Goal: Task Accomplishment & Management: Use online tool/utility

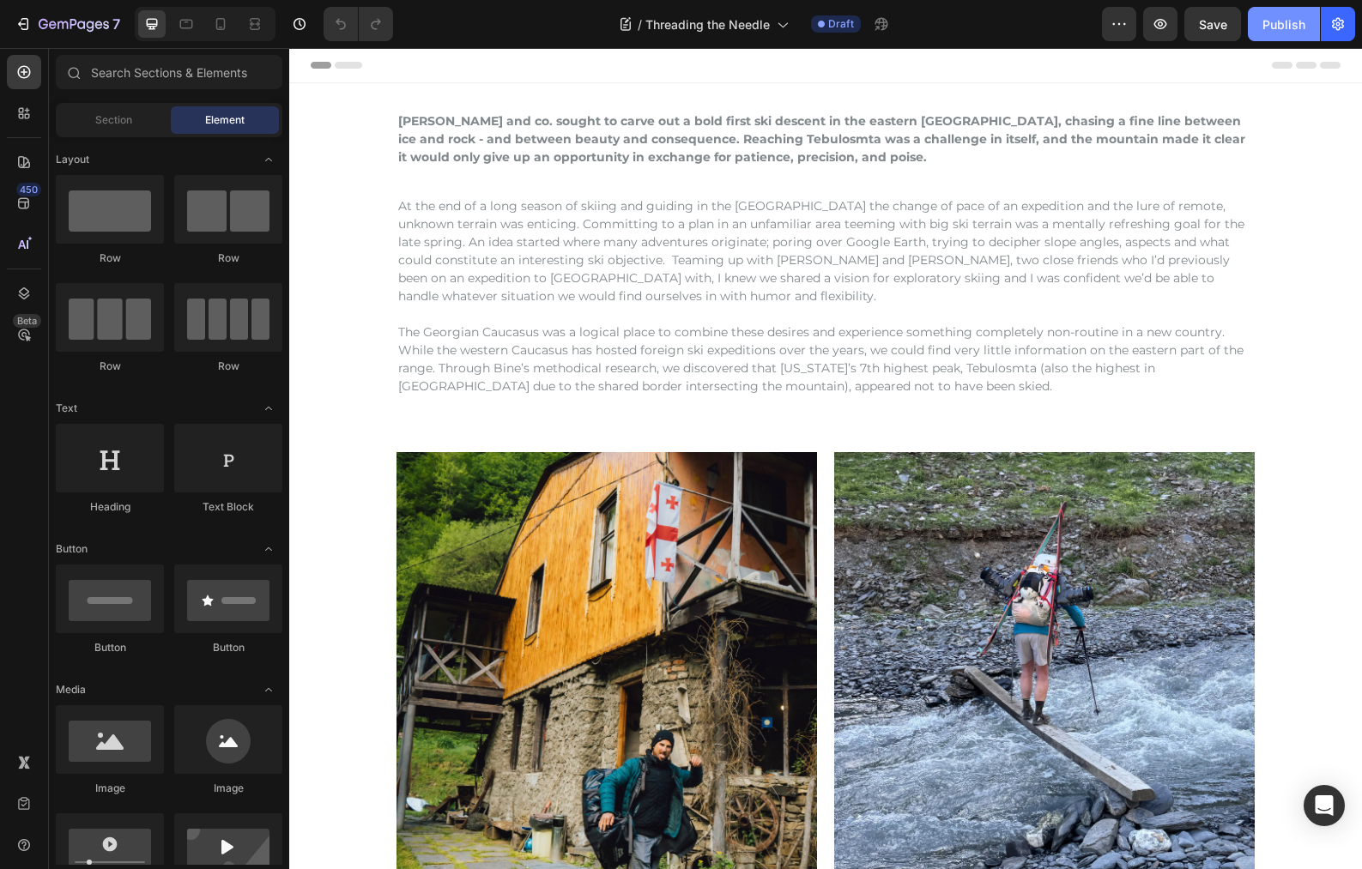
click at [1300, 26] on div "Publish" at bounding box center [1283, 24] width 43 height 18
click at [1343, 26] on icon "button" at bounding box center [1338, 24] width 12 height 13
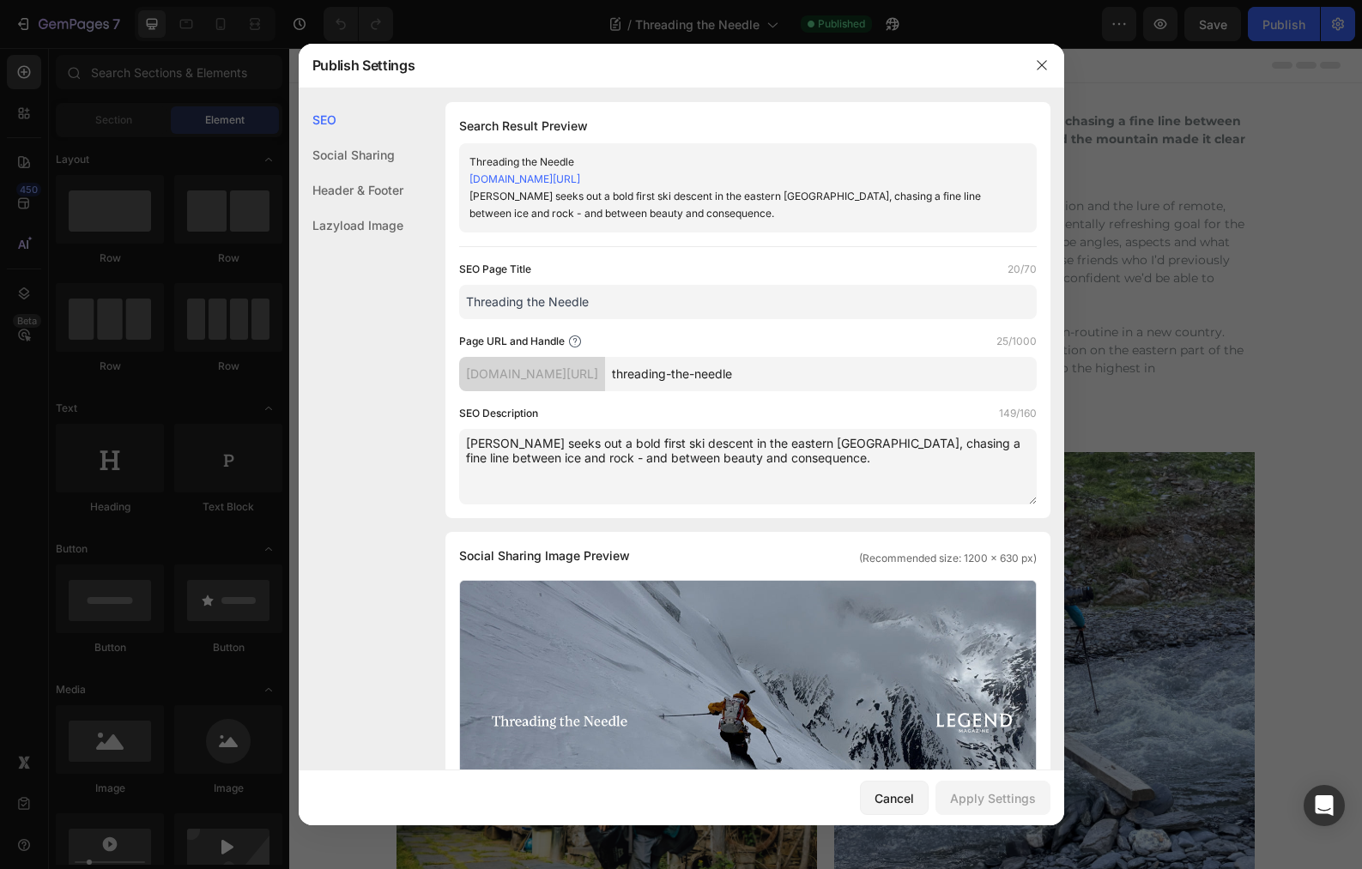
click at [220, 284] on div at bounding box center [681, 434] width 1362 height 869
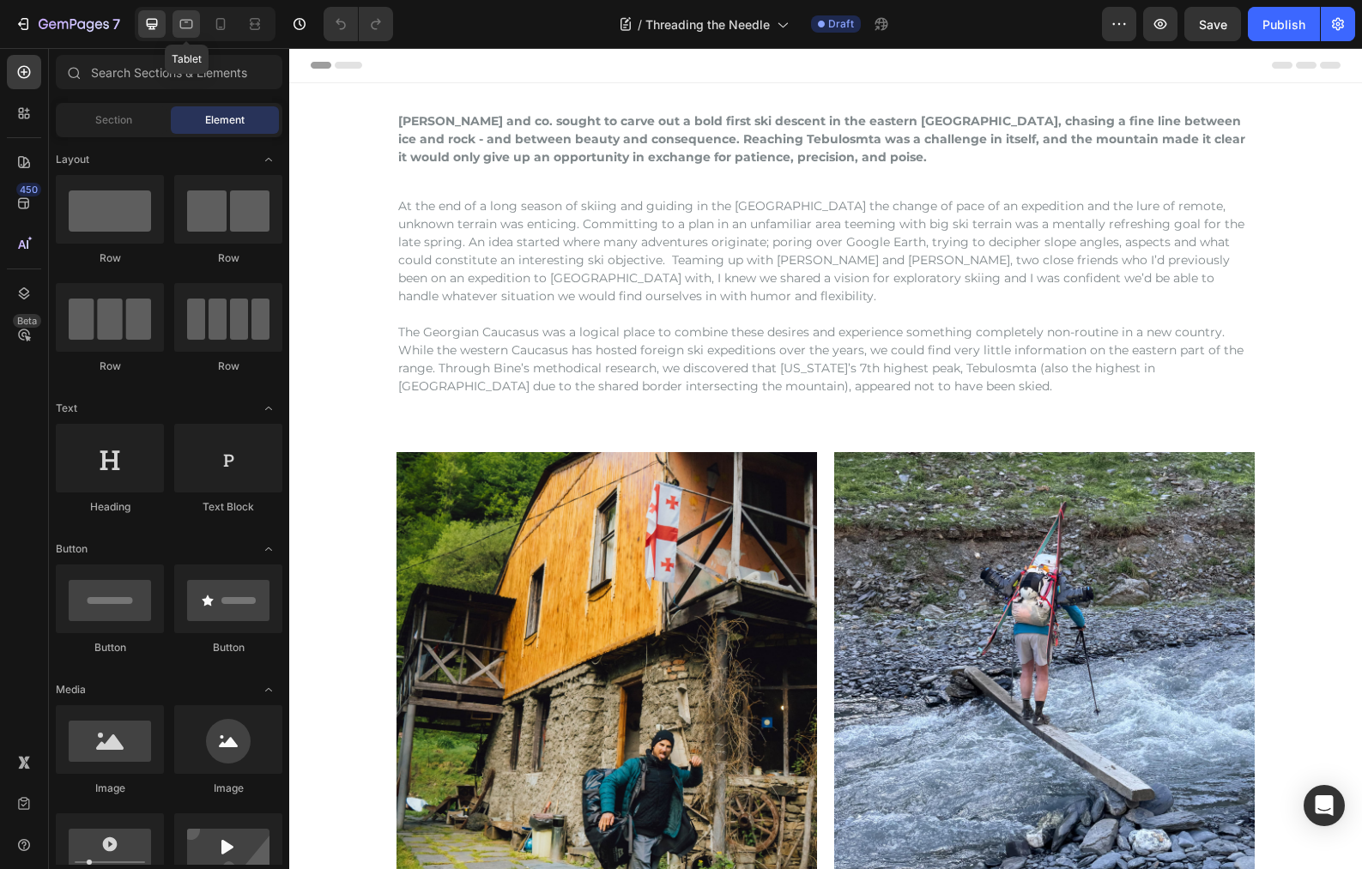
click at [176, 21] on div at bounding box center [185, 23] width 27 height 27
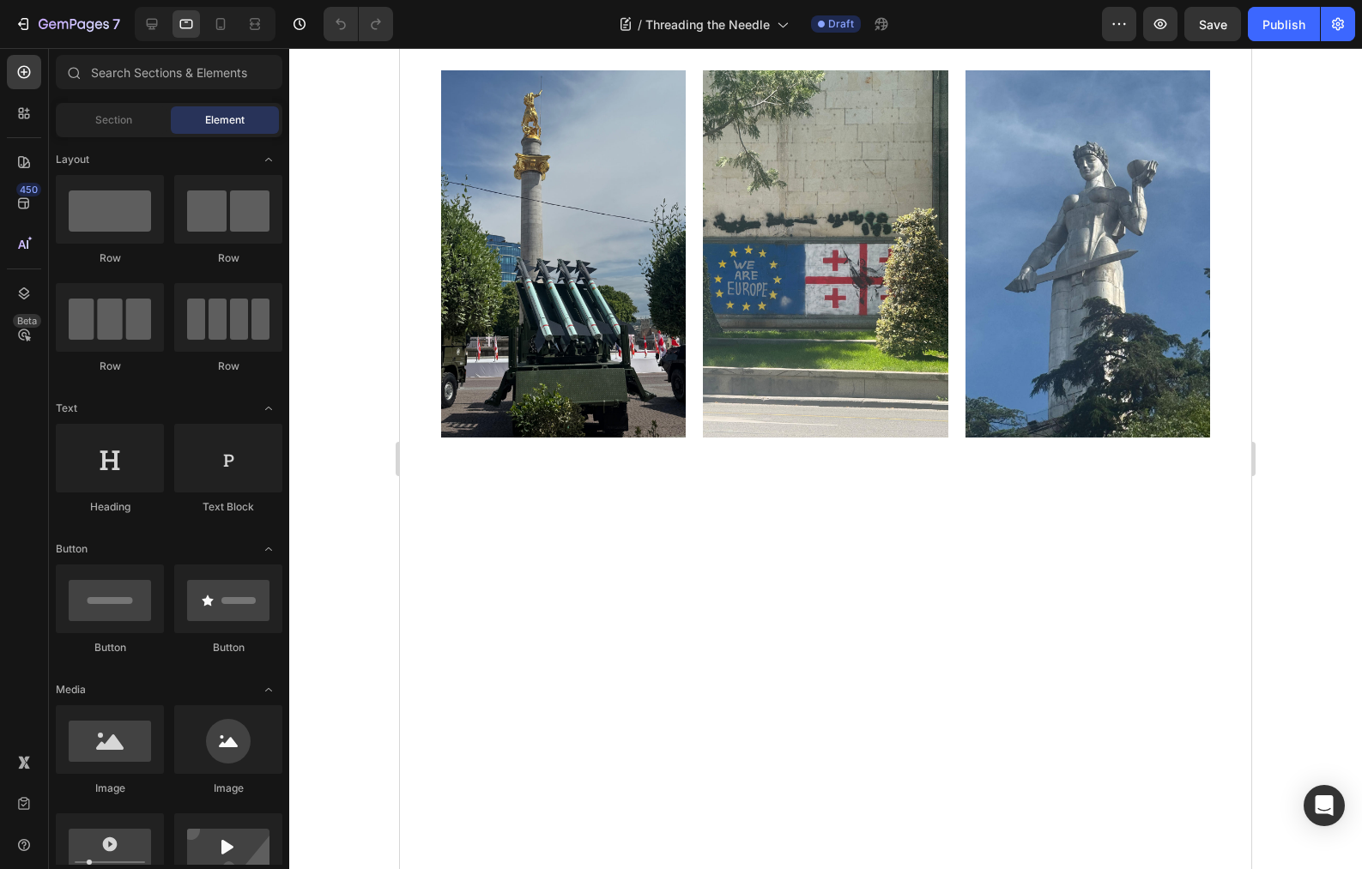
scroll to position [3743, 0]
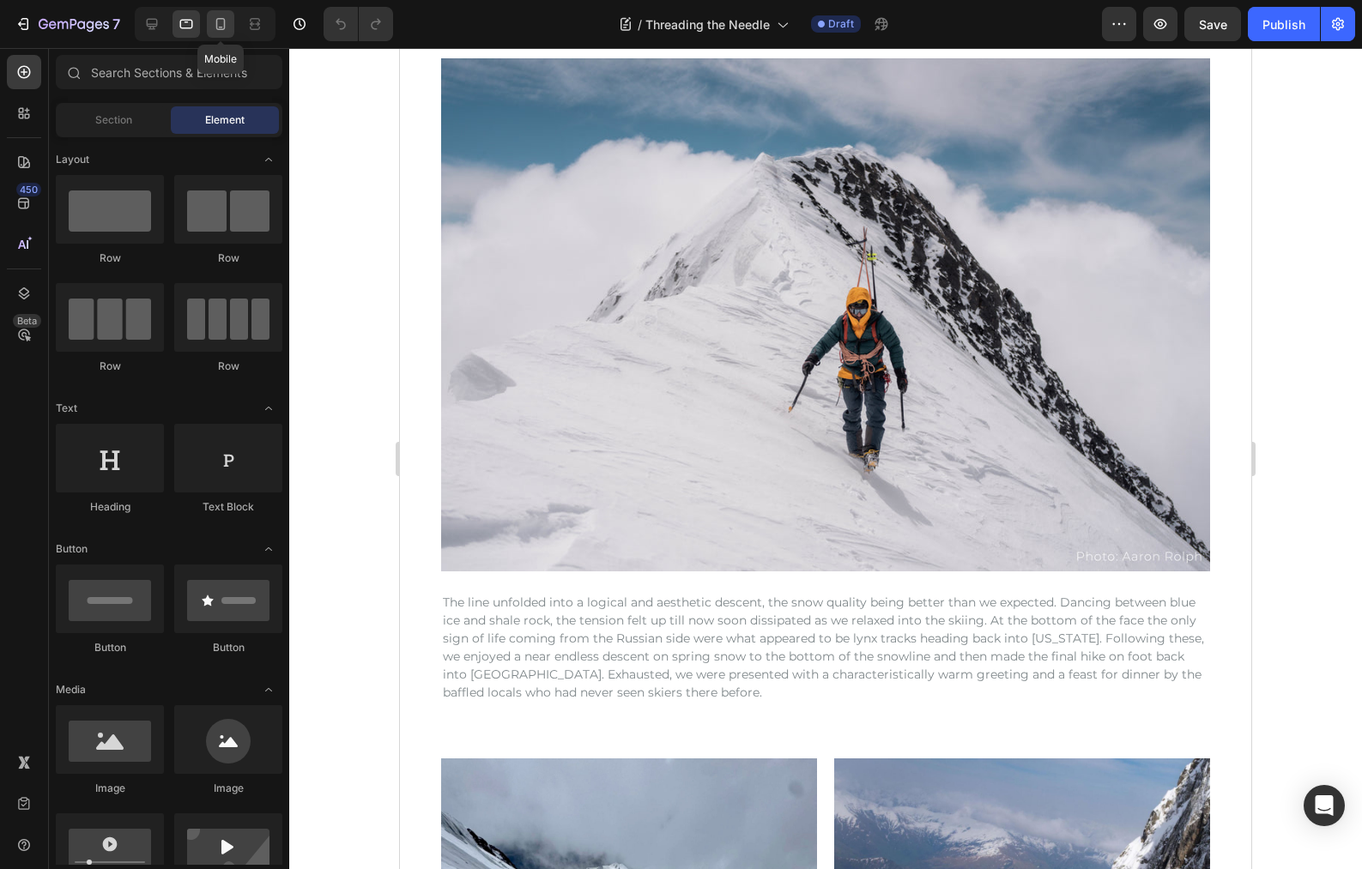
drag, startPoint x: 221, startPoint y: 21, endPoint x: 100, endPoint y: 118, distance: 153.9
click at [221, 21] on icon at bounding box center [220, 23] width 17 height 17
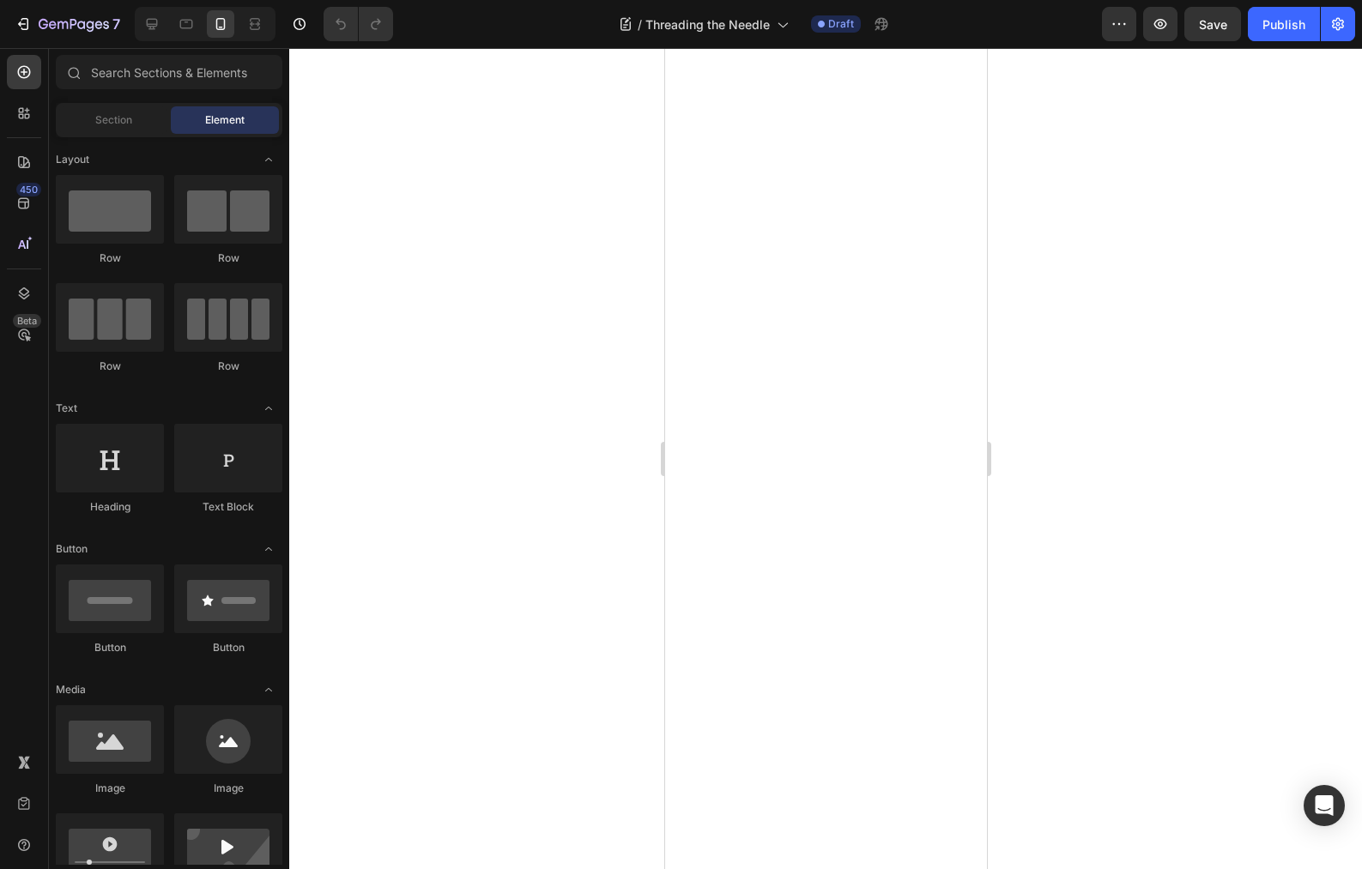
scroll to position [1434, 0]
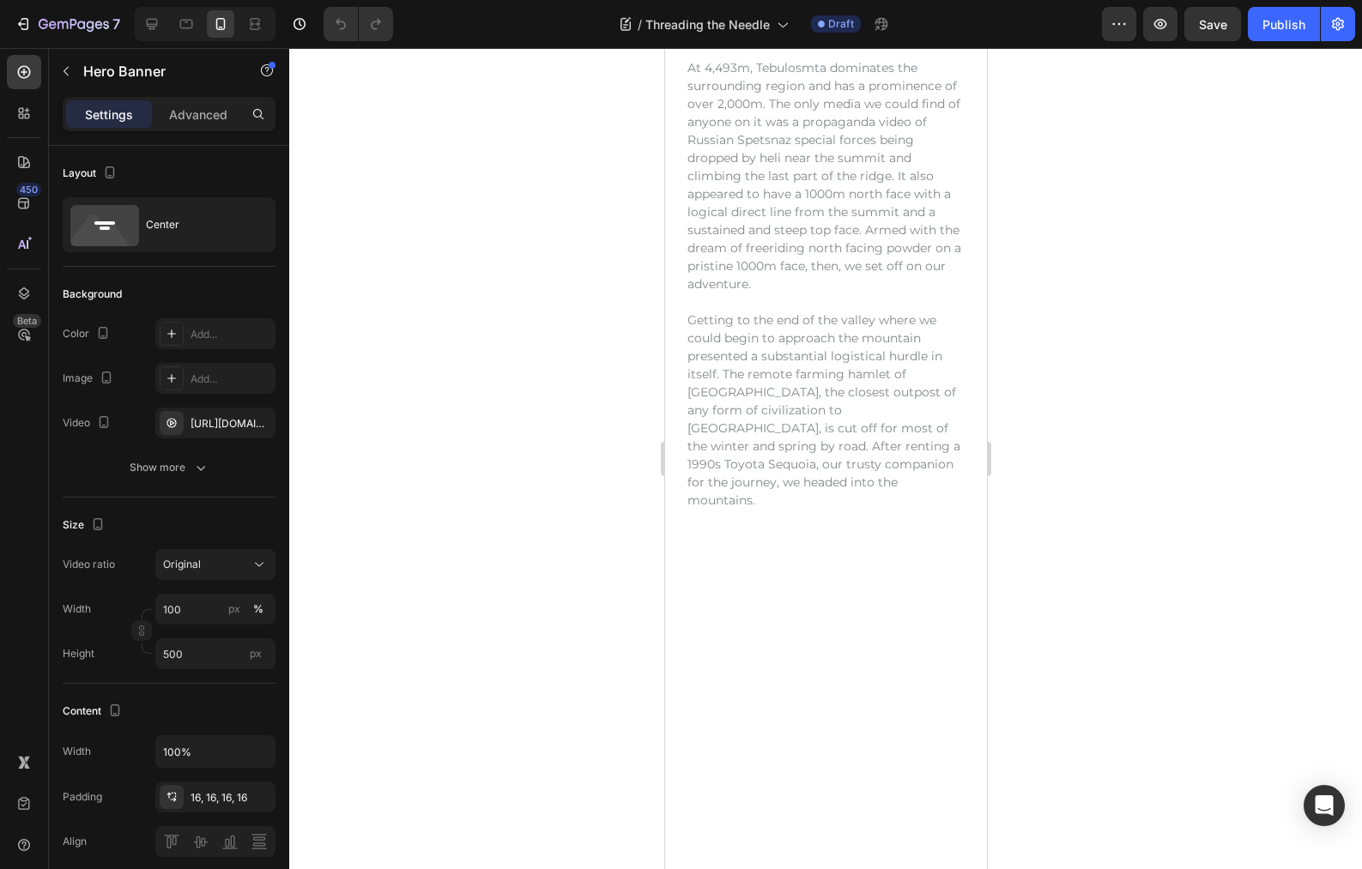
click at [206, 124] on div "Advanced" at bounding box center [198, 113] width 86 height 27
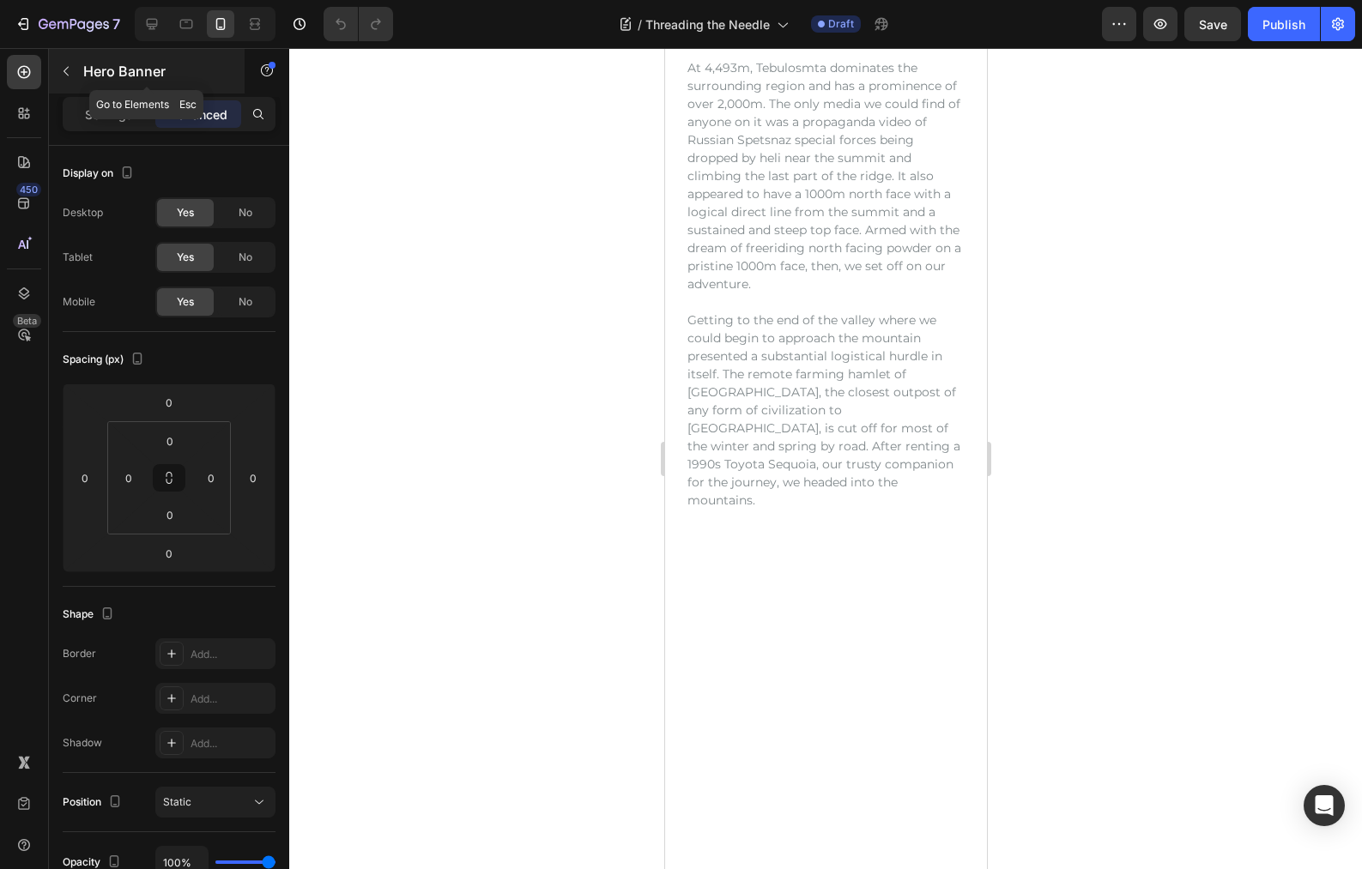
click at [86, 67] on p "Hero Banner" at bounding box center [156, 71] width 146 height 21
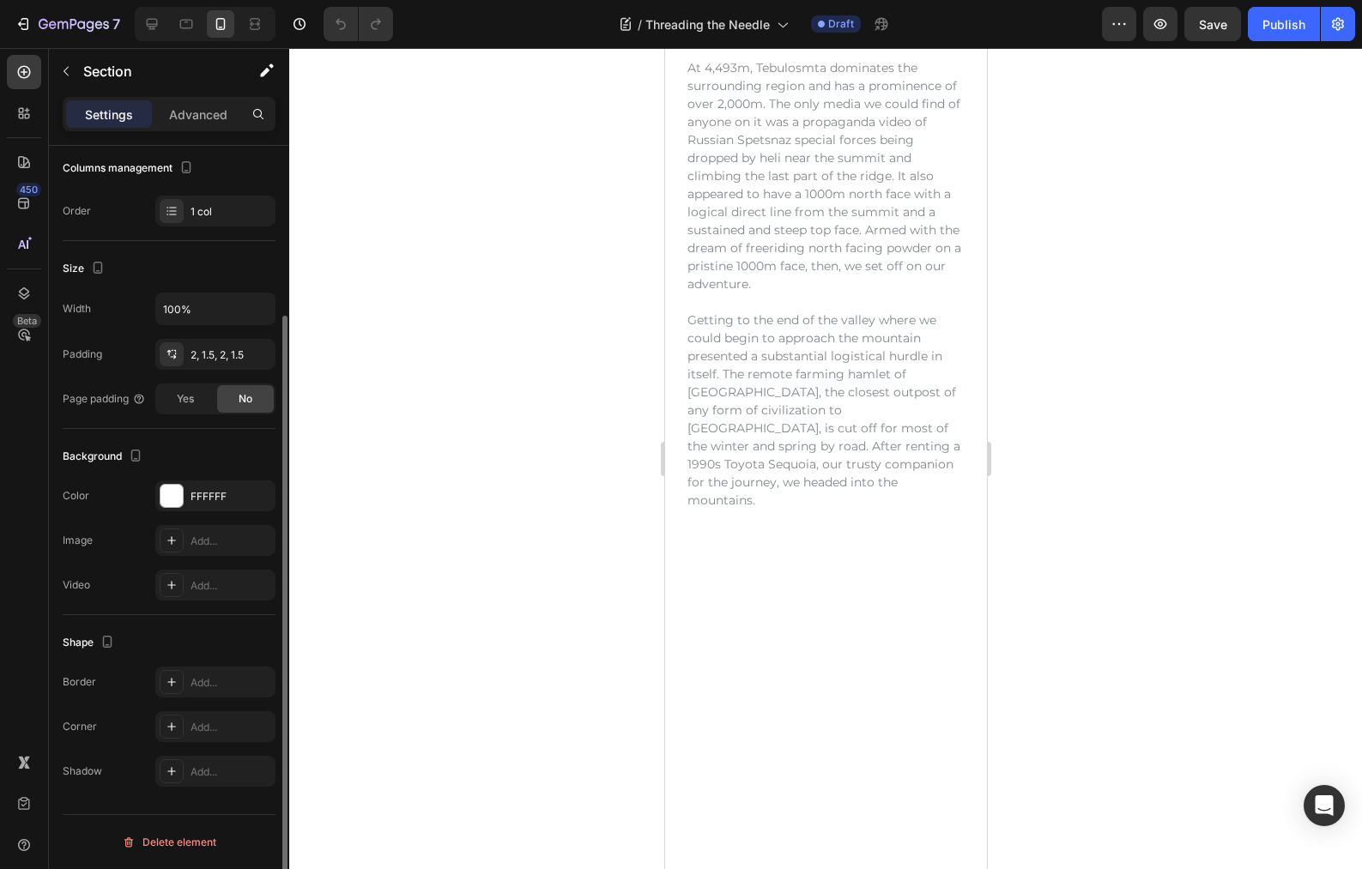
scroll to position [0, 0]
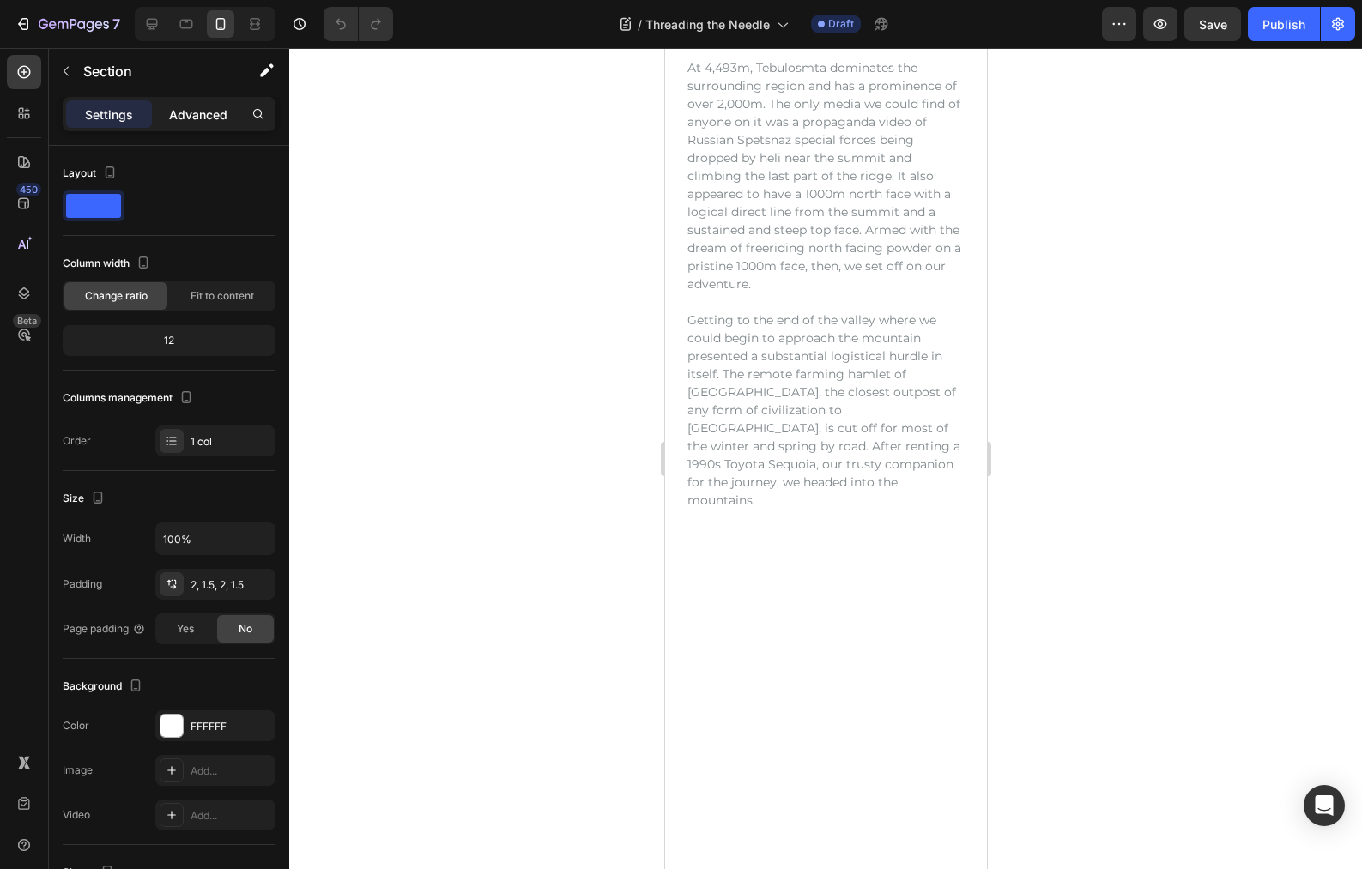
click at [186, 117] on p "Advanced" at bounding box center [198, 115] width 58 height 18
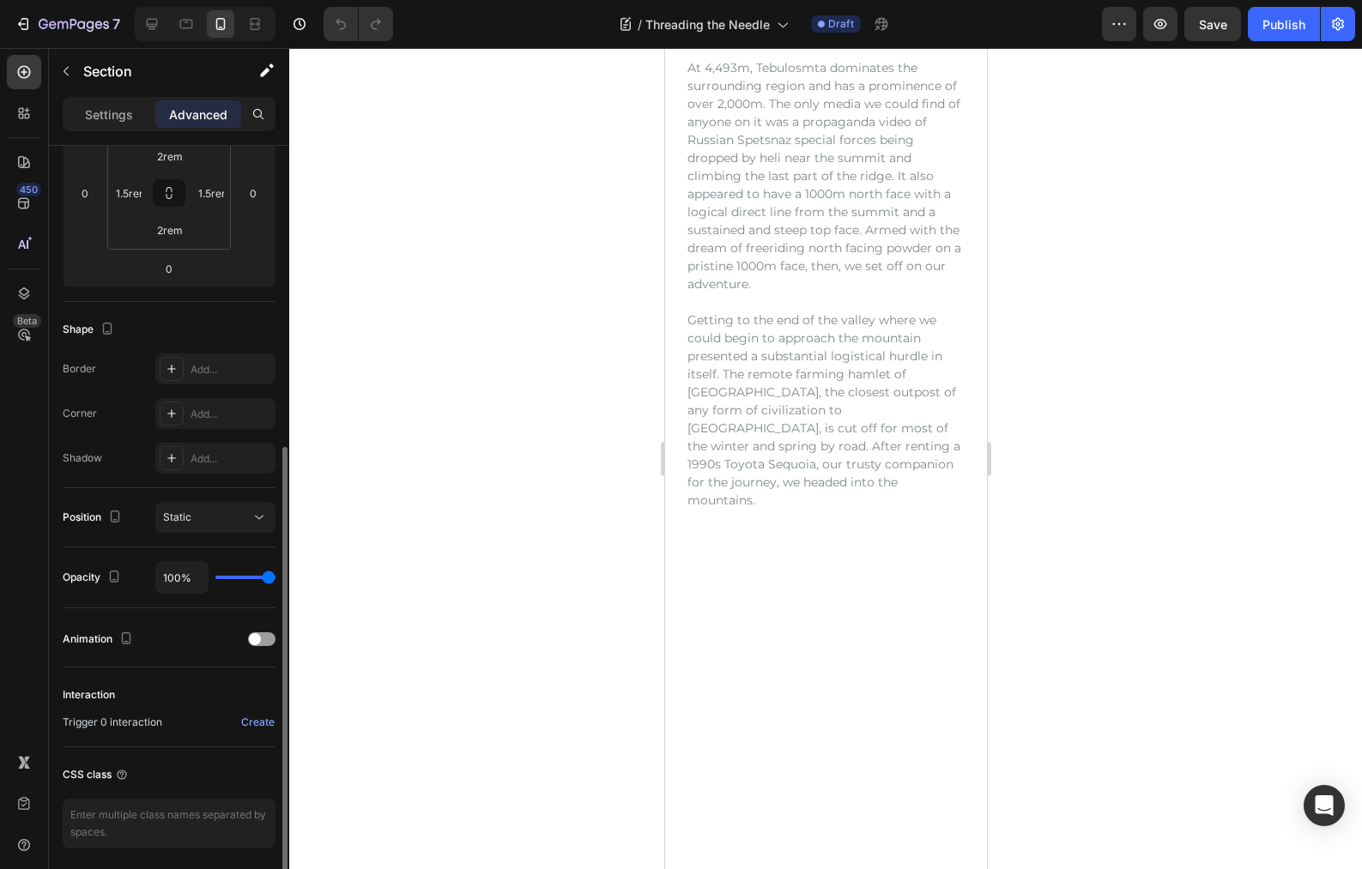
scroll to position [347, 0]
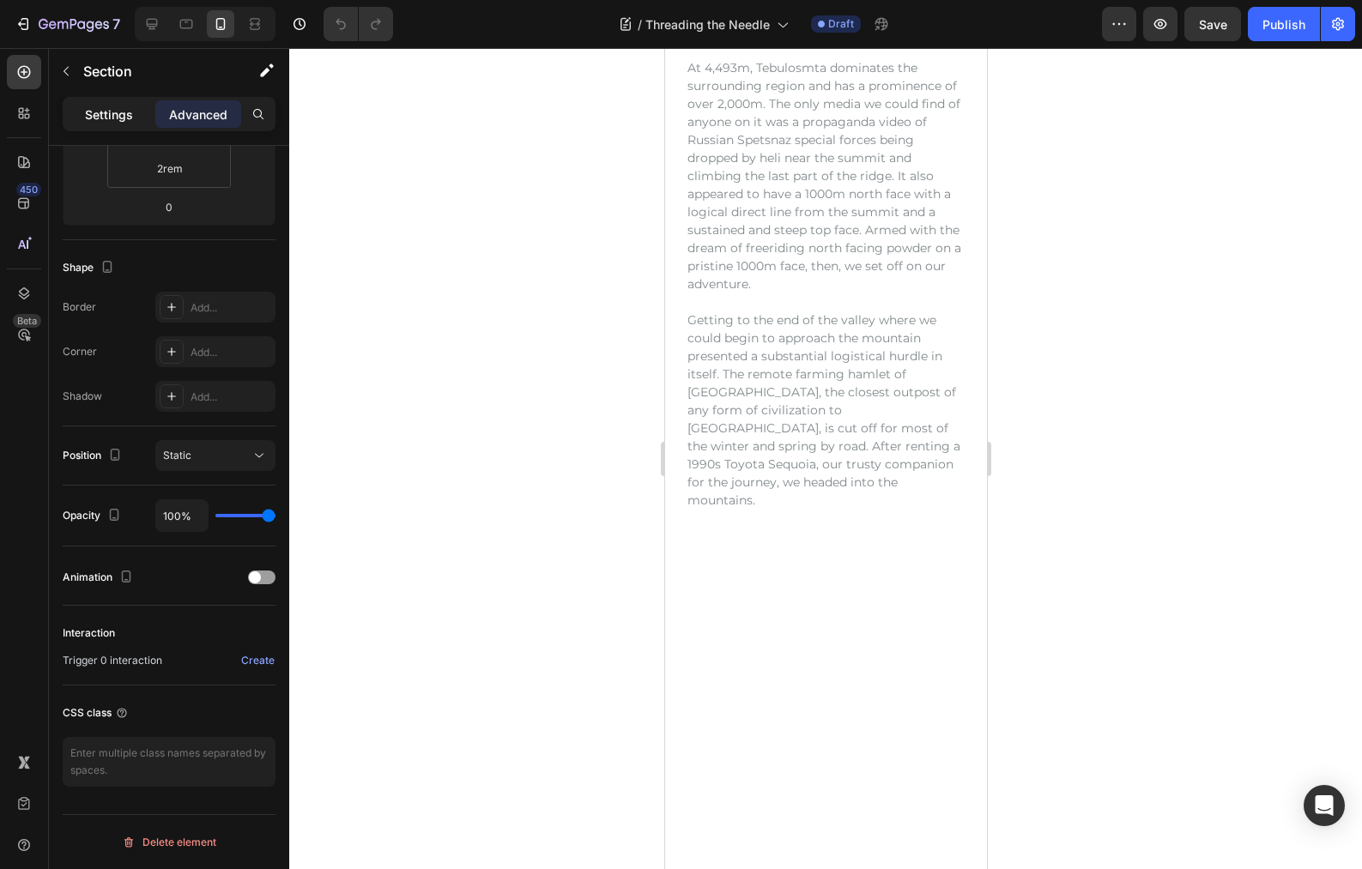
click at [116, 125] on div "Settings" at bounding box center [109, 113] width 86 height 27
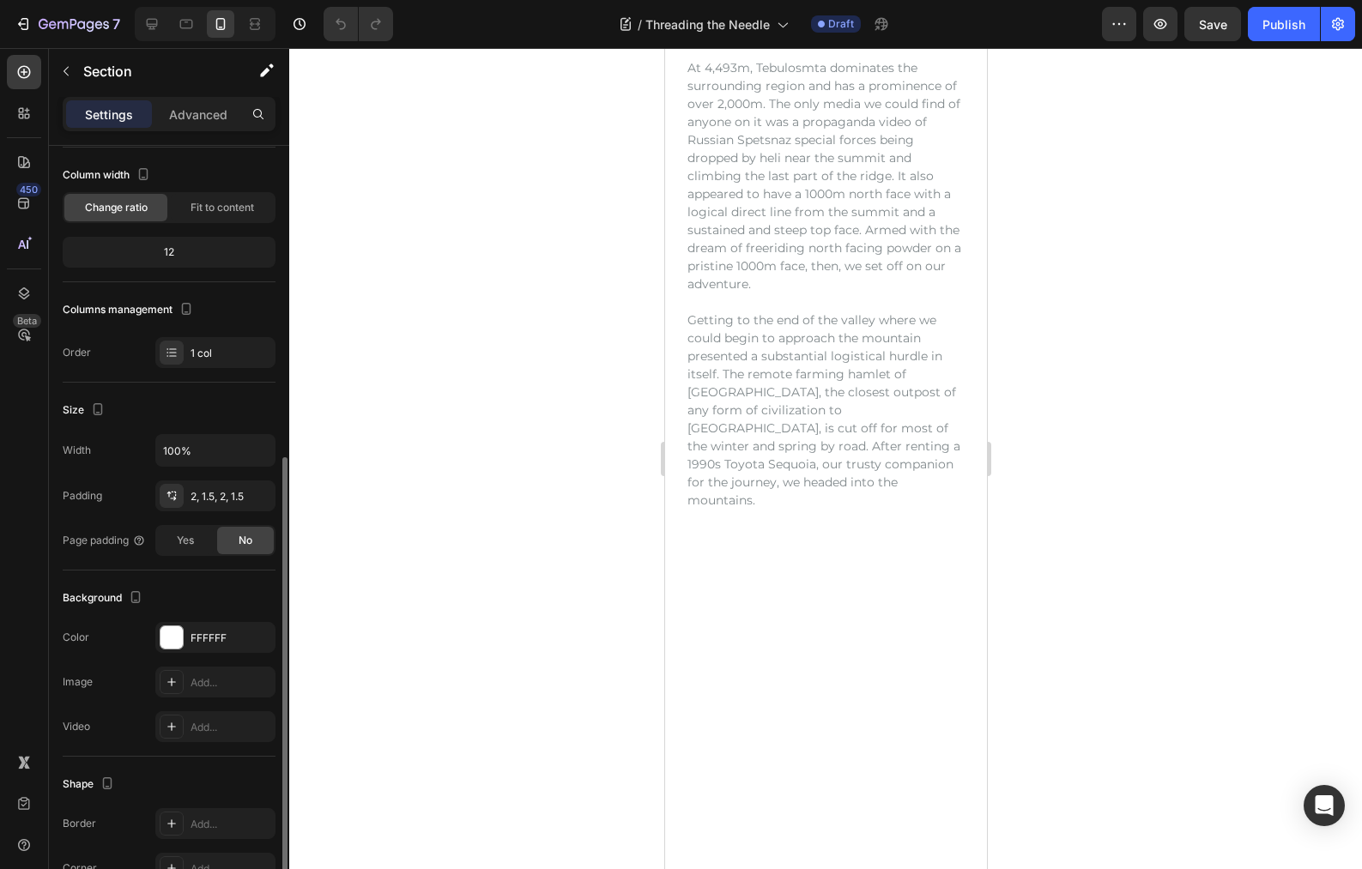
scroll to position [0, 0]
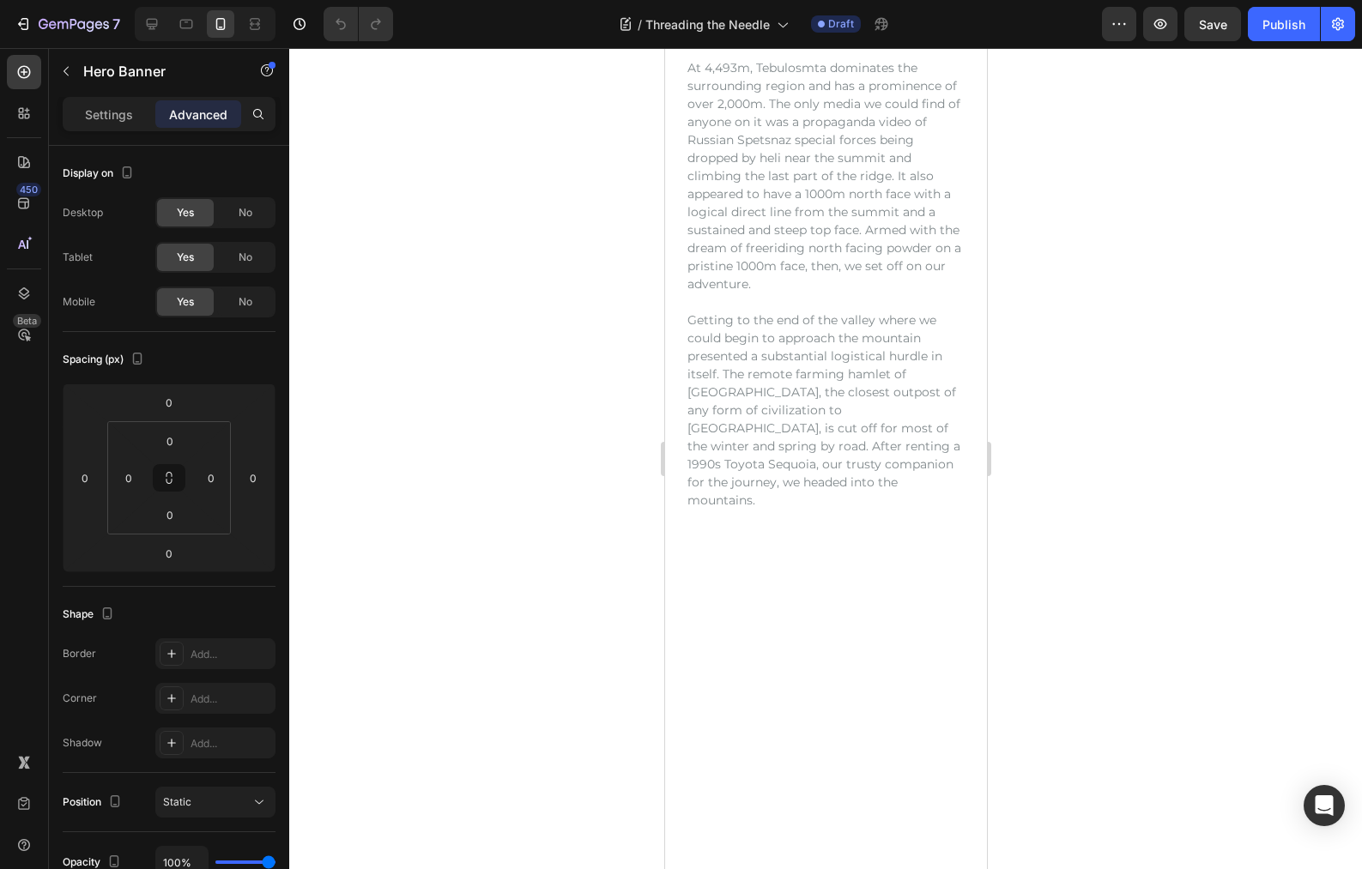
click at [130, 118] on p "Settings" at bounding box center [109, 115] width 48 height 18
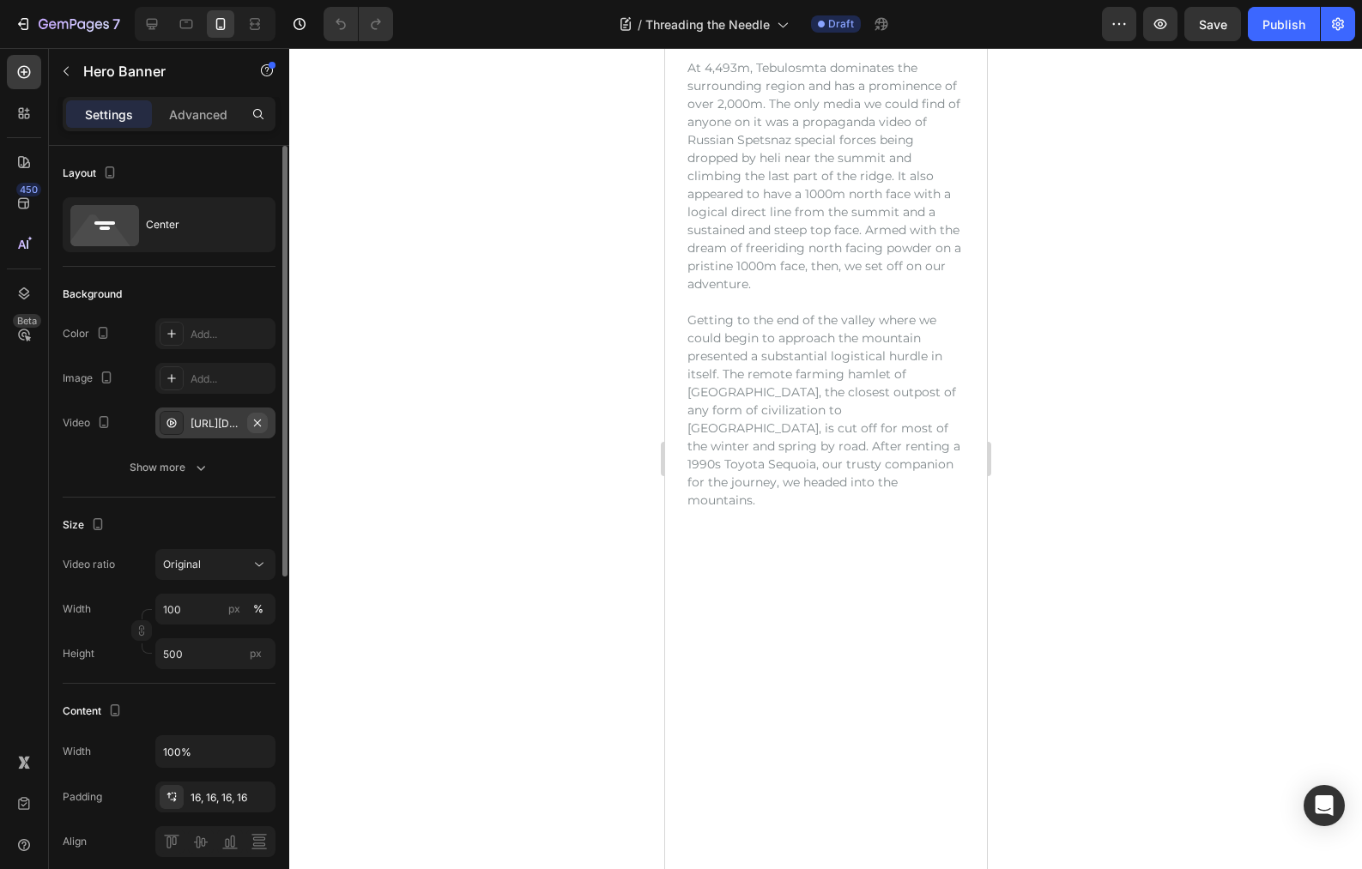
click at [257, 422] on icon "button" at bounding box center [257, 422] width 7 height 7
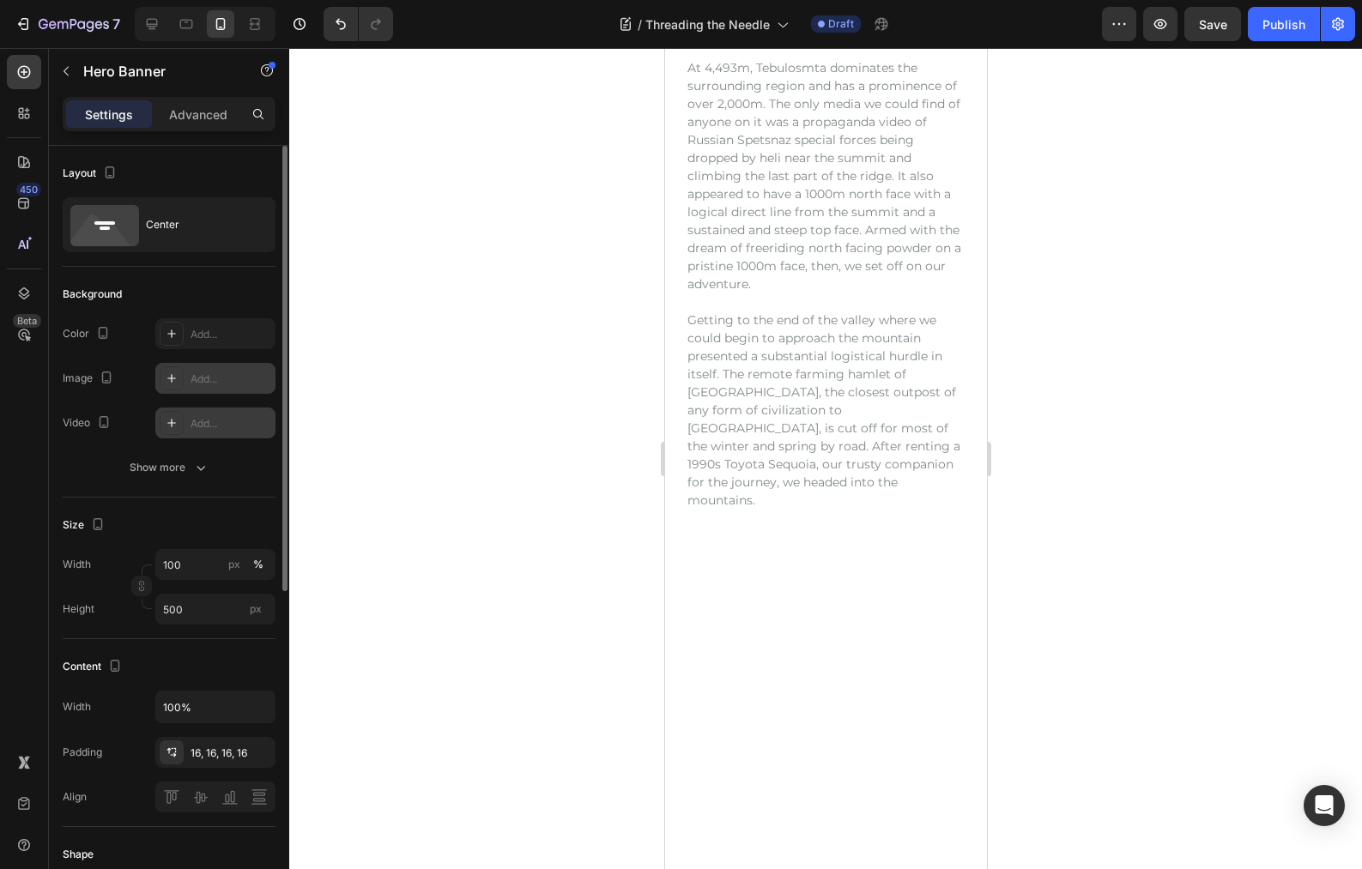
click at [203, 380] on div "Add..." at bounding box center [231, 379] width 81 height 15
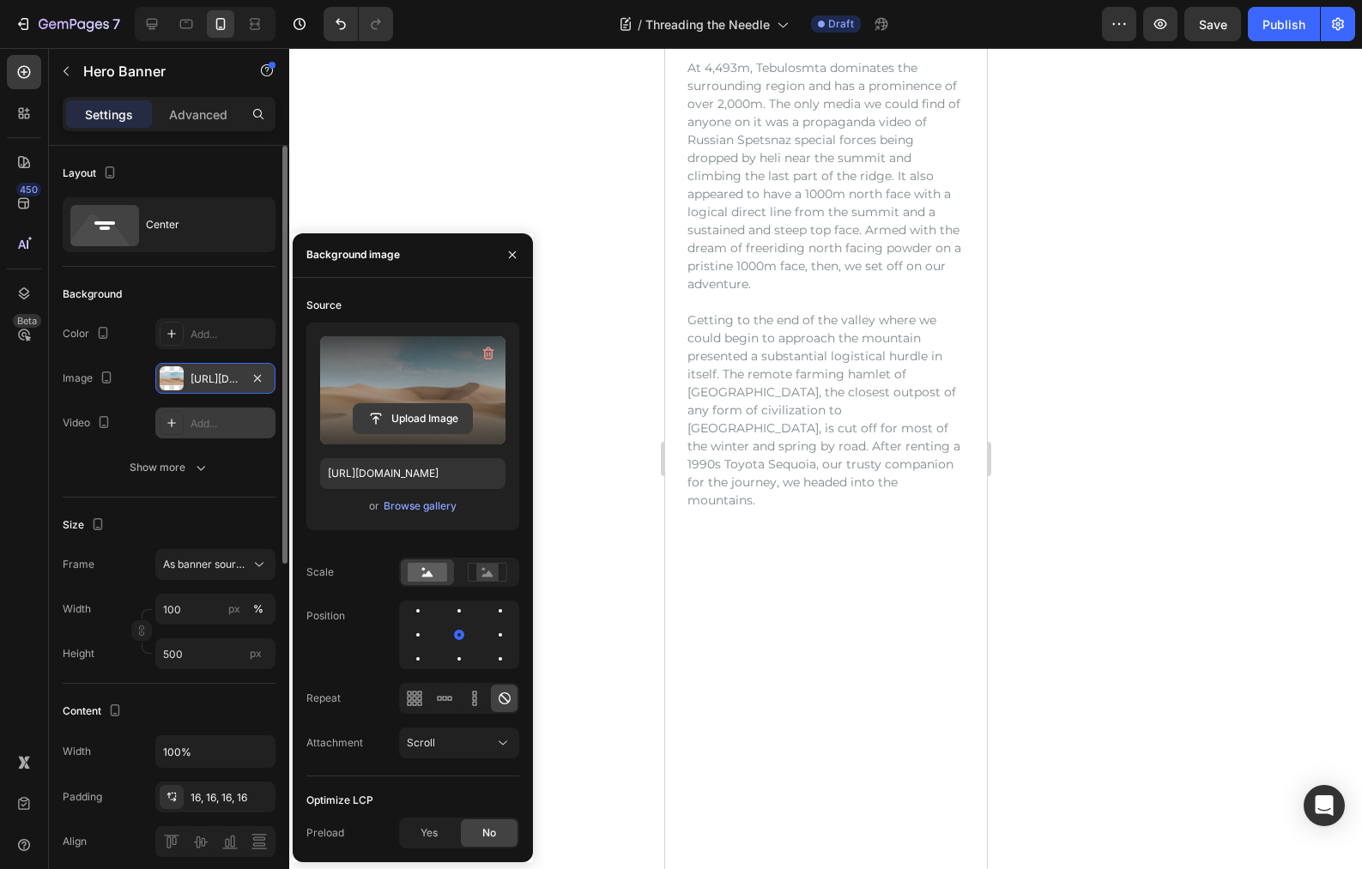
click at [417, 422] on input "file" at bounding box center [413, 418] width 118 height 29
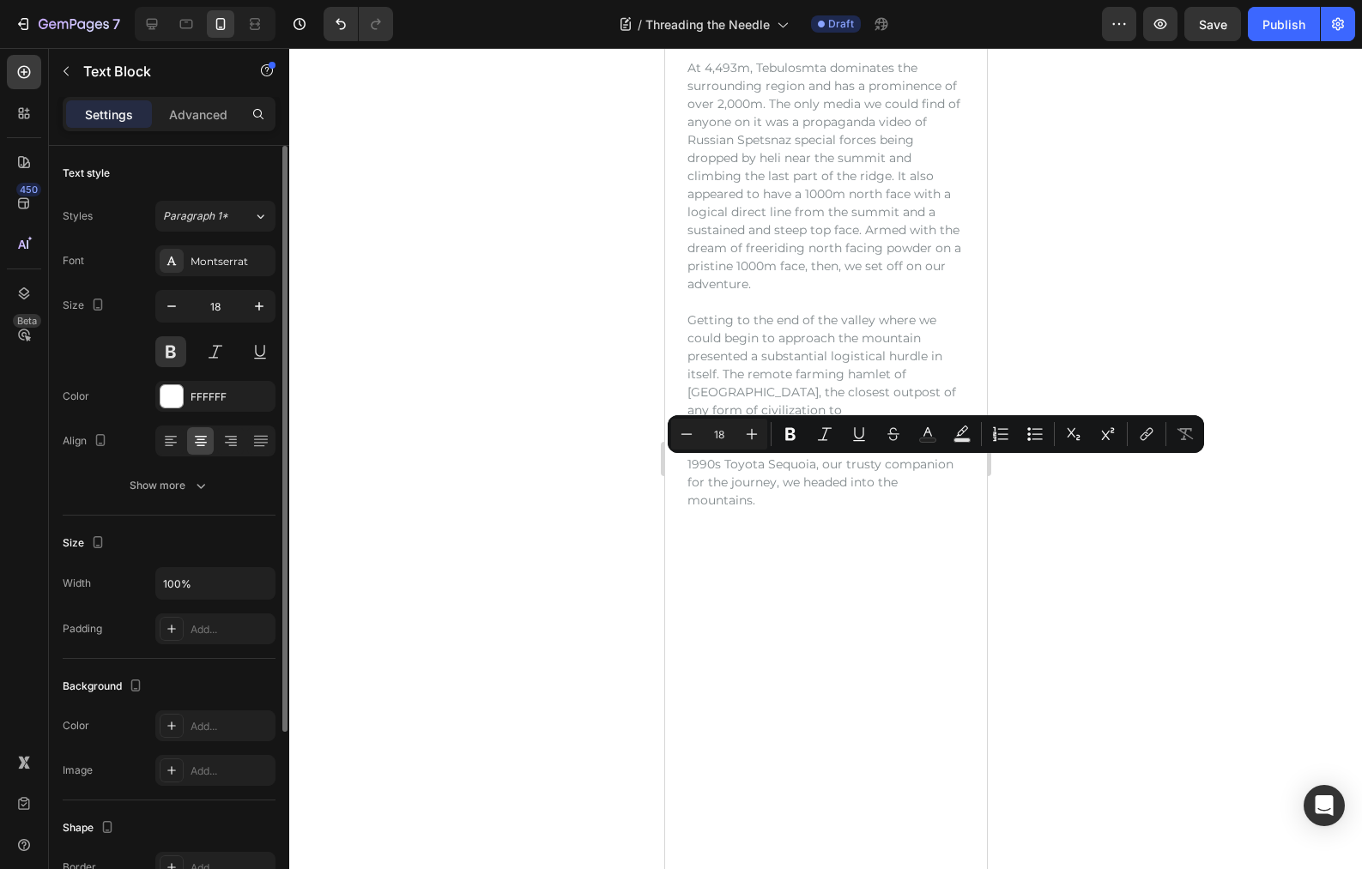
click at [1027, 670] on div at bounding box center [825, 458] width 1073 height 821
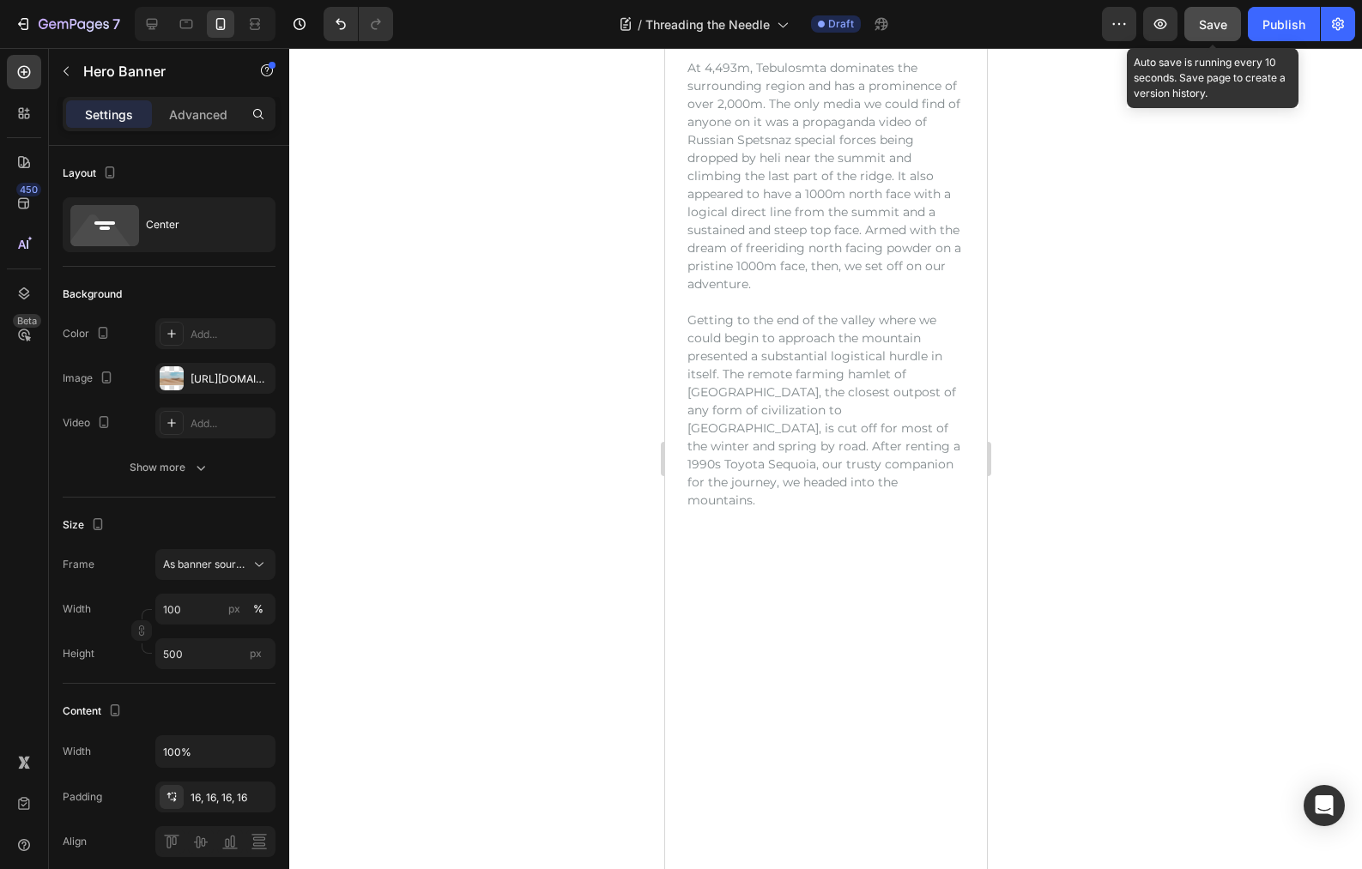
click at [1216, 19] on span "Save" at bounding box center [1213, 24] width 28 height 15
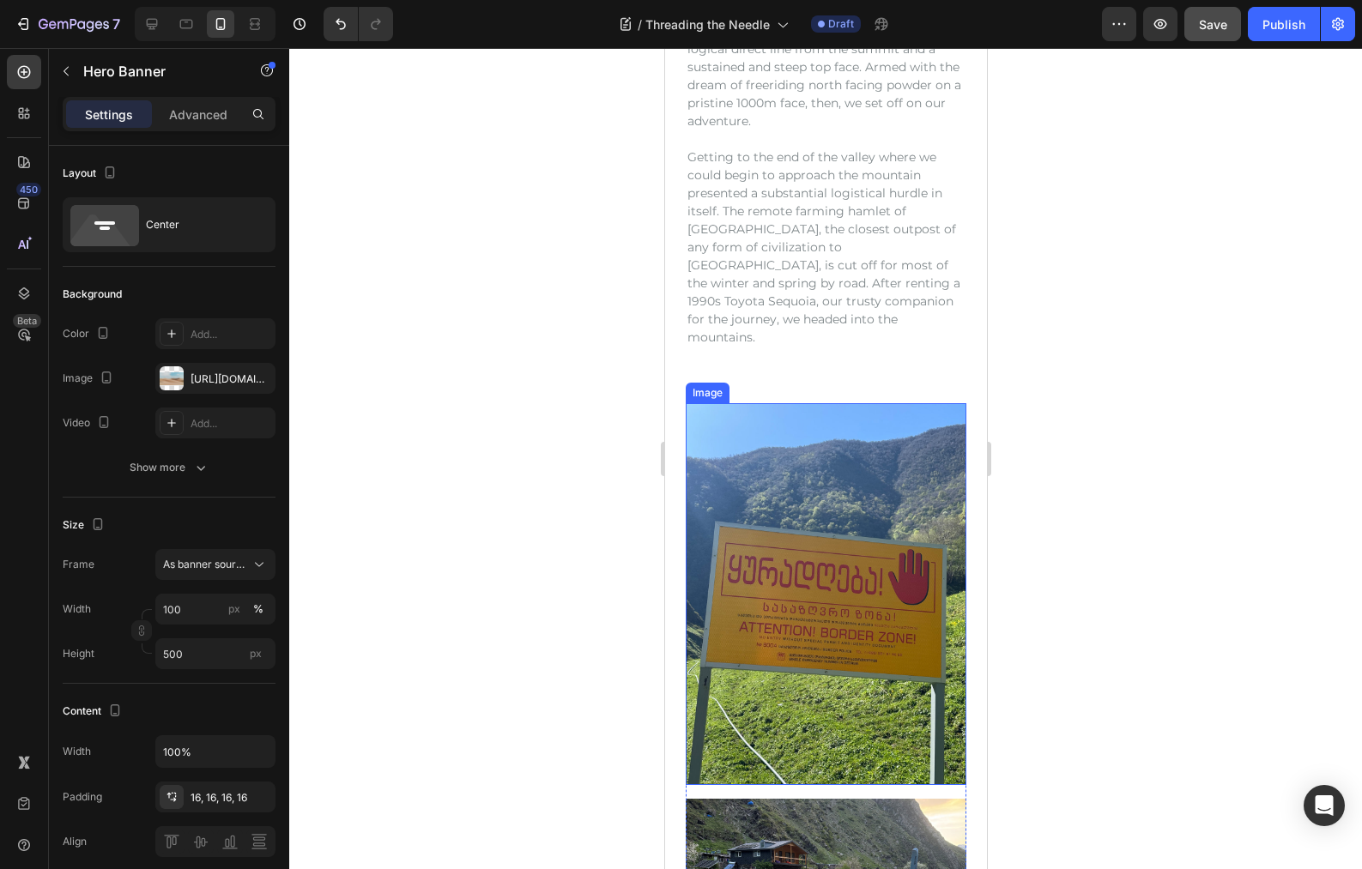
scroll to position [2328, 0]
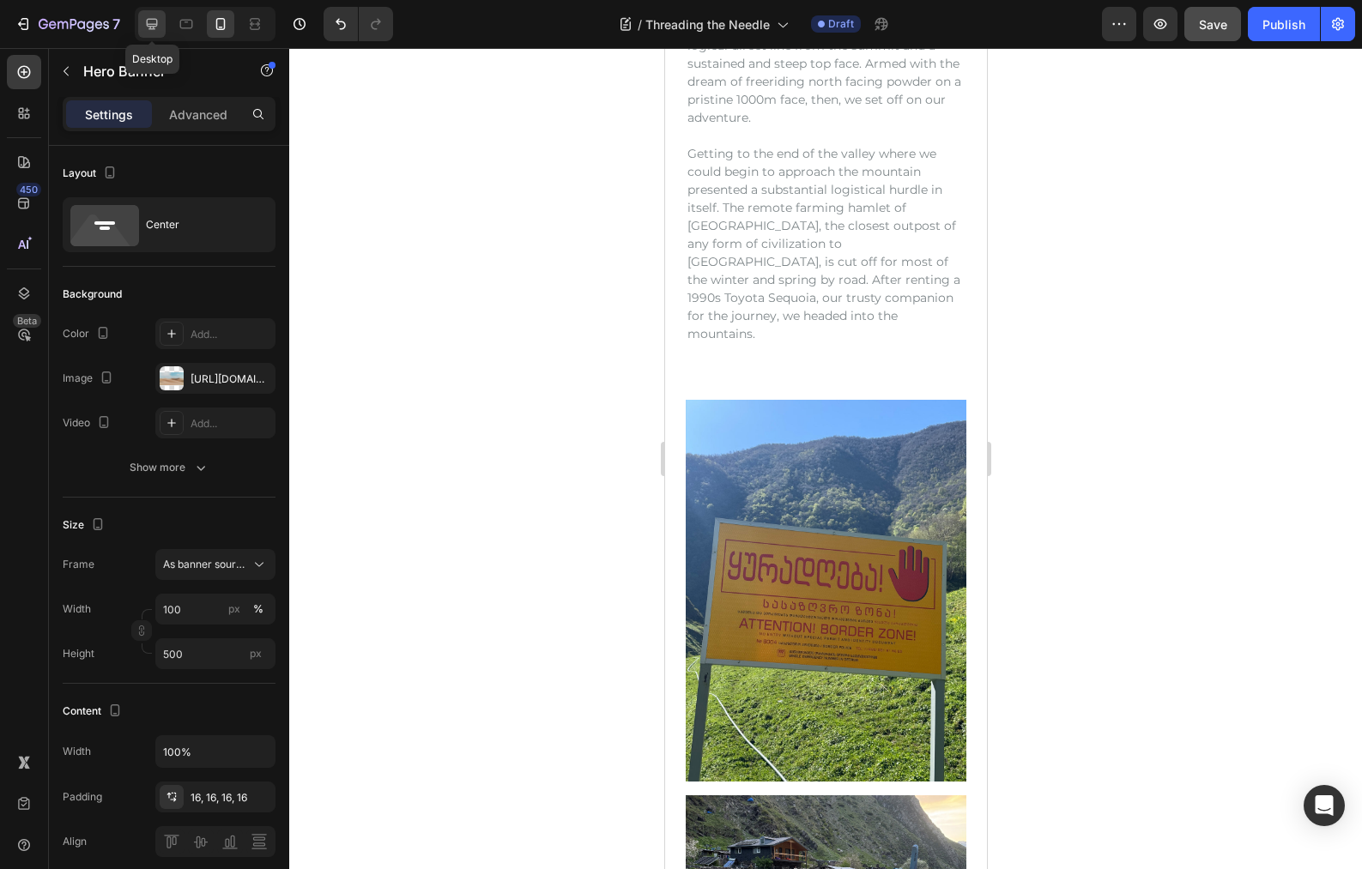
click at [156, 28] on icon at bounding box center [151, 23] width 17 height 17
type input "1200"
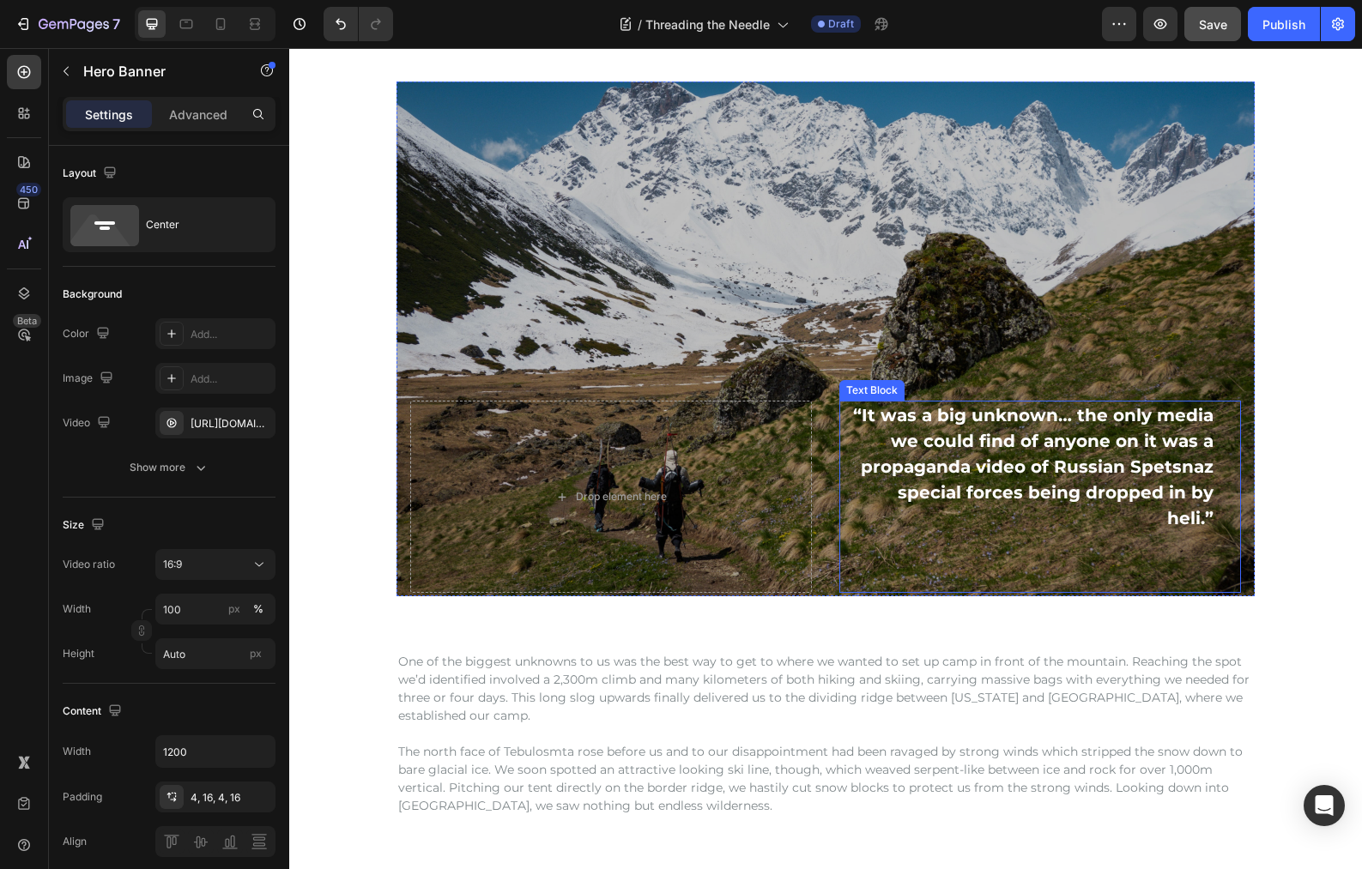
scroll to position [2039, 0]
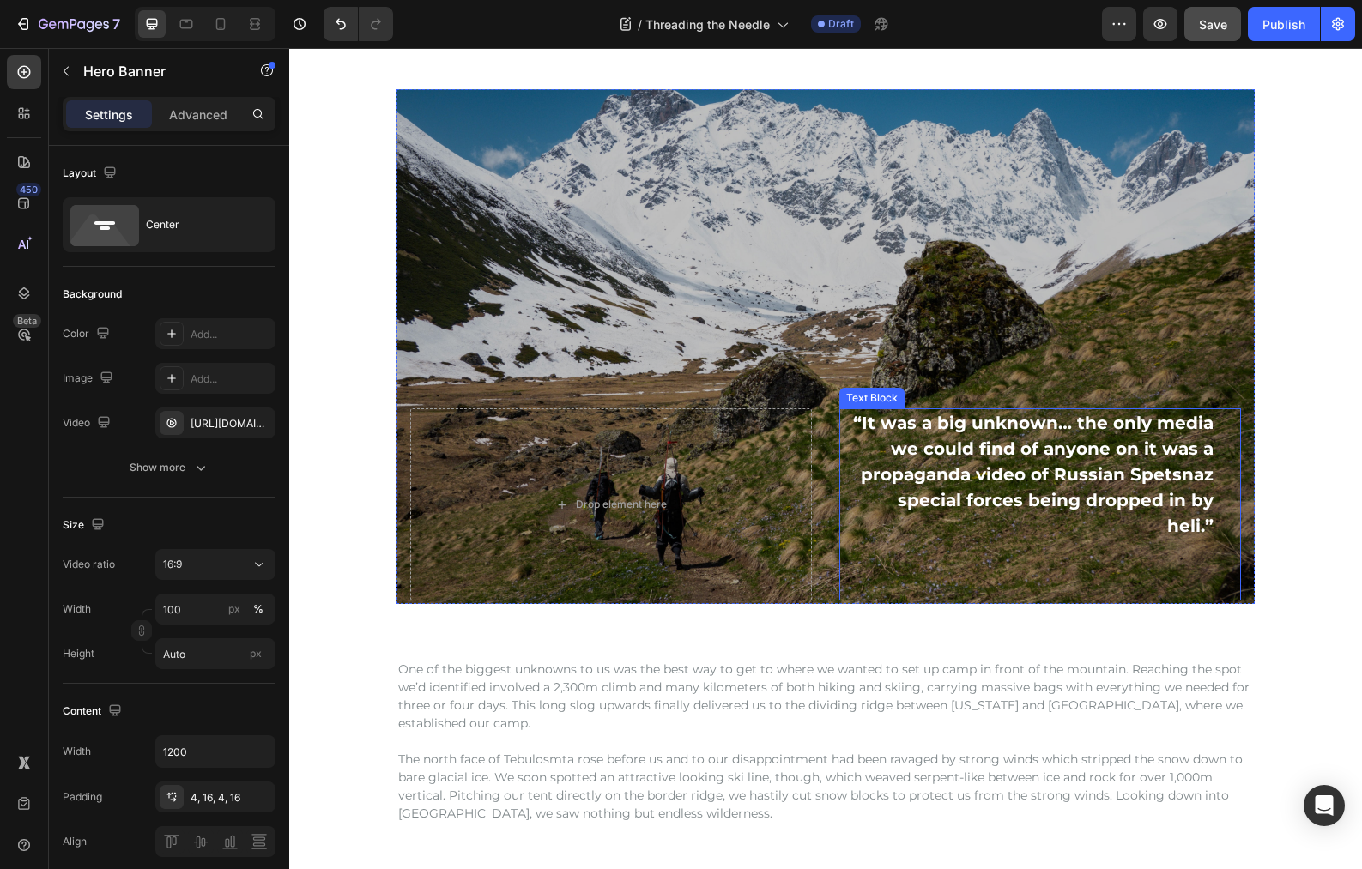
click at [994, 505] on p "“It was a big unknown… the only media we could find of anyone on it was a propa…" at bounding box center [1032, 474] width 362 height 129
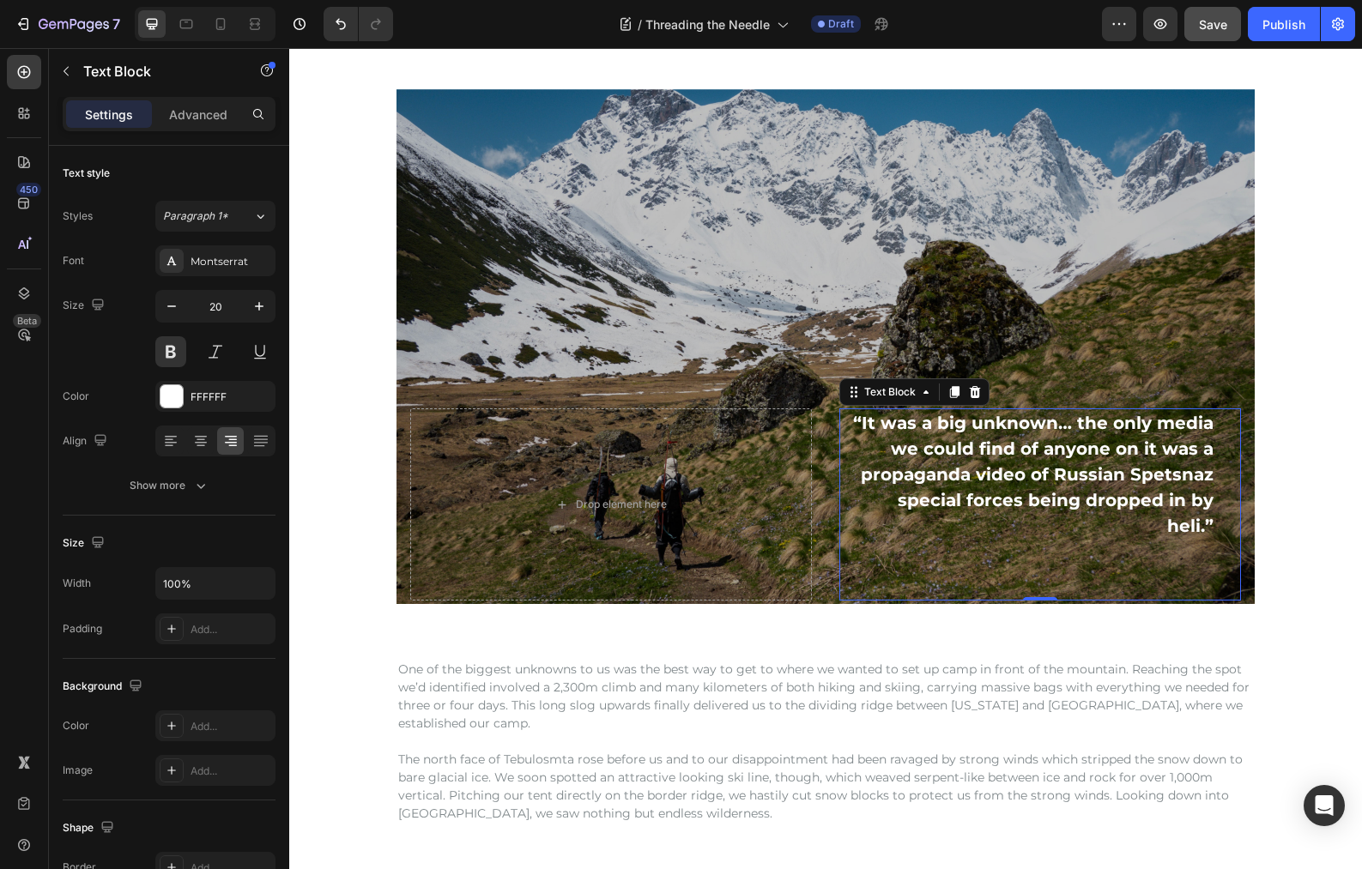
click at [994, 505] on p "“It was a big unknown… the only media we could find of anyone on it was a propa…" at bounding box center [1032, 474] width 362 height 129
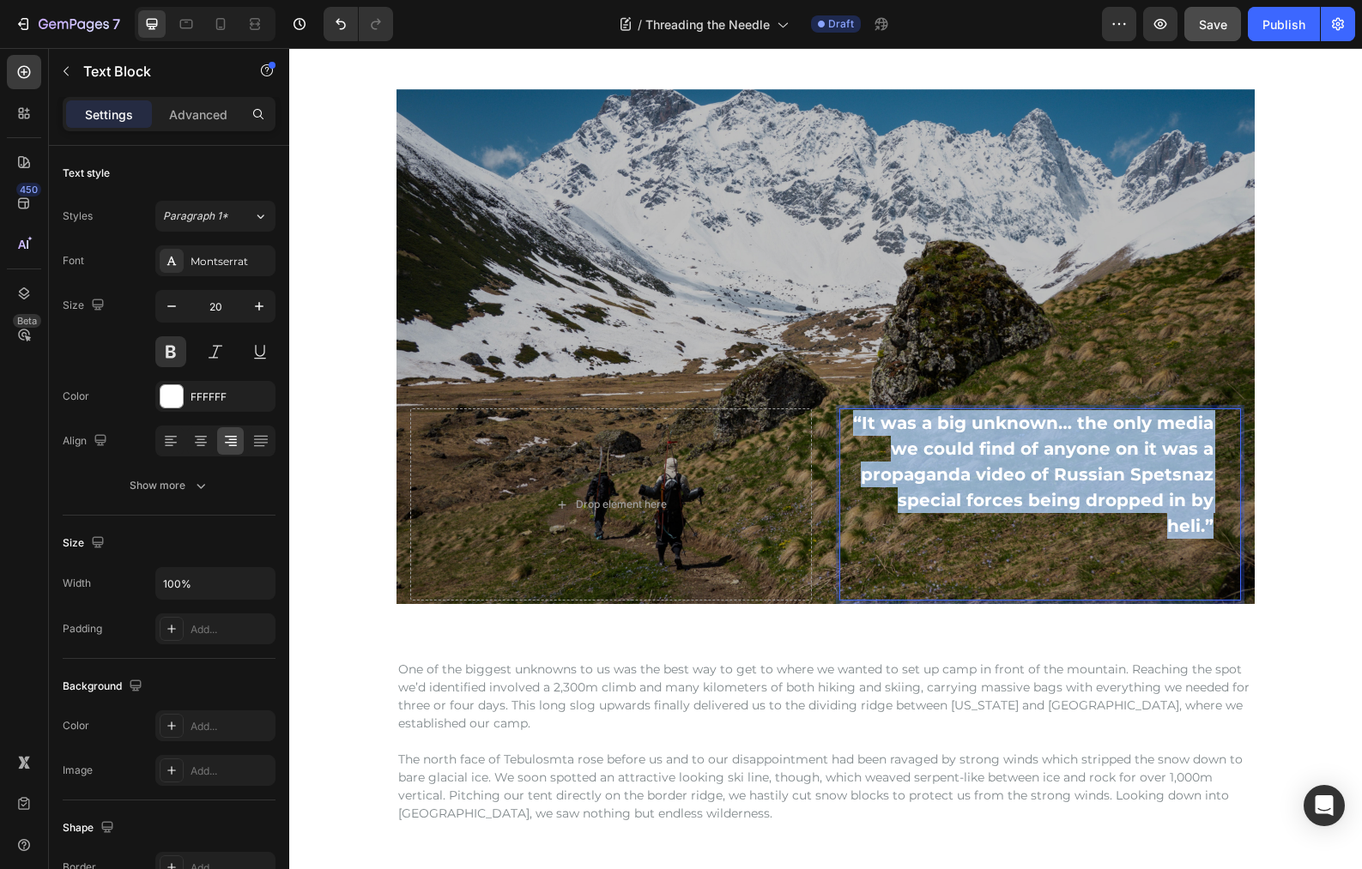
click at [994, 505] on p "“It was a big unknown… the only media we could find of anyone on it was a propa…" at bounding box center [1032, 474] width 362 height 129
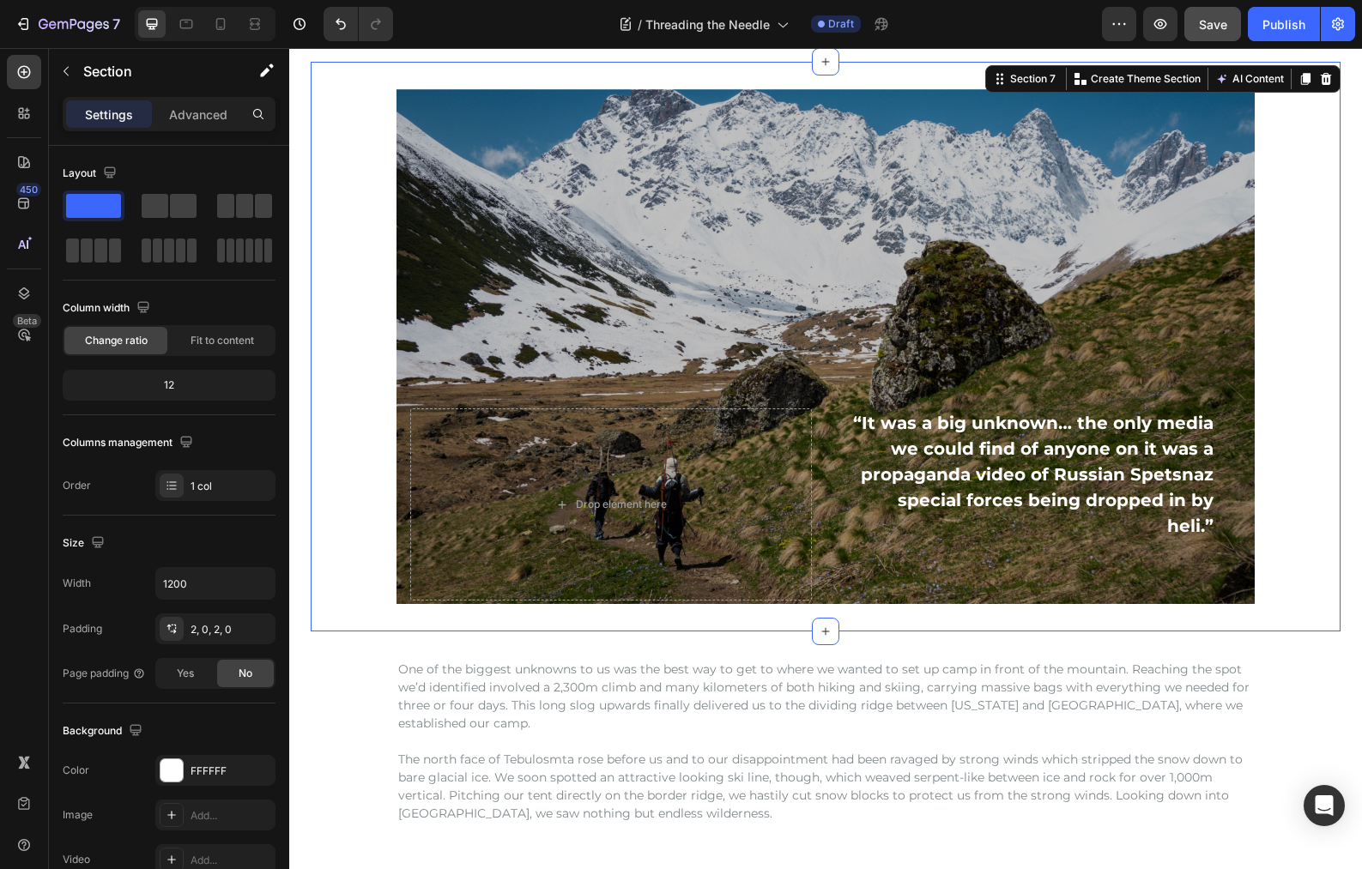
click at [1282, 601] on div "“It was a big unknown… the only media we could find of anyone on it was a propa…" at bounding box center [826, 346] width 1030 height 515
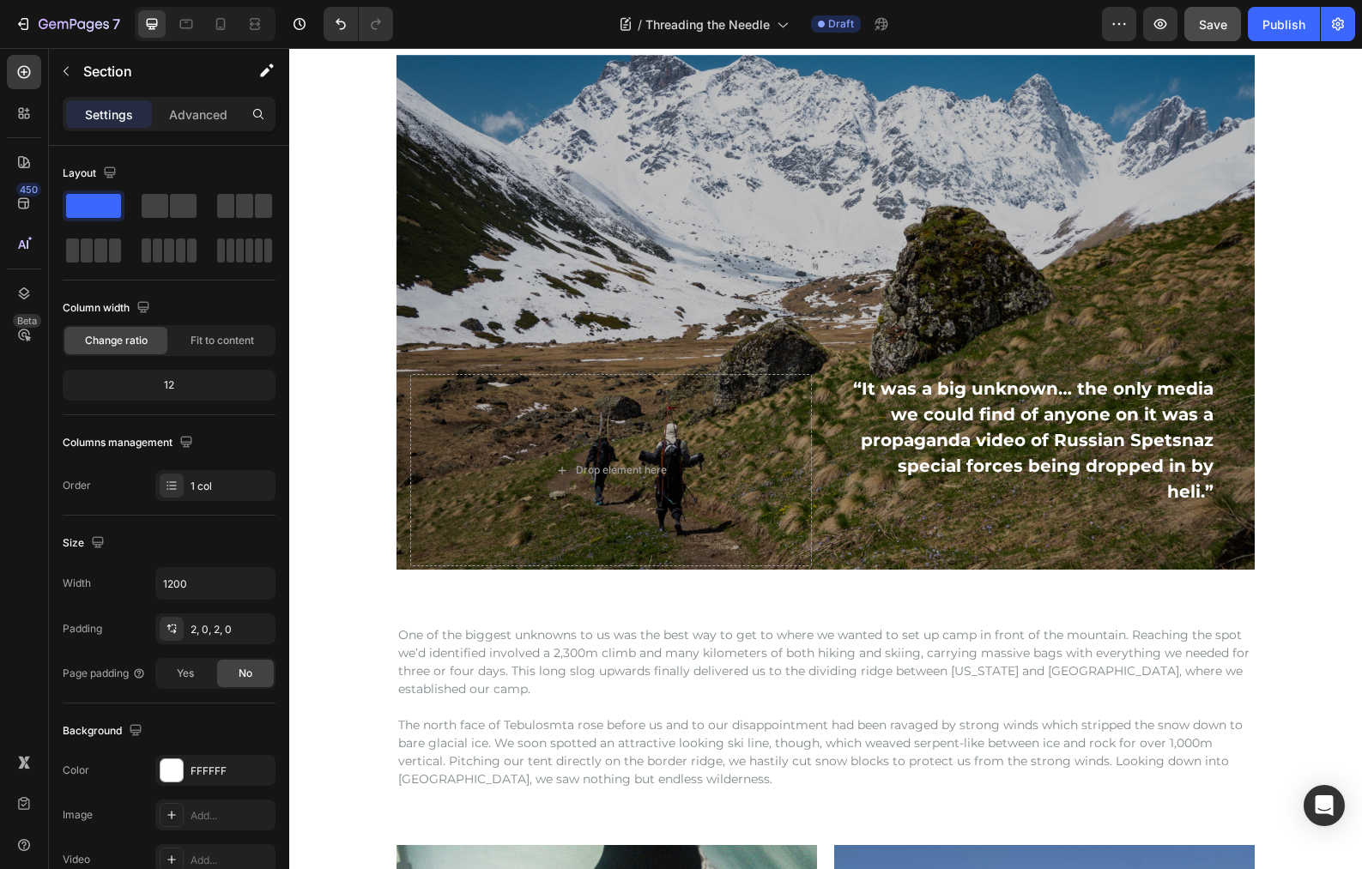
scroll to position [1511, 0]
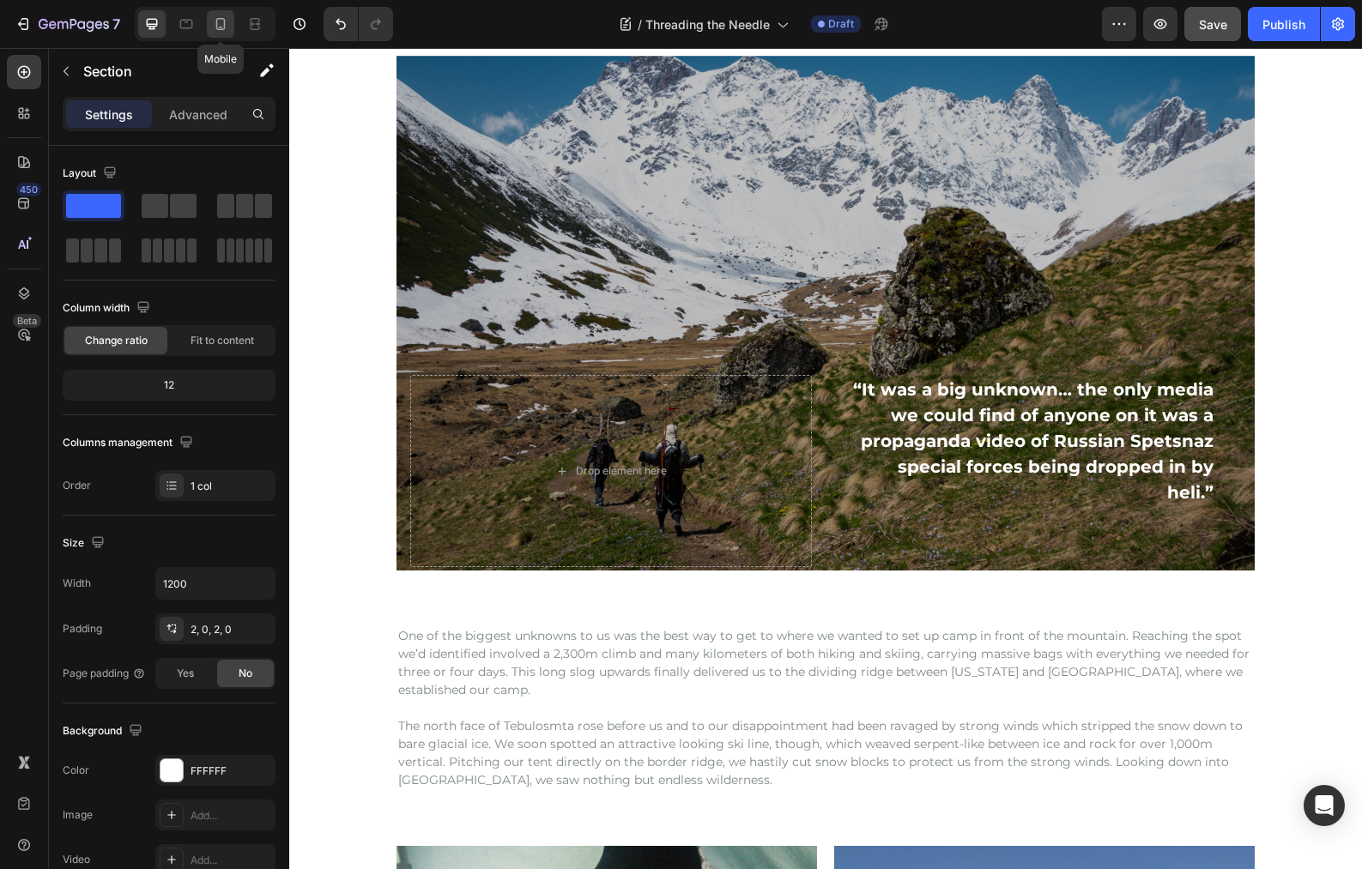
click at [221, 21] on icon at bounding box center [220, 23] width 17 height 17
type input "100%"
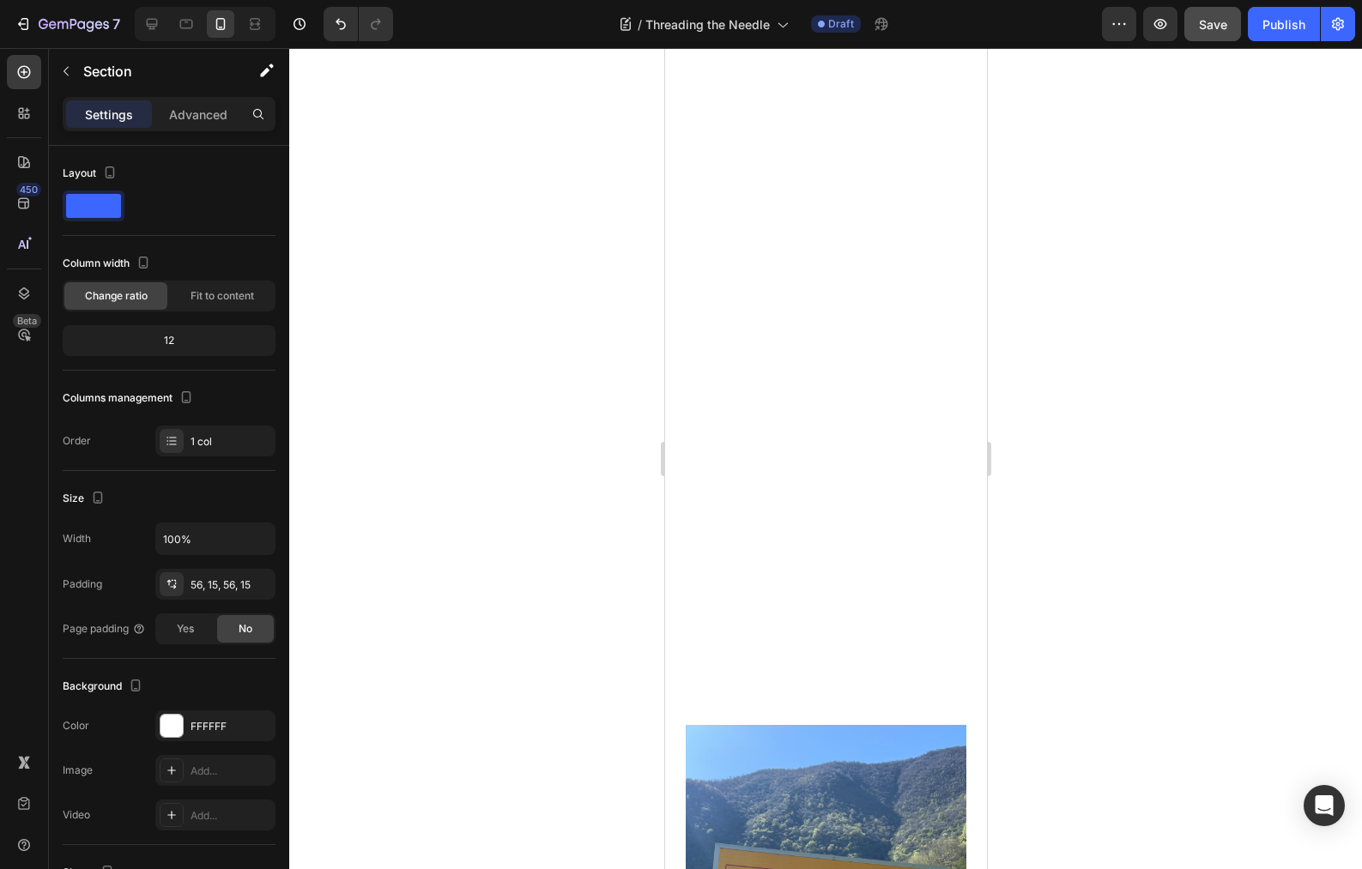
scroll to position [1037, 0]
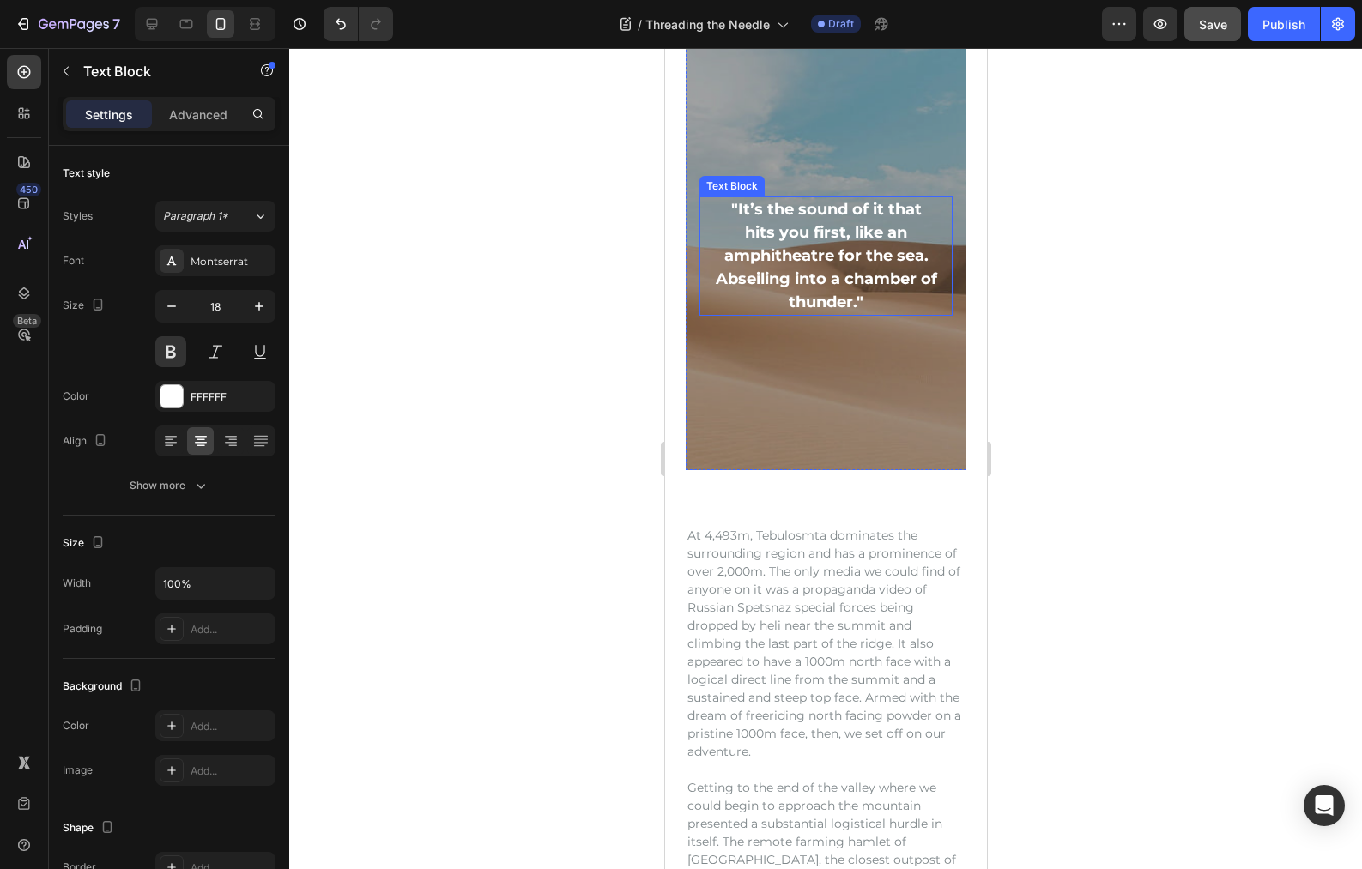
click at [859, 257] on p ""It’s the sound of it that hits you first, like an amphitheatre for the sea. Ab…" at bounding box center [825, 256] width 222 height 116
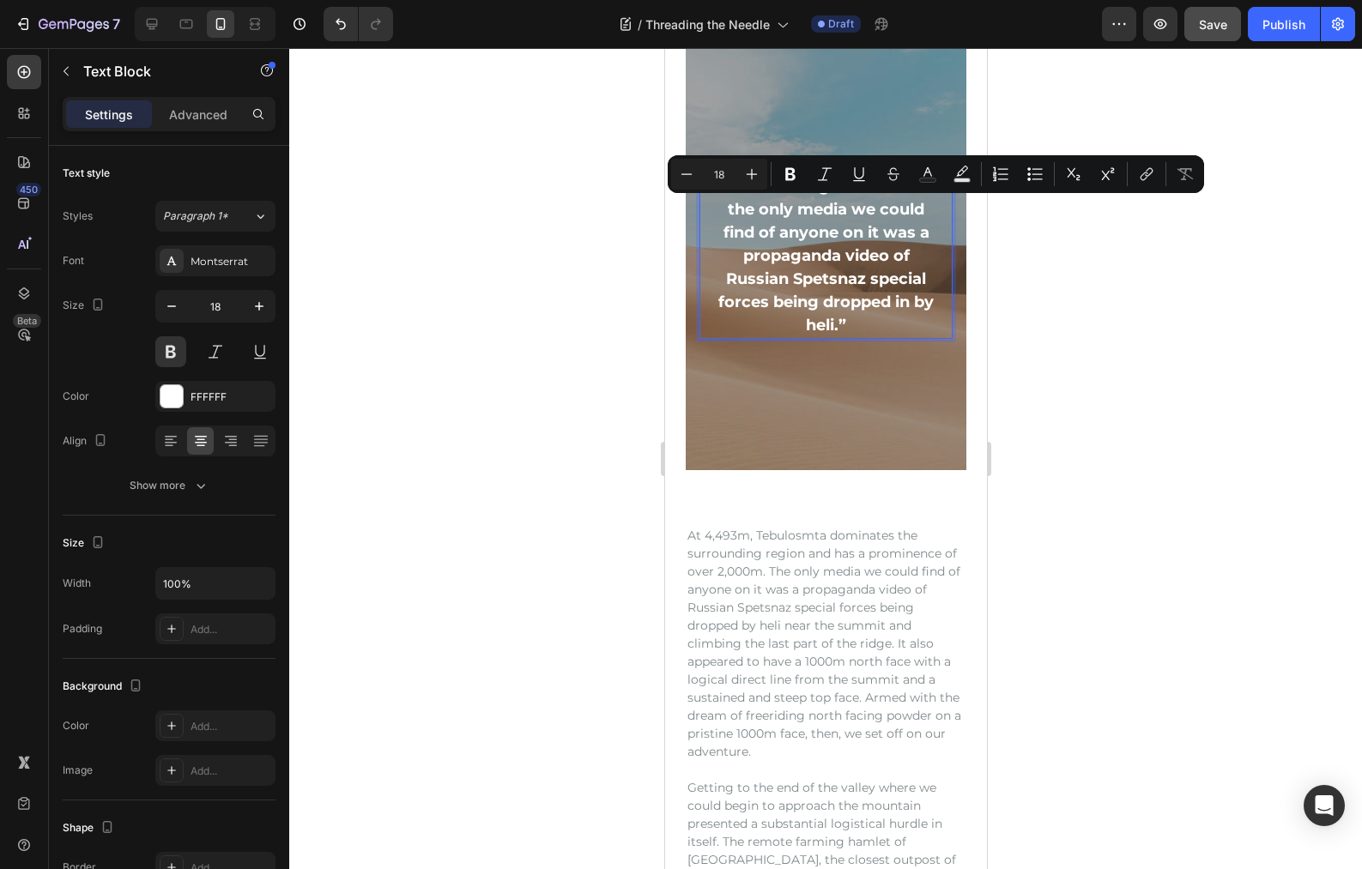
scroll to position [1014, 0]
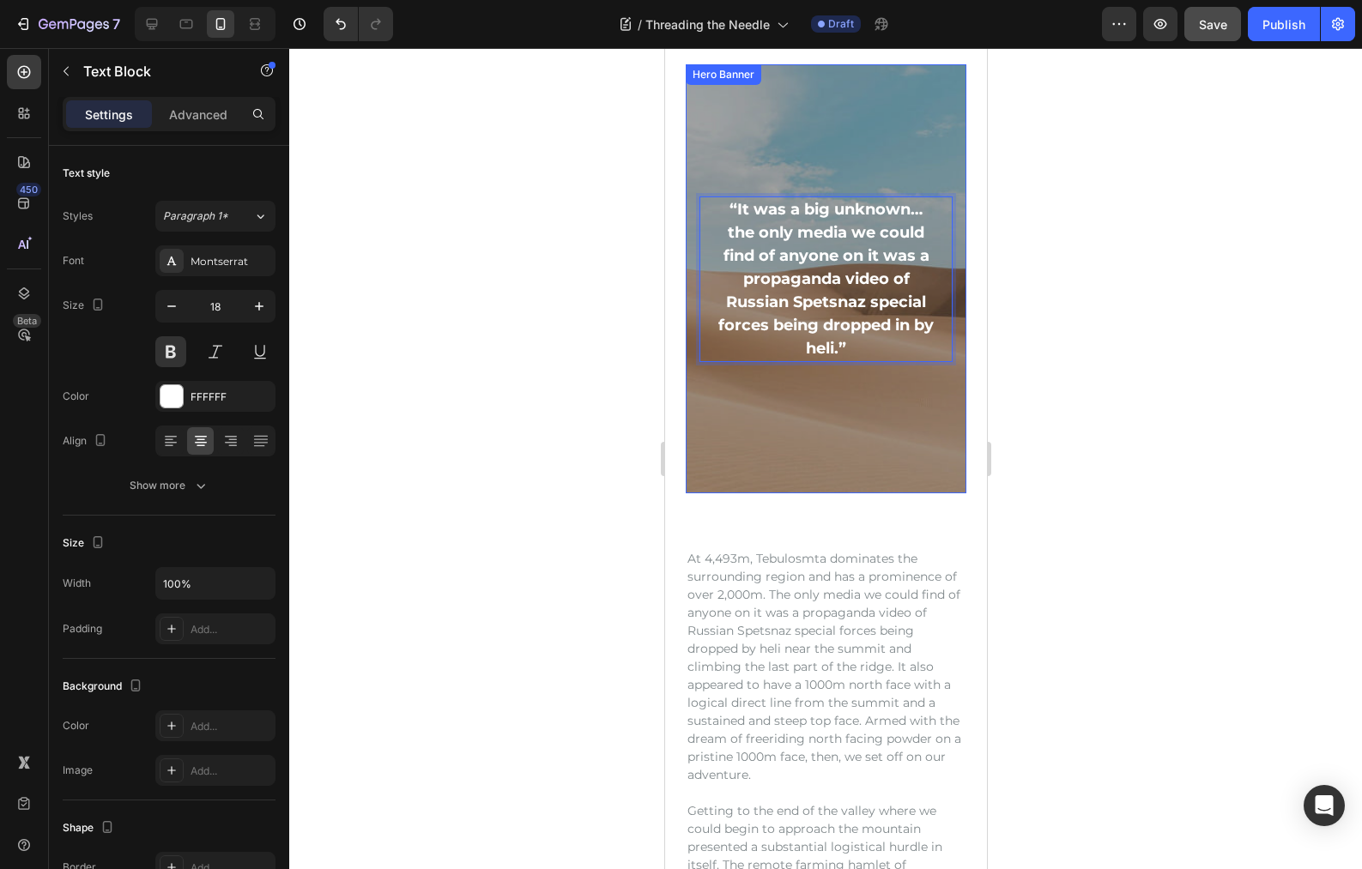
click at [832, 143] on div "Overlay" at bounding box center [825, 278] width 281 height 429
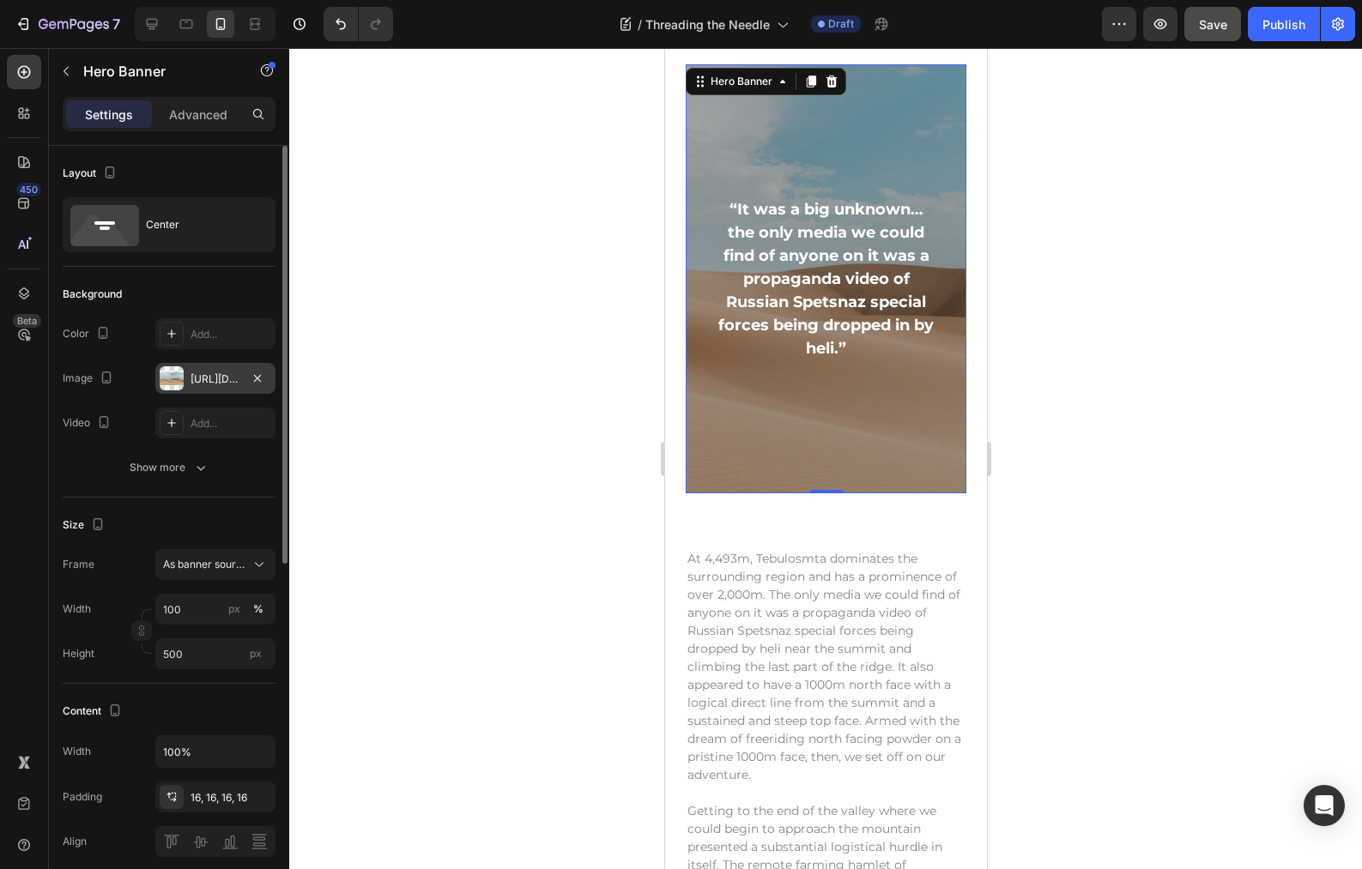
click at [170, 371] on div at bounding box center [172, 378] width 24 height 24
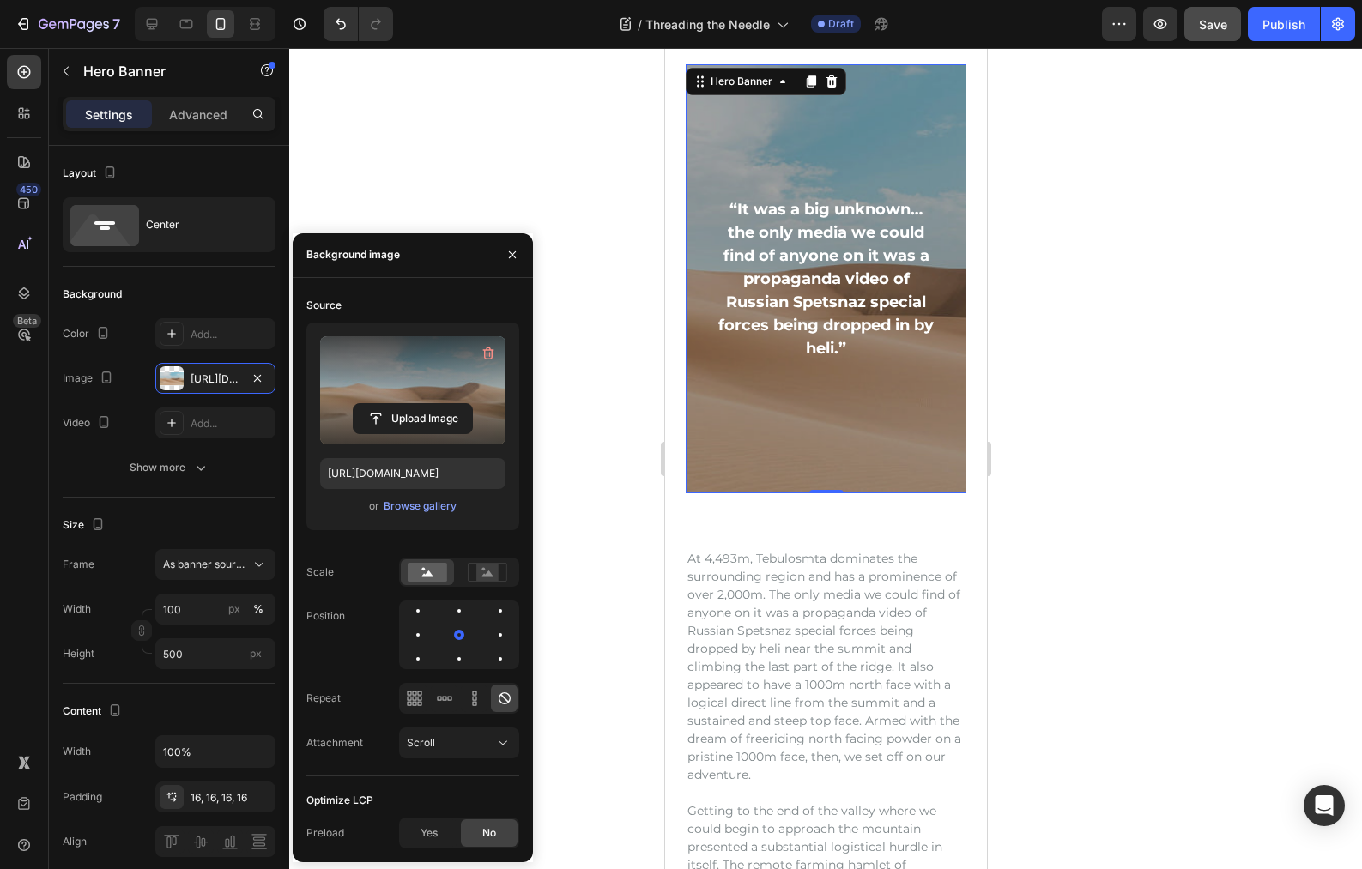
click at [372, 387] on label at bounding box center [412, 390] width 185 height 108
click at [372, 404] on input "file" at bounding box center [413, 418] width 118 height 29
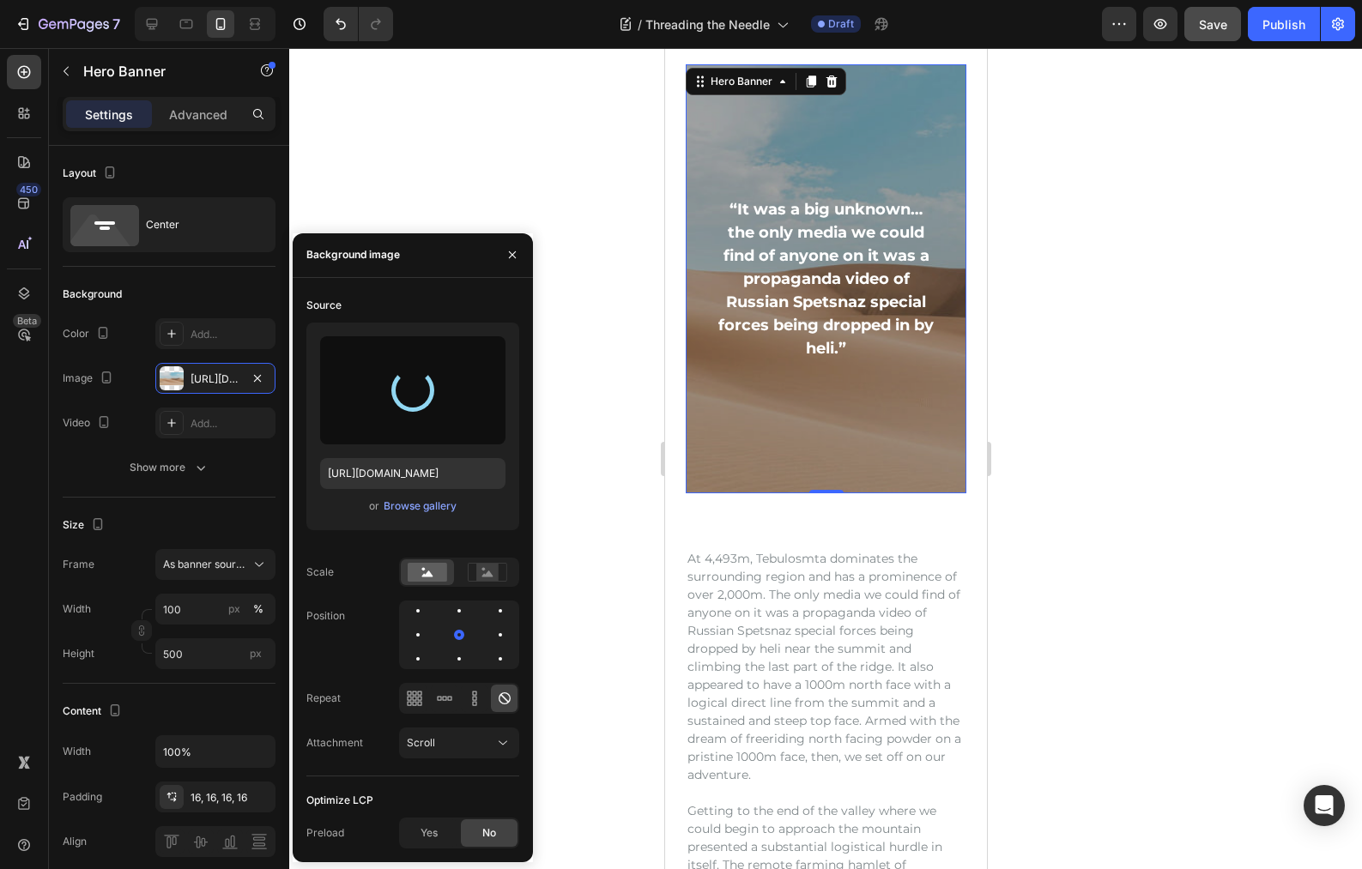
type input "[URL][DOMAIN_NAME]"
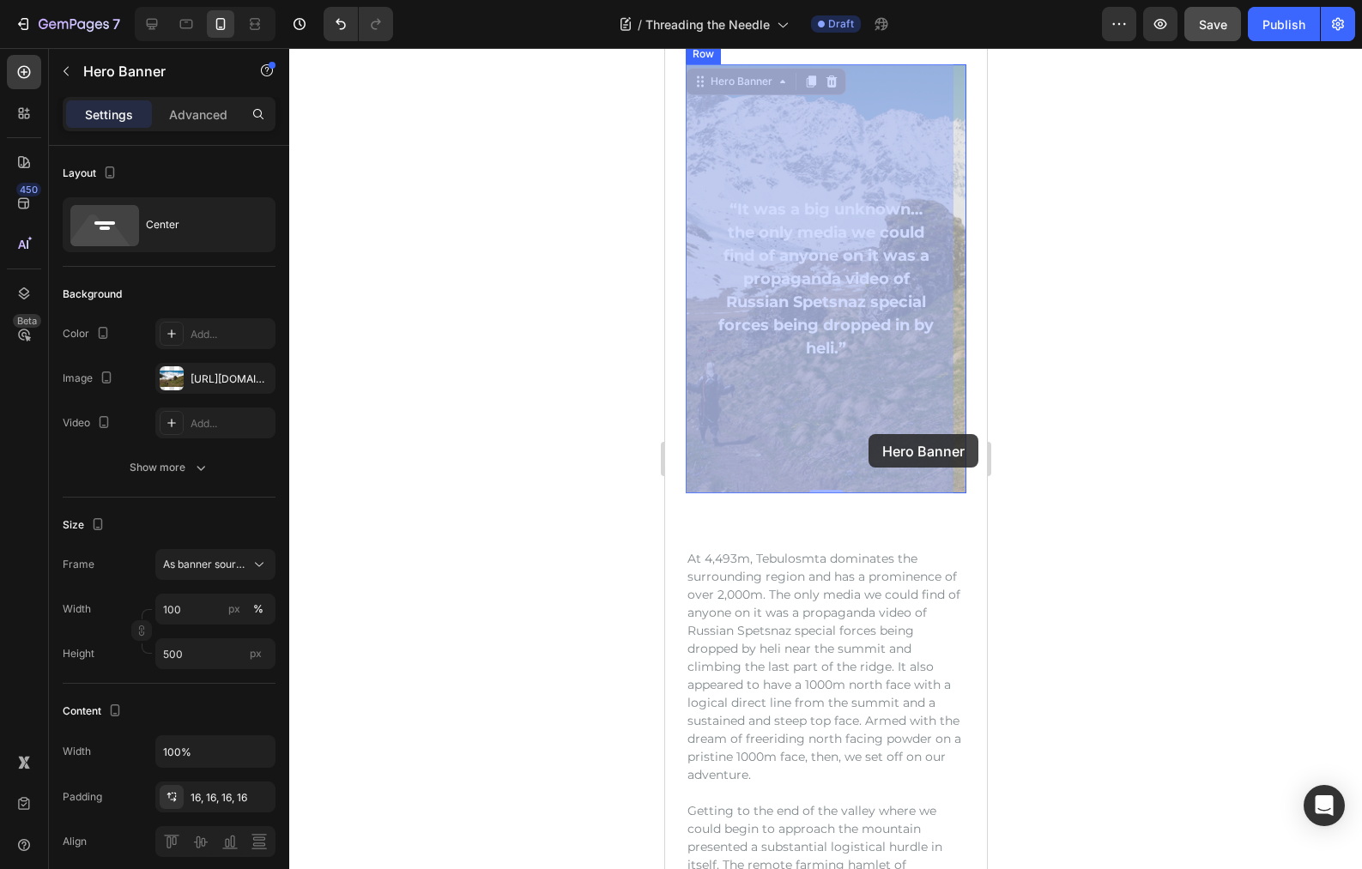
drag, startPoint x: 804, startPoint y: 434, endPoint x: 868, endPoint y: 434, distance: 63.5
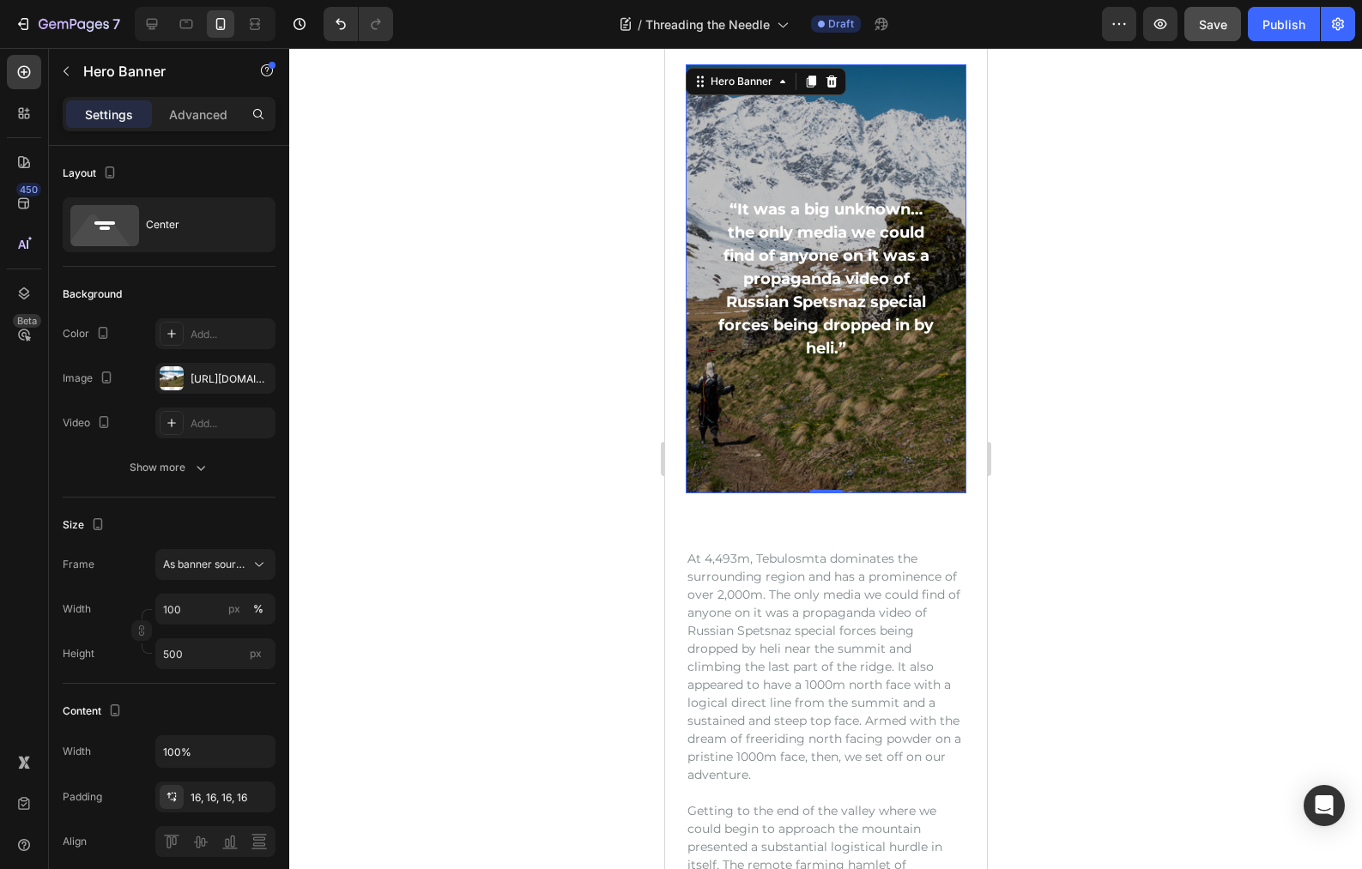
click at [868, 435] on div "Overlay" at bounding box center [825, 278] width 281 height 429
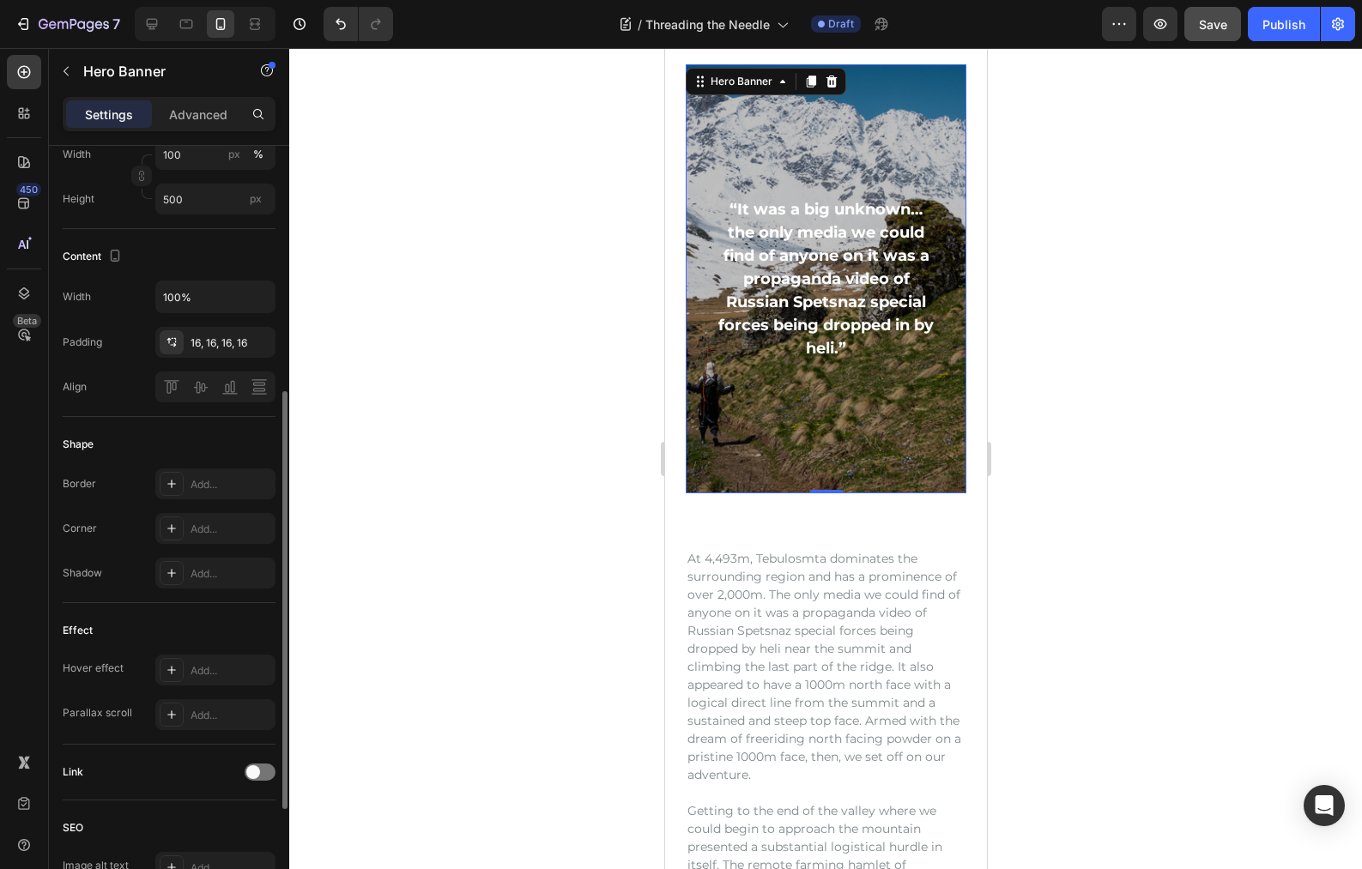
scroll to position [655, 0]
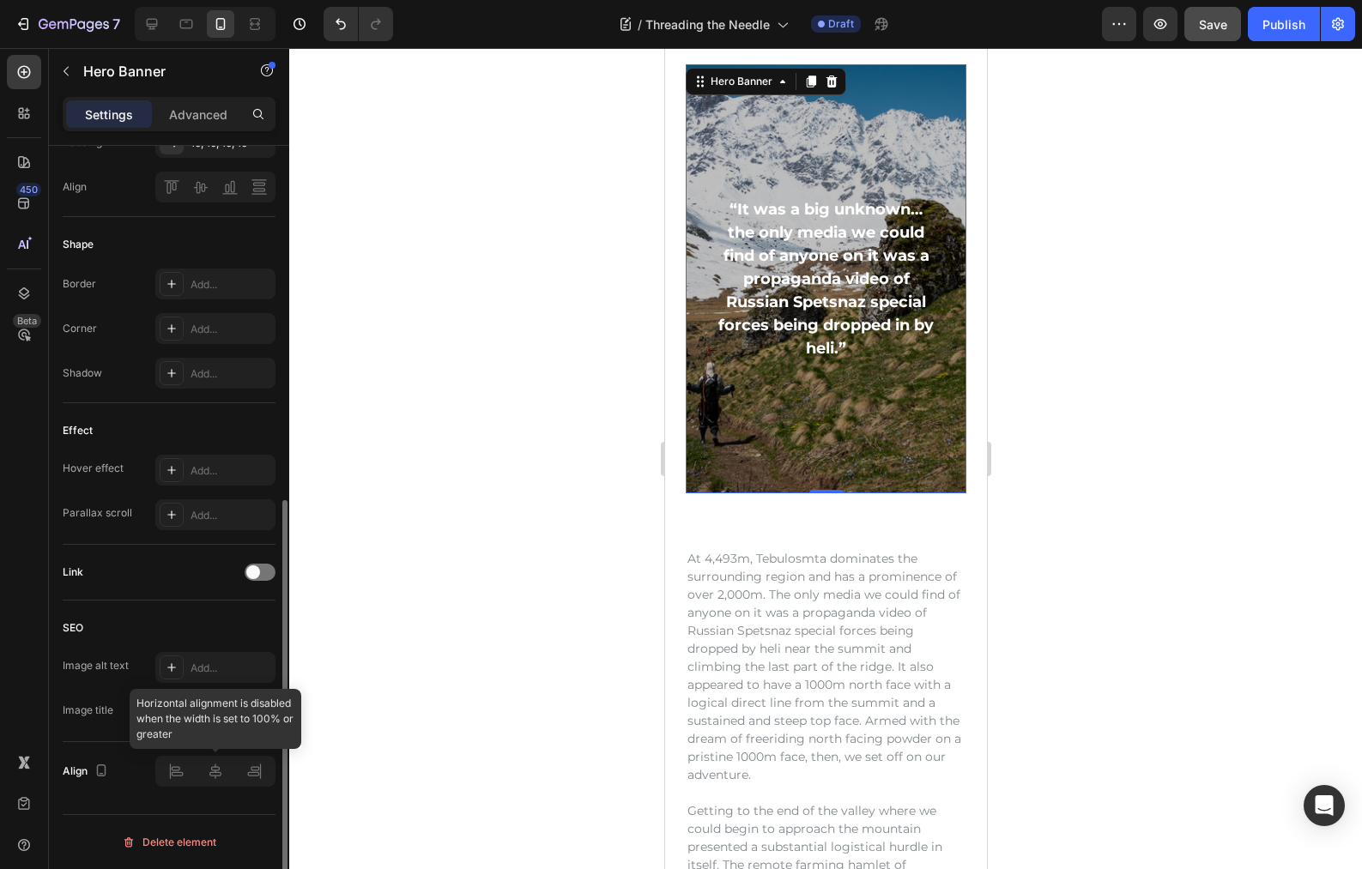
click at [180, 773] on div at bounding box center [215, 771] width 120 height 31
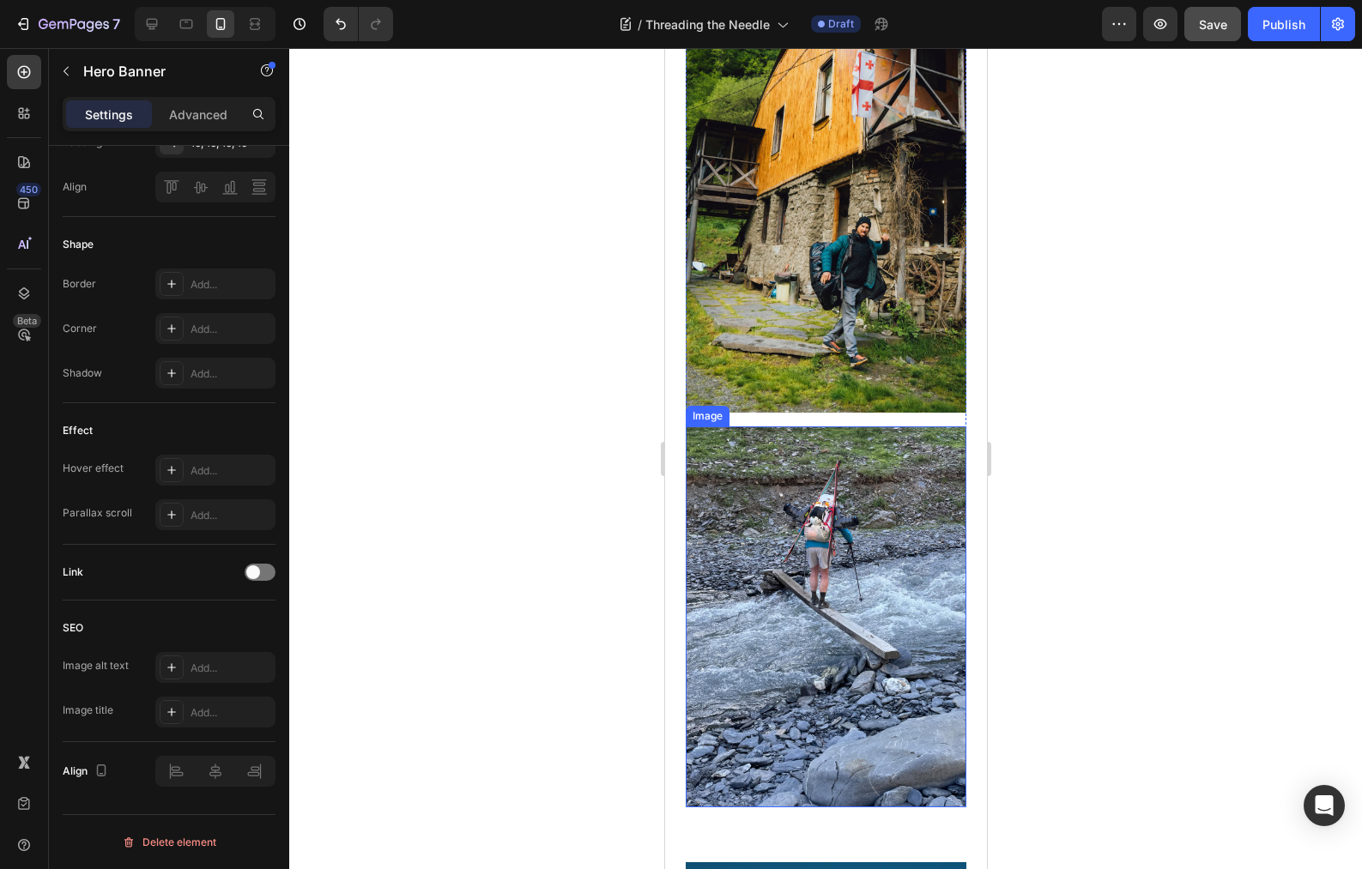
scroll to position [1467, 0]
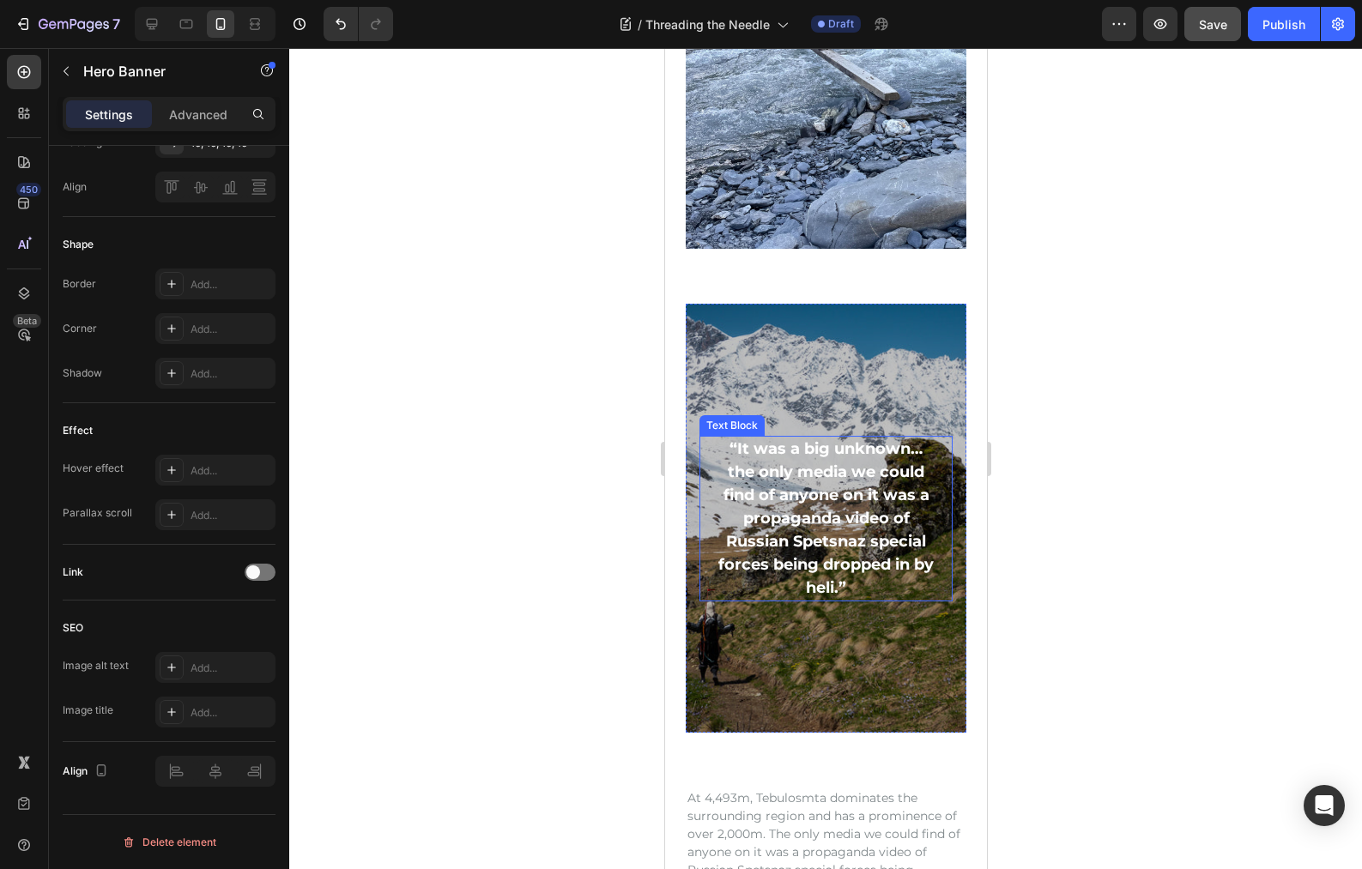
click at [885, 538] on p "“It was a big unknown… the only media we could find of anyone on it was a propa…" at bounding box center [825, 519] width 222 height 162
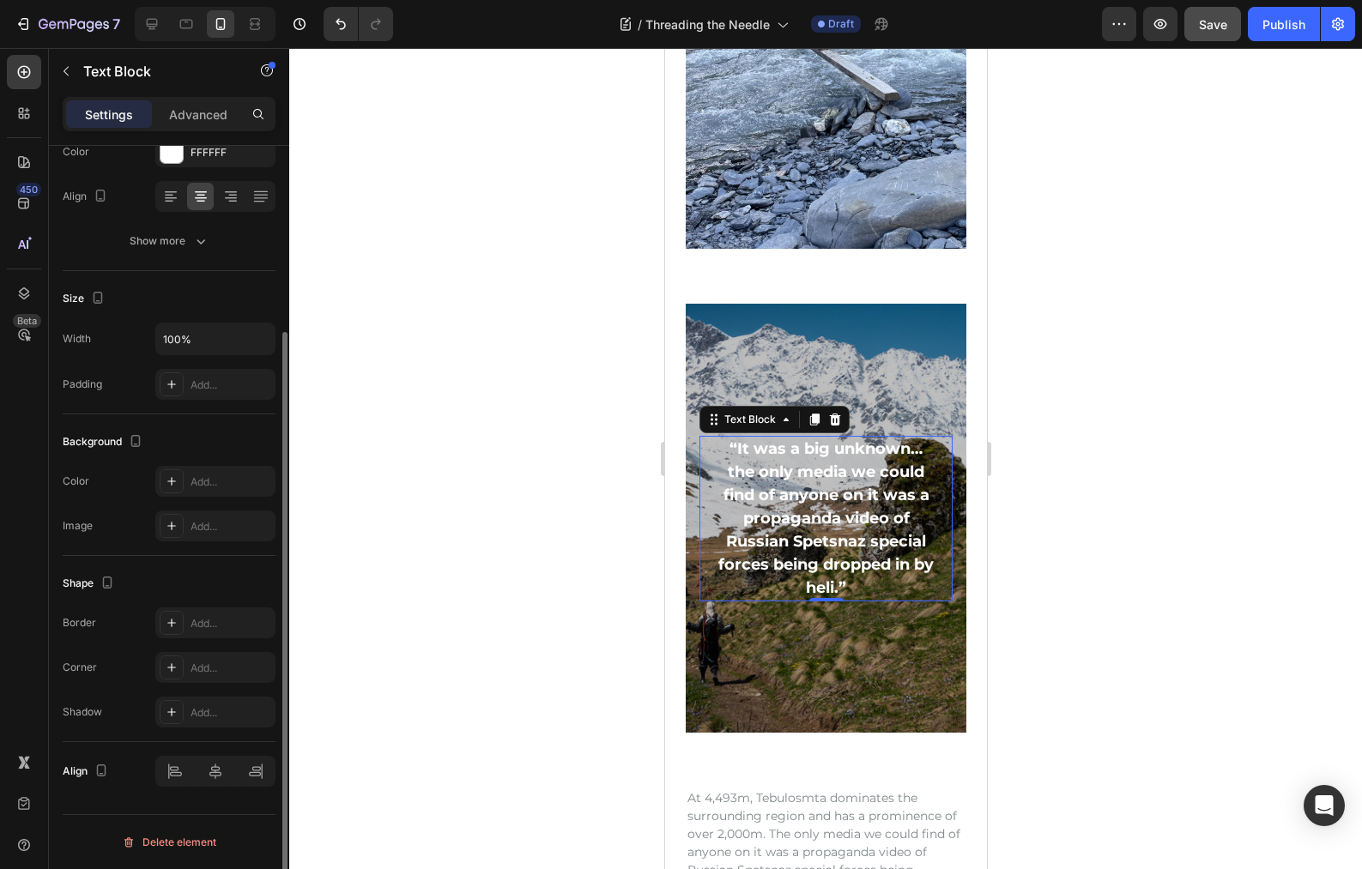
scroll to position [0, 0]
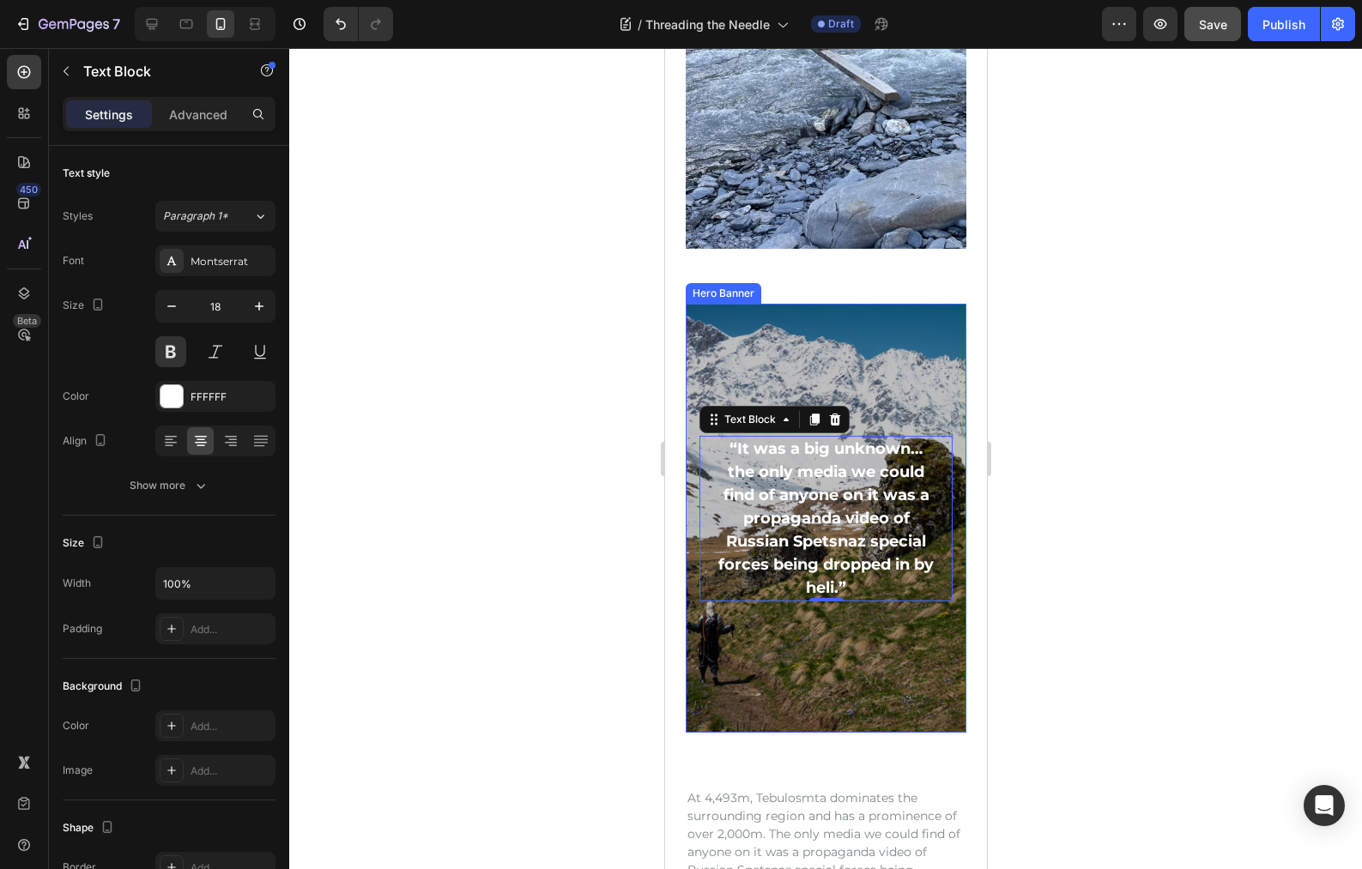
click at [756, 619] on div "Overlay" at bounding box center [825, 518] width 281 height 429
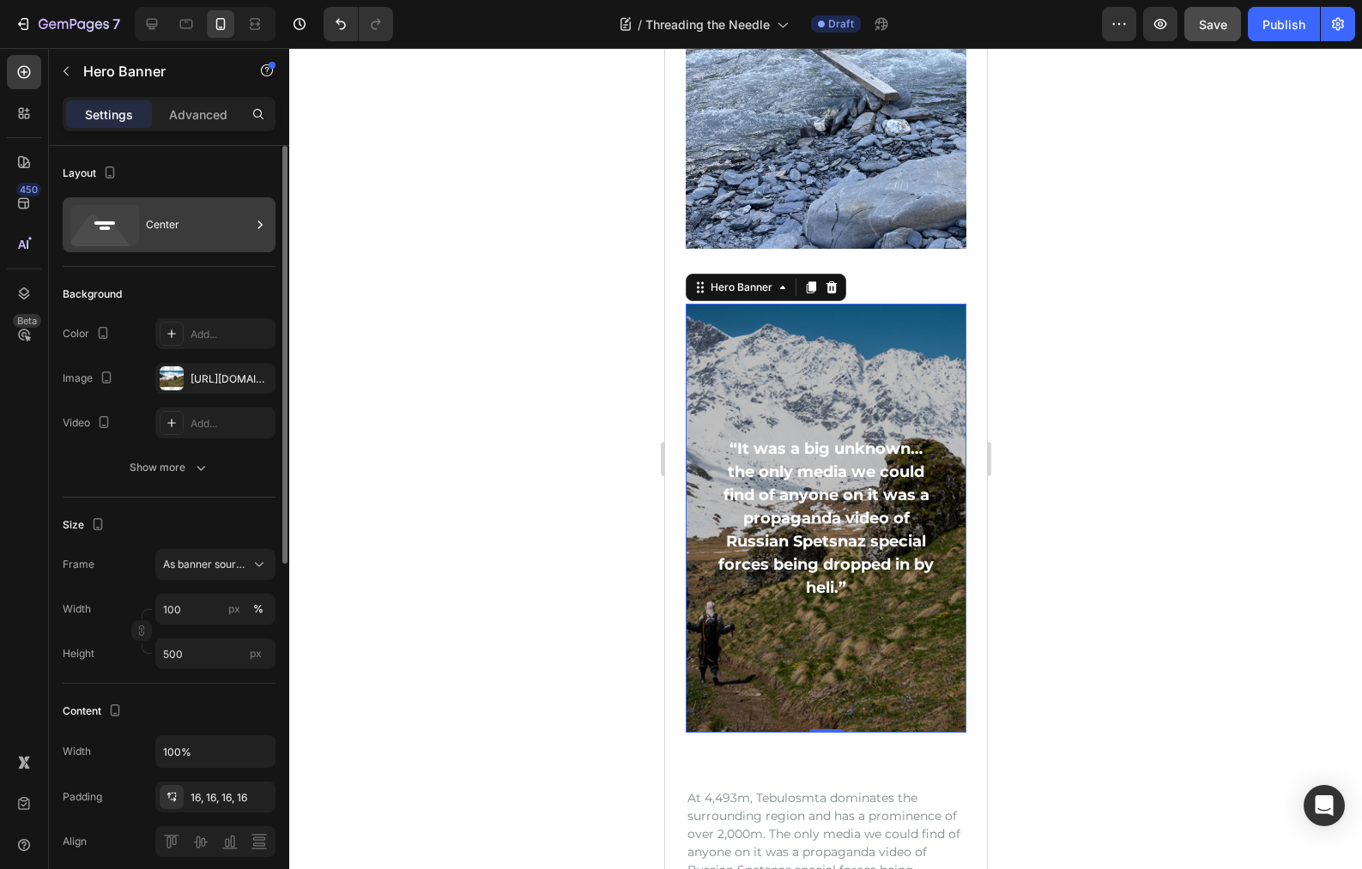
click at [116, 216] on icon at bounding box center [104, 225] width 69 height 41
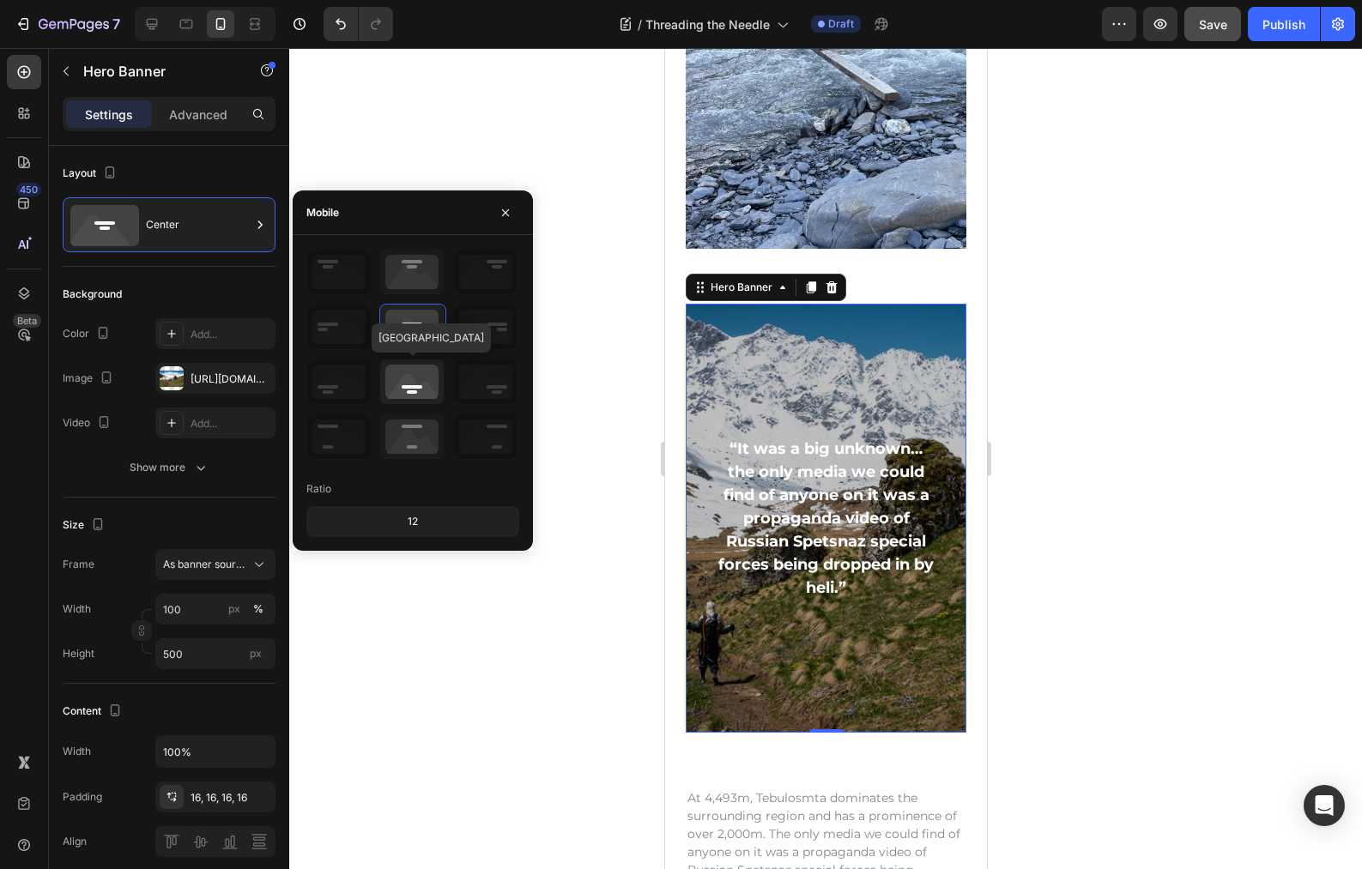
click at [413, 386] on icon at bounding box center [412, 382] width 64 height 45
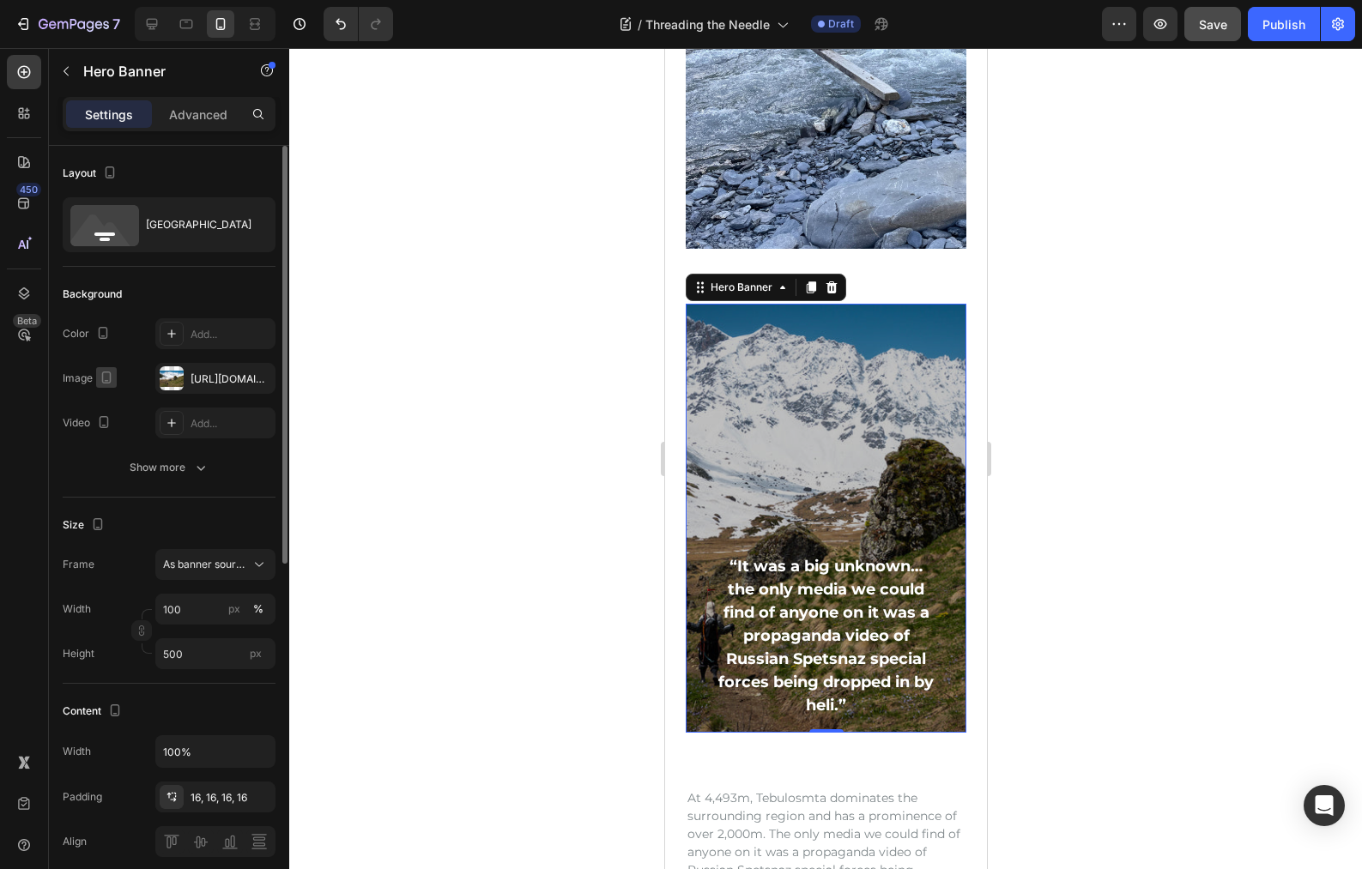
click at [96, 380] on button "button" at bounding box center [106, 377] width 21 height 21
click at [100, 379] on icon "button" at bounding box center [106, 377] width 17 height 17
click at [83, 382] on div "Image" at bounding box center [90, 378] width 54 height 23
click at [747, 389] on div "Overlay" at bounding box center [825, 518] width 281 height 429
click at [916, 308] on div "Overlay" at bounding box center [825, 518] width 281 height 429
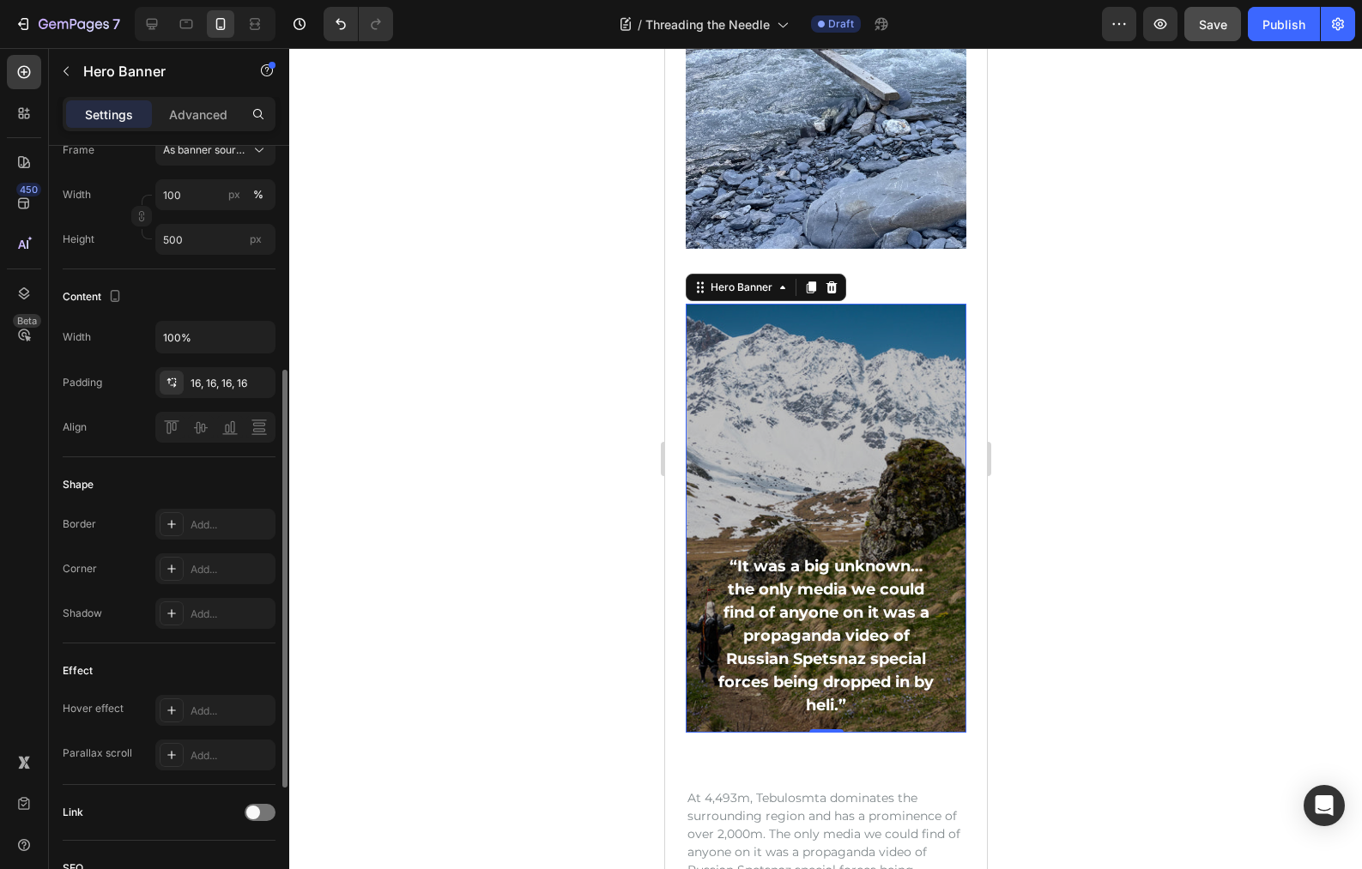
scroll to position [257, 0]
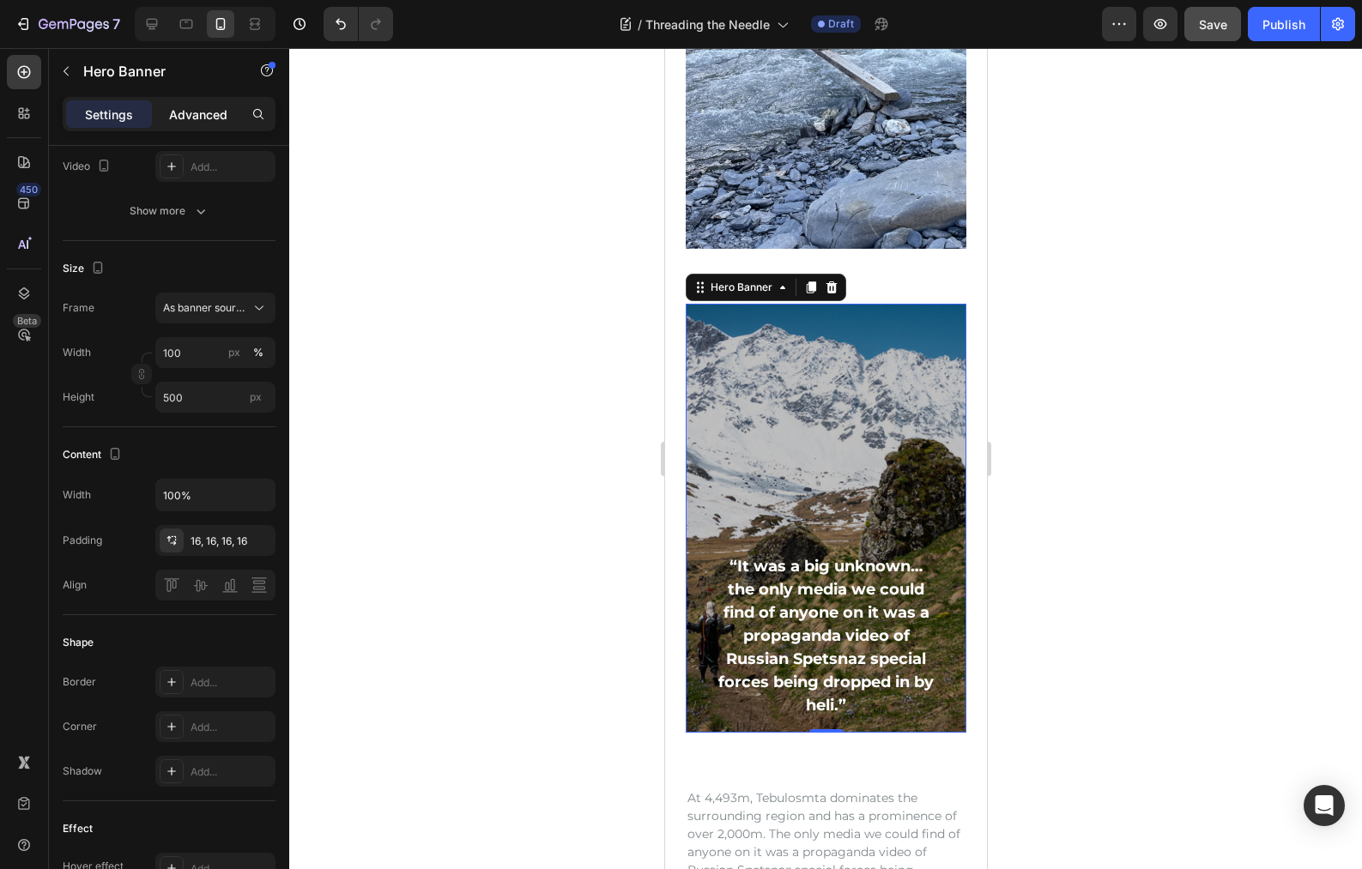
click at [203, 125] on div "Advanced" at bounding box center [198, 113] width 86 height 27
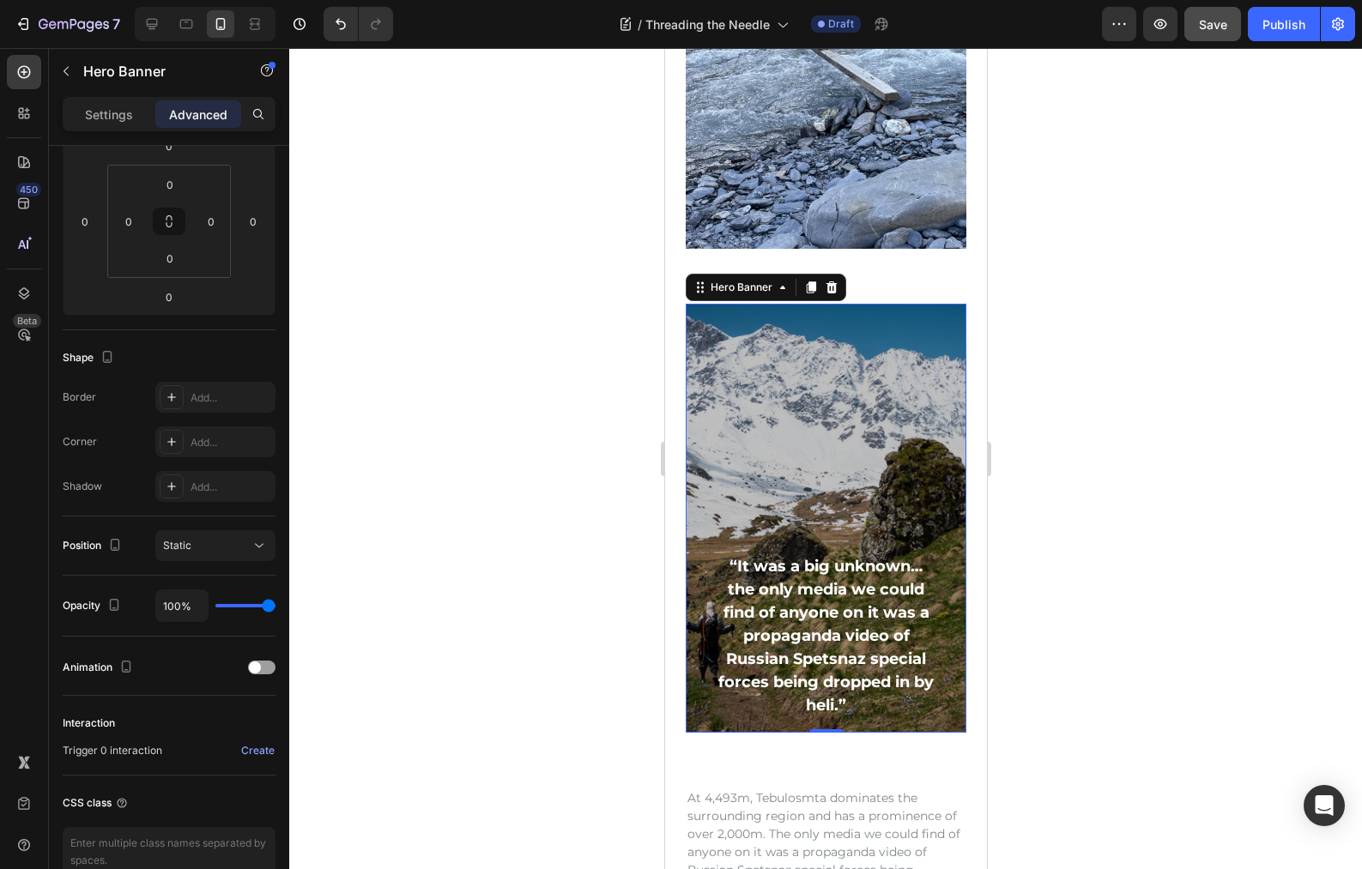
click at [717, 399] on div "Overlay" at bounding box center [825, 518] width 281 height 429
click at [820, 555] on p "“It was a big unknown… the only media we could find of anyone on it was a propa…" at bounding box center [825, 636] width 222 height 162
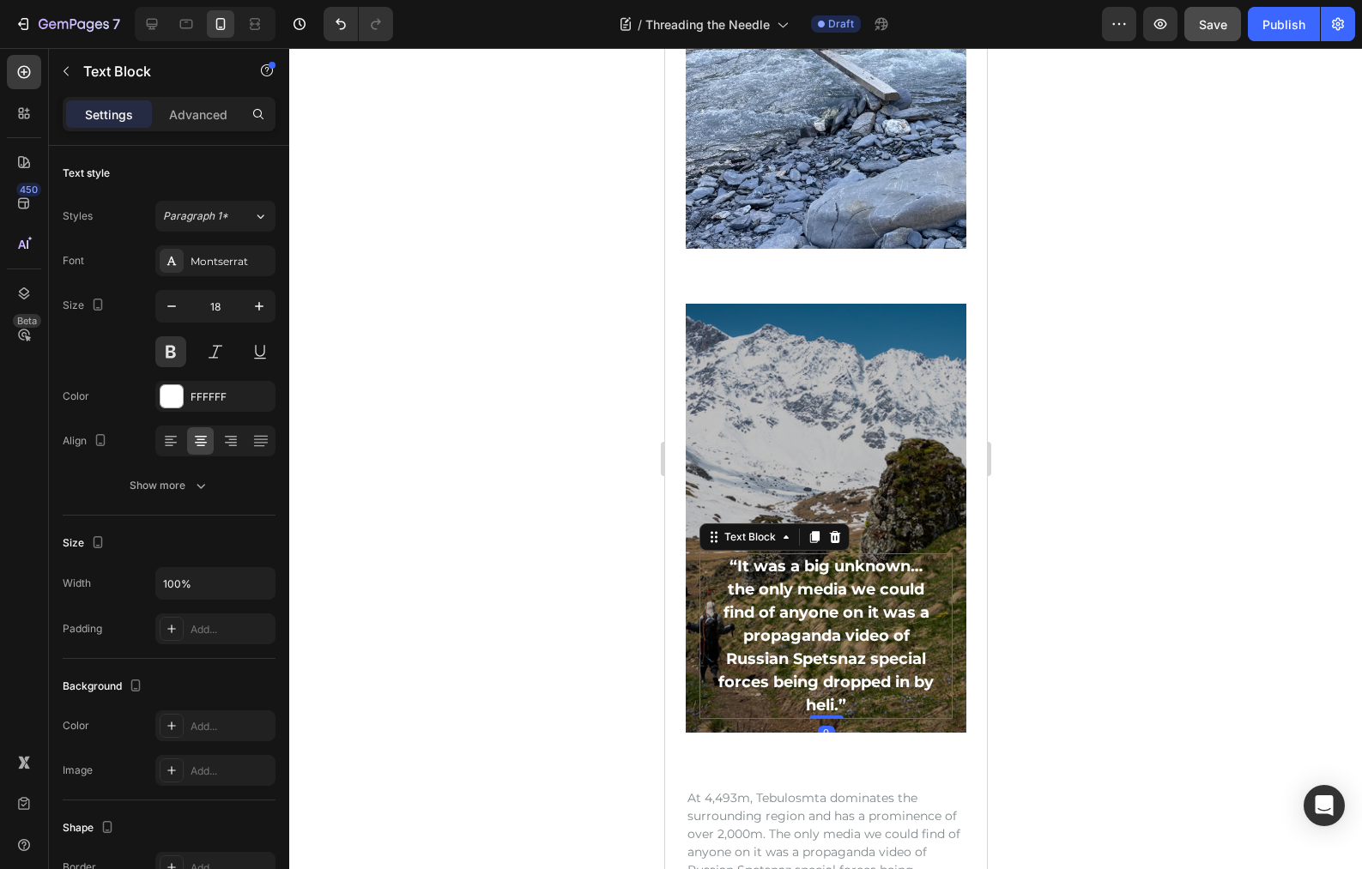
click at [570, 402] on div at bounding box center [825, 458] width 1073 height 821
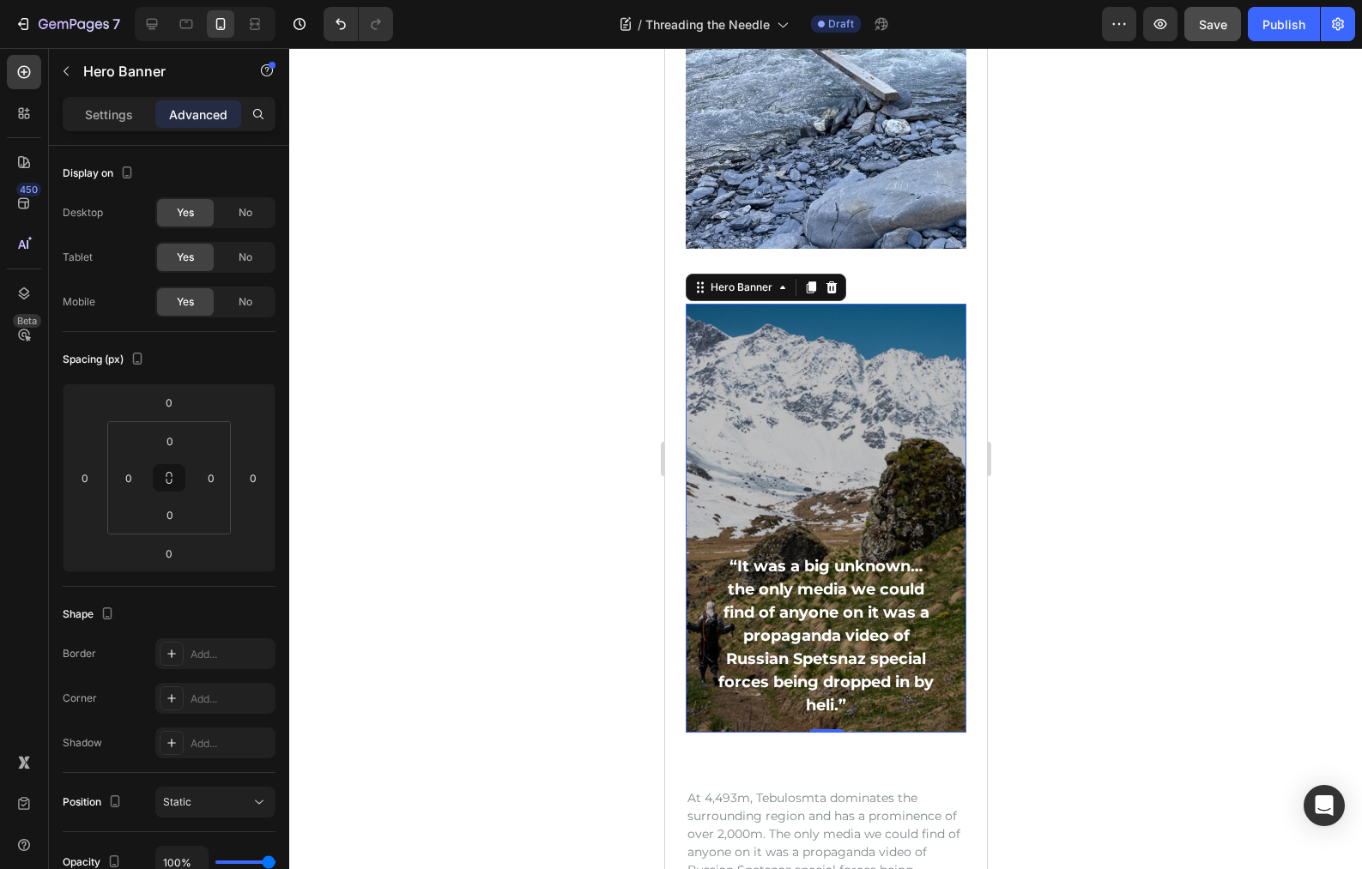
click at [765, 367] on div "Overlay" at bounding box center [825, 518] width 281 height 429
click at [121, 108] on p "Settings" at bounding box center [109, 115] width 48 height 18
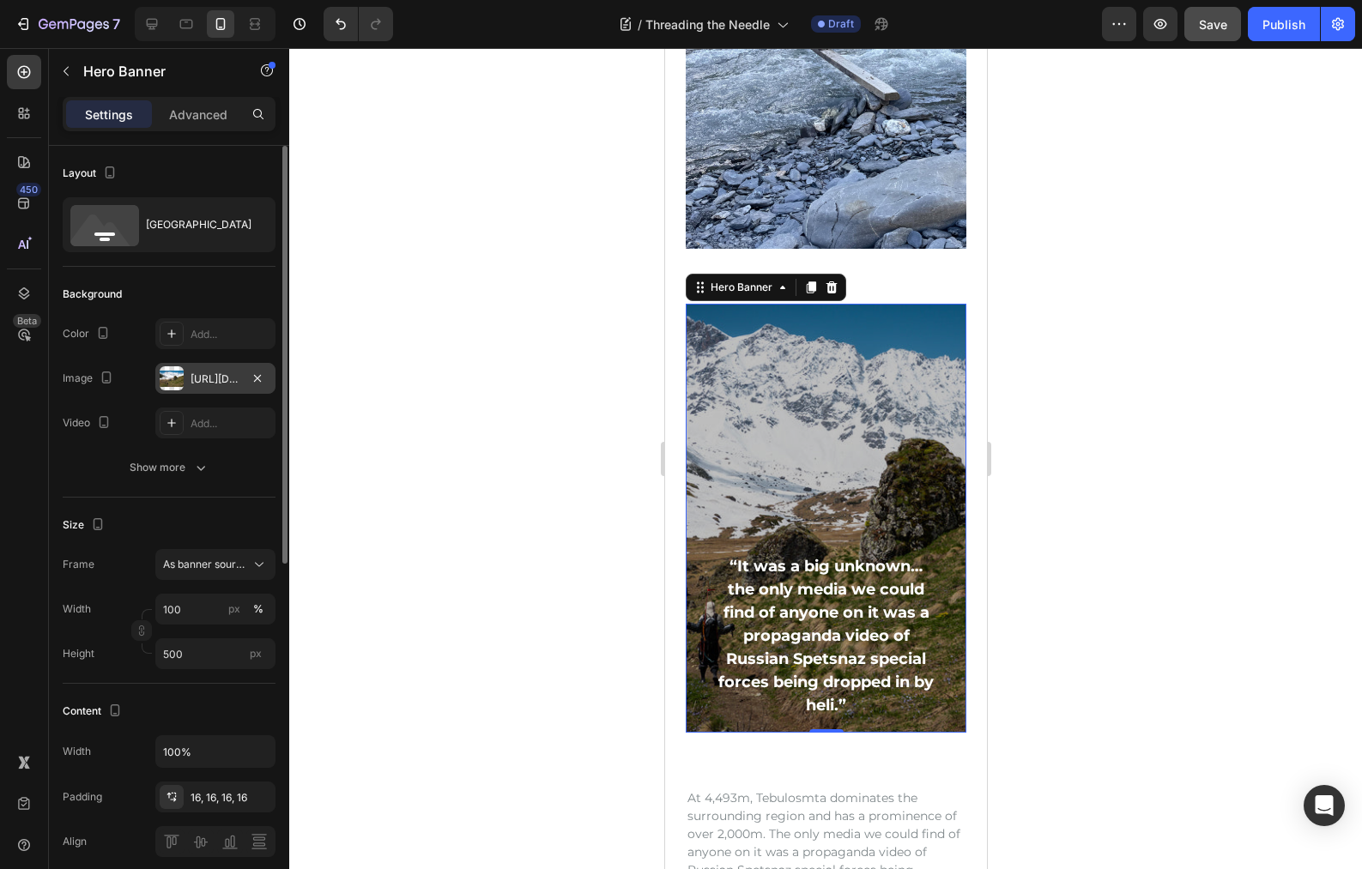
click at [213, 378] on div "[URL][DOMAIN_NAME]" at bounding box center [216, 379] width 50 height 15
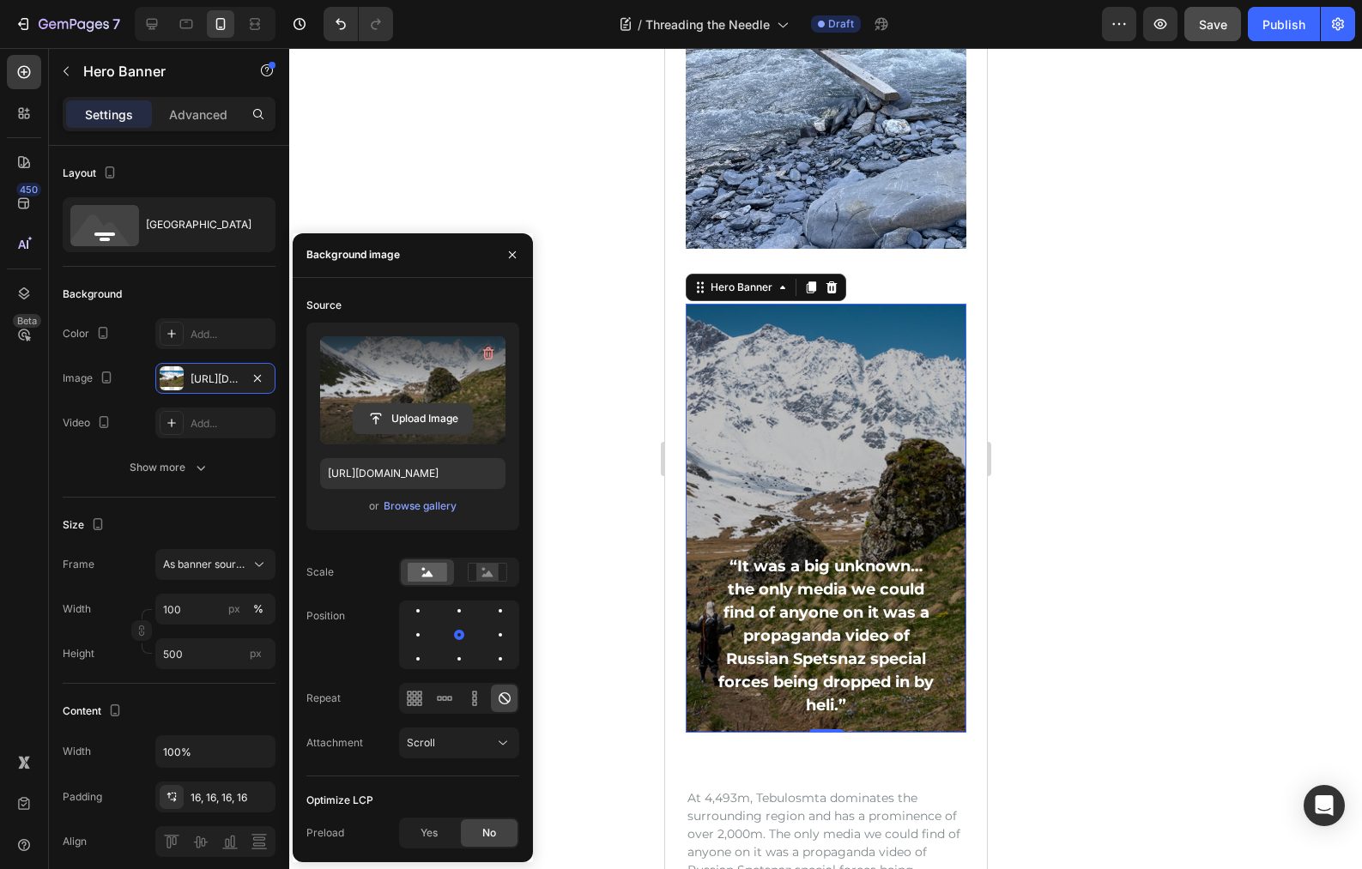
click at [410, 417] on input "file" at bounding box center [413, 418] width 118 height 29
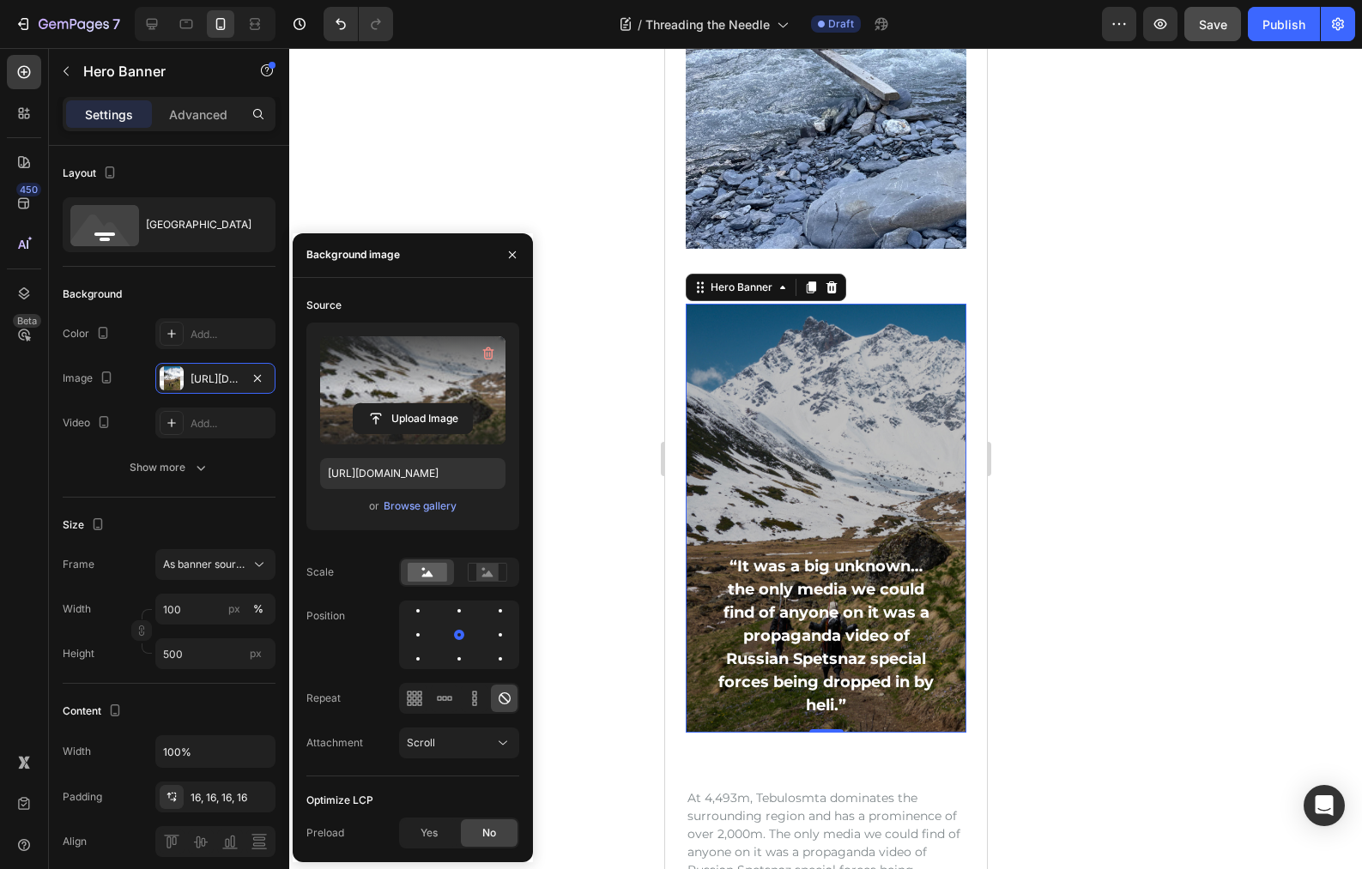
click at [396, 384] on label at bounding box center [412, 390] width 185 height 108
click at [396, 404] on input "file" at bounding box center [413, 418] width 118 height 29
click at [431, 383] on label at bounding box center [412, 390] width 185 height 108
click at [431, 404] on input "file" at bounding box center [413, 418] width 118 height 29
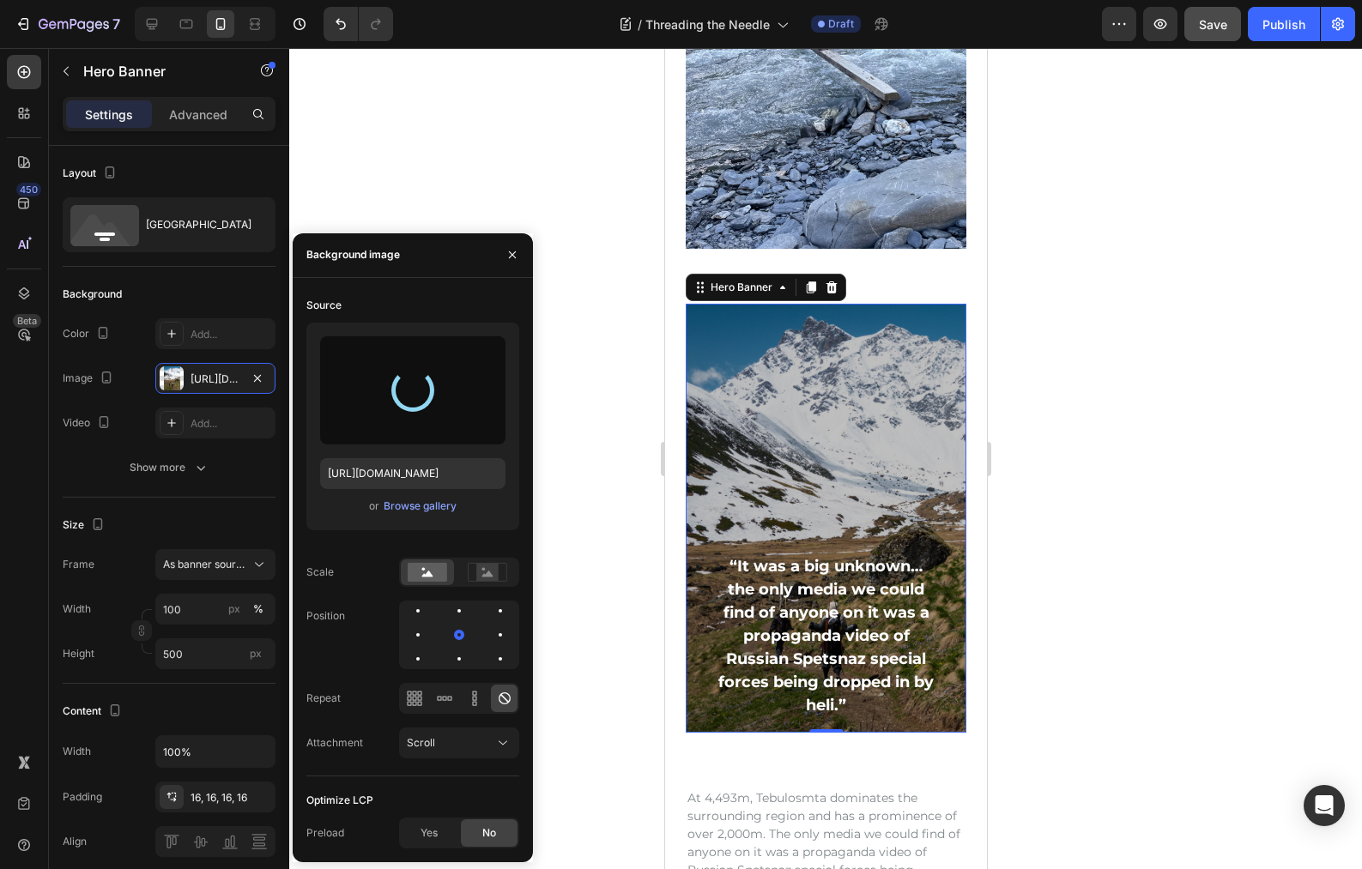
type input "[URL][DOMAIN_NAME]"
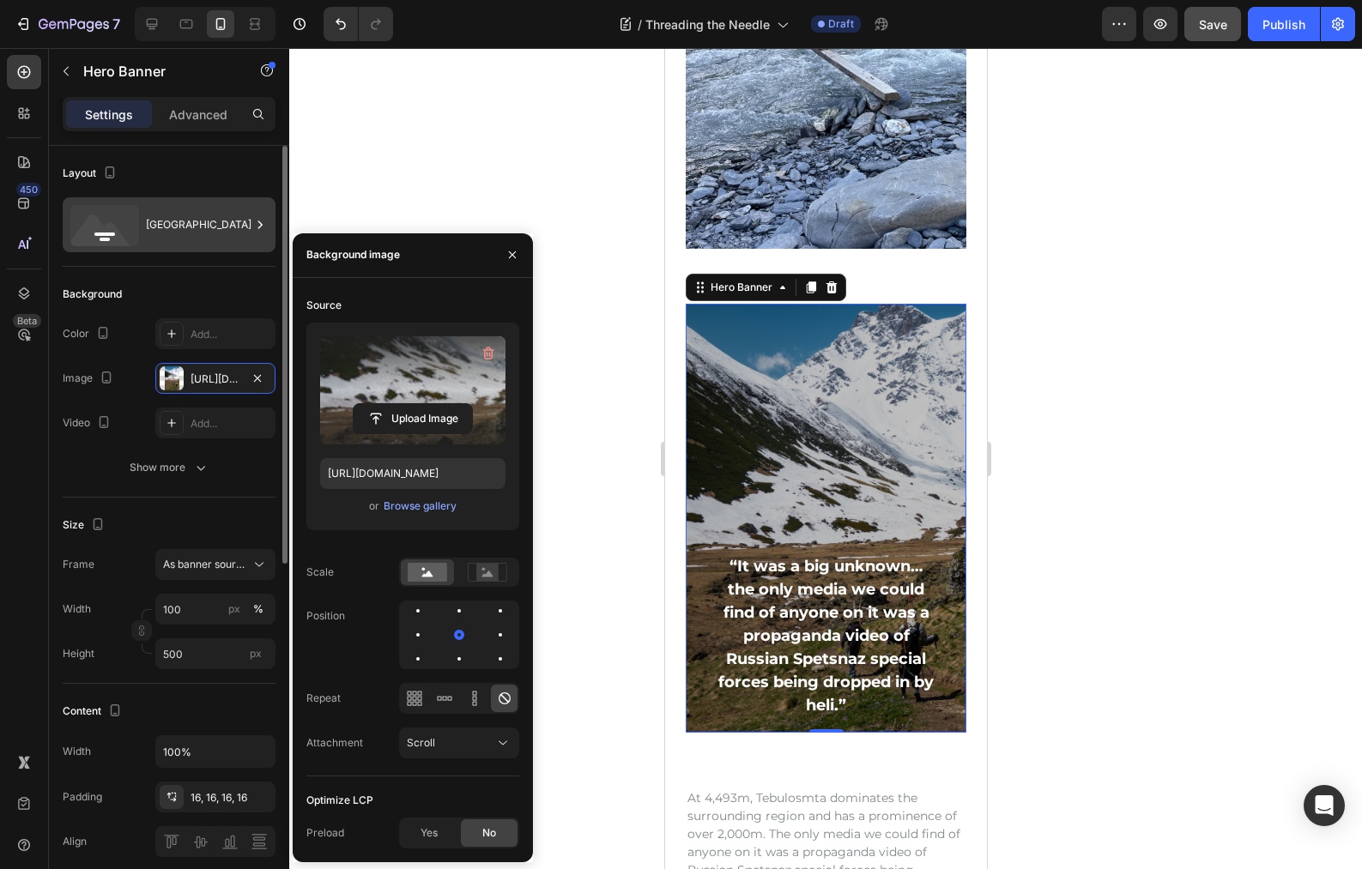
click at [156, 236] on div "[GEOGRAPHIC_DATA]" at bounding box center [198, 224] width 105 height 39
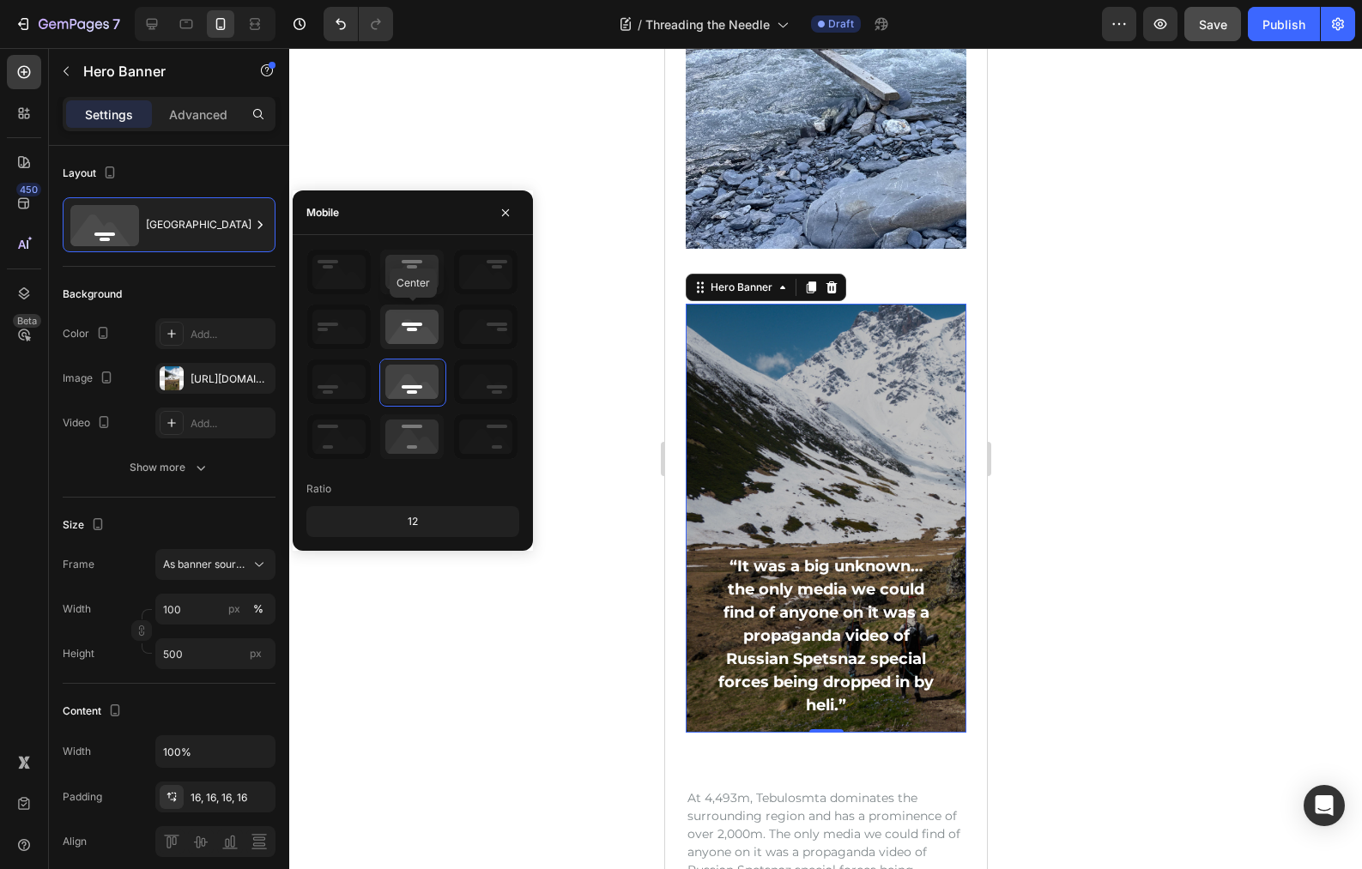
click at [414, 324] on icon at bounding box center [412, 327] width 64 height 45
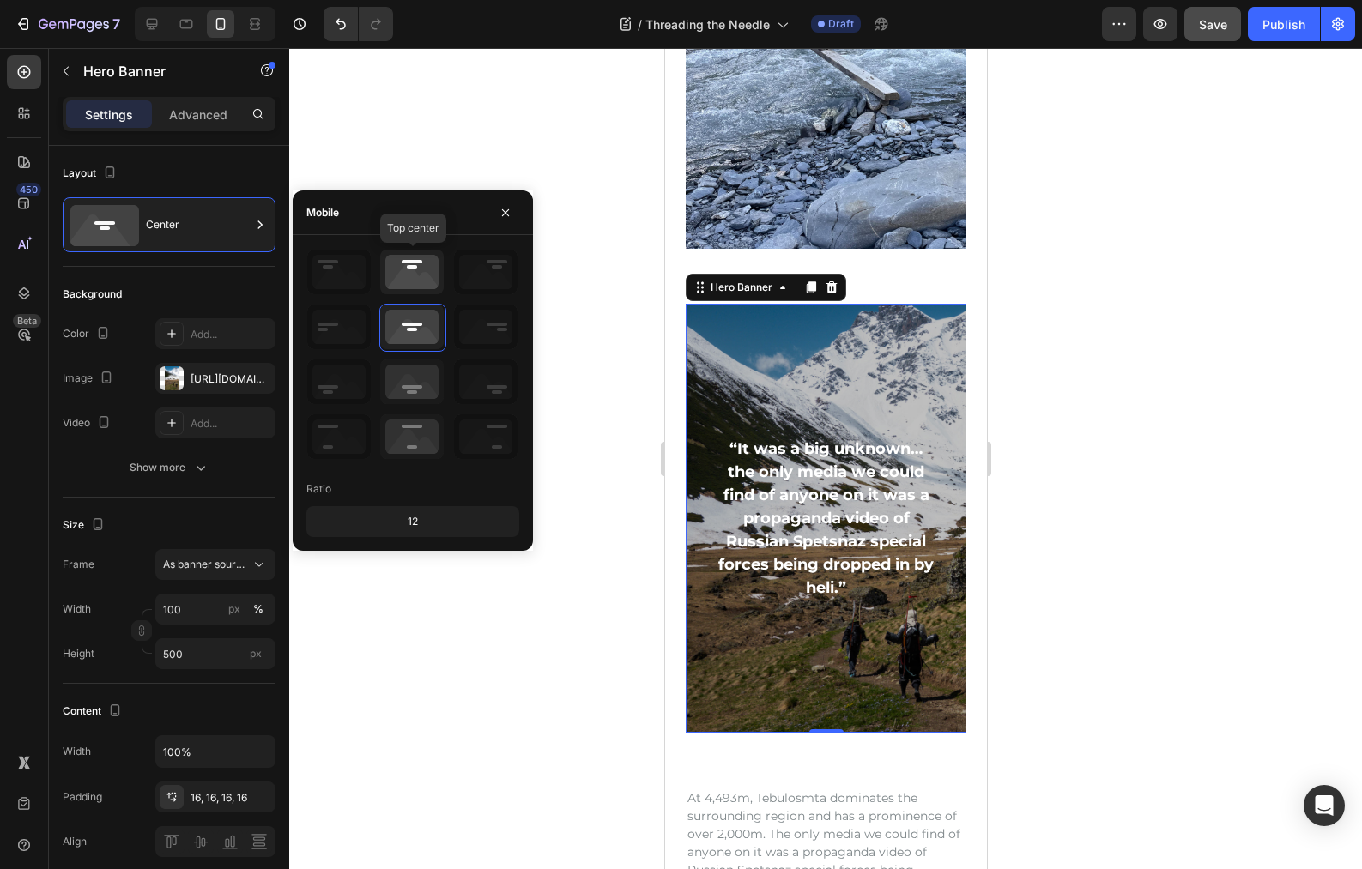
click at [414, 275] on icon at bounding box center [412, 272] width 64 height 45
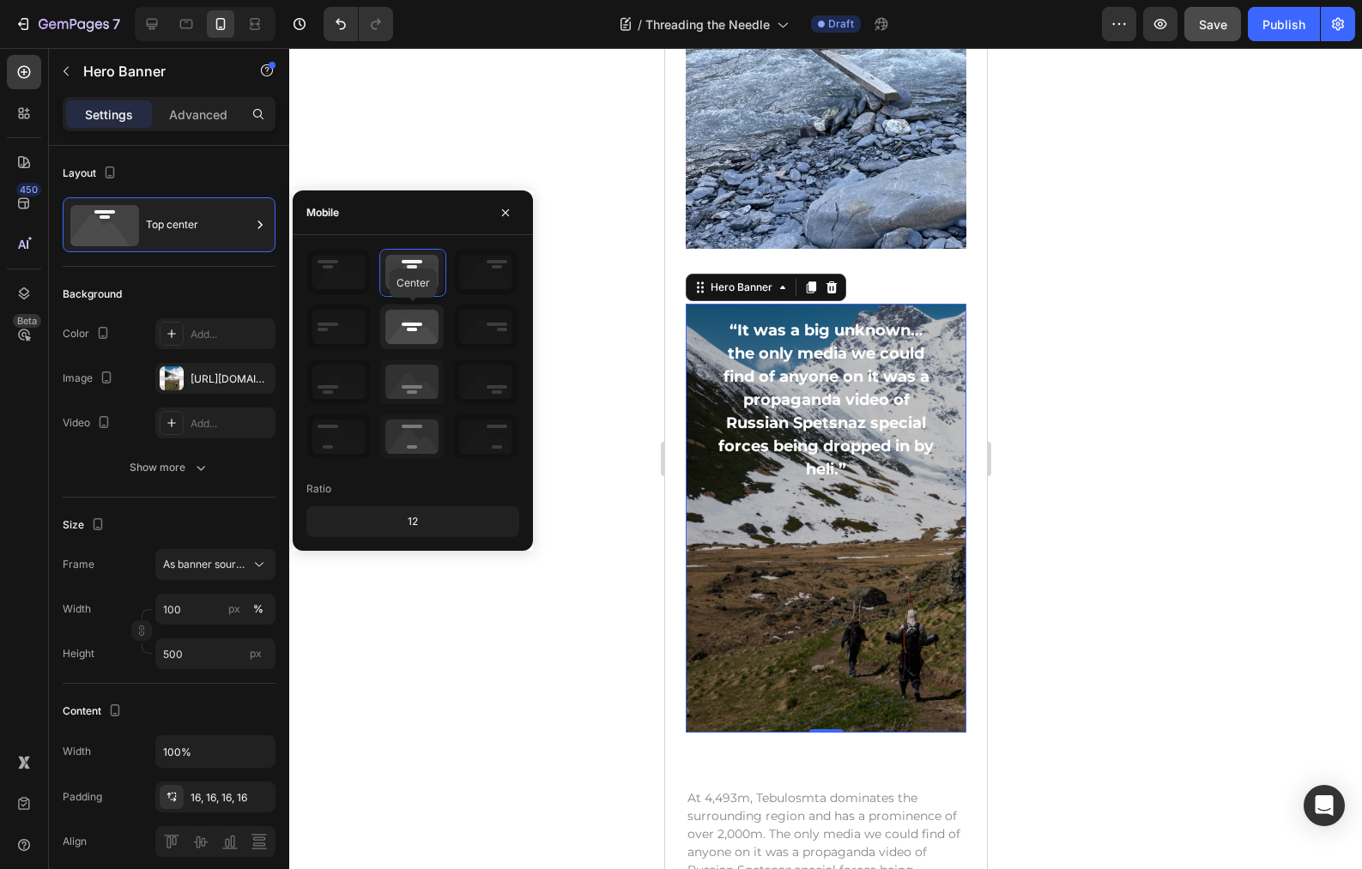
click at [401, 332] on icon at bounding box center [412, 327] width 64 height 45
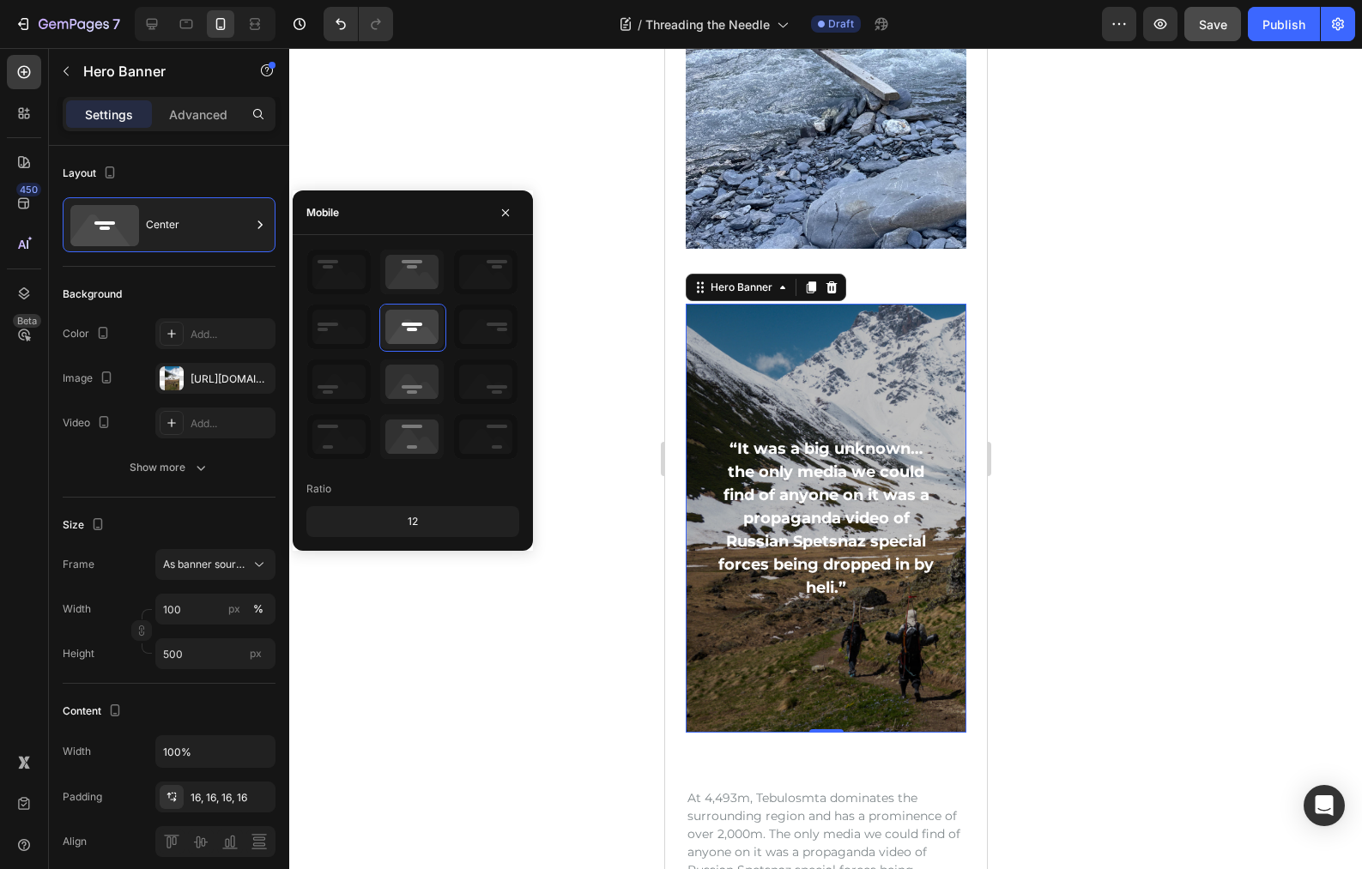
click at [886, 311] on div "Overlay" at bounding box center [825, 518] width 281 height 429
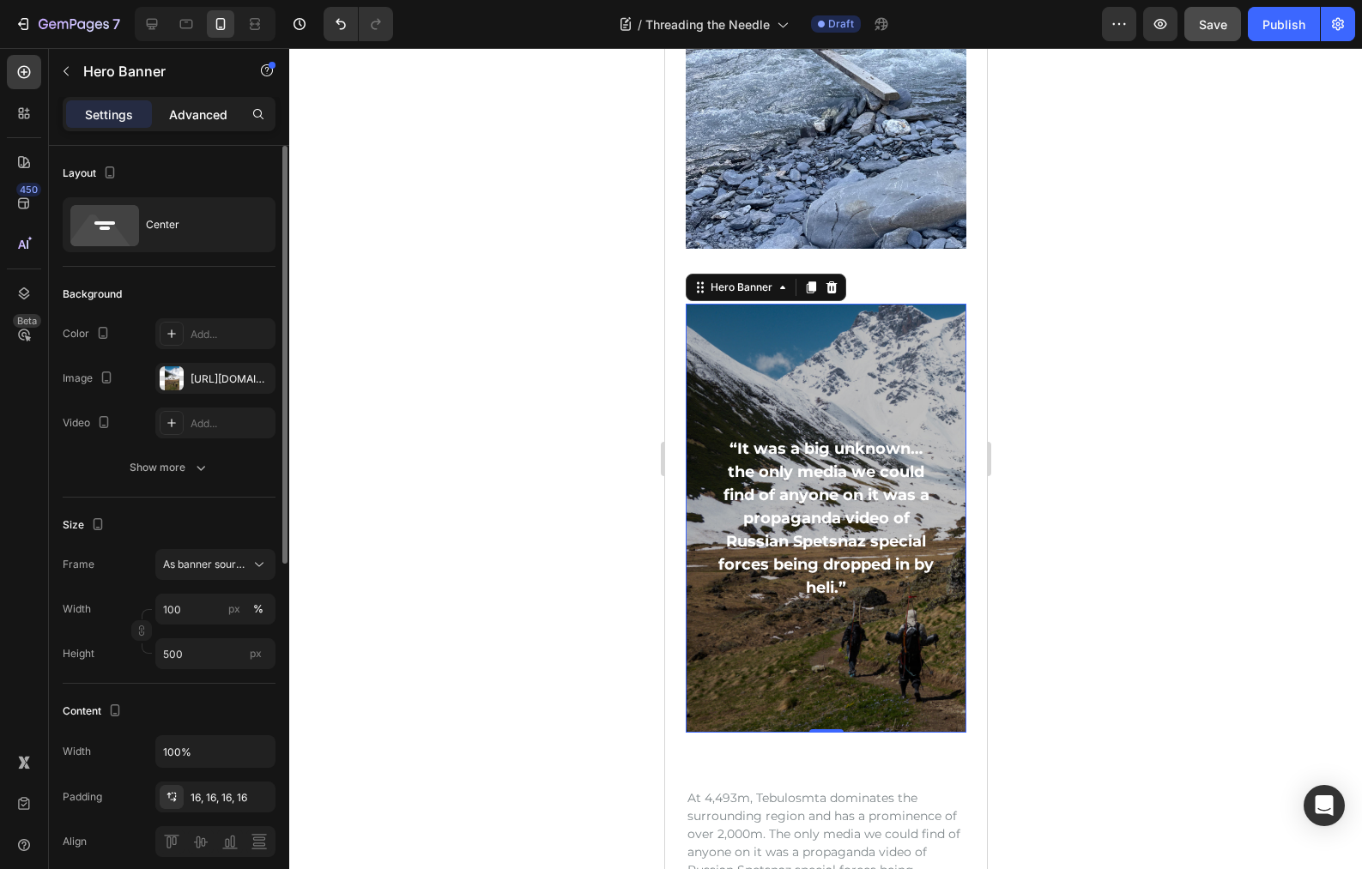
click at [203, 122] on p "Advanced" at bounding box center [198, 115] width 58 height 18
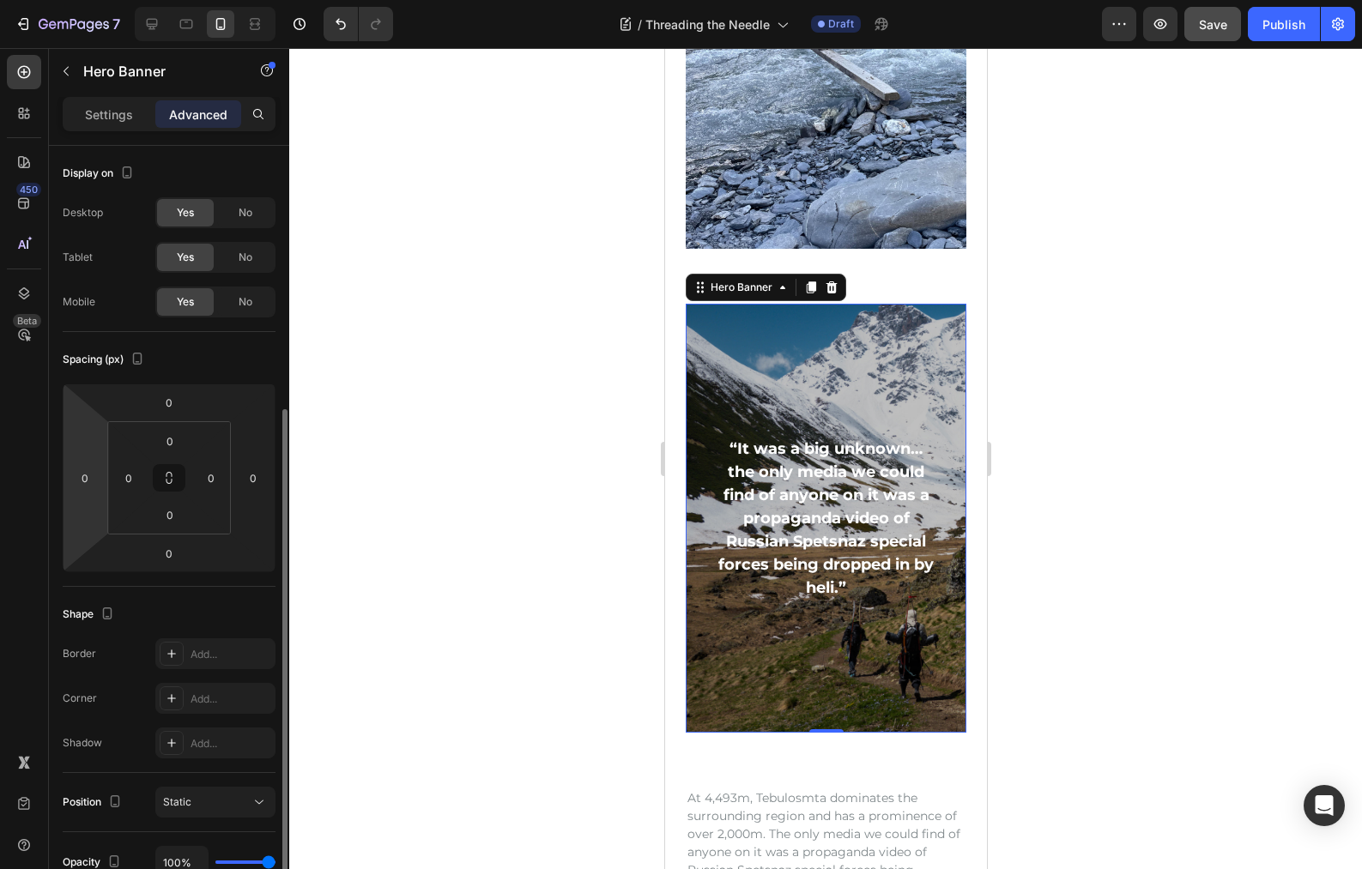
scroll to position [347, 0]
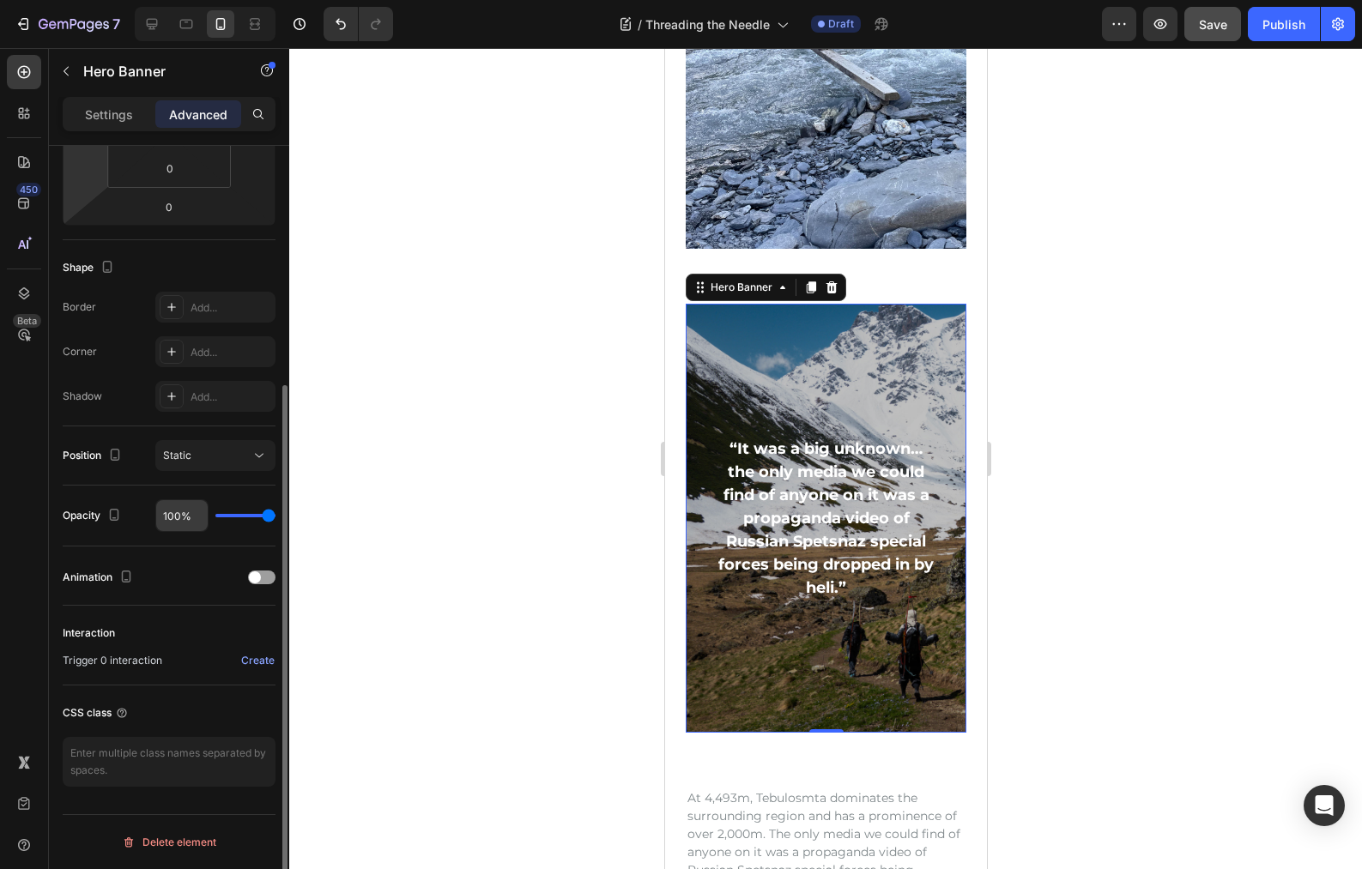
click at [192, 517] on input "100%" at bounding box center [181, 515] width 51 height 31
type input "9%"
type input "9"
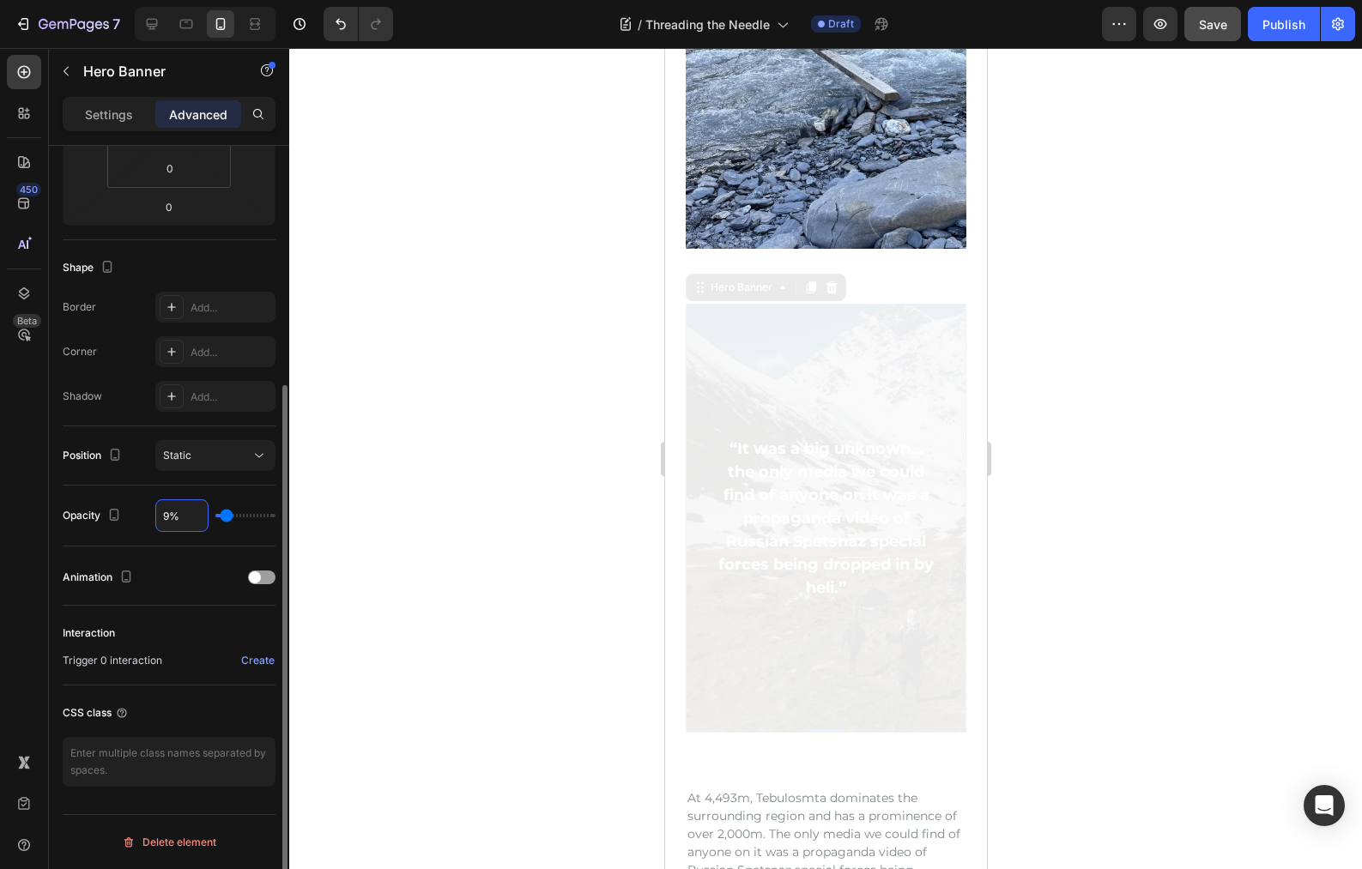
type input "90%"
type input "90"
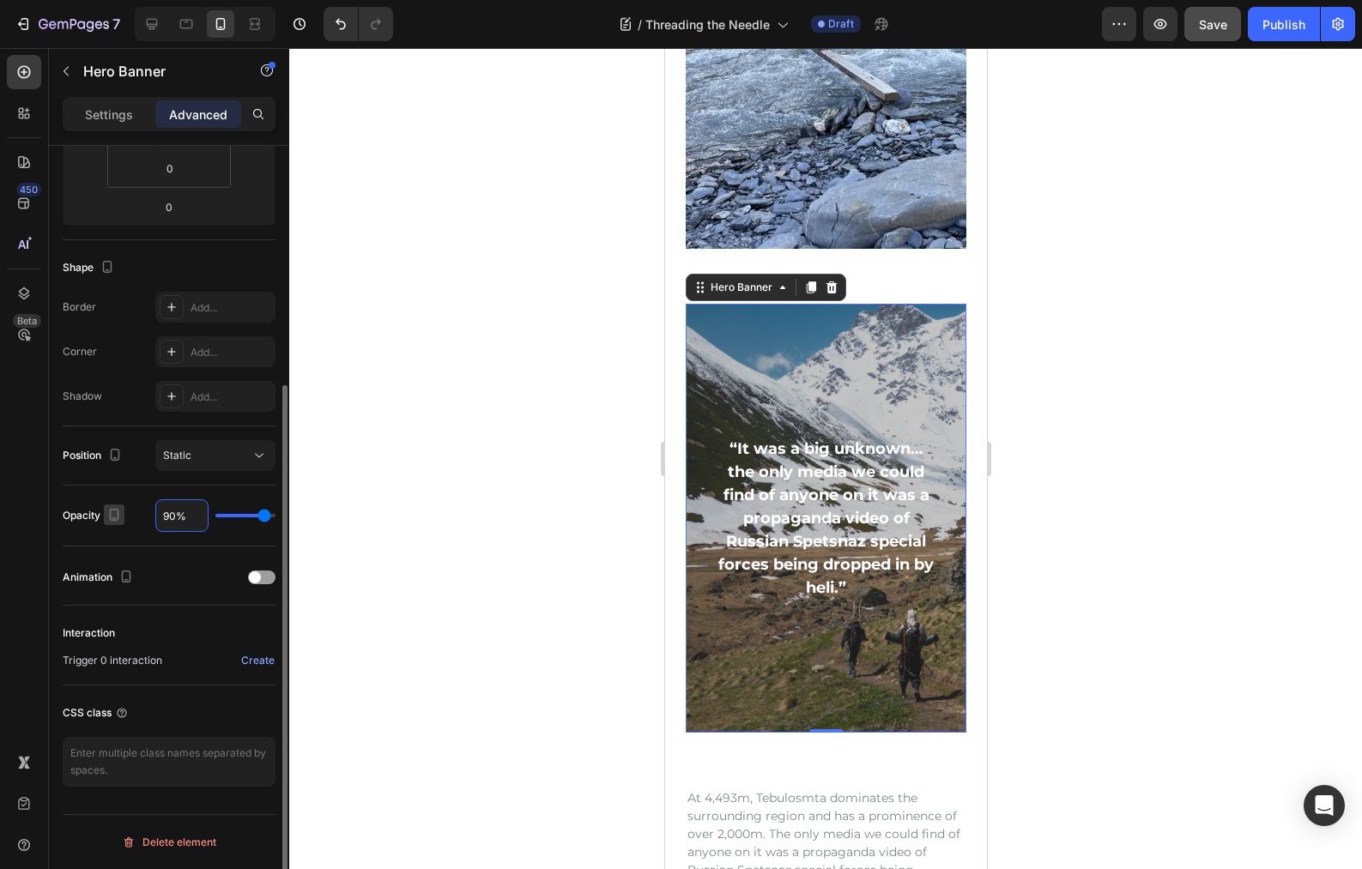
type input "90%"
click at [107, 516] on icon "button" at bounding box center [114, 514] width 17 height 17
click at [93, 518] on div "Opacity" at bounding box center [94, 516] width 62 height 23
click at [114, 114] on p "Settings" at bounding box center [109, 115] width 48 height 18
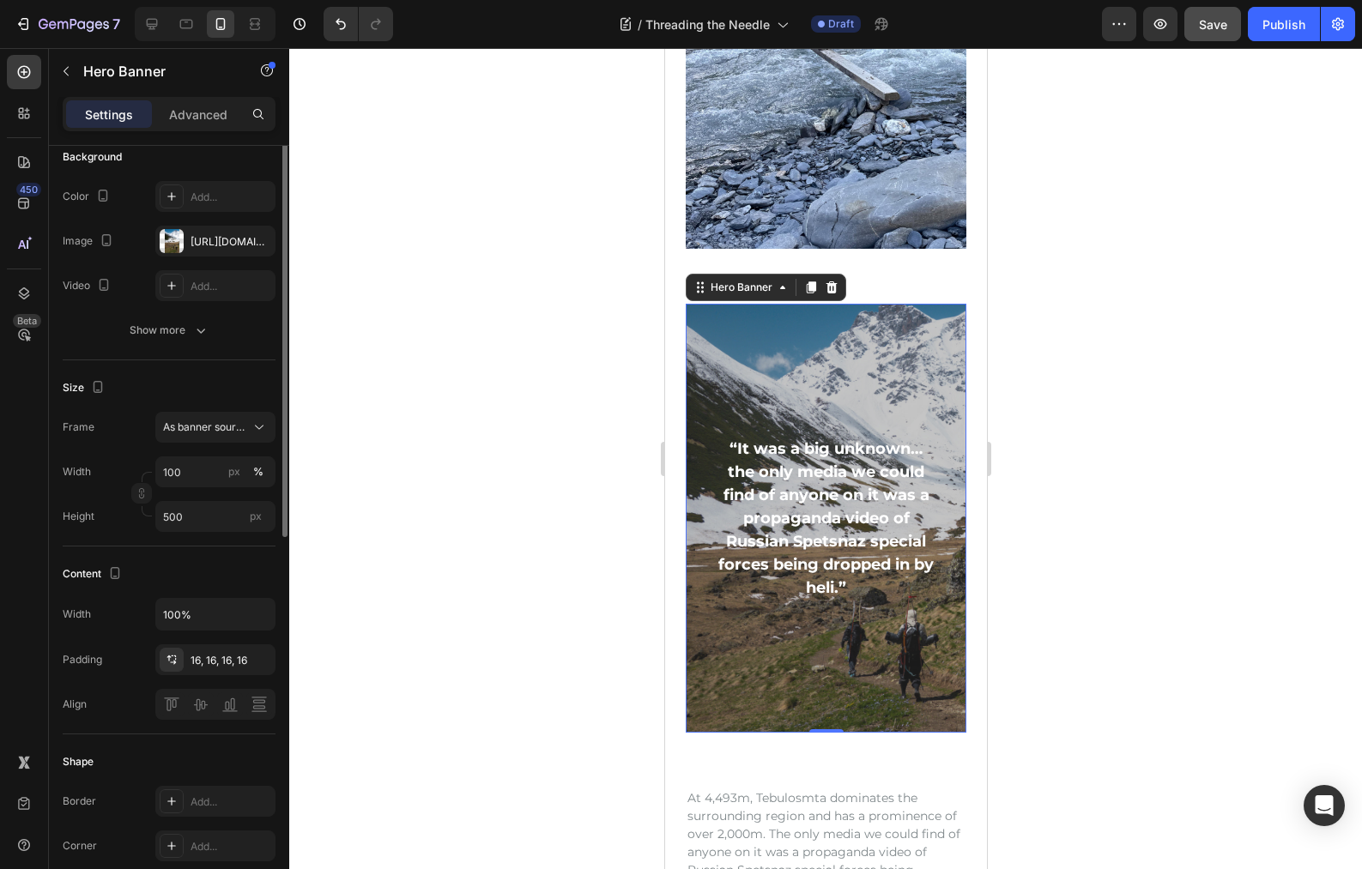
scroll to position [0, 0]
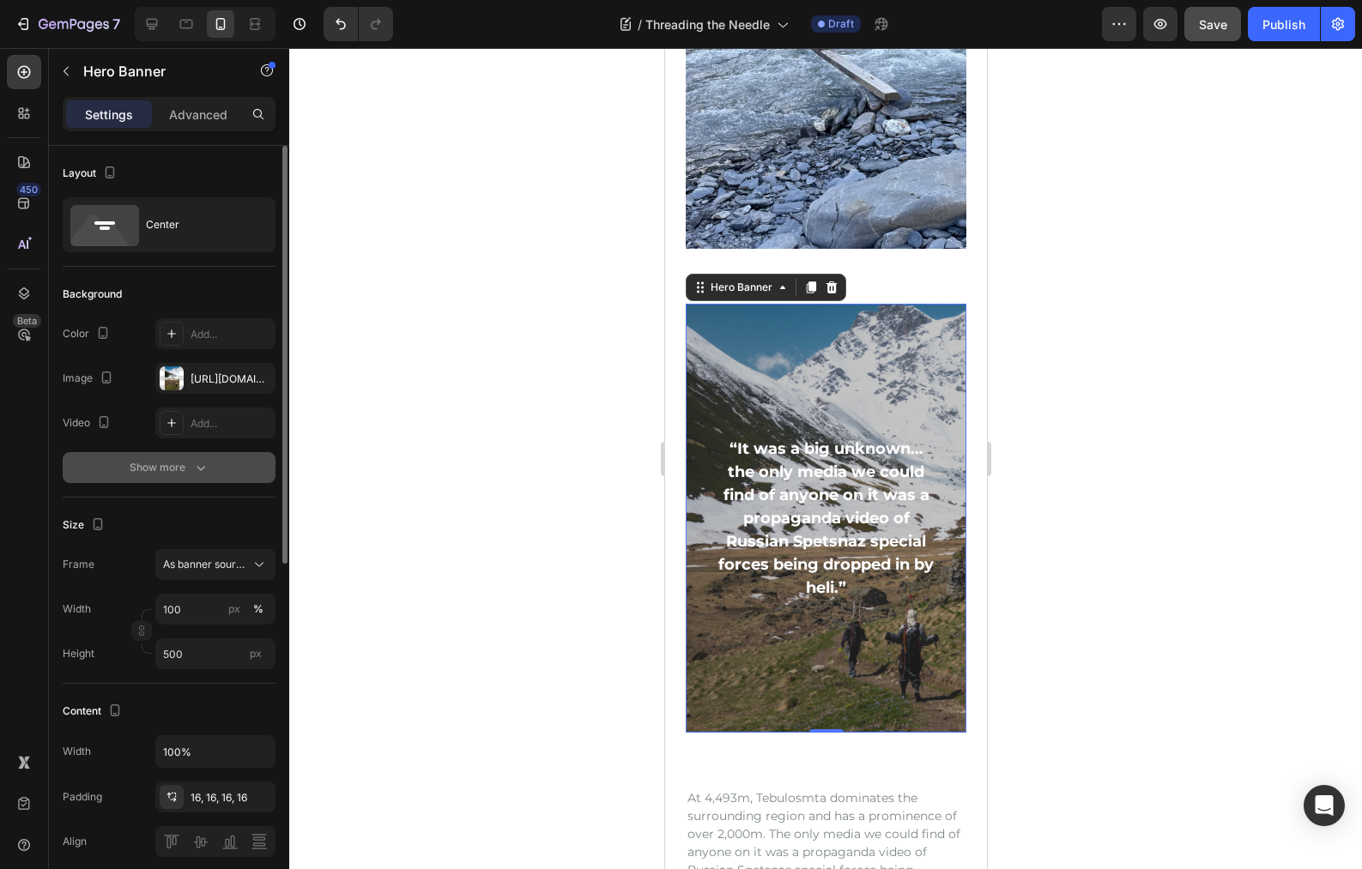
click at [136, 471] on div "Show more" at bounding box center [170, 467] width 80 height 17
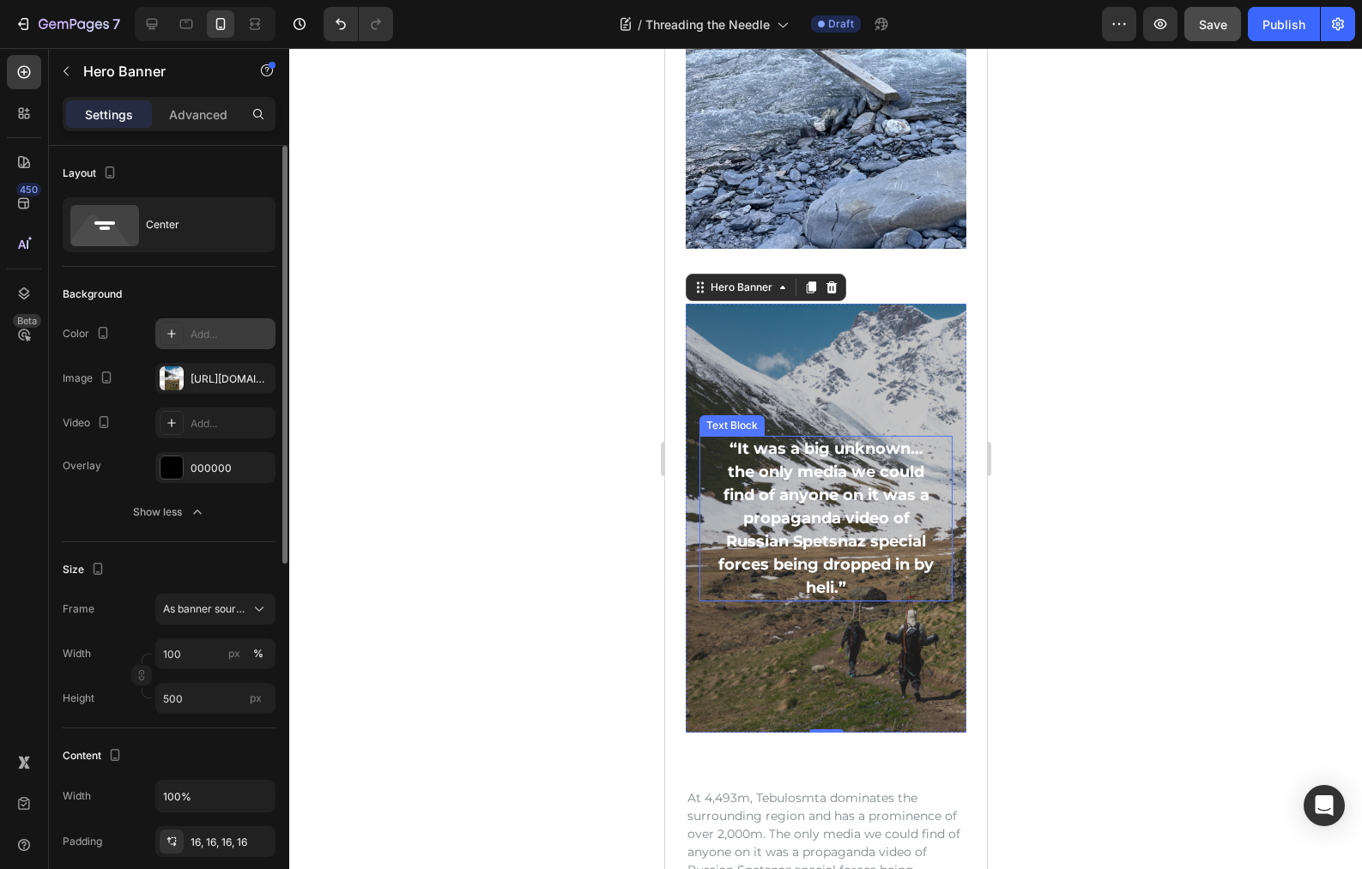
click at [169, 336] on icon at bounding box center [172, 334] width 14 height 14
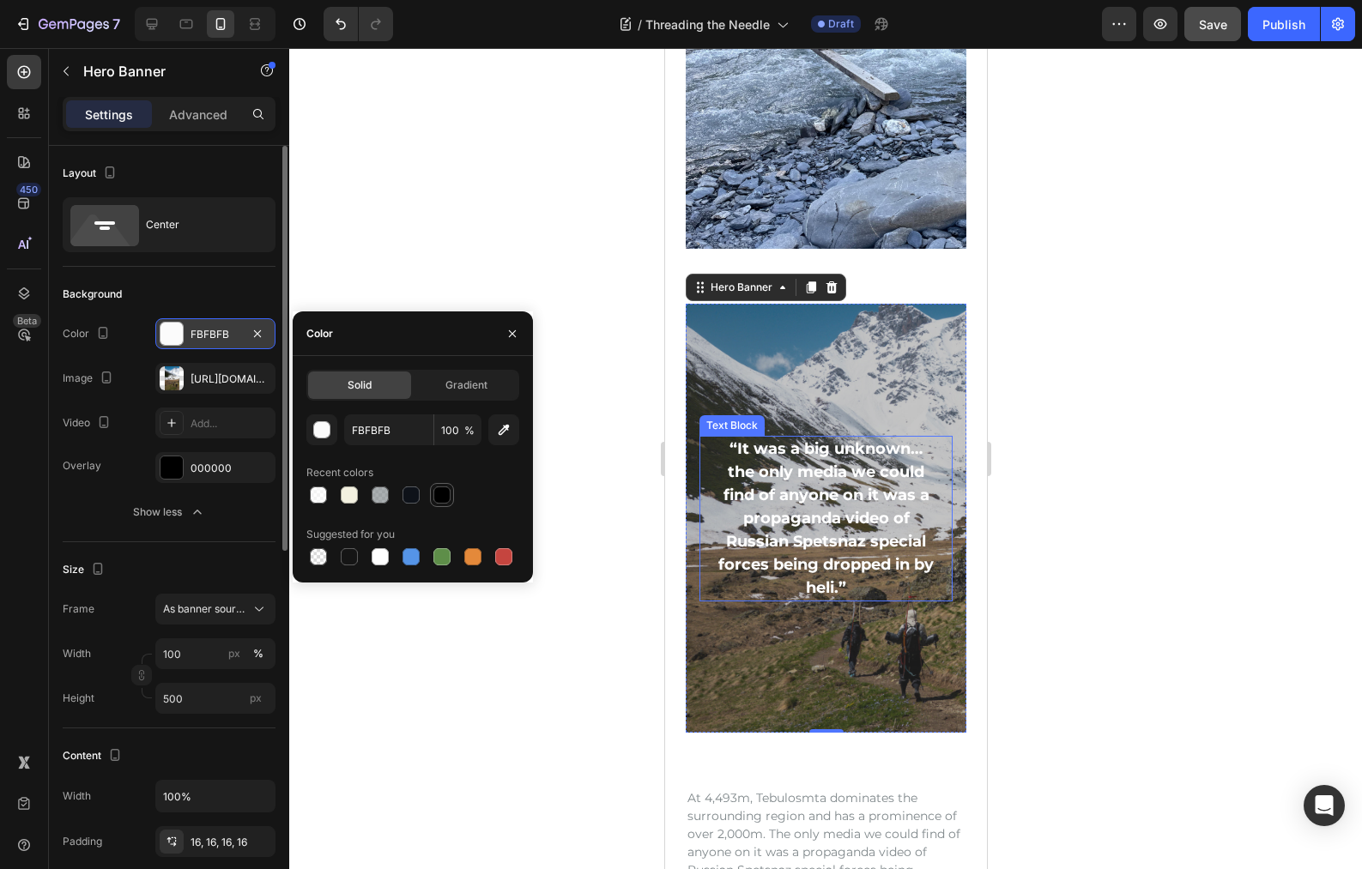
click at [444, 493] on div at bounding box center [441, 495] width 17 height 17
type input "000000"
click at [420, 694] on div at bounding box center [825, 458] width 1073 height 821
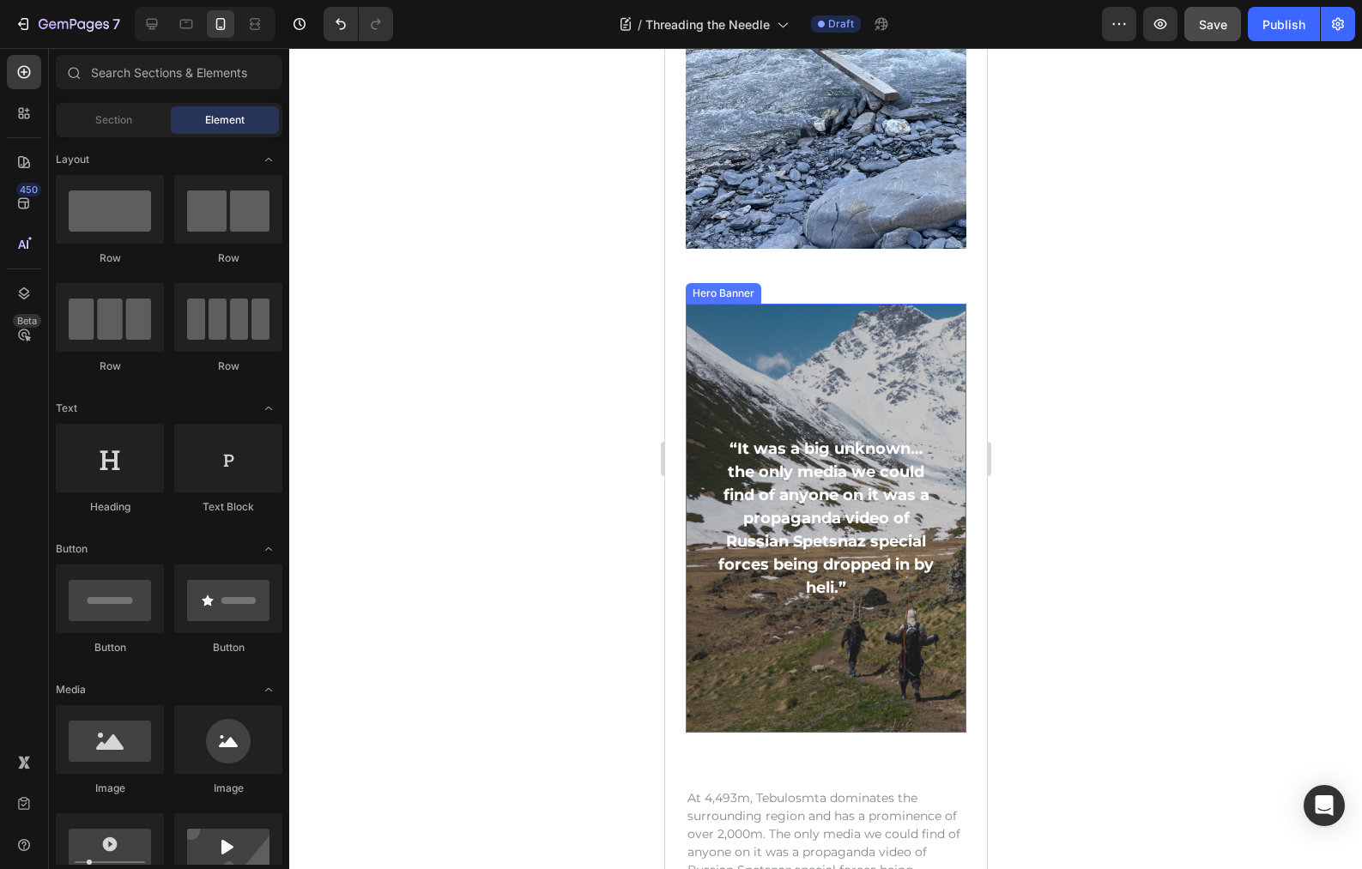
click at [726, 339] on div "Overlay" at bounding box center [825, 518] width 281 height 429
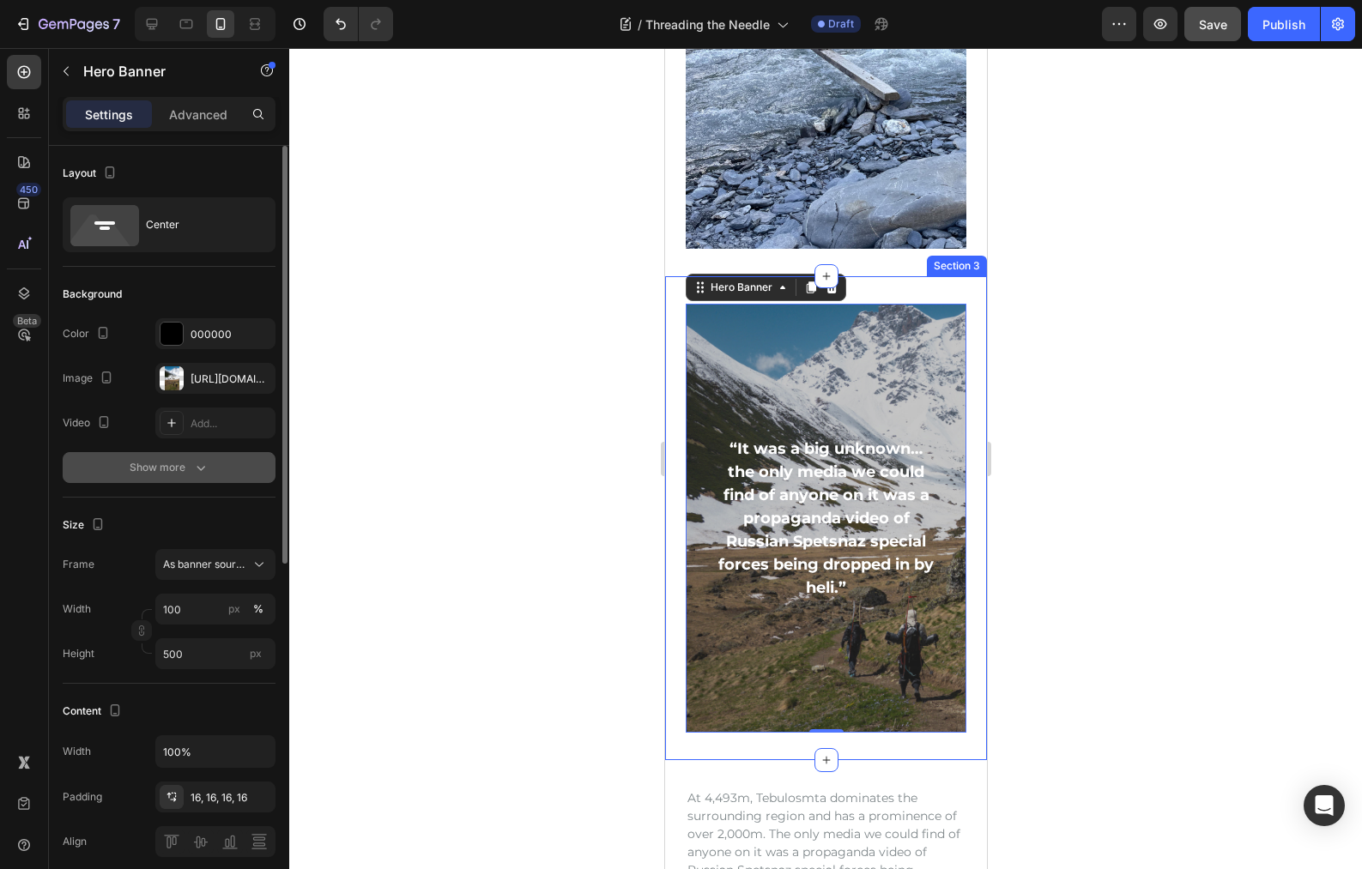
click at [165, 468] on div "Show more" at bounding box center [170, 467] width 80 height 17
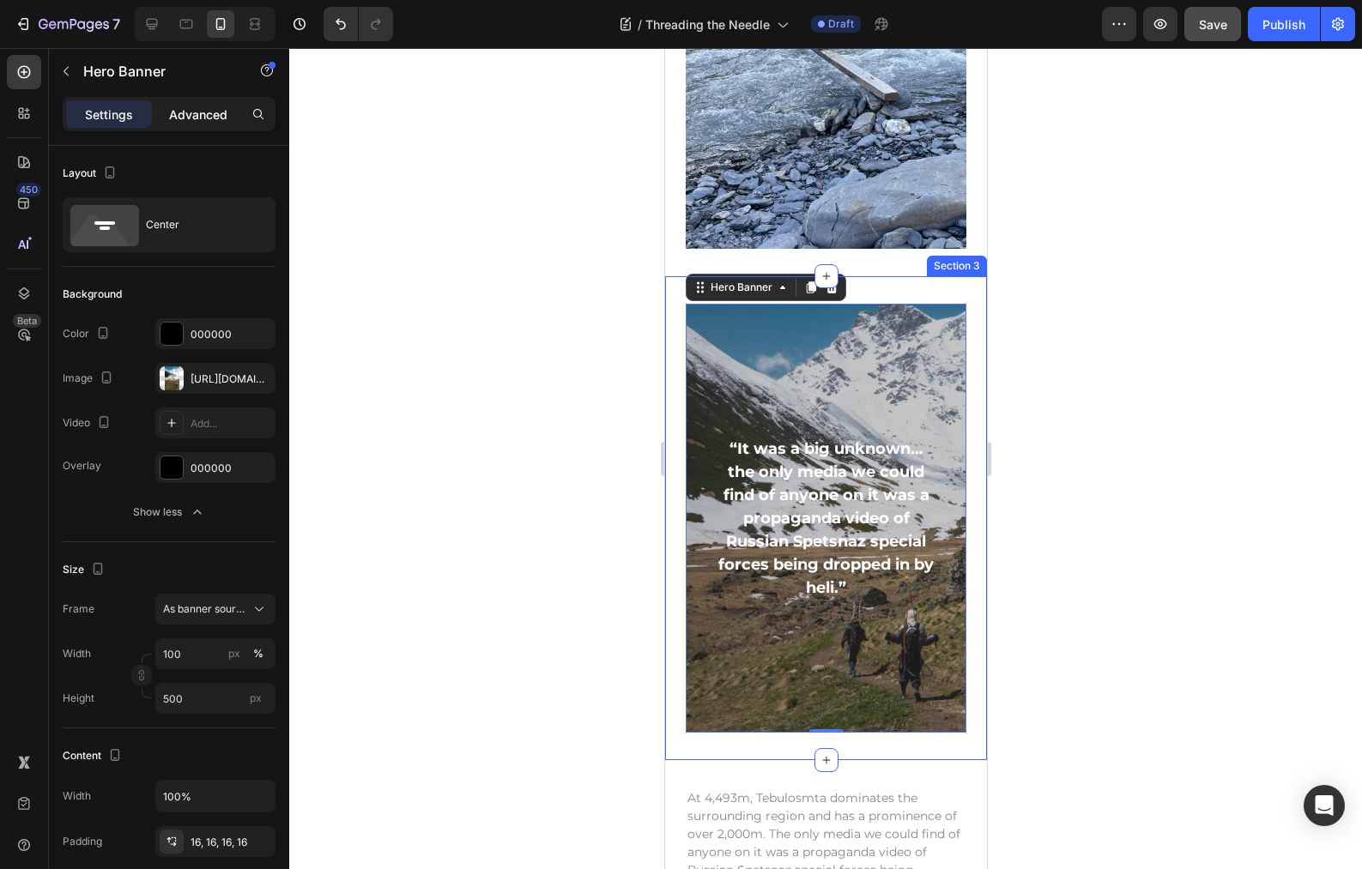
click at [205, 101] on div "Advanced" at bounding box center [198, 113] width 86 height 27
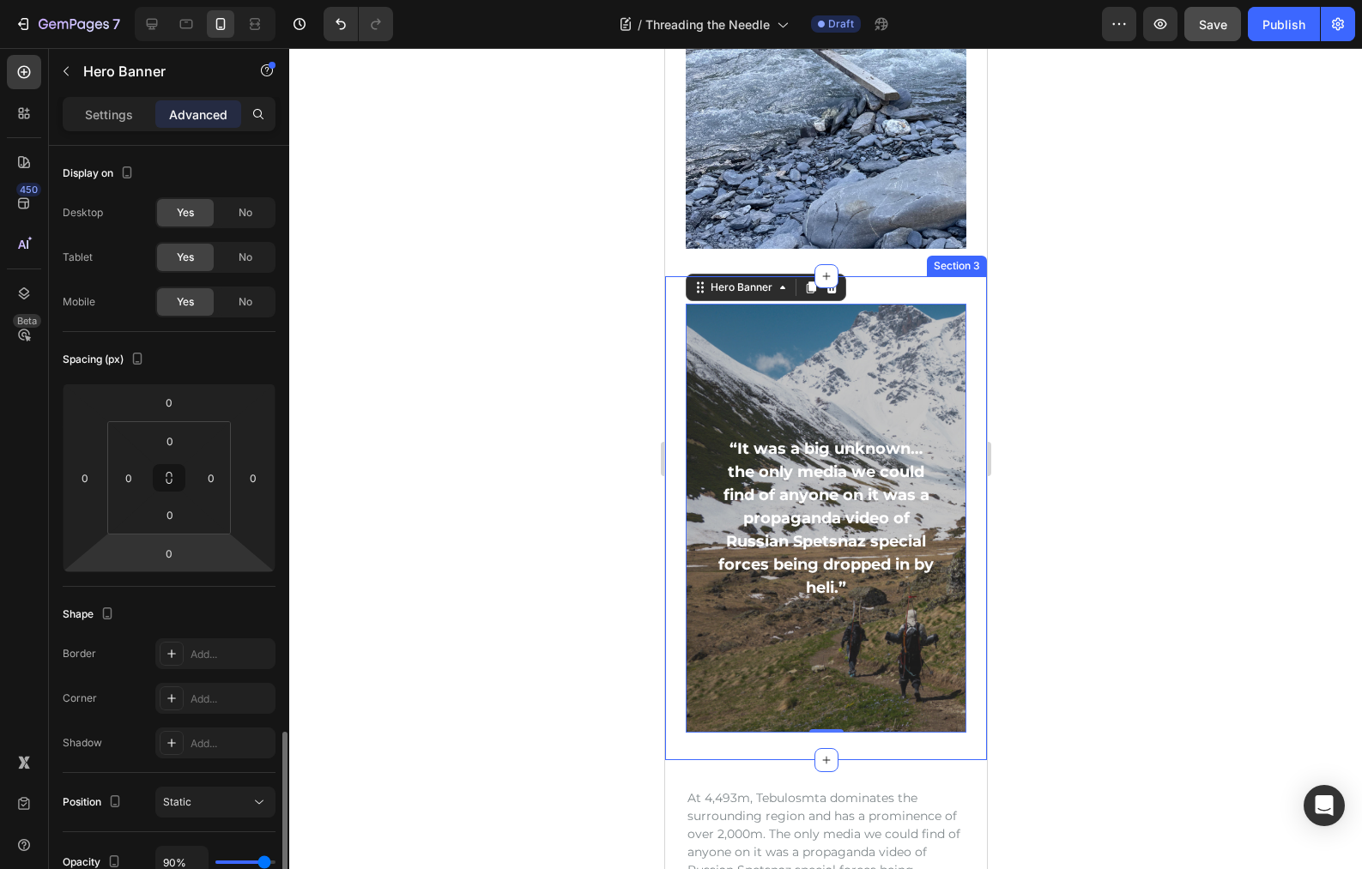
scroll to position [347, 0]
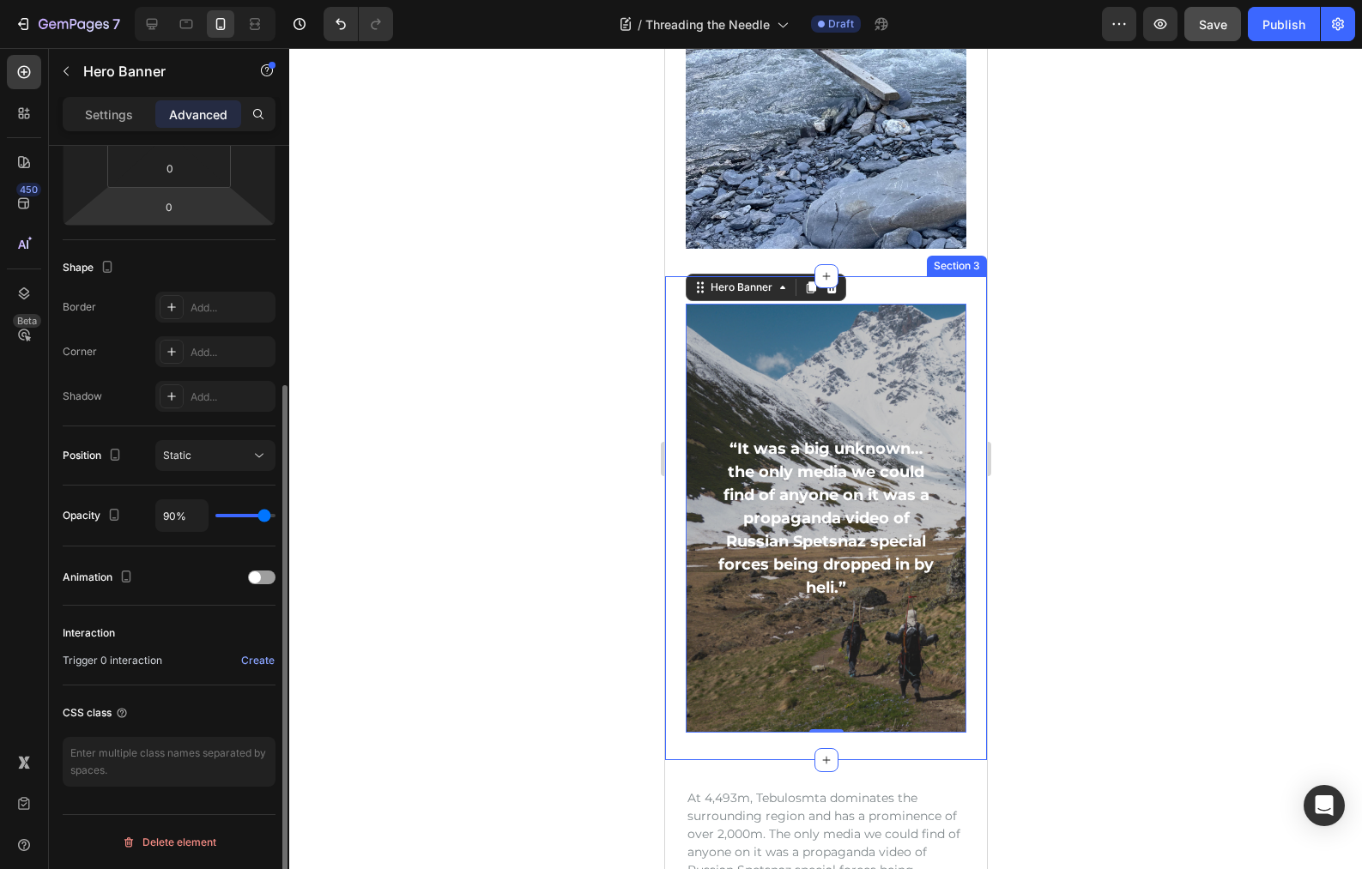
type input "85%"
type input "85"
type input "84%"
type input "84"
type input "80%"
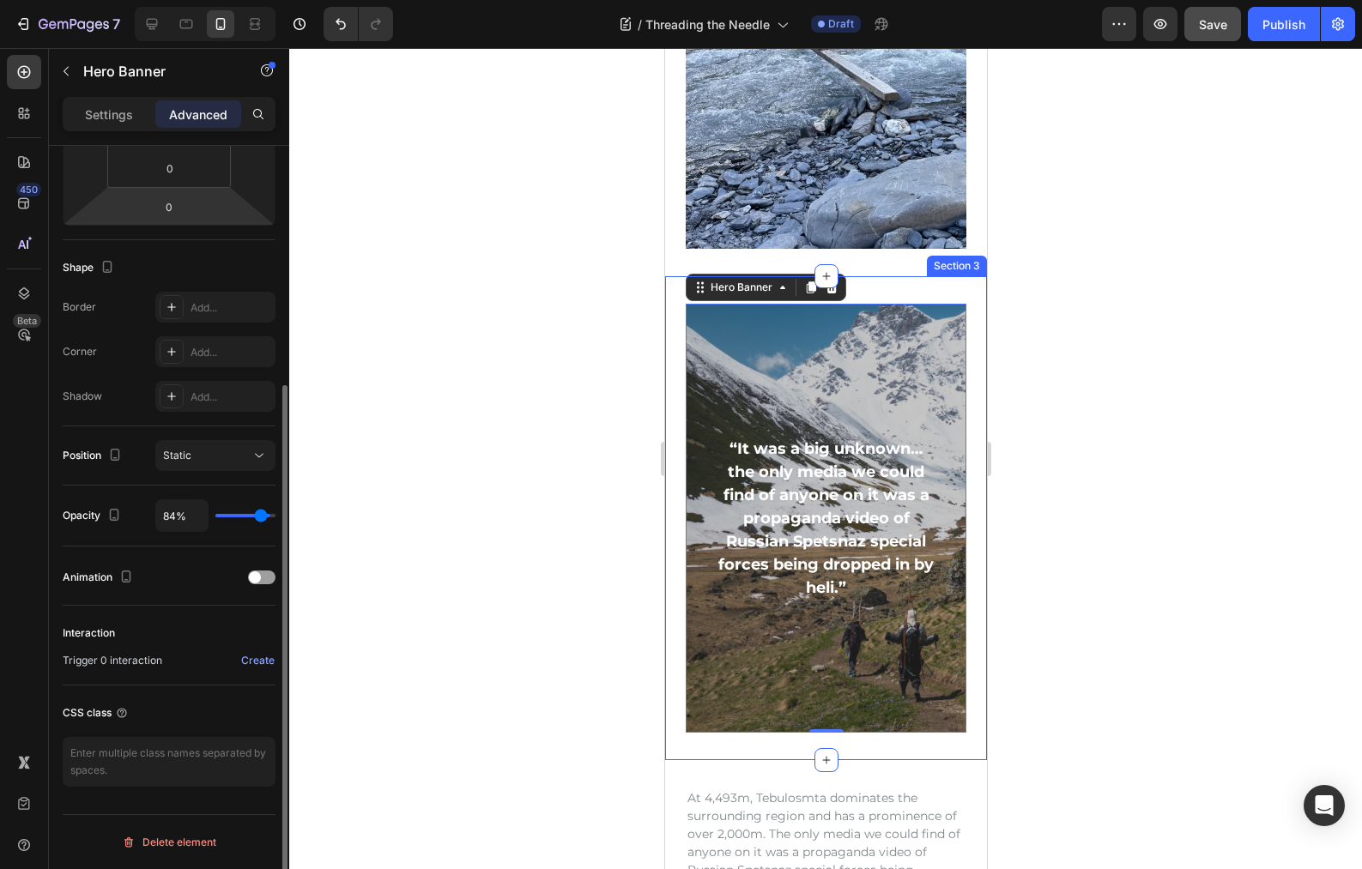
type input "80"
type input "76%"
type input "76"
type input "72%"
type input "72"
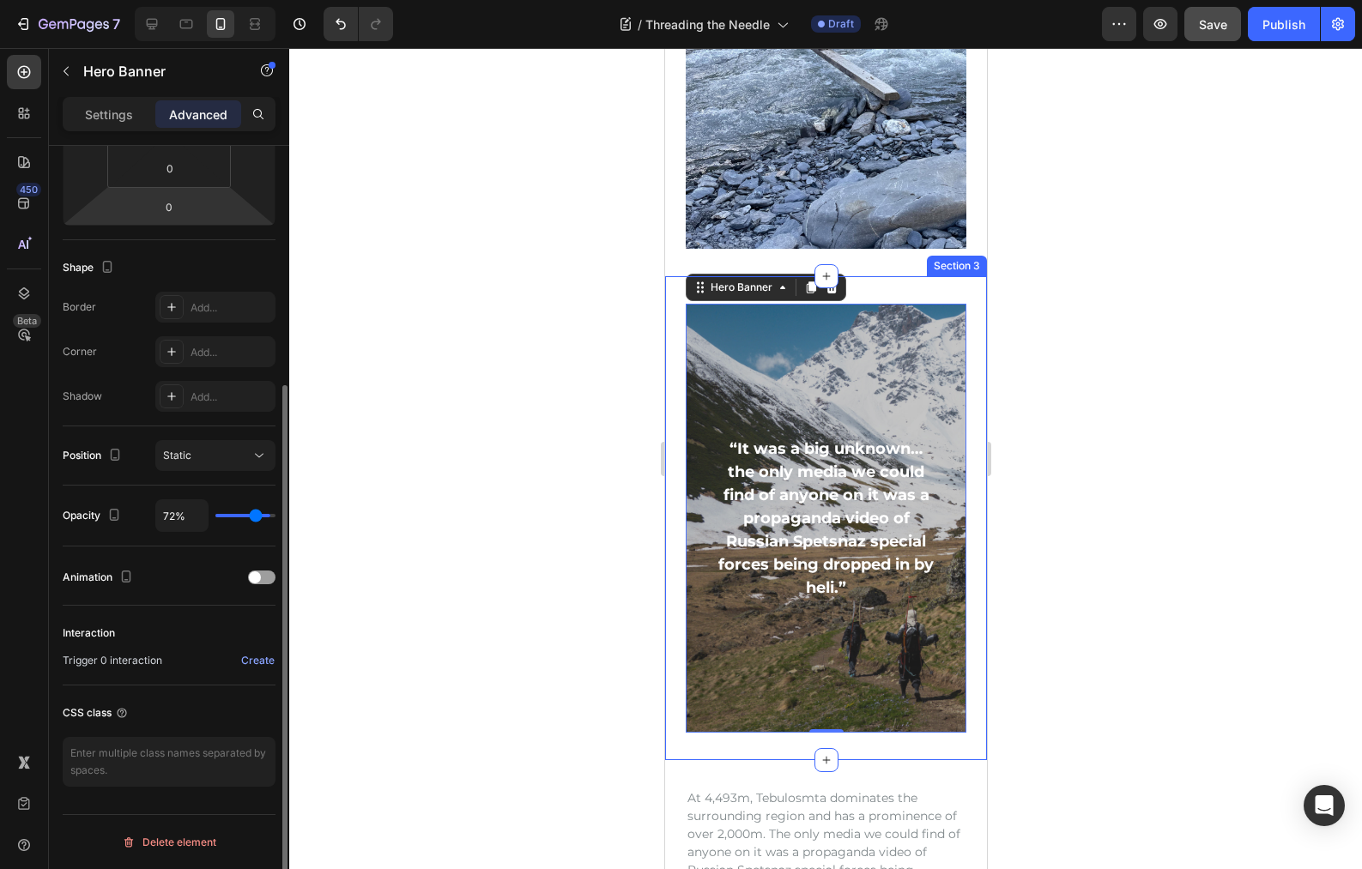
type input "67%"
type input "67"
type input "55%"
type input "55"
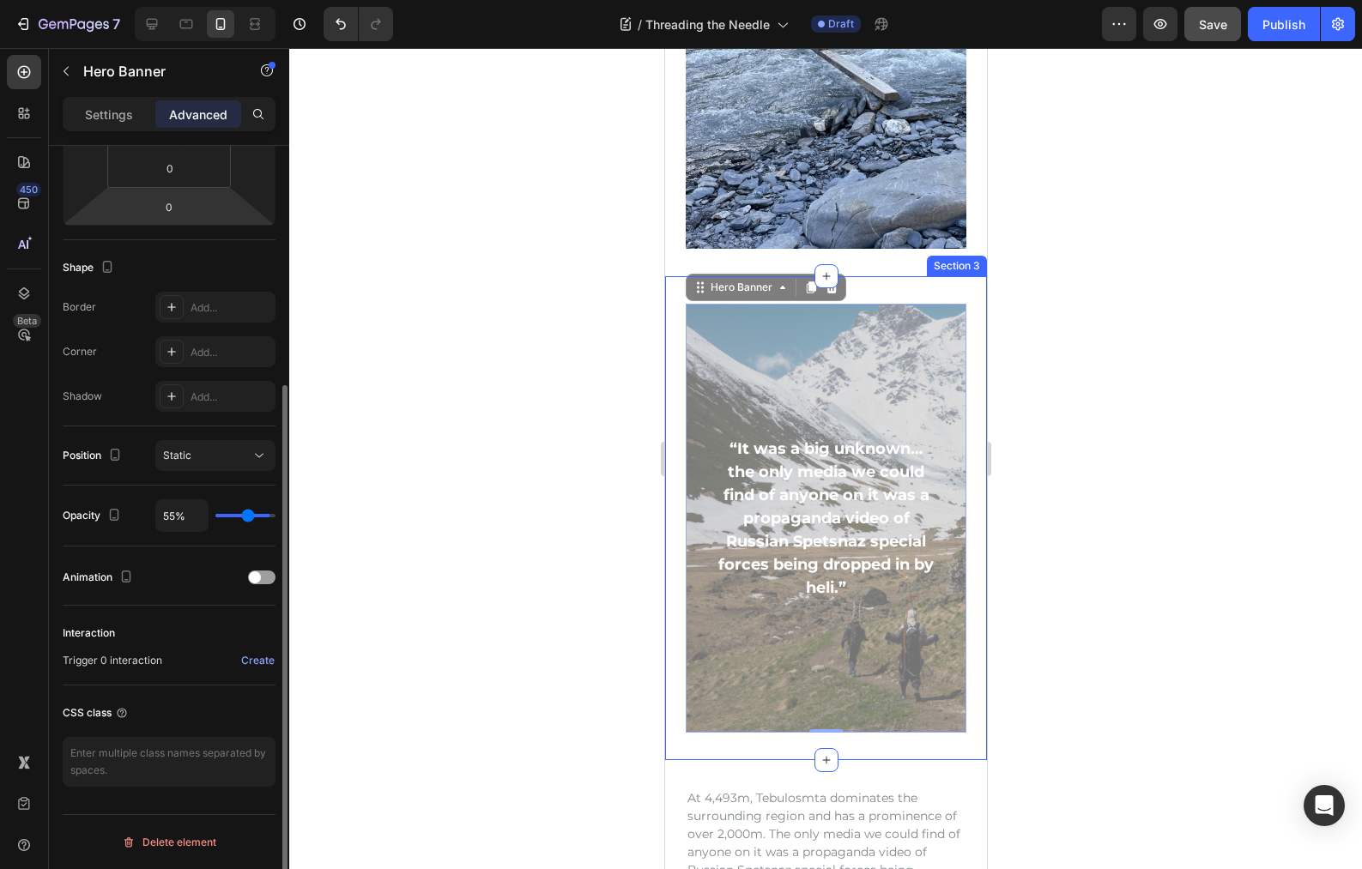
type input "48%"
type input "48"
type input "44%"
type input "44"
type input "40%"
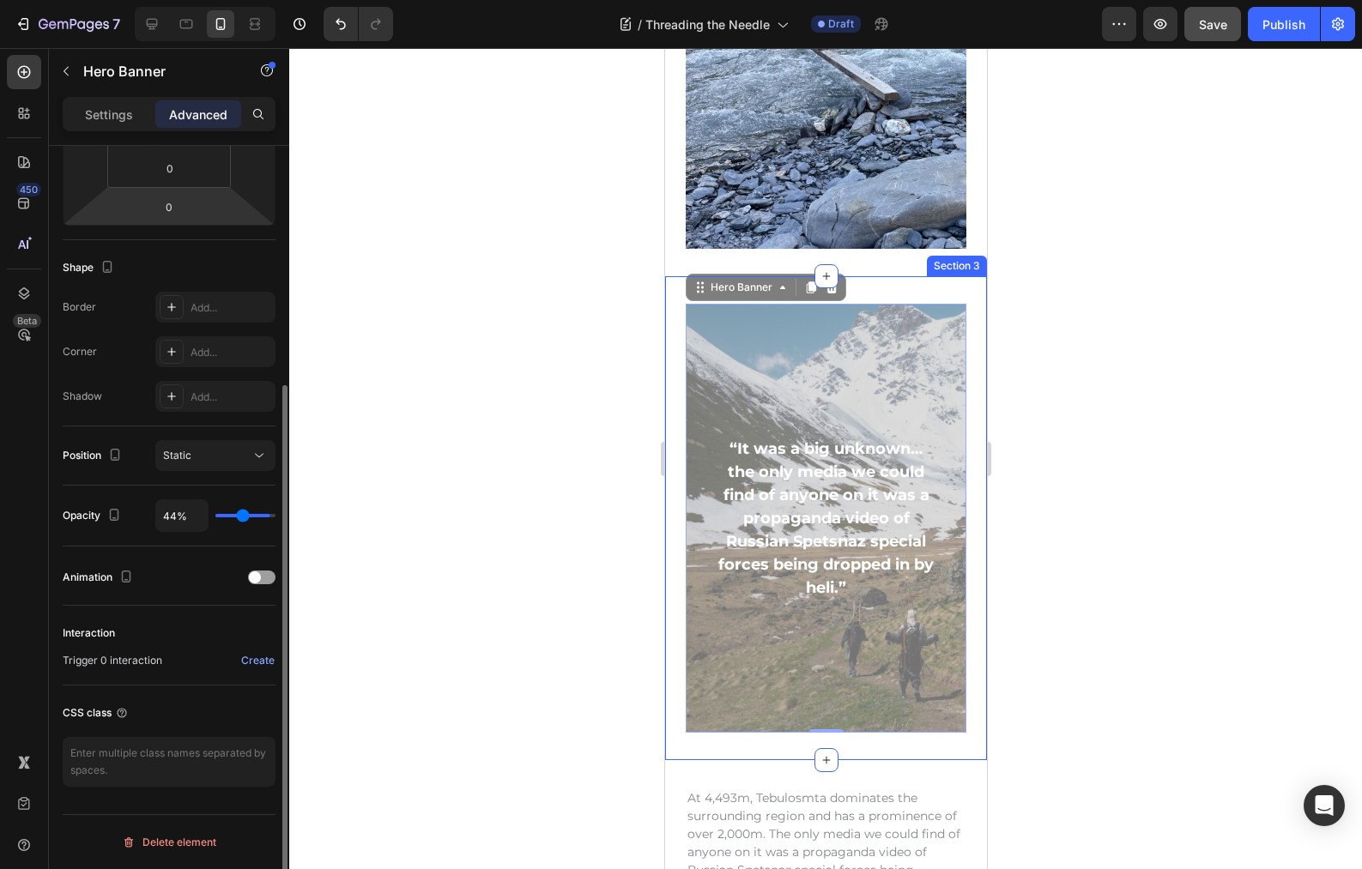
type input "40"
type input "35%"
type input "35"
type input "32%"
type input "32"
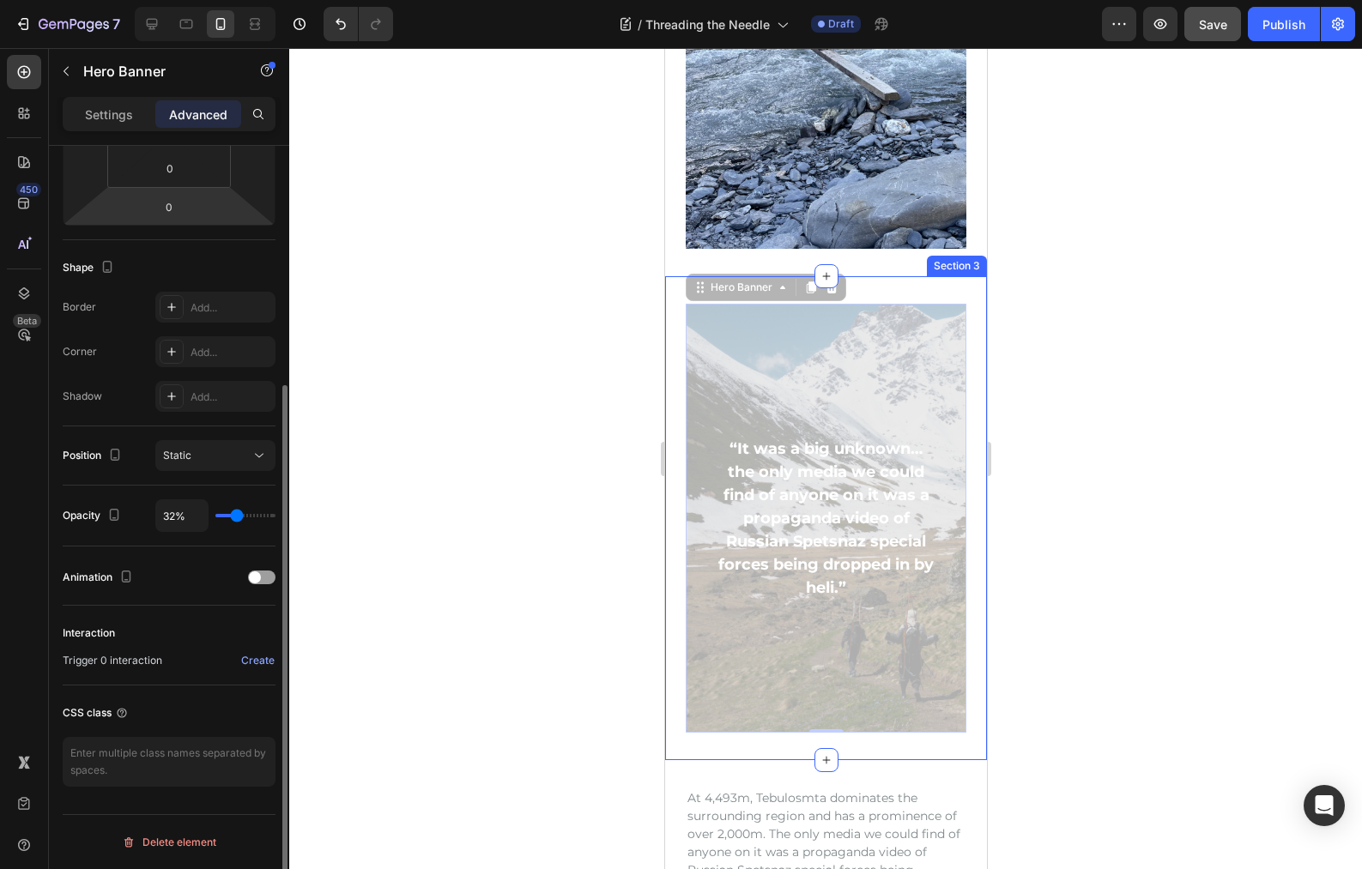
type input "24%"
type input "24"
type input "5%"
type input "5"
type input "0%"
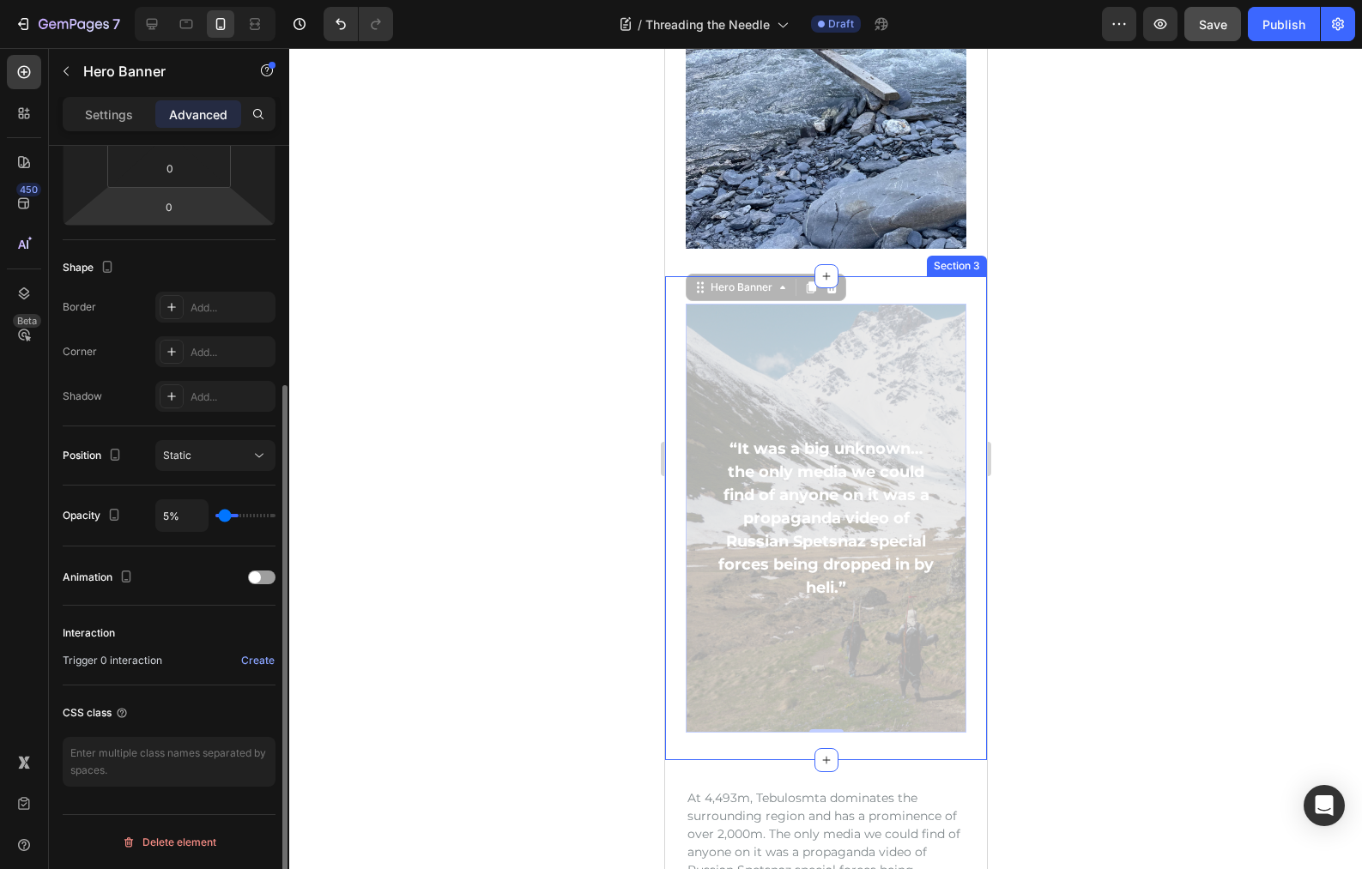
type input "0"
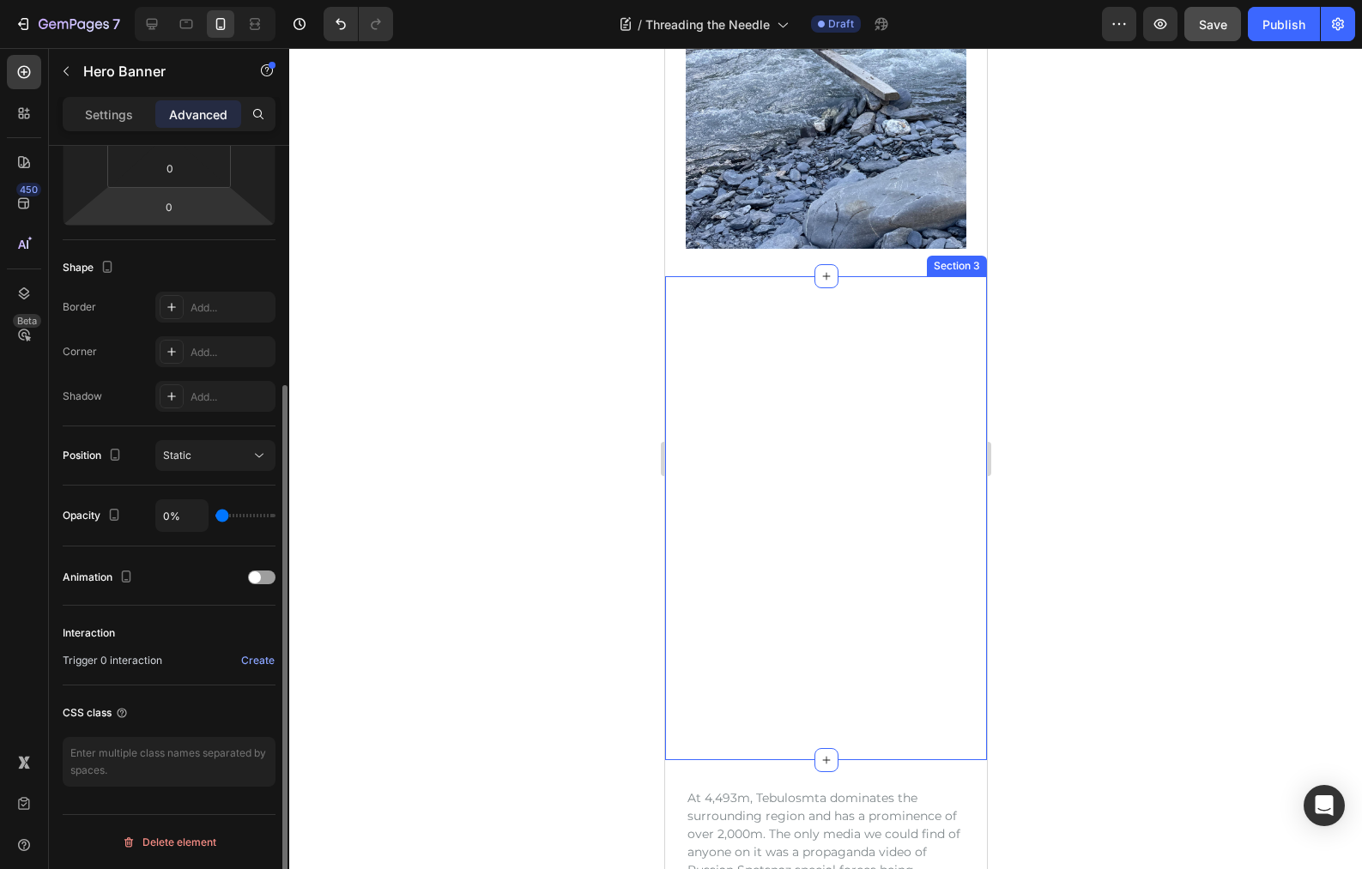
type input "2%"
type input "2"
type input "3%"
type input "3"
type input "6%"
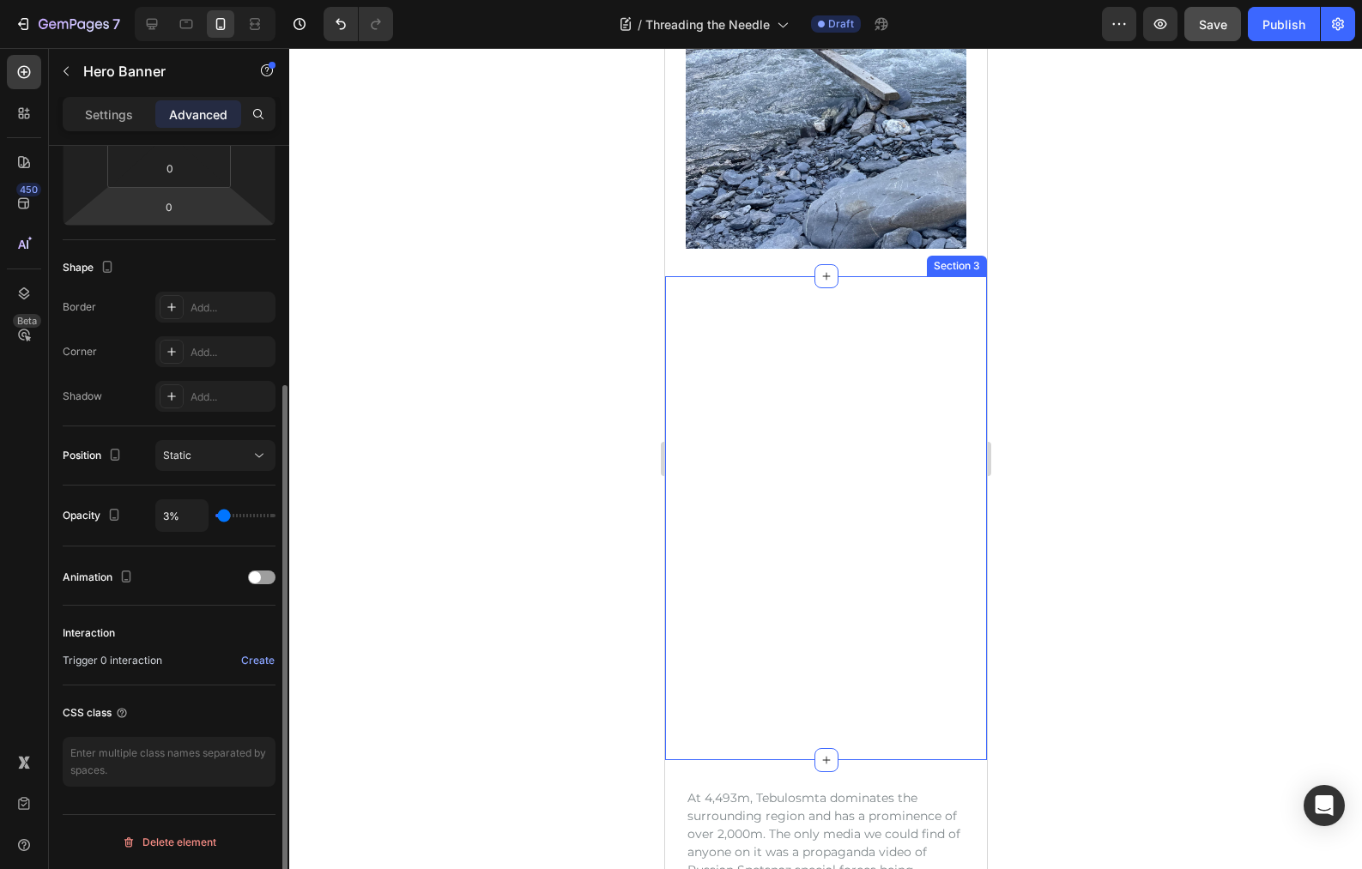
type input "6"
type input "11%"
type input "11"
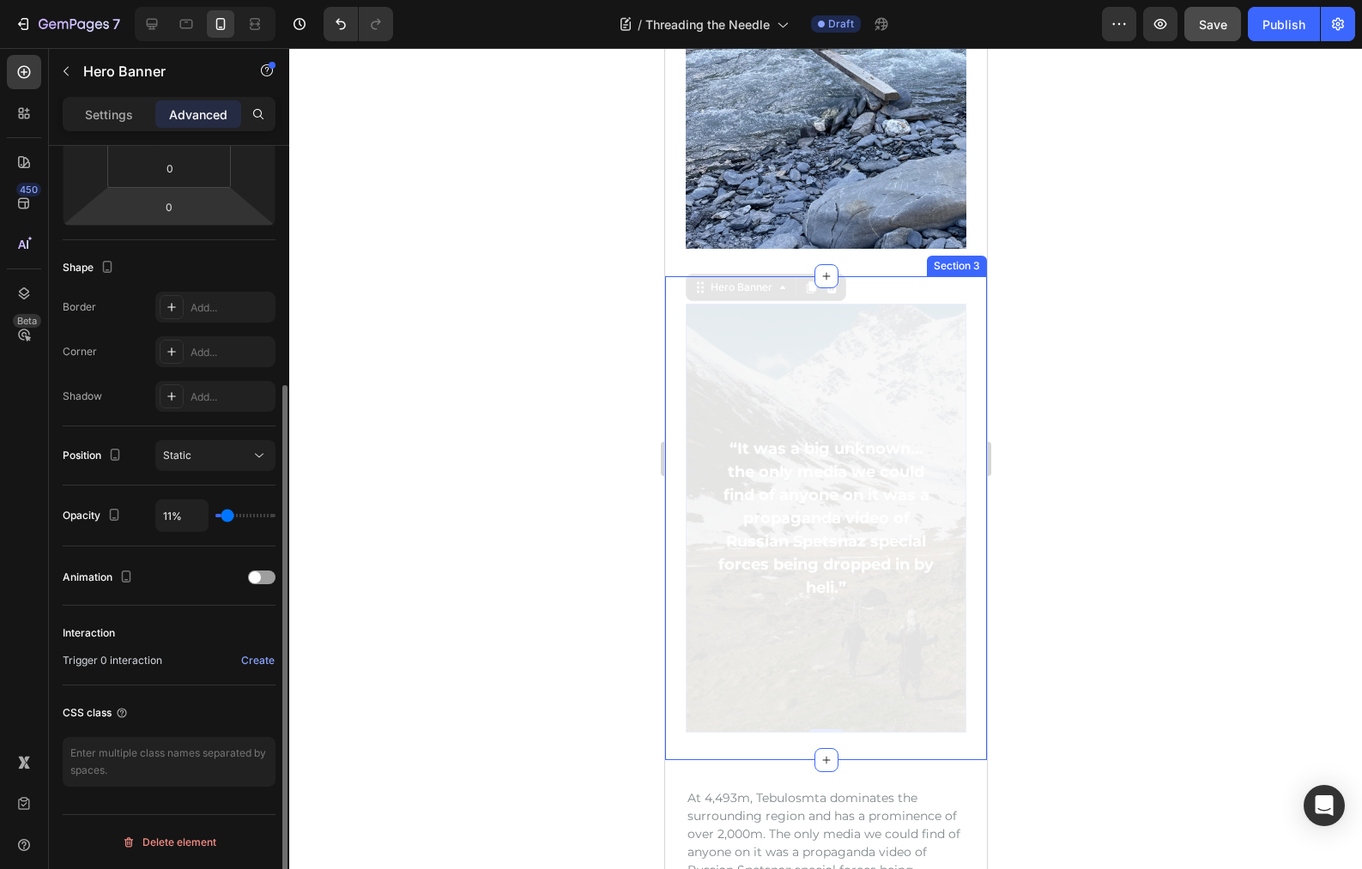
type input "16%"
type input "16"
type input "22%"
type input "22"
type input "28%"
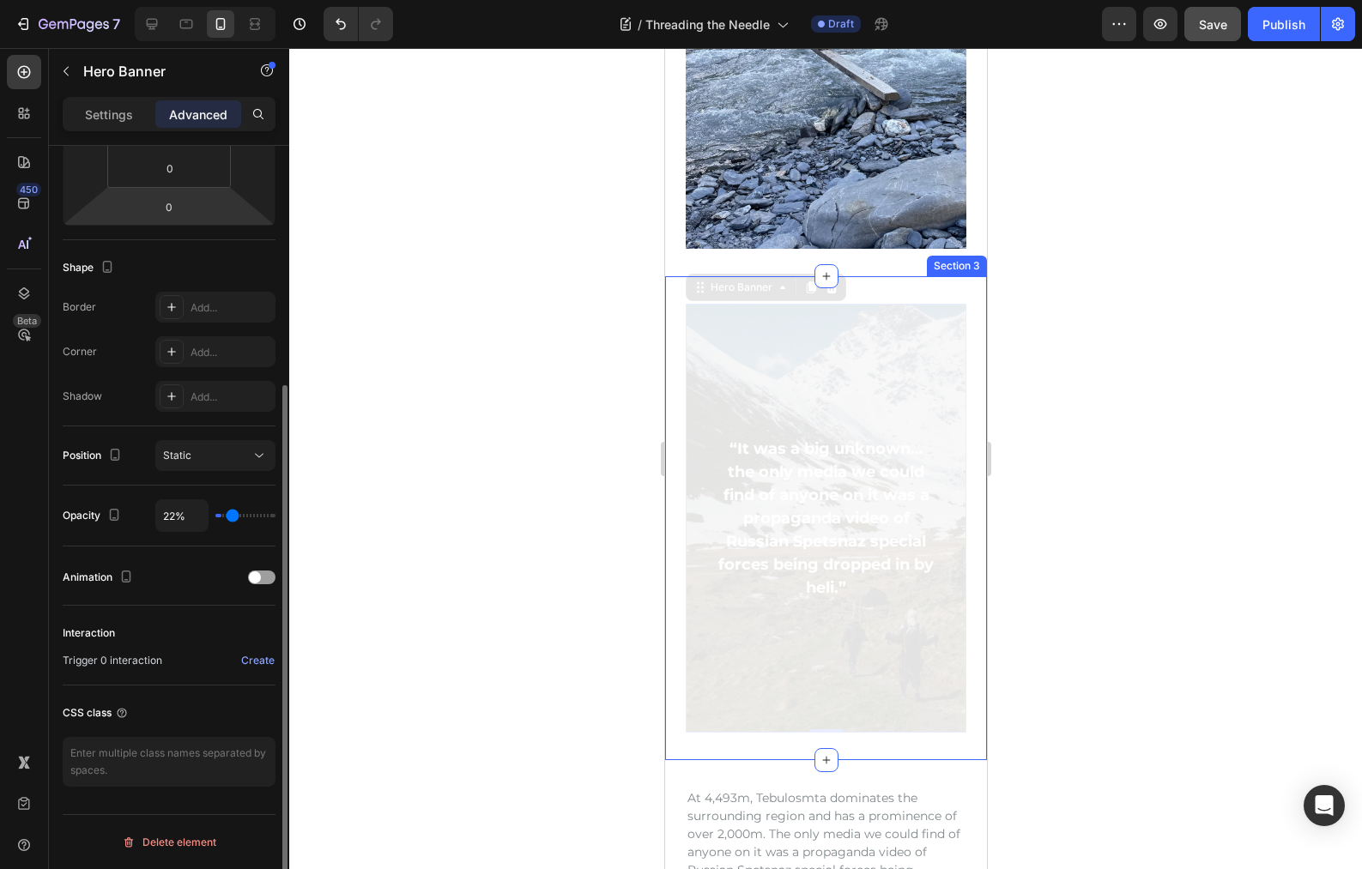
type input "28"
type input "32%"
type input "32"
type input "38%"
type input "38"
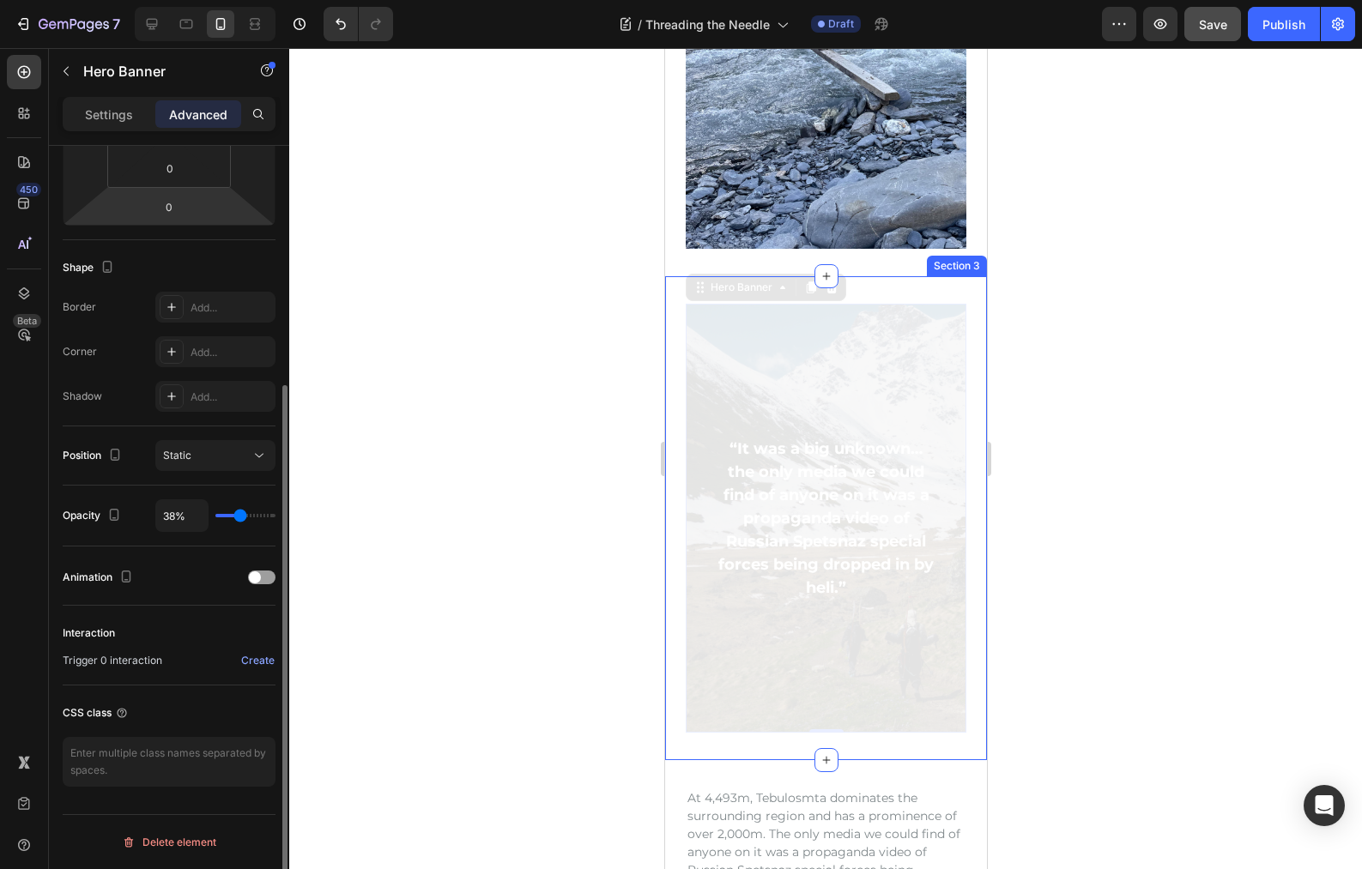
type input "47%"
type input "47"
type input "57%"
type input "57"
type input "67%"
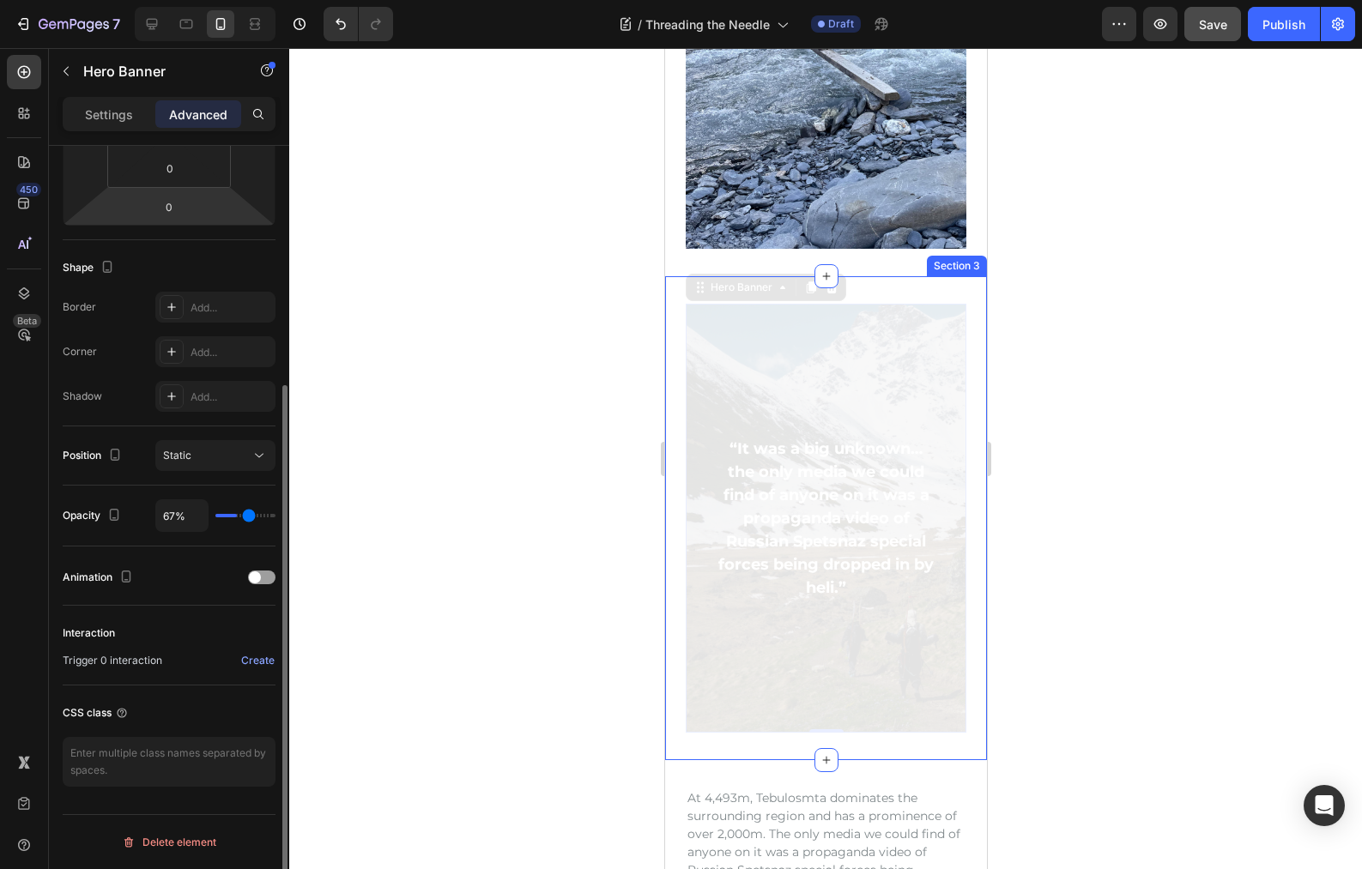
type input "67"
type input "73%"
type input "73"
type input "78%"
type input "78"
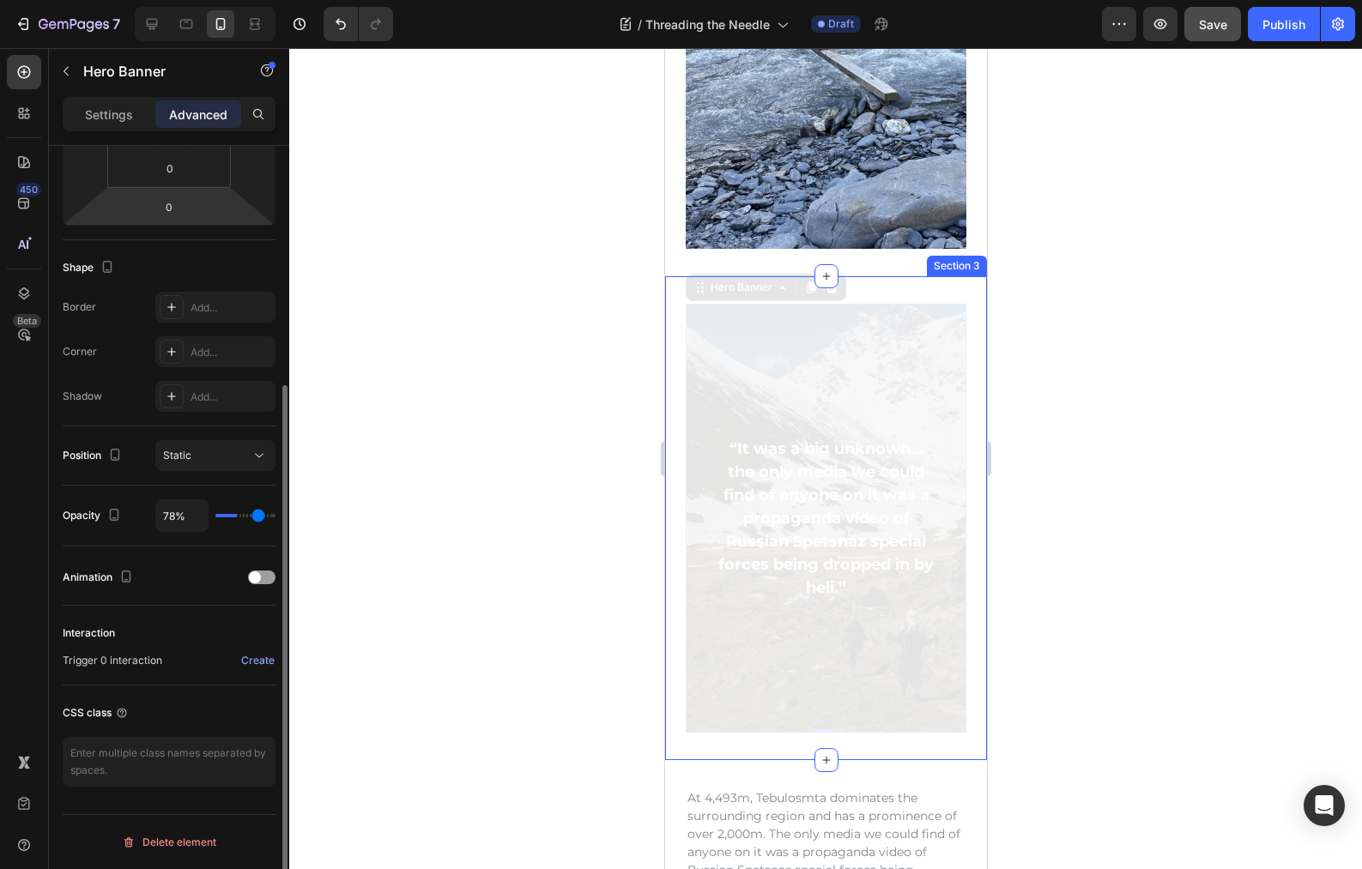
type input "81%"
type input "81"
type input "84%"
type input "84"
type input "87%"
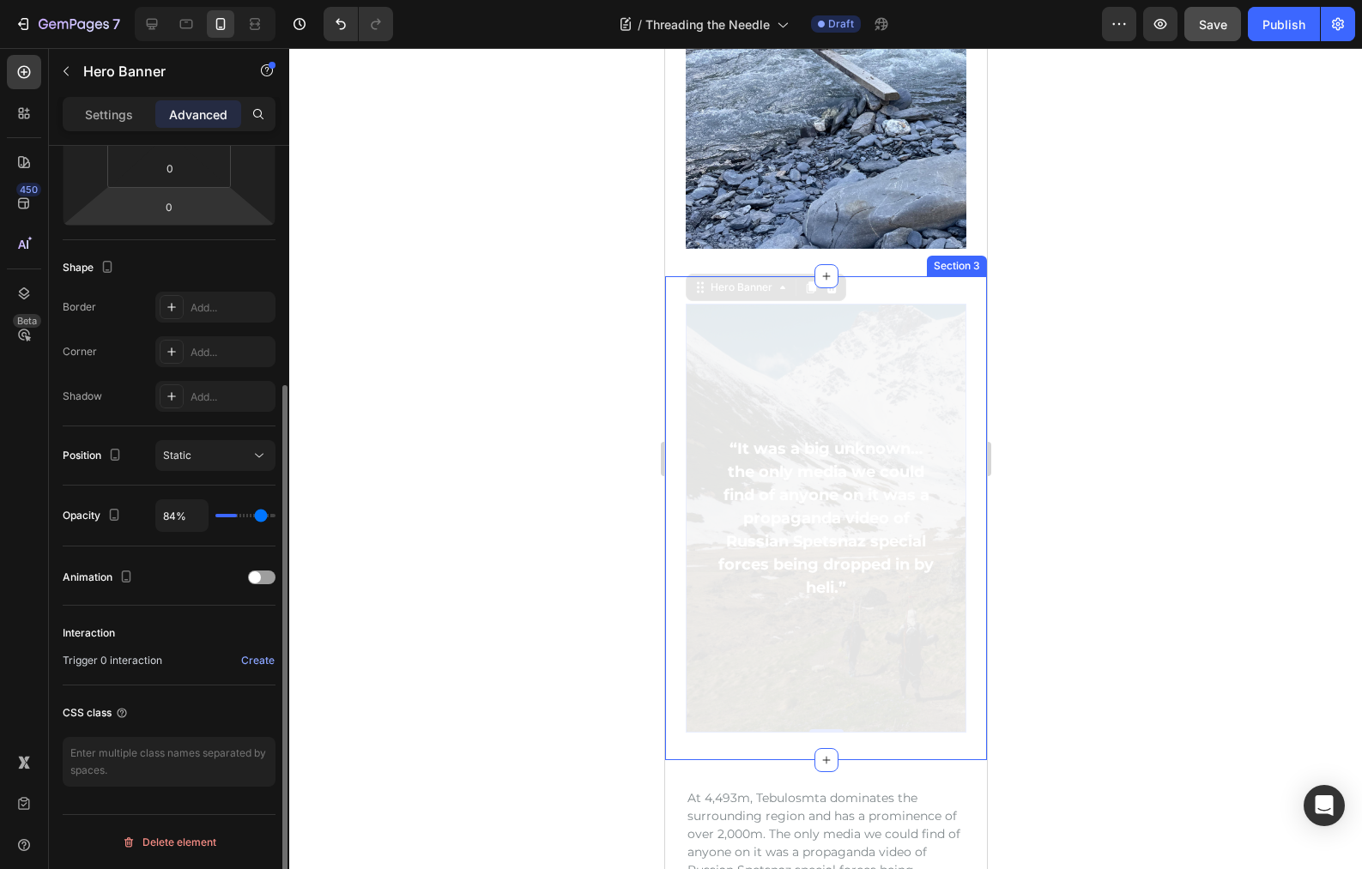
type input "87"
type input "89%"
type input "89"
type input "92%"
type input "92"
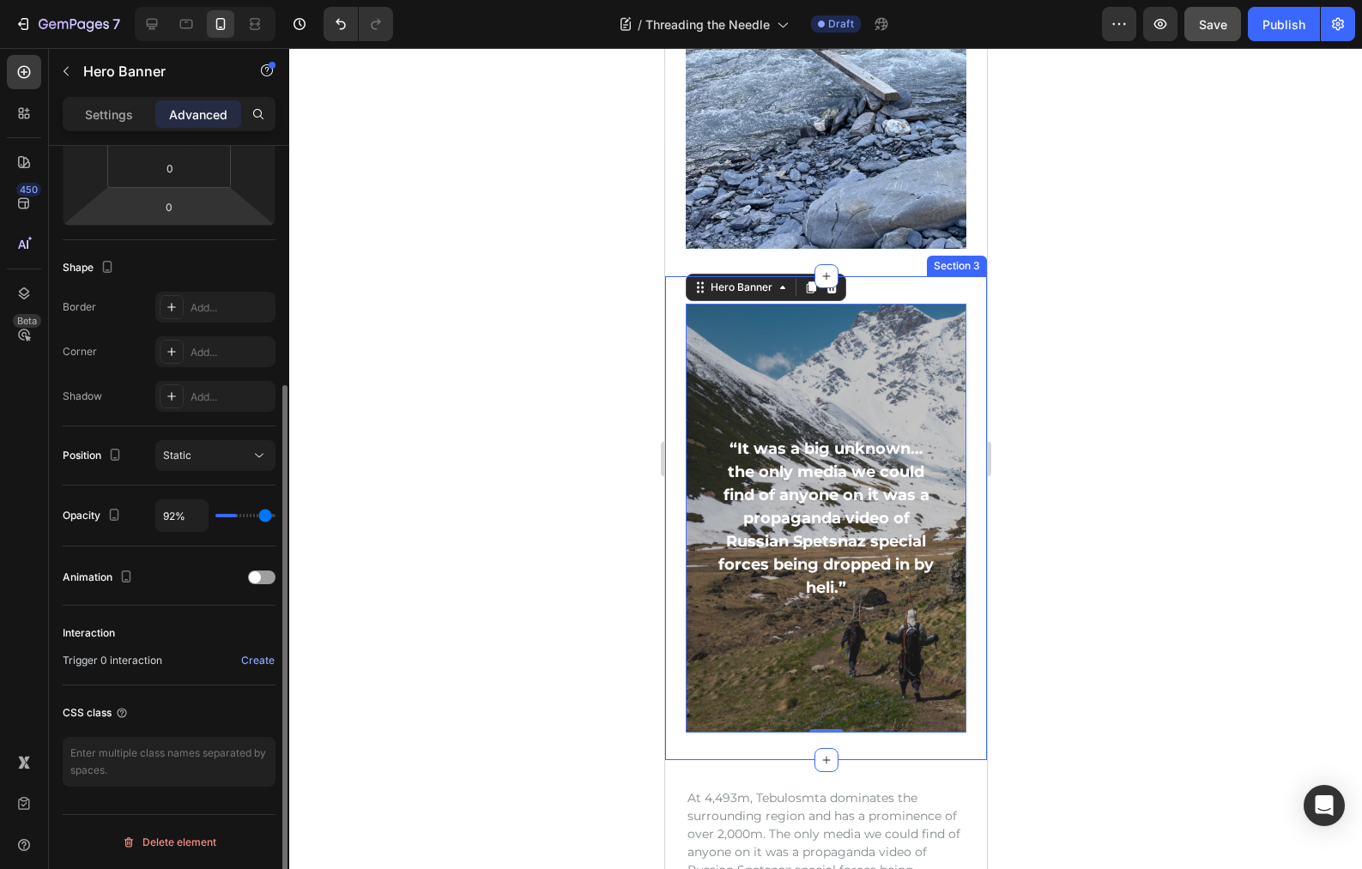
type input "94%"
type input "94"
type input "96%"
type input "96"
type input "98%"
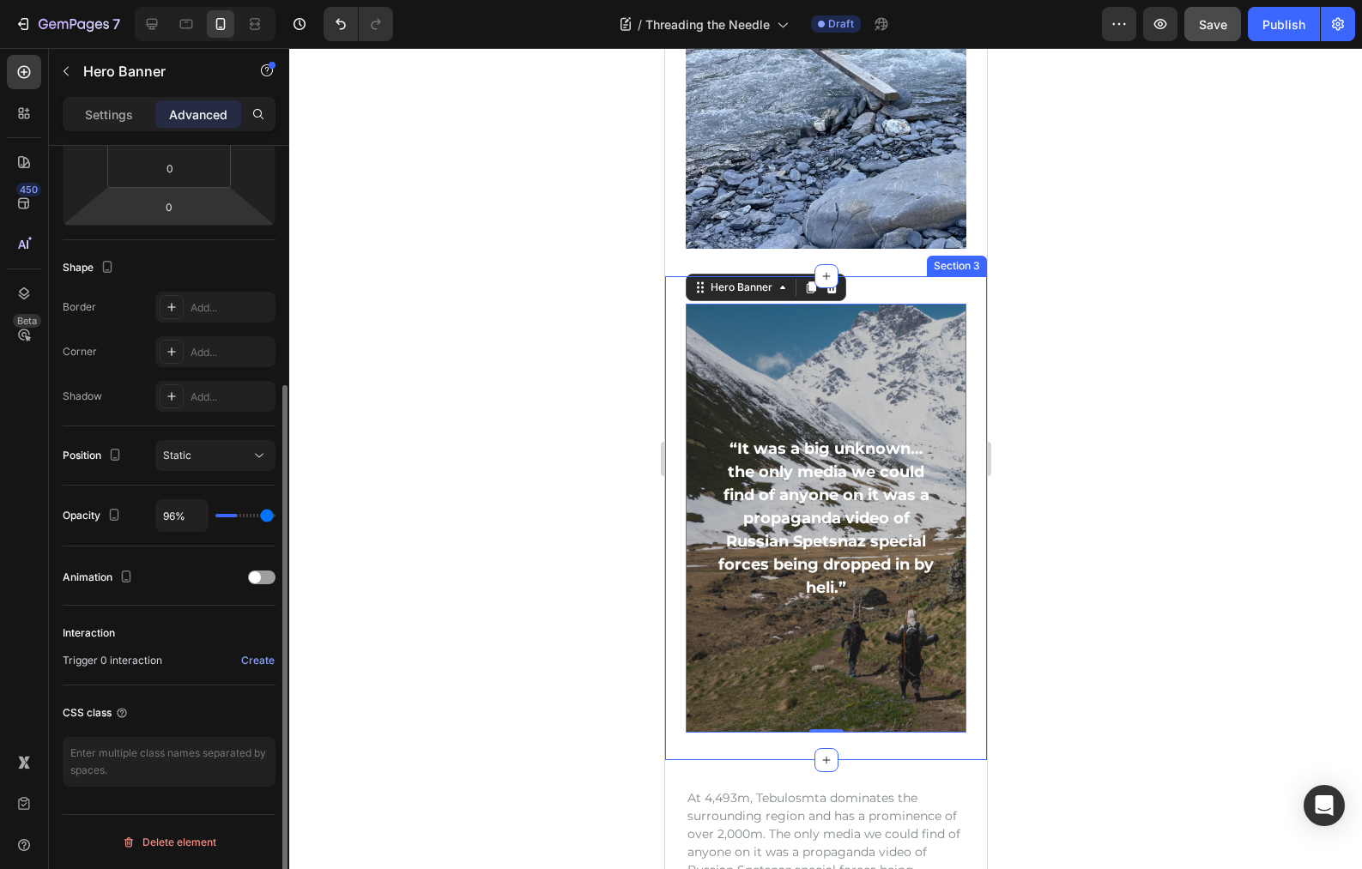
type input "98"
type input "100%"
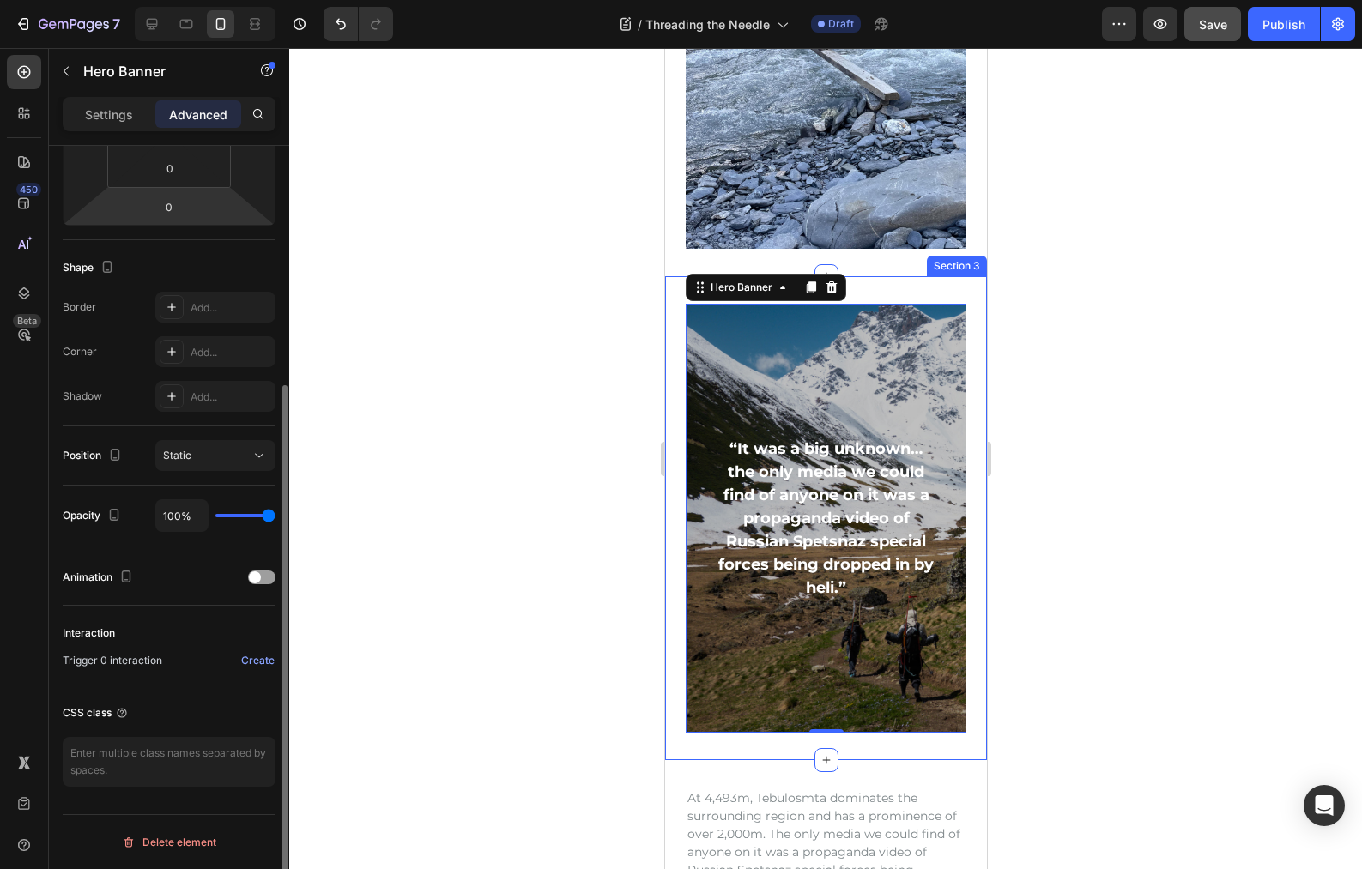
drag, startPoint x: 262, startPoint y: 520, endPoint x: 302, endPoint y: 509, distance: 41.8
type input "100"
click at [275, 514] on input "range" at bounding box center [245, 515] width 60 height 3
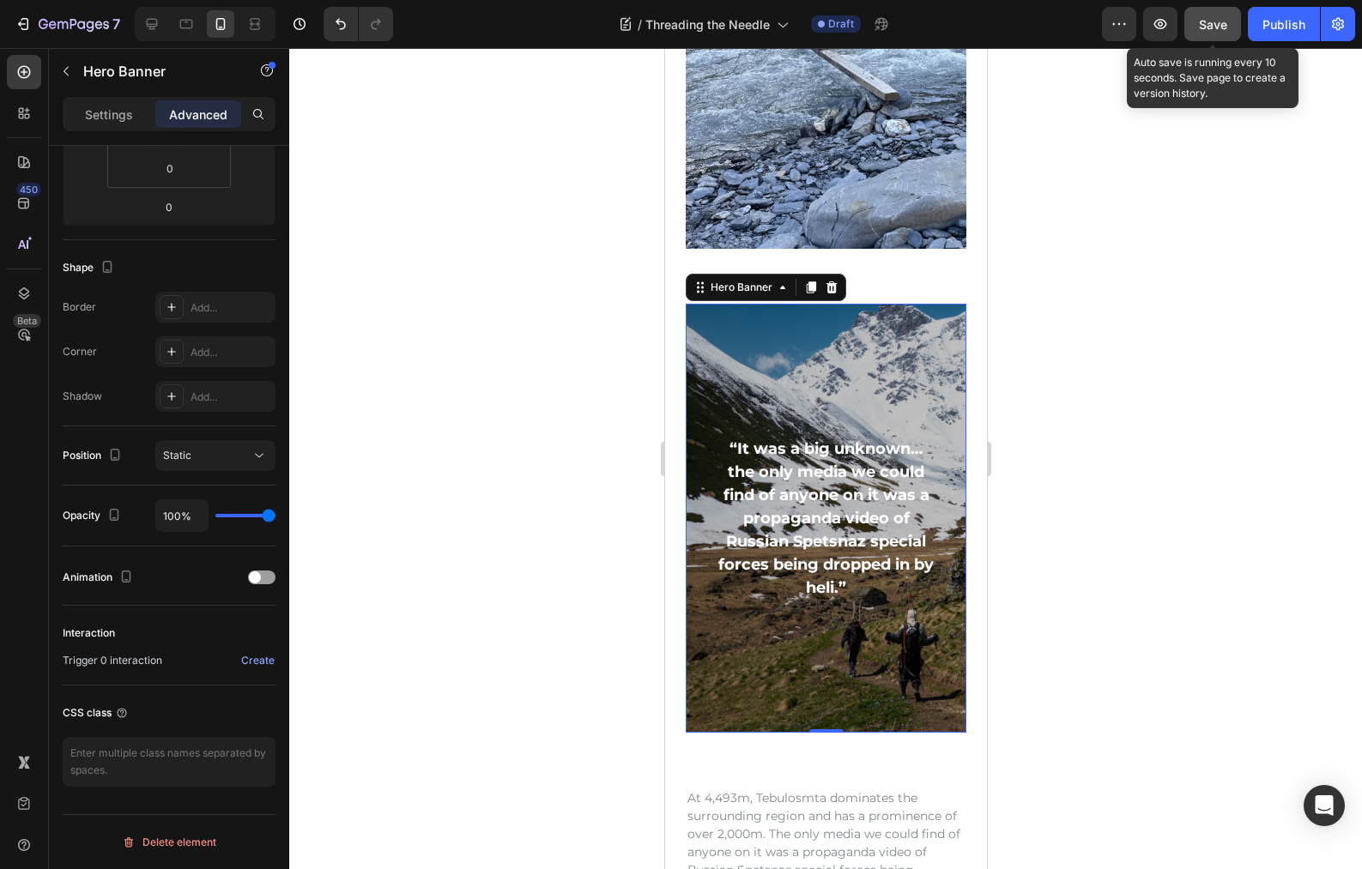
click at [1227, 23] on span "Save" at bounding box center [1213, 24] width 28 height 15
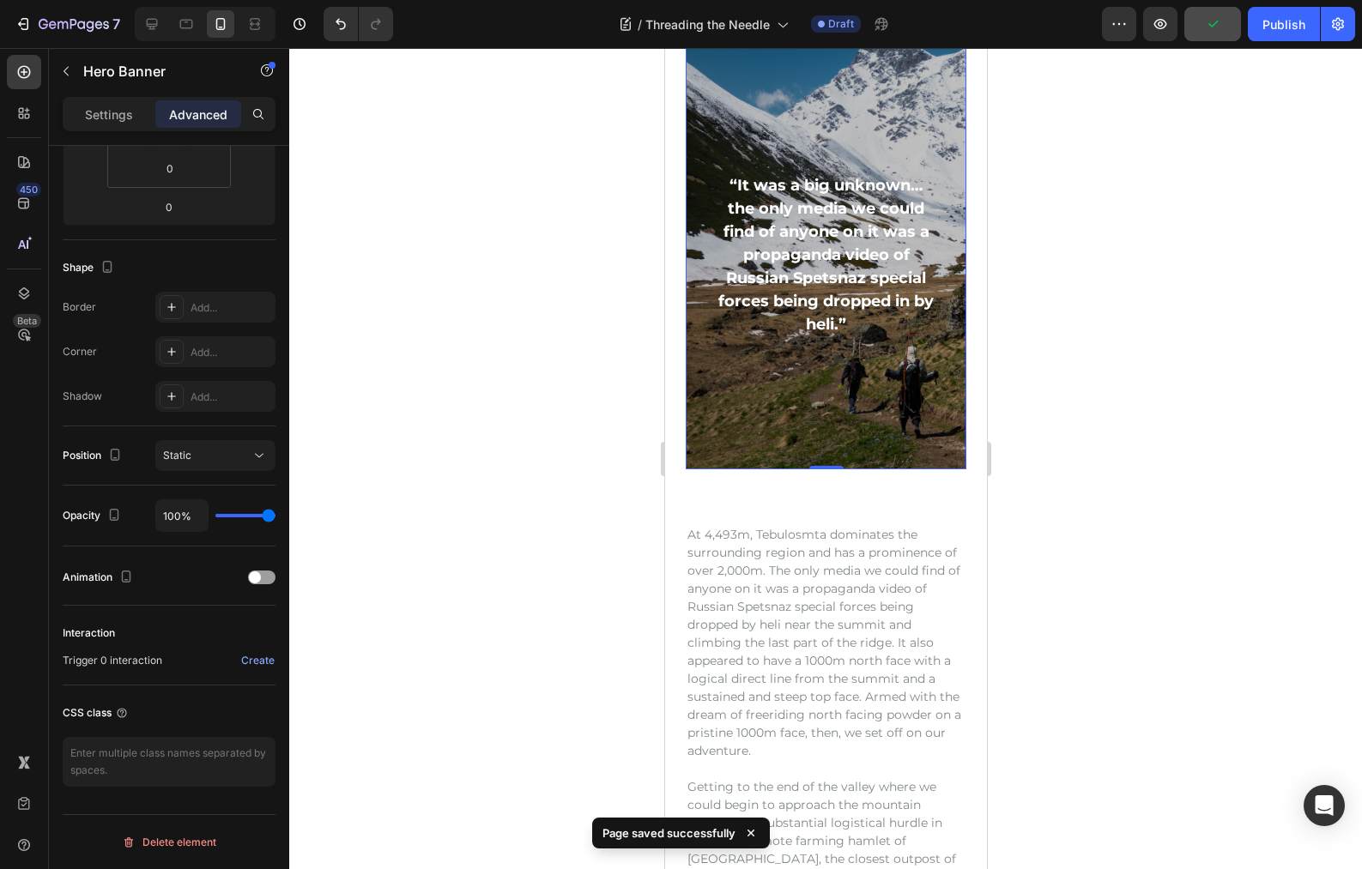
scroll to position [1786, 0]
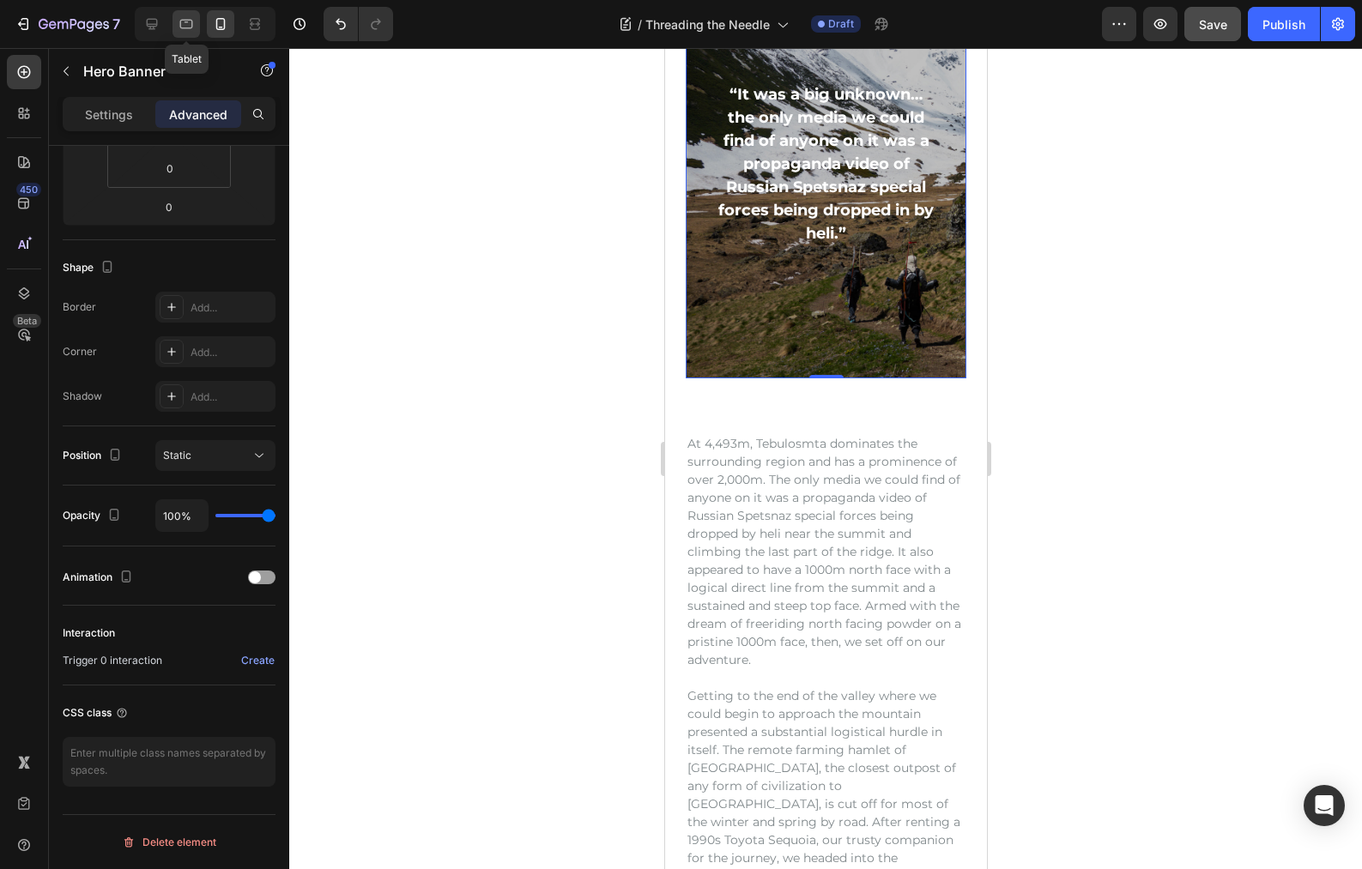
click at [184, 22] on icon at bounding box center [186, 23] width 17 height 17
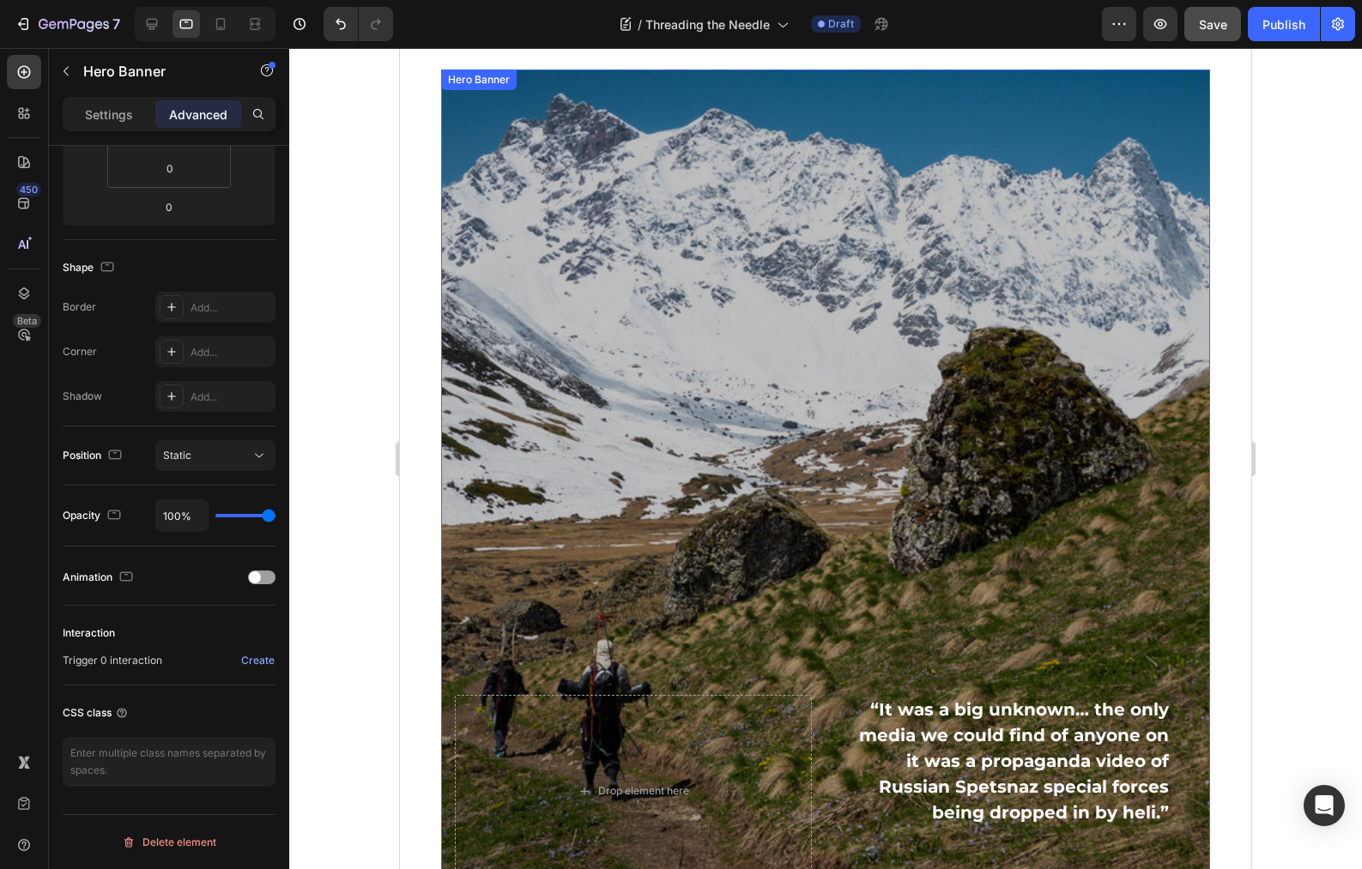
scroll to position [1468, 0]
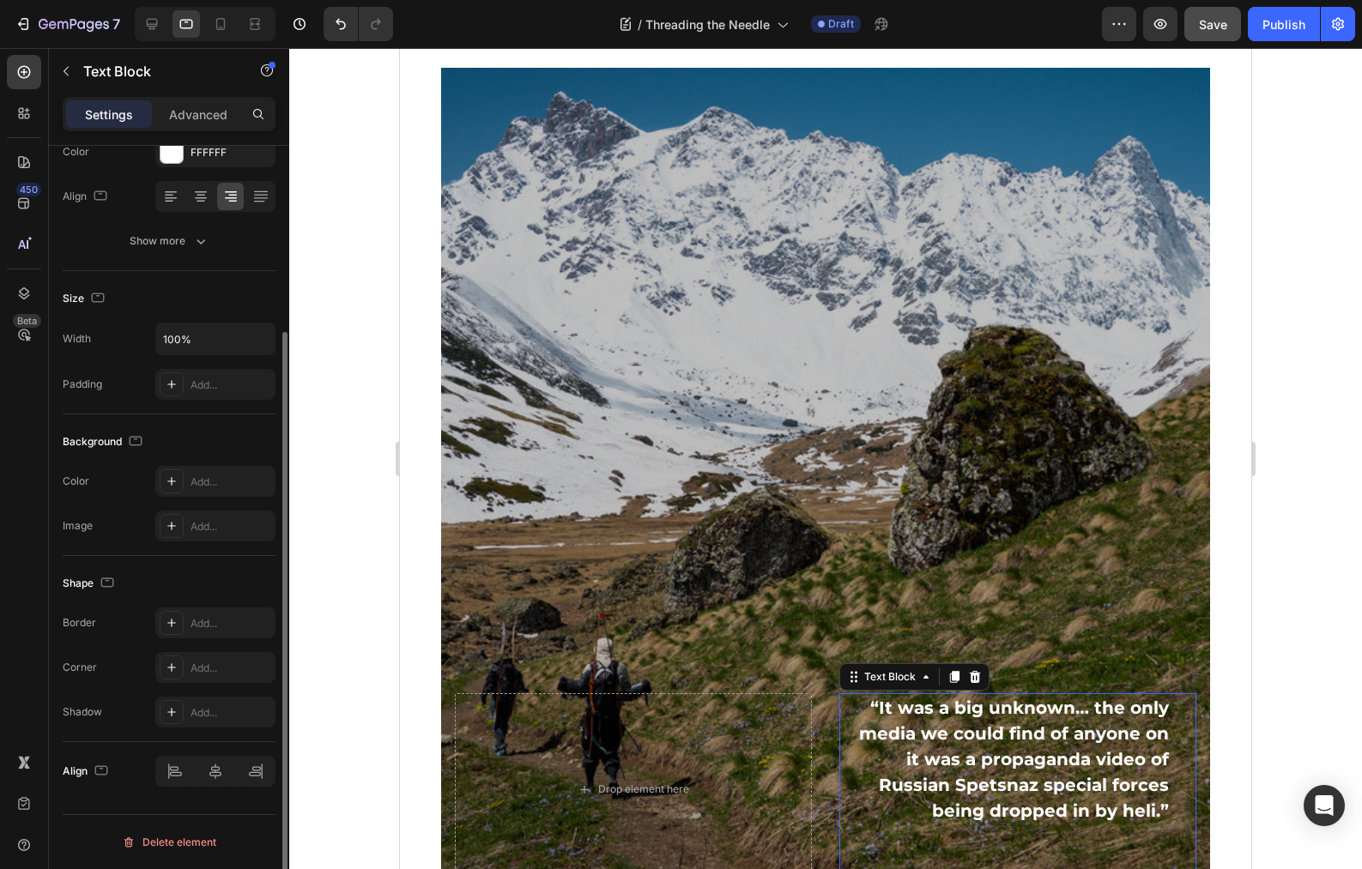
click at [995, 723] on p "“It was a big unknown… the only media we could find of anyone on it was a propa…" at bounding box center [1010, 759] width 318 height 129
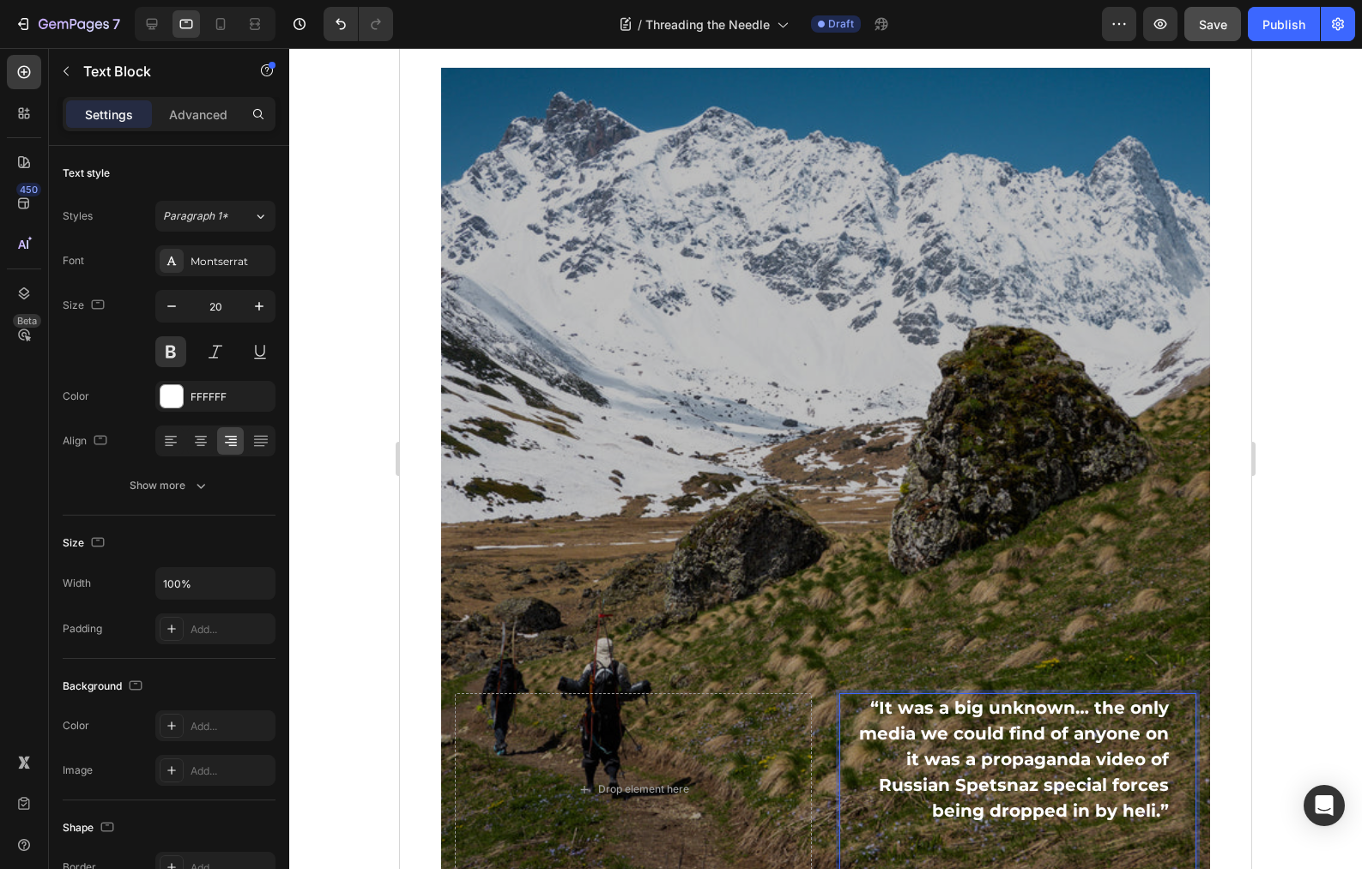
click at [862, 774] on p "“It was a big unknown… the only media we could find of anyone on it was a propa…" at bounding box center [1010, 759] width 318 height 129
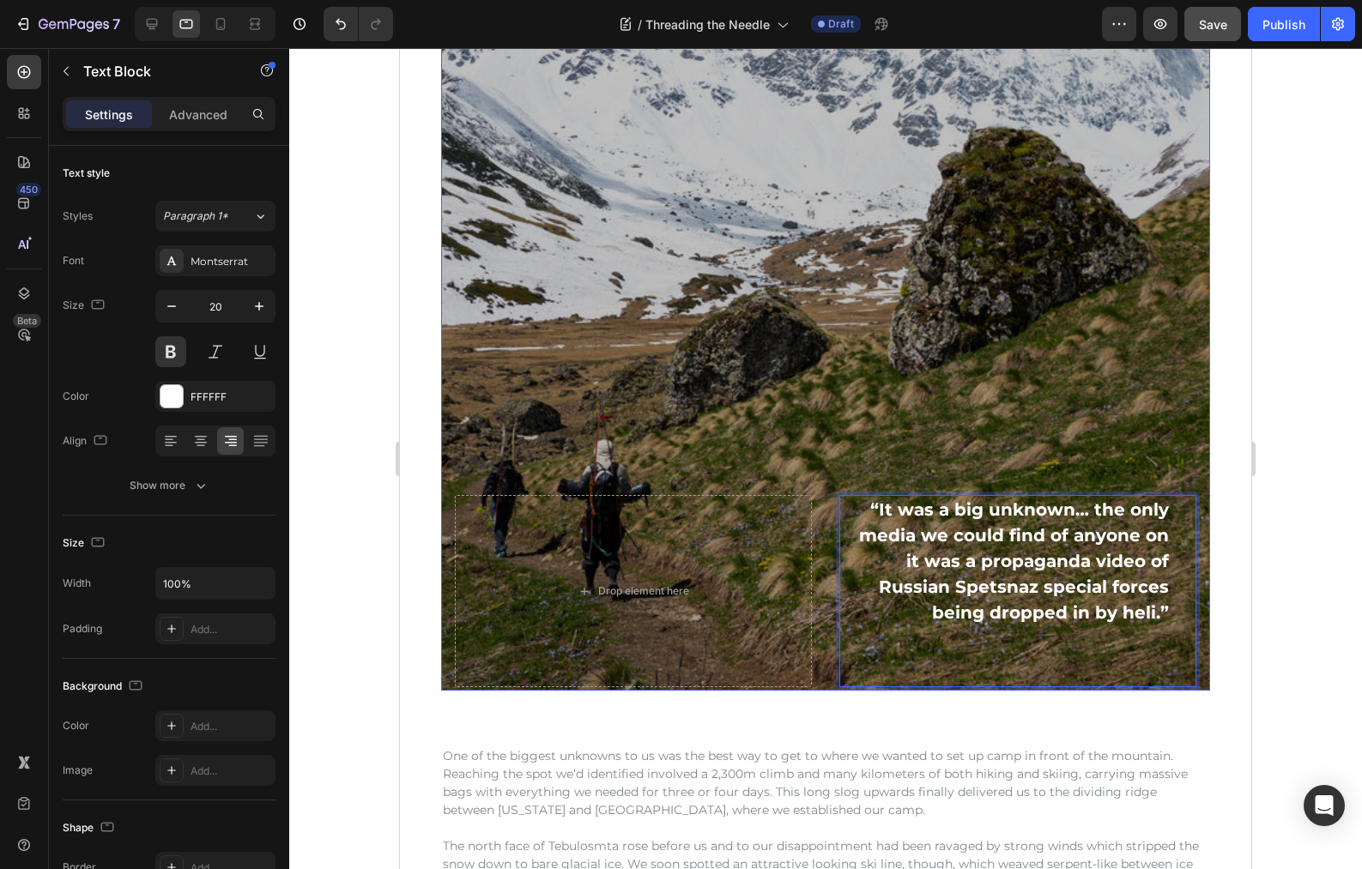
scroll to position [1787, 0]
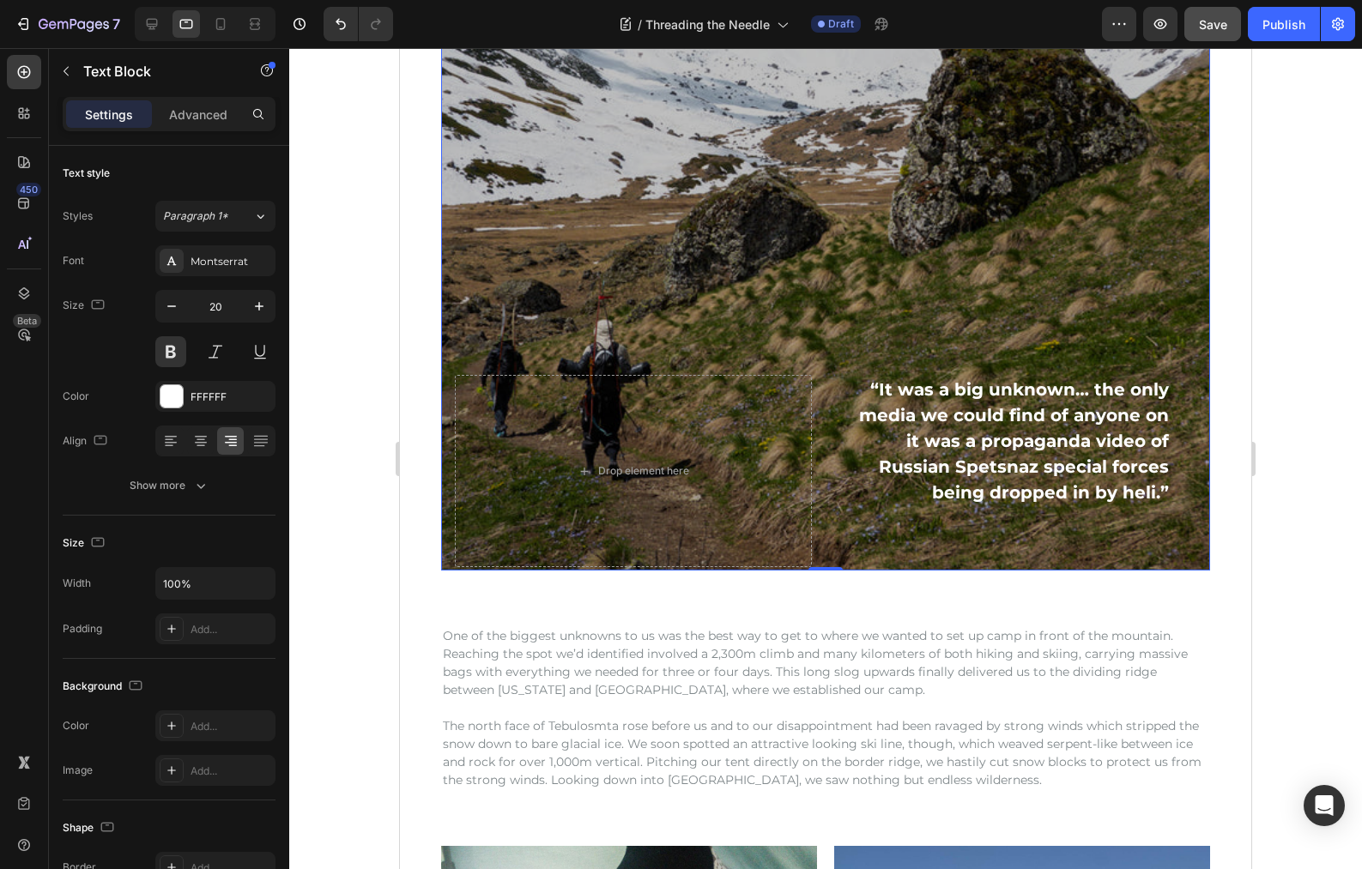
click at [928, 246] on div "Overlay" at bounding box center [825, 159] width 769 height 821
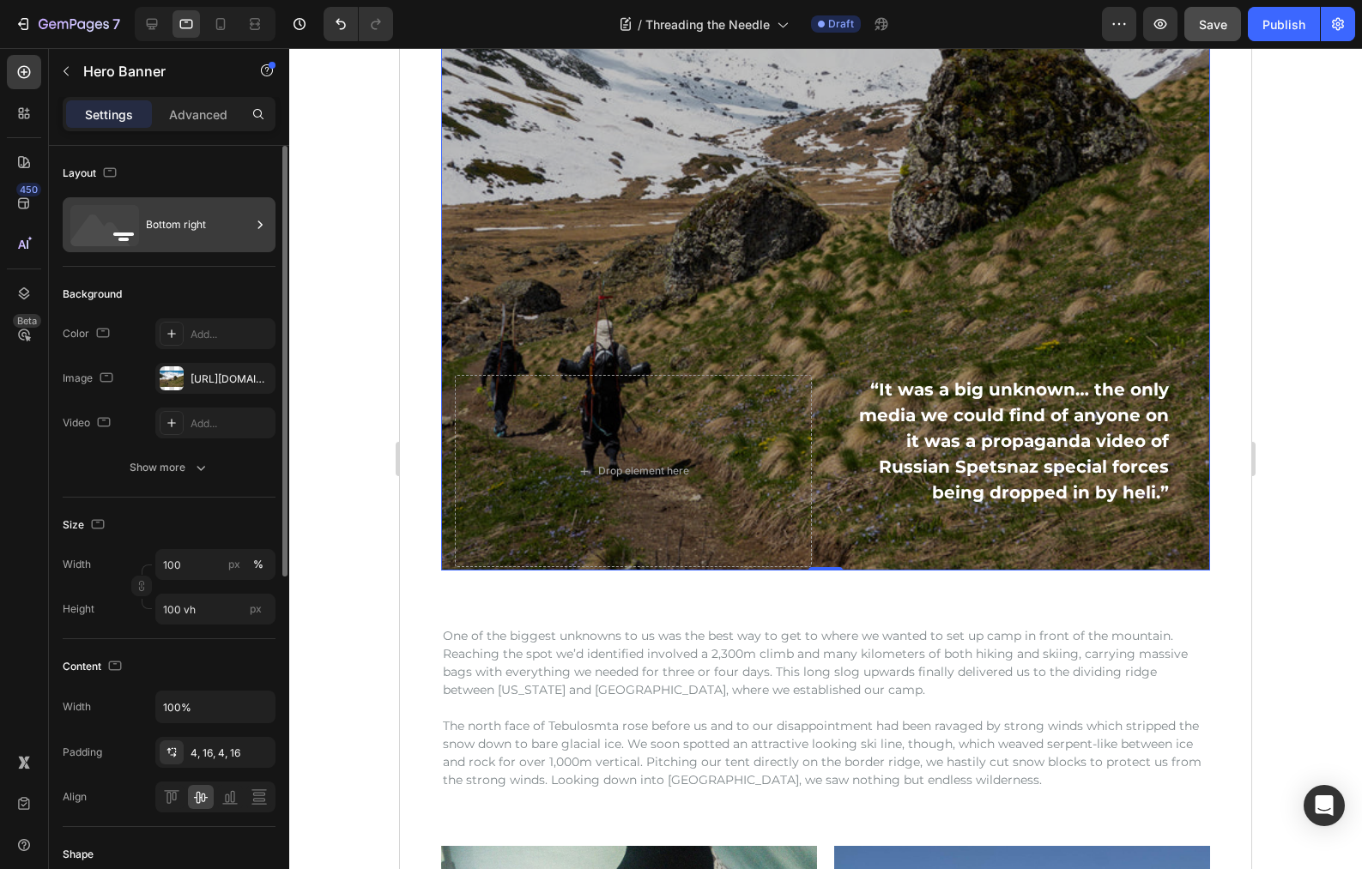
click at [174, 212] on div "Bottom right" at bounding box center [198, 224] width 105 height 39
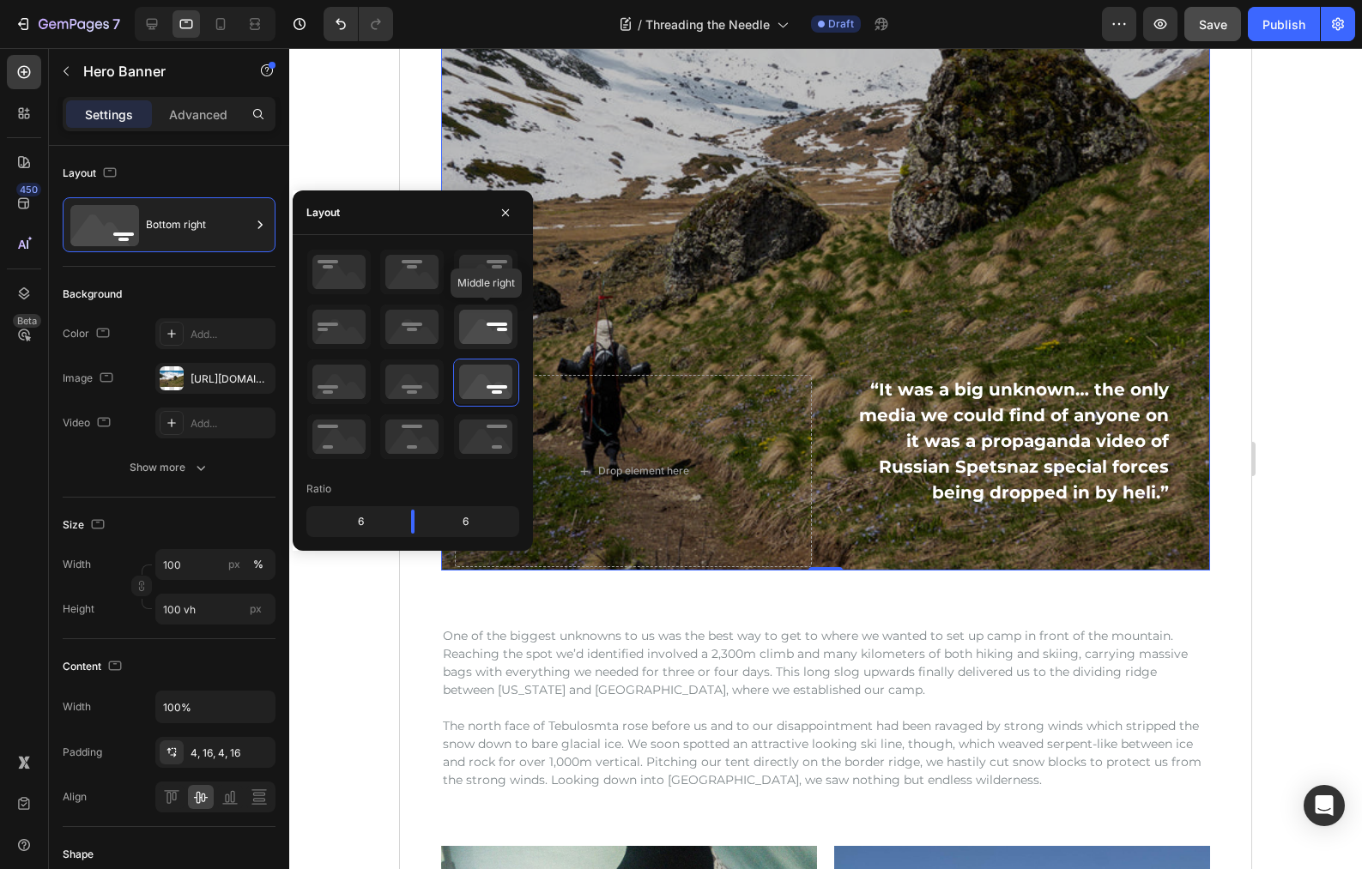
drag, startPoint x: 482, startPoint y: 327, endPoint x: 169, endPoint y: 279, distance: 316.9
click at [482, 327] on icon at bounding box center [486, 327] width 64 height 45
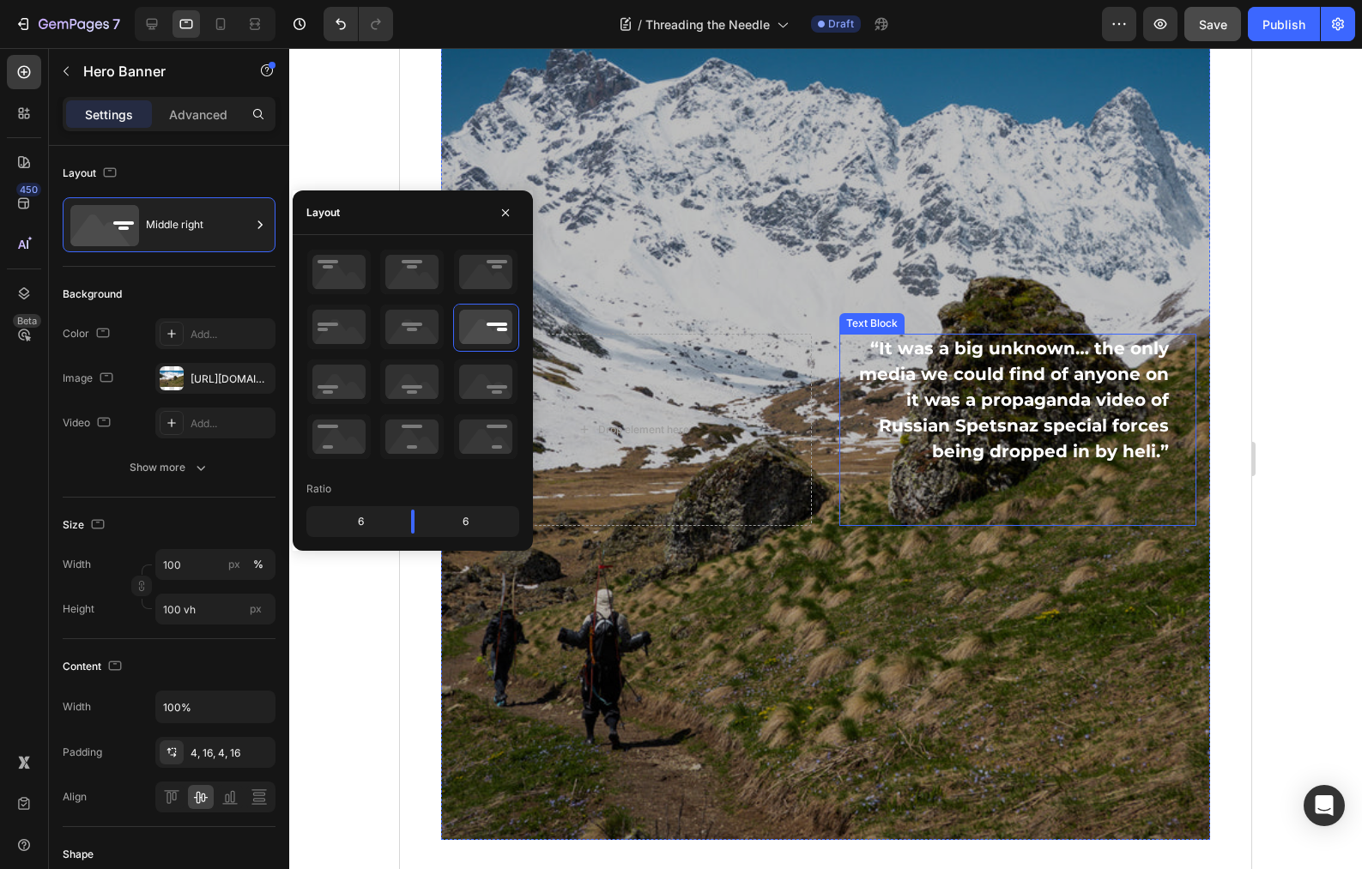
scroll to position [2007, 0]
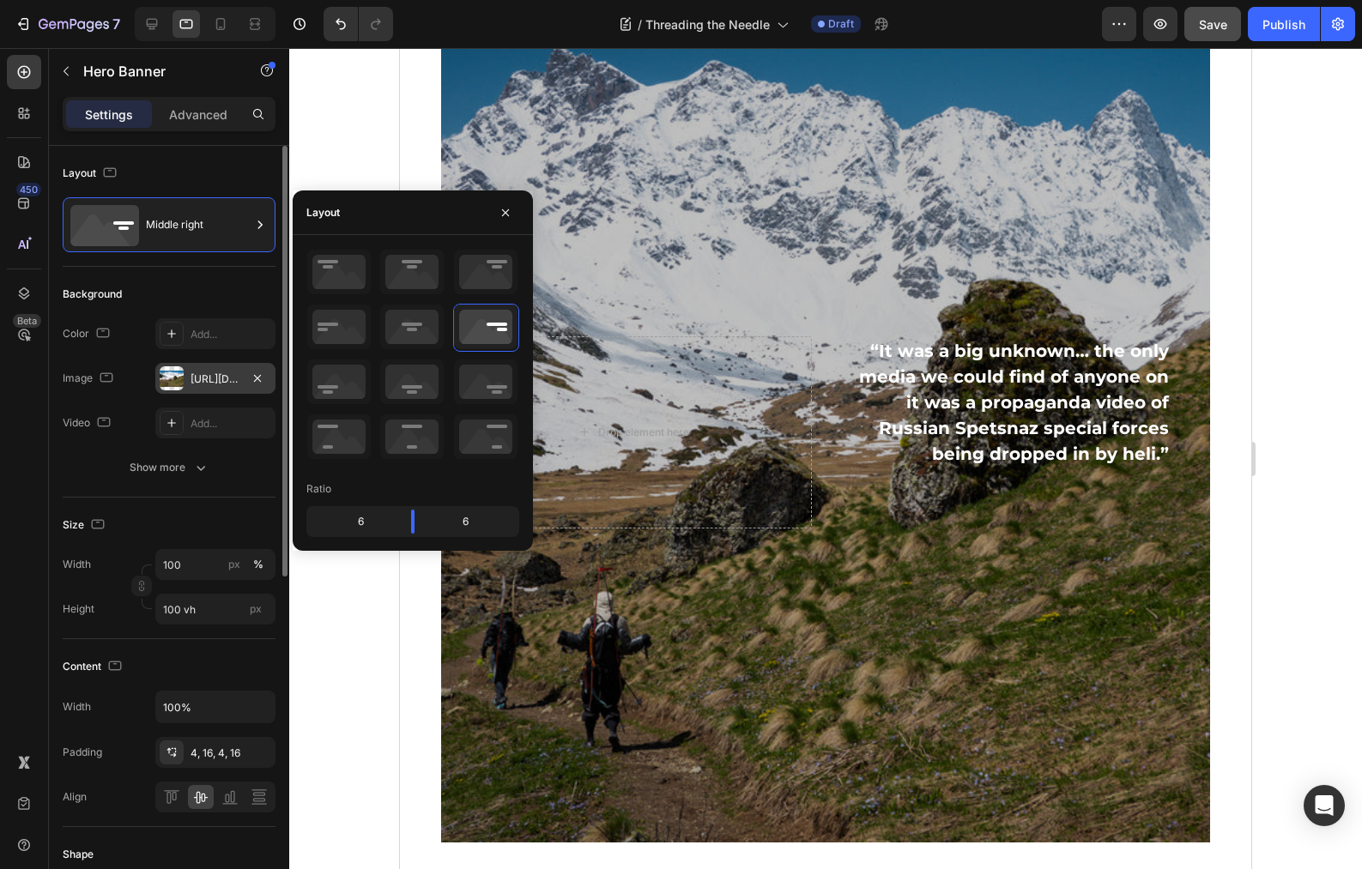
click at [181, 380] on div at bounding box center [172, 378] width 24 height 24
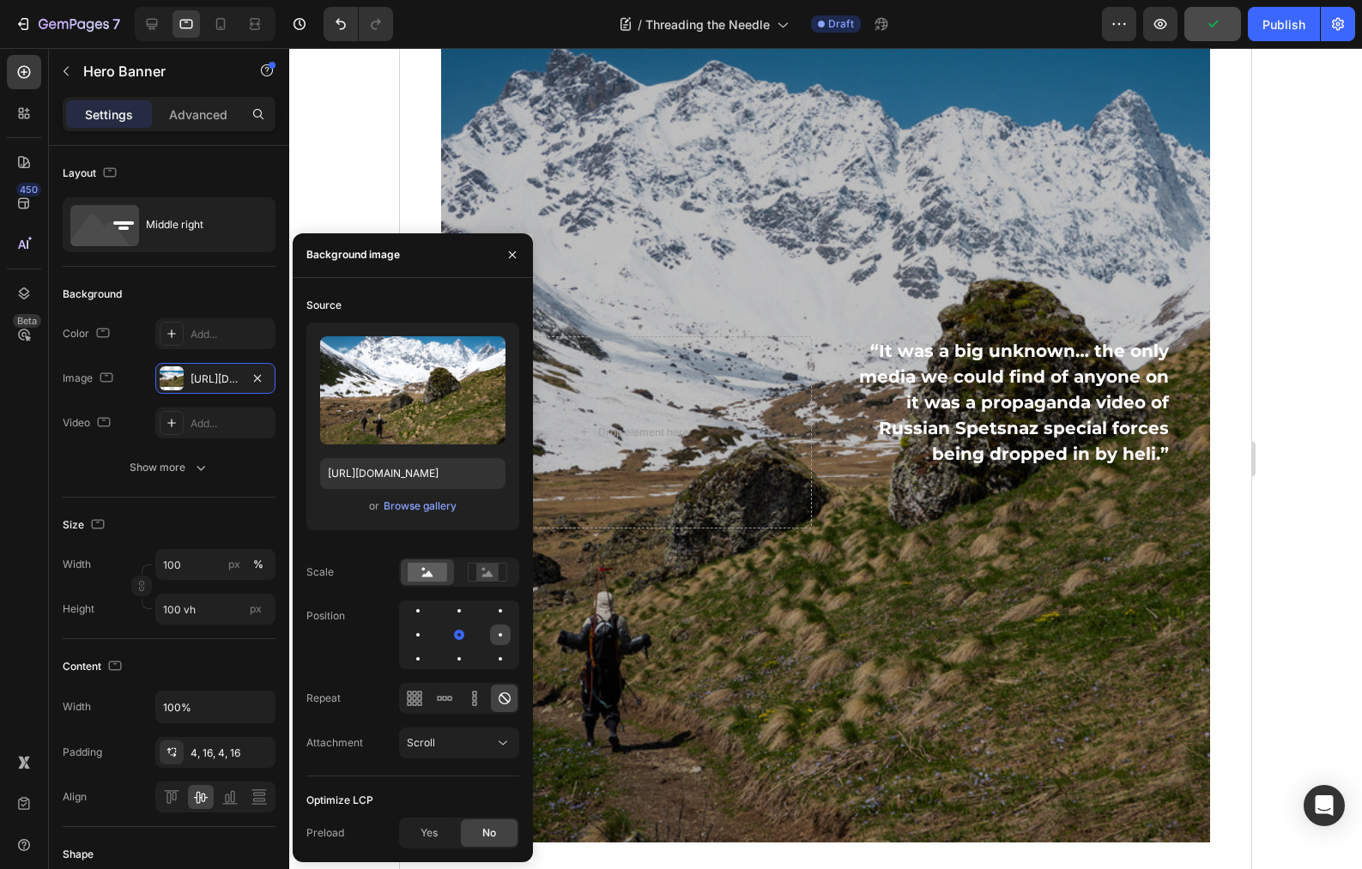
click at [428, 649] on div at bounding box center [418, 659] width 21 height 21
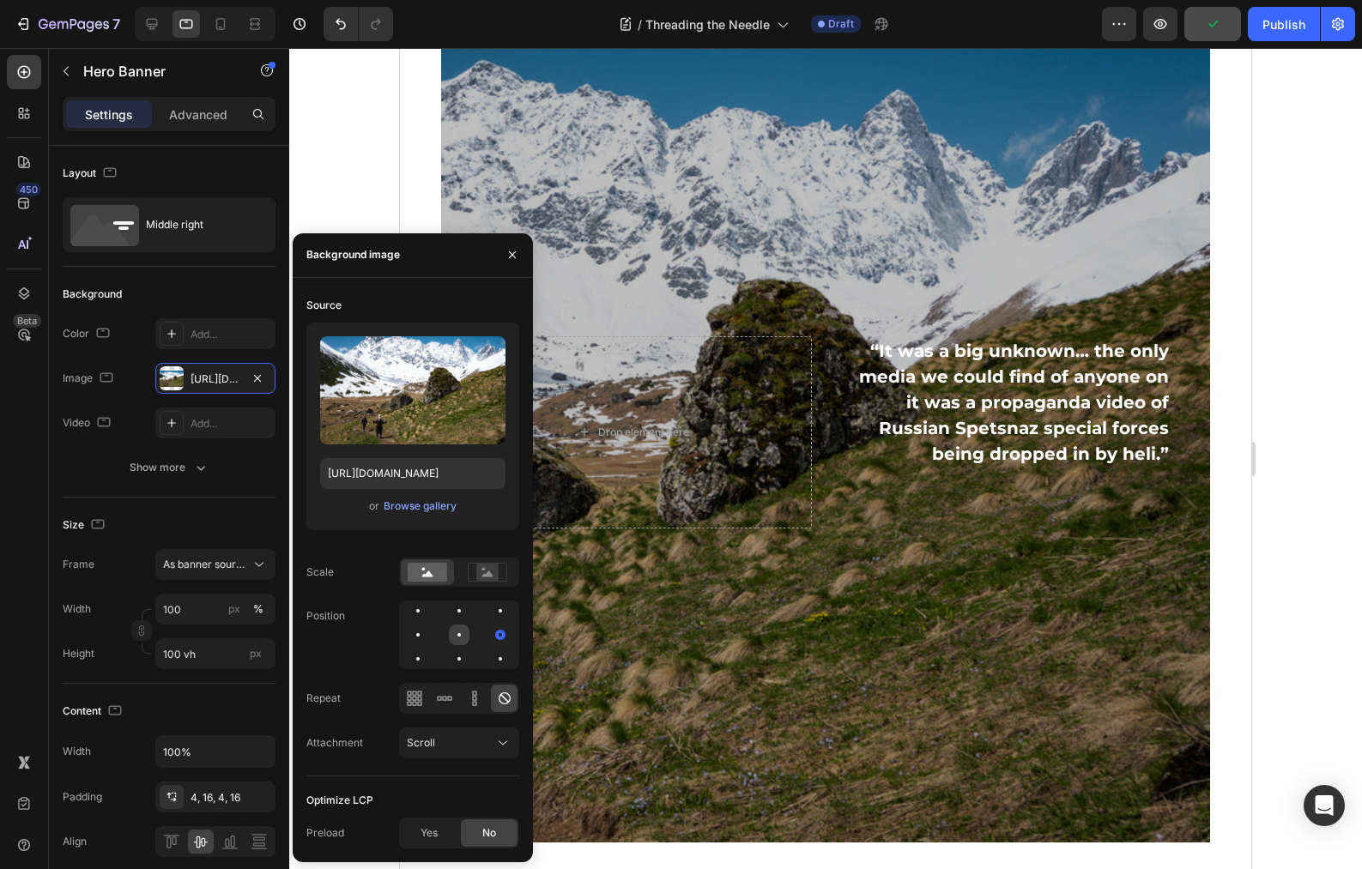
click at [490, 633] on div at bounding box center [500, 635] width 21 height 21
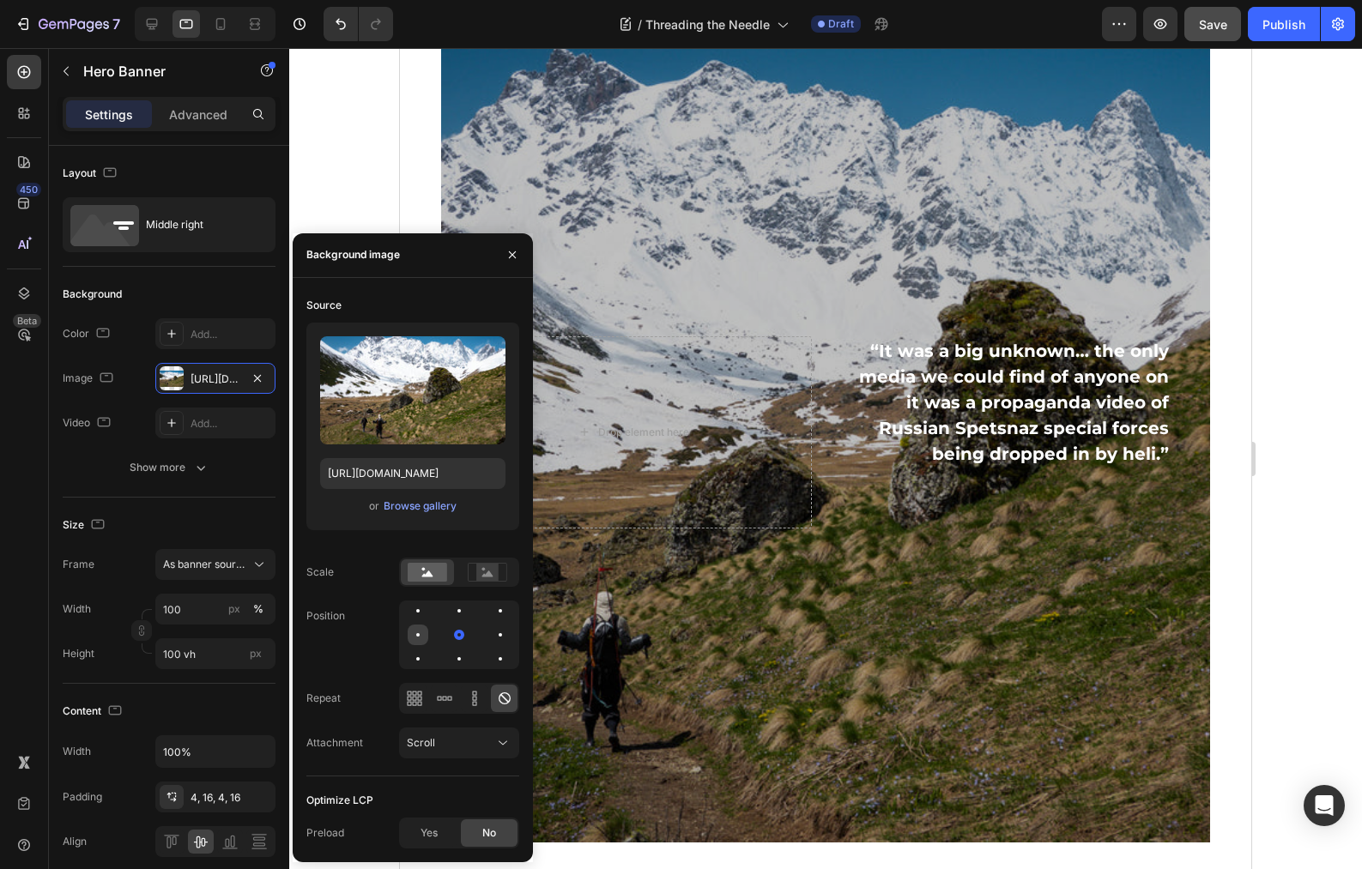
click at [417, 633] on div at bounding box center [417, 634] width 3 height 3
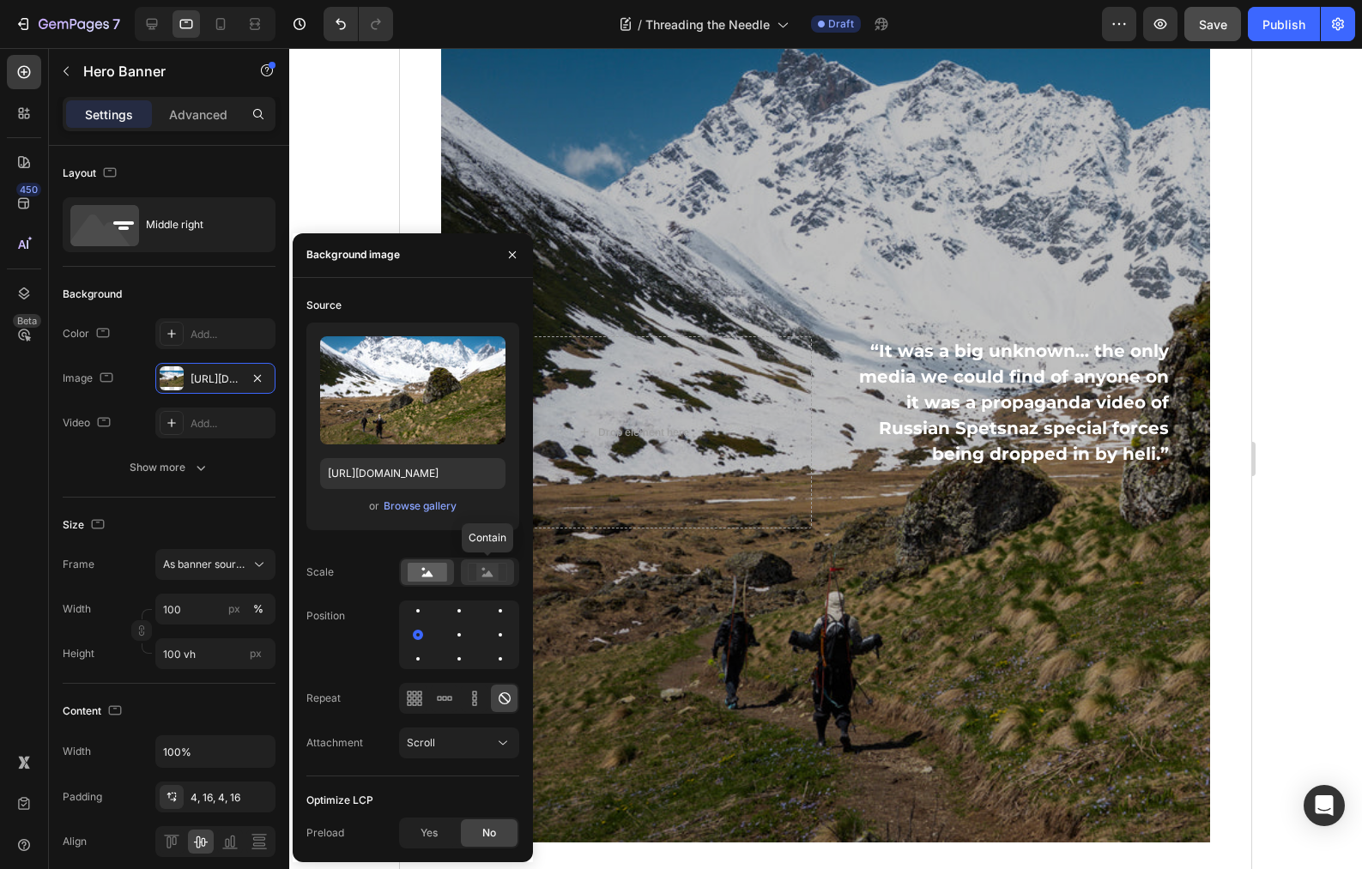
click at [492, 575] on icon at bounding box center [487, 574] width 11 height 6
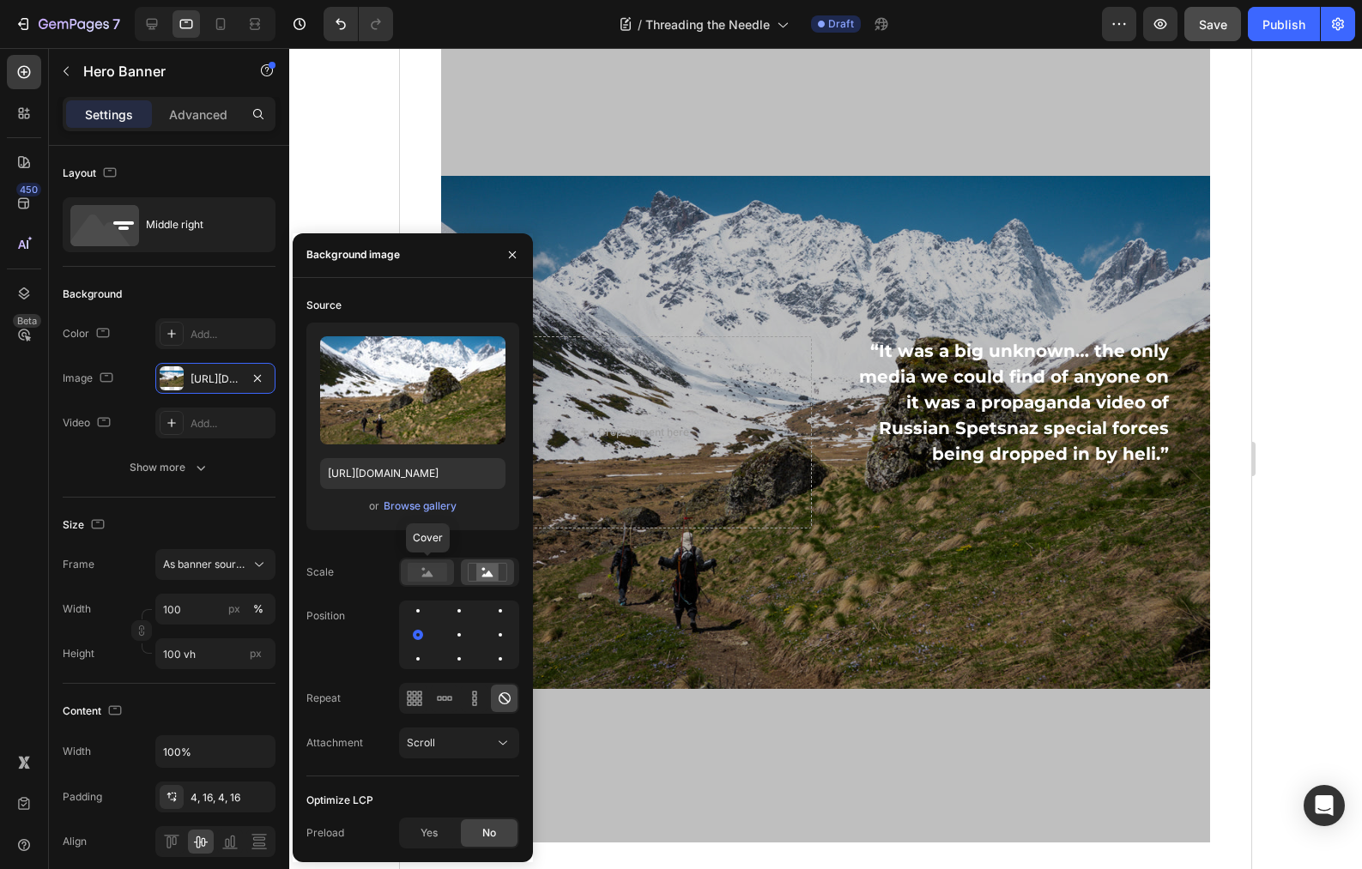
click at [426, 568] on rect at bounding box center [427, 572] width 39 height 19
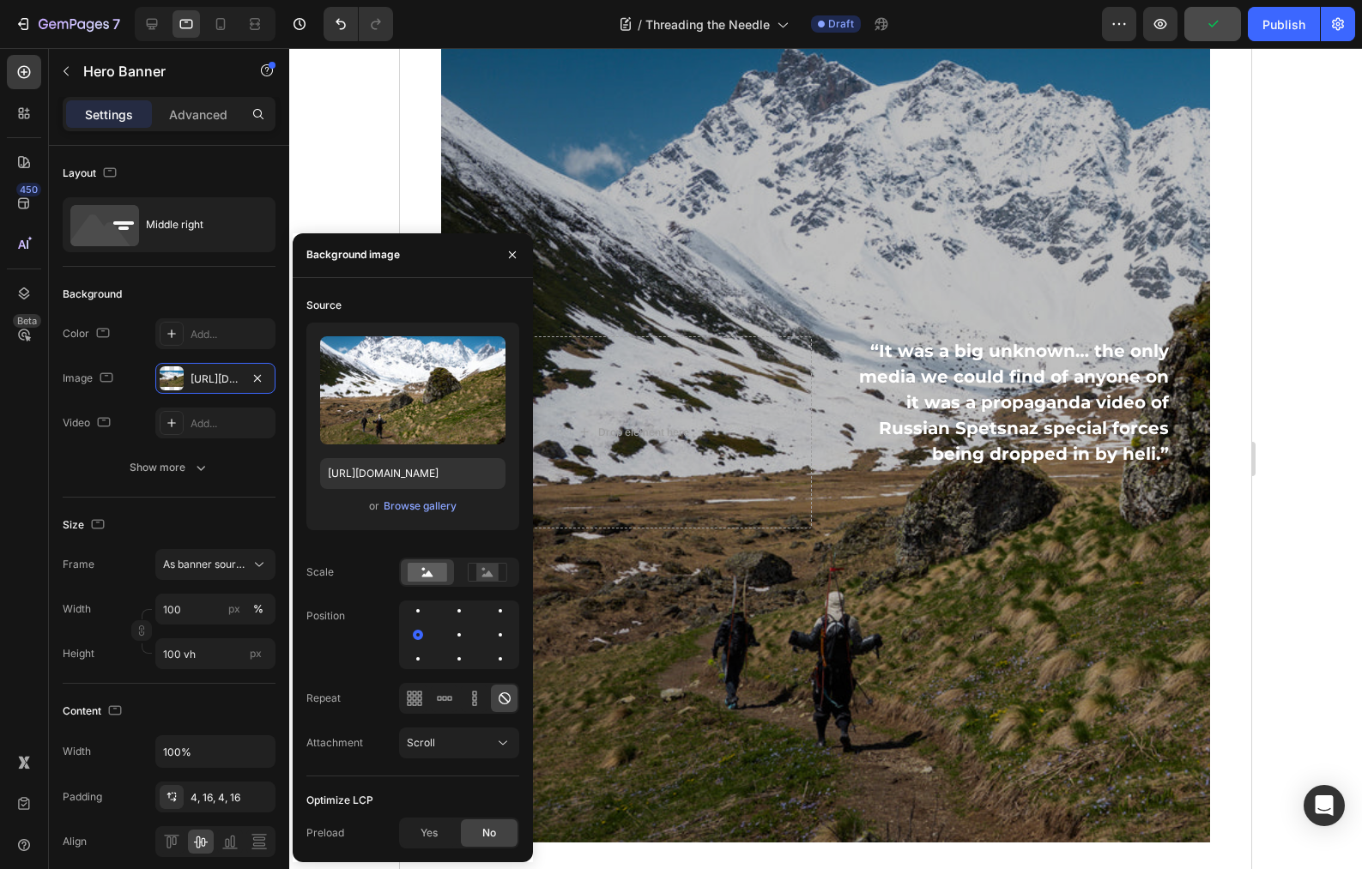
click at [801, 662] on div "Overlay" at bounding box center [825, 431] width 769 height 821
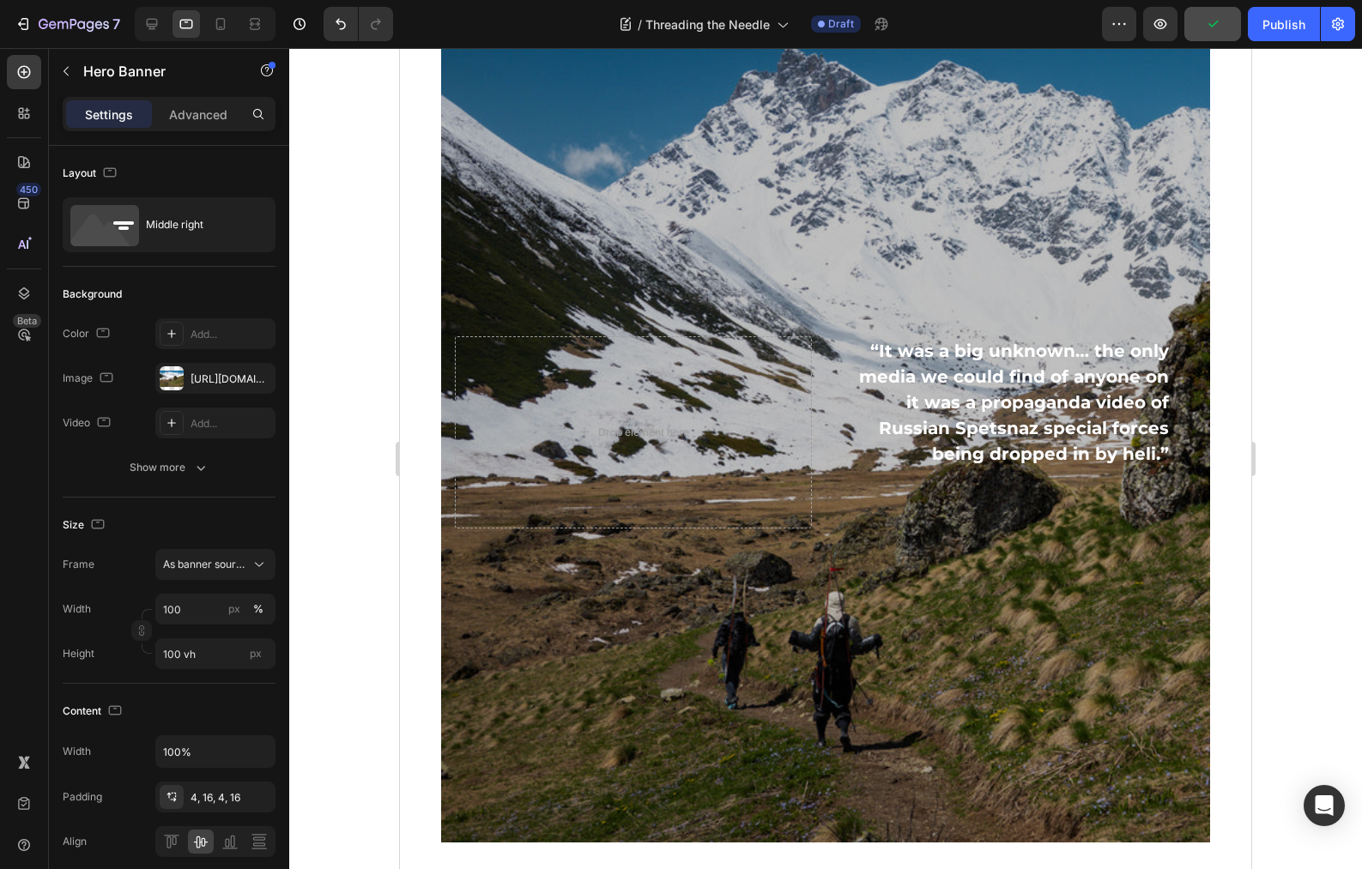
click at [809, 653] on div "Overlay" at bounding box center [825, 431] width 769 height 821
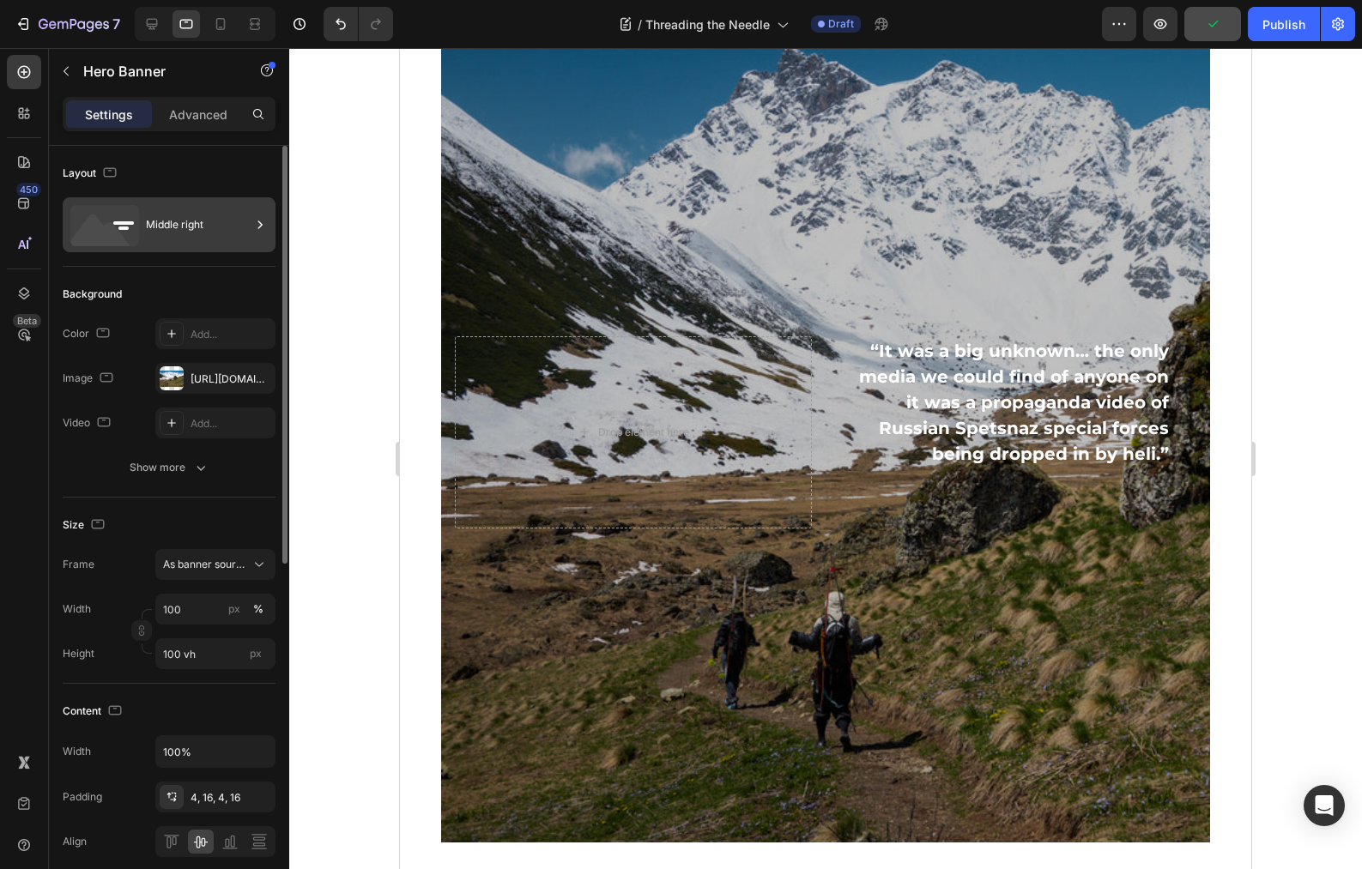
click at [111, 227] on icon at bounding box center [101, 235] width 62 height 41
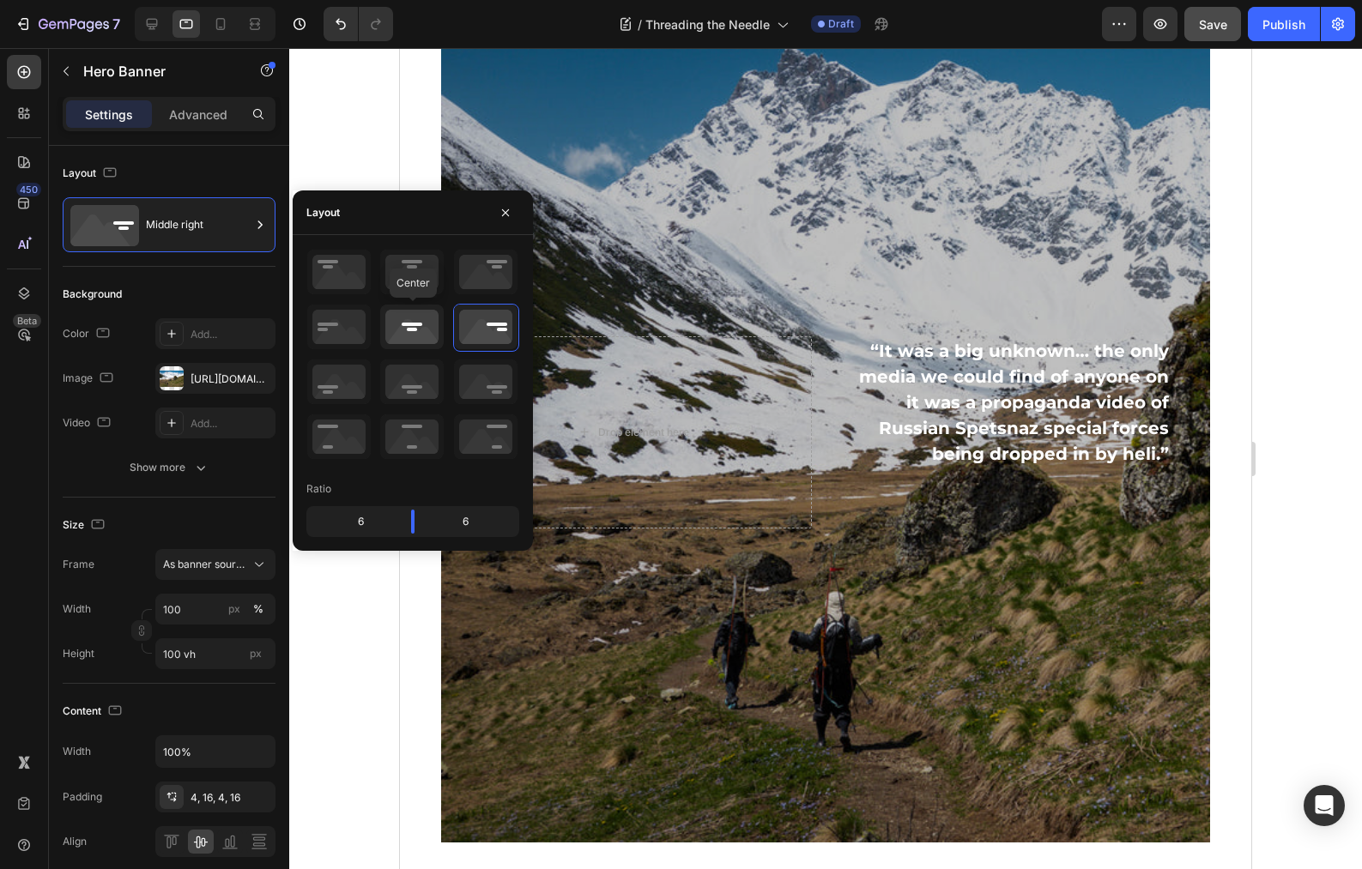
click at [415, 329] on icon at bounding box center [412, 327] width 64 height 45
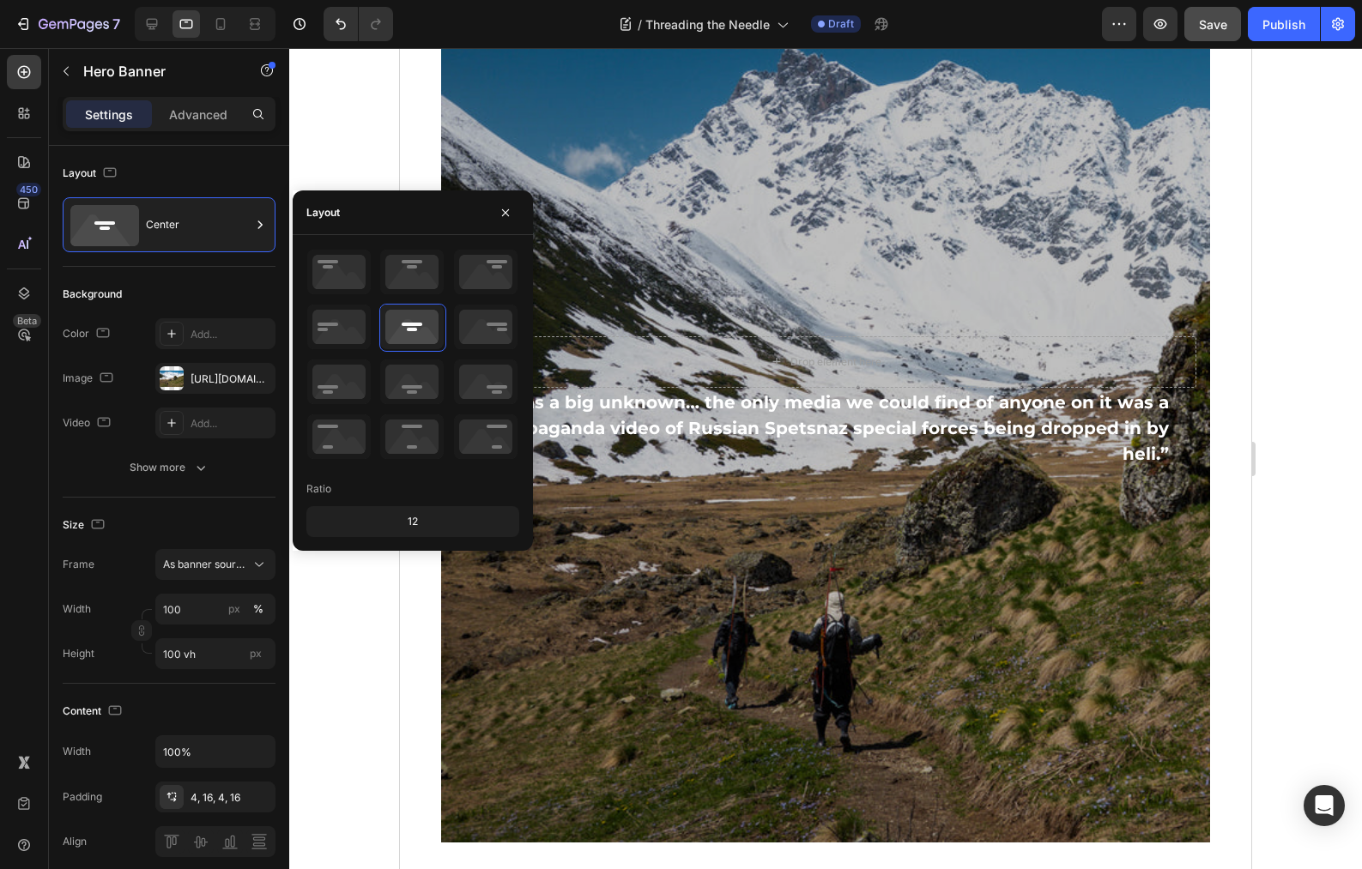
click at [427, 518] on div "12" at bounding box center [413, 522] width 206 height 24
drag, startPoint x: 420, startPoint y: 520, endPoint x: 391, endPoint y: 519, distance: 29.2
click at [420, 519] on div "12" at bounding box center [413, 522] width 206 height 24
click at [390, 519] on div "12" at bounding box center [413, 522] width 206 height 24
click at [433, 526] on div "12" at bounding box center [413, 522] width 206 height 24
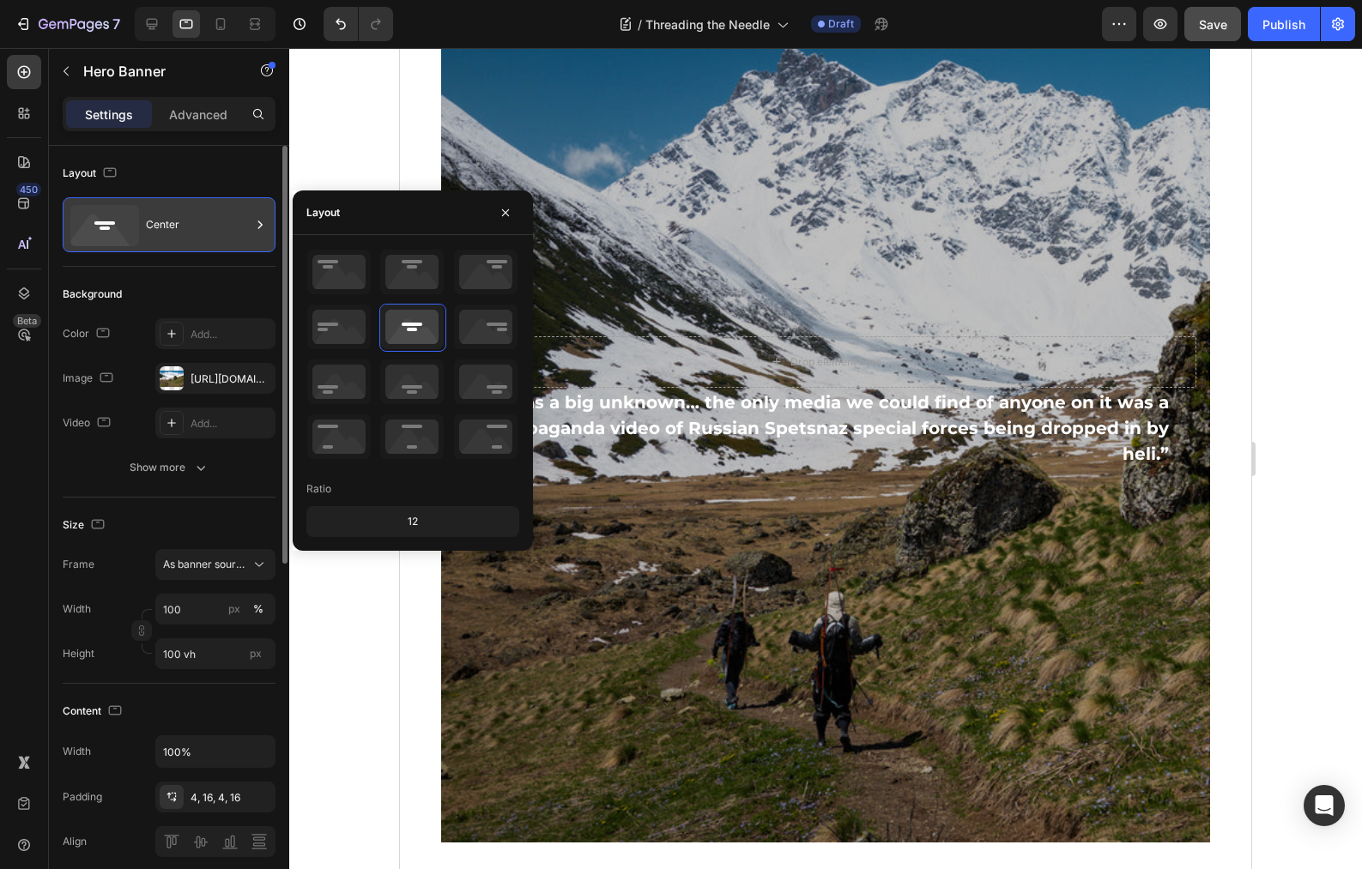
click at [99, 216] on icon at bounding box center [104, 225] width 69 height 41
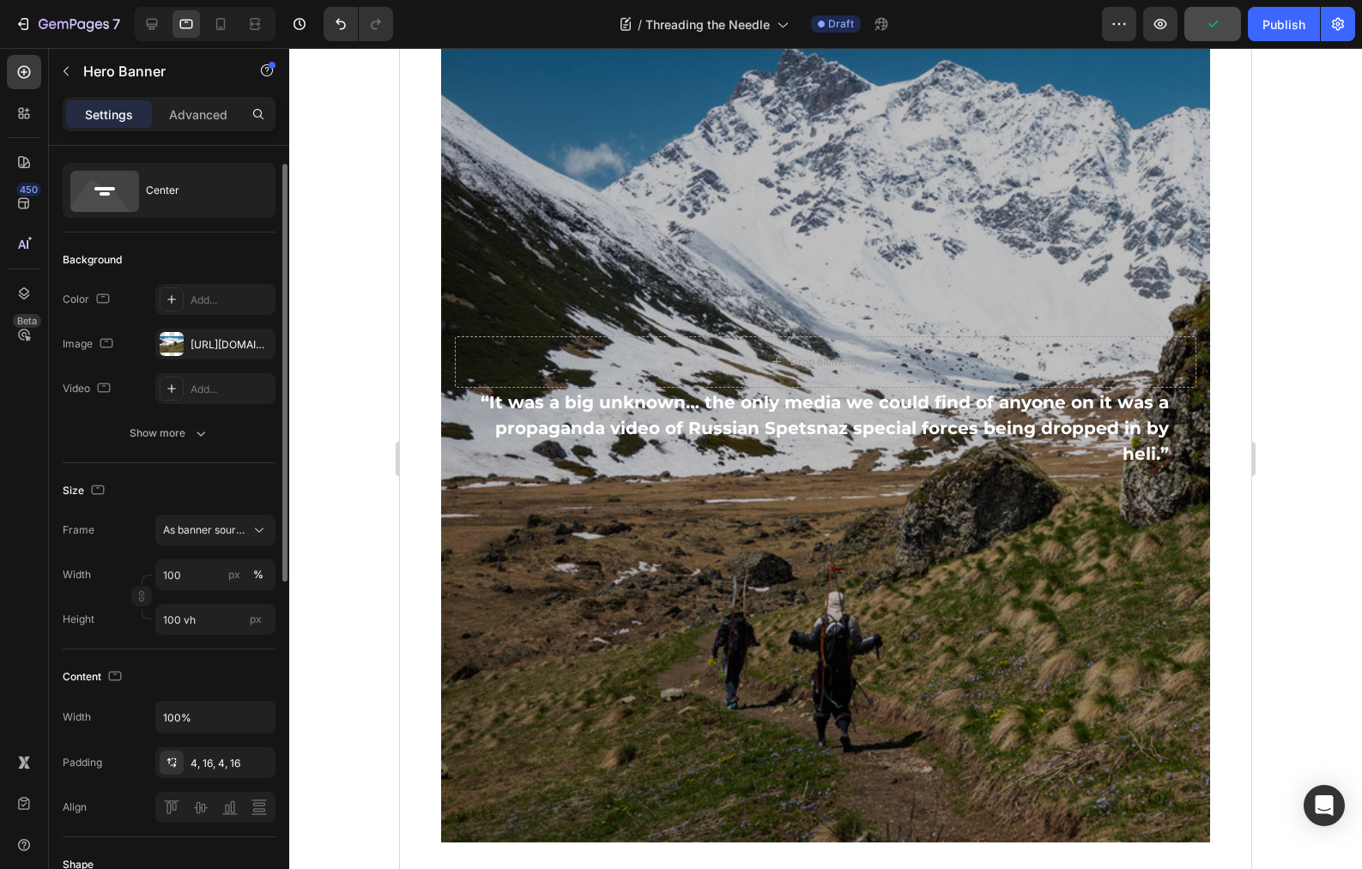
scroll to position [340, 0]
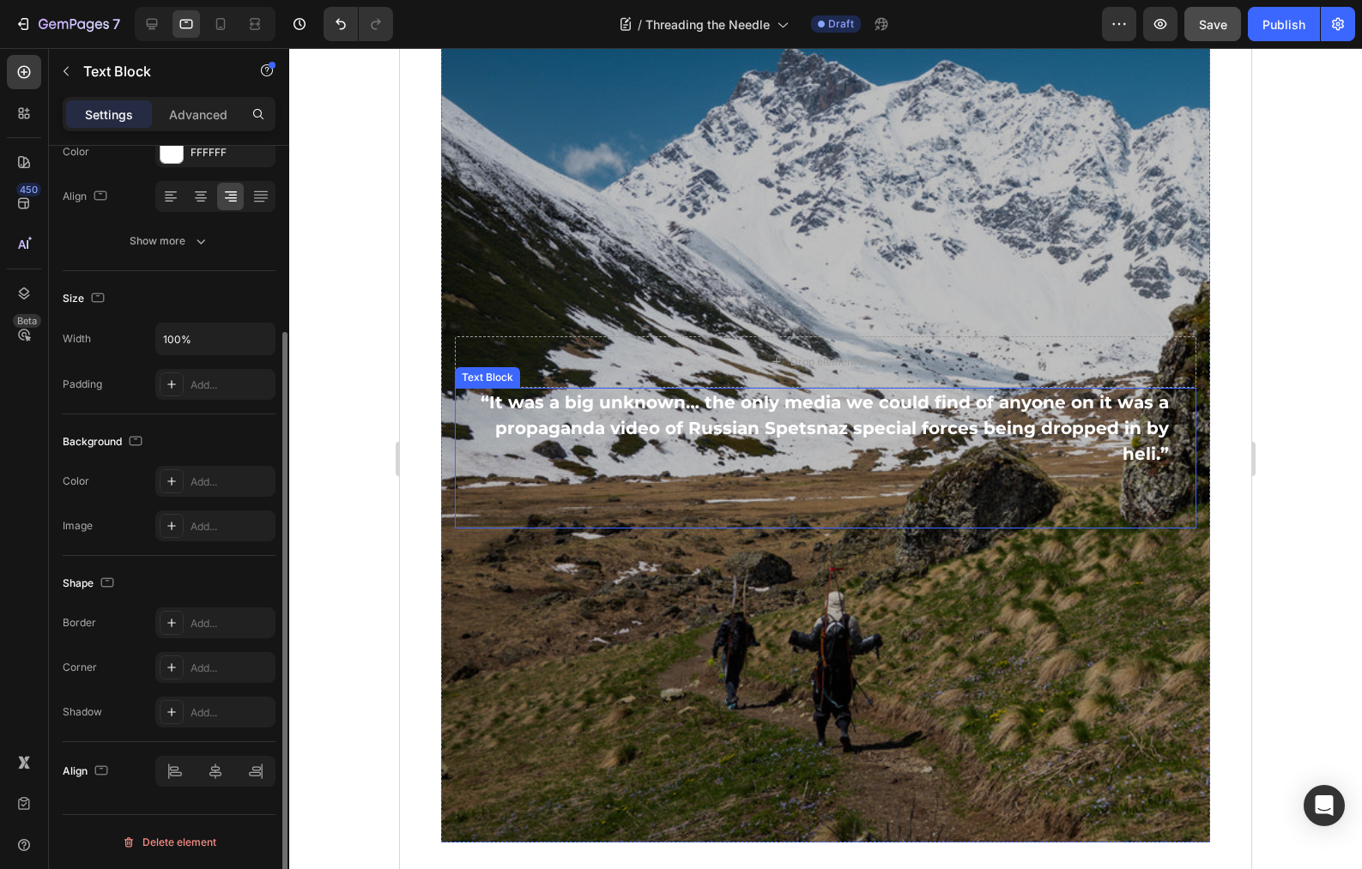
click at [530, 415] on p "“It was a big unknown… the only media we could find of anyone on it was a propa…" at bounding box center [818, 428] width 702 height 77
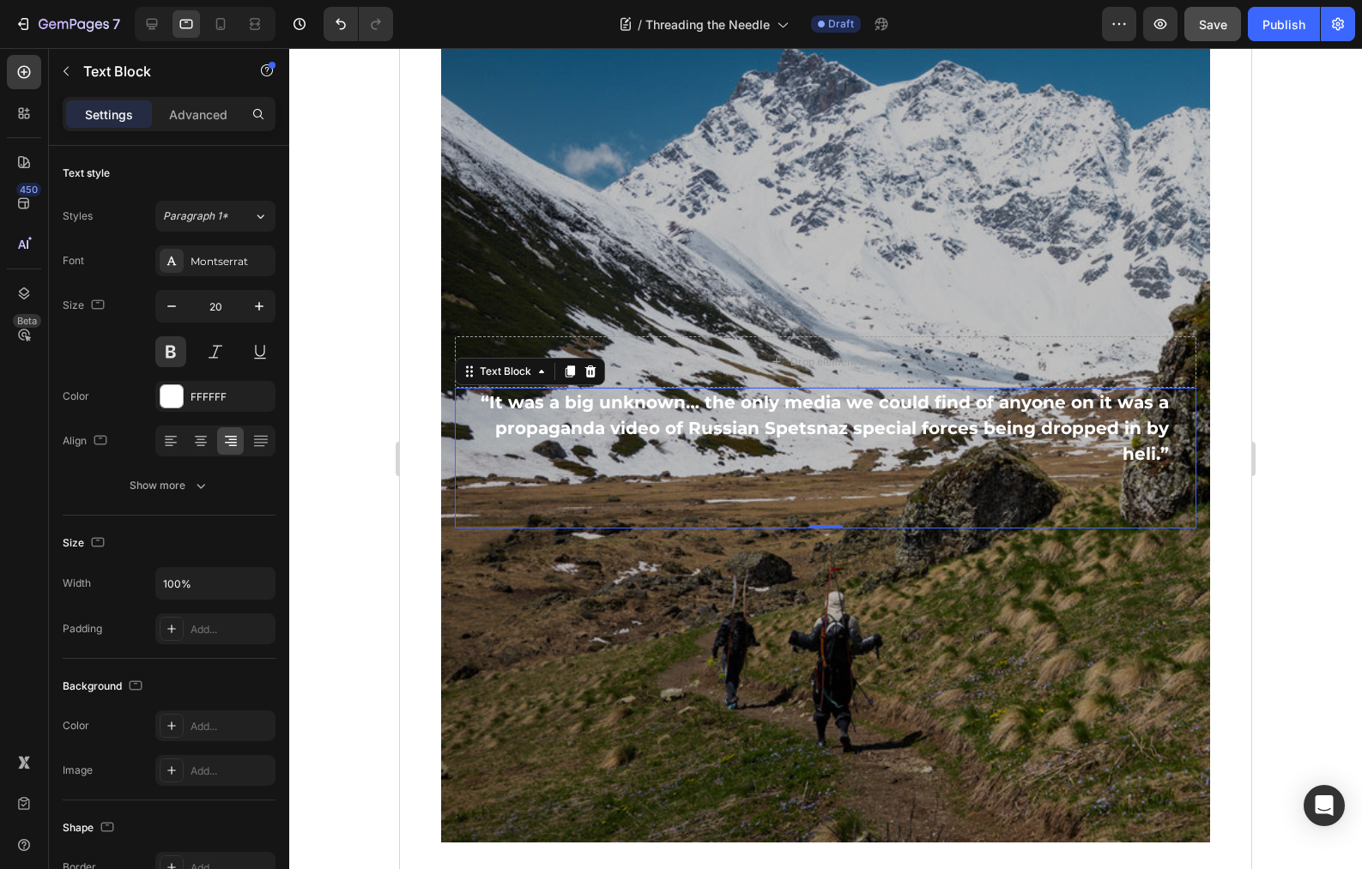
click at [527, 478] on div "“It was a big unknown… the only media we could find of anyone on it was a propa…" at bounding box center [825, 458] width 741 height 141
click at [183, 113] on p "Advanced" at bounding box center [198, 115] width 58 height 18
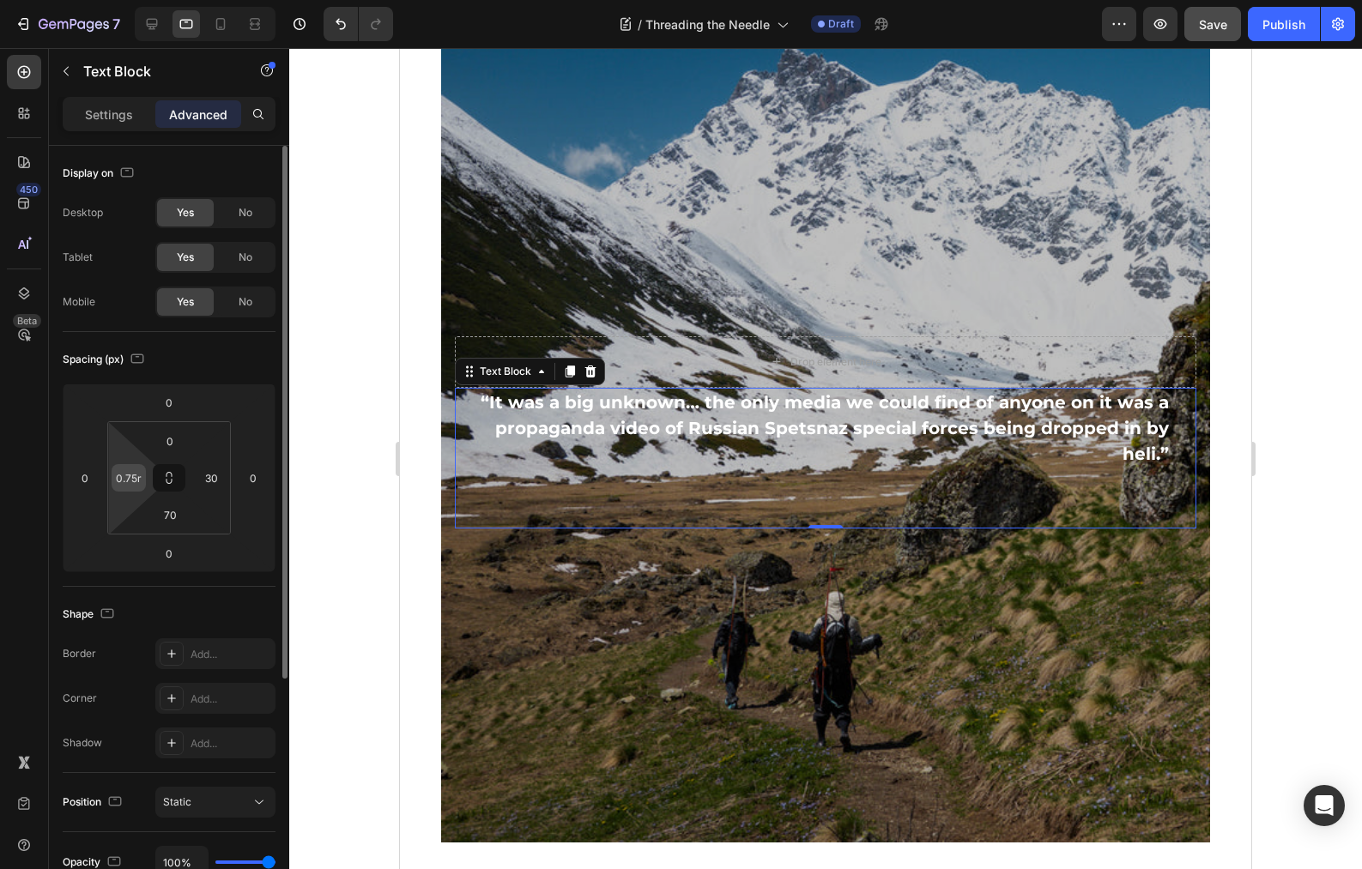
click at [130, 484] on input "0.75rem" at bounding box center [129, 478] width 26 height 26
type input "3"
click at [216, 480] on input "30" at bounding box center [211, 478] width 26 height 26
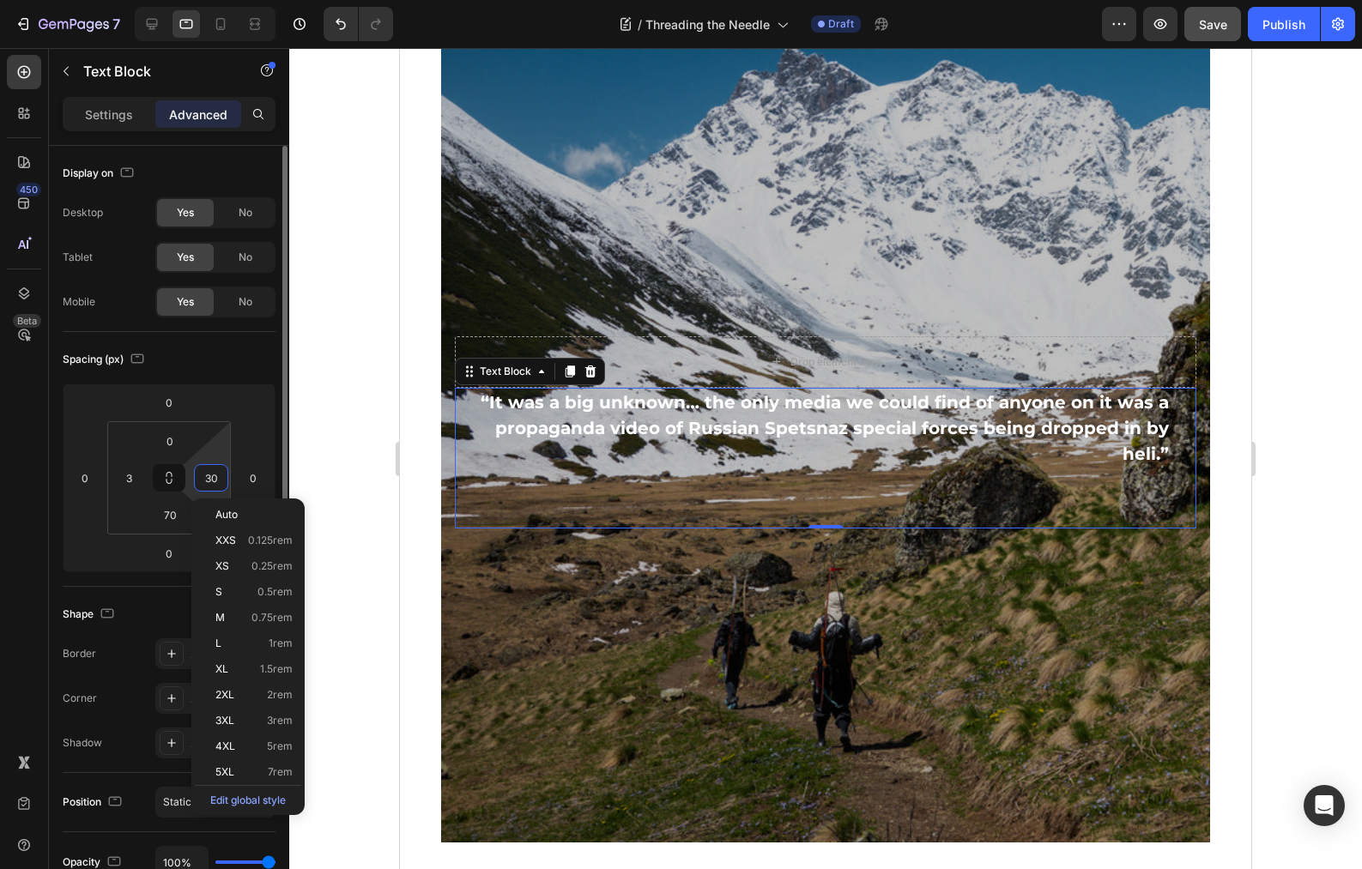
click at [216, 480] on input "30" at bounding box center [211, 478] width 26 height 26
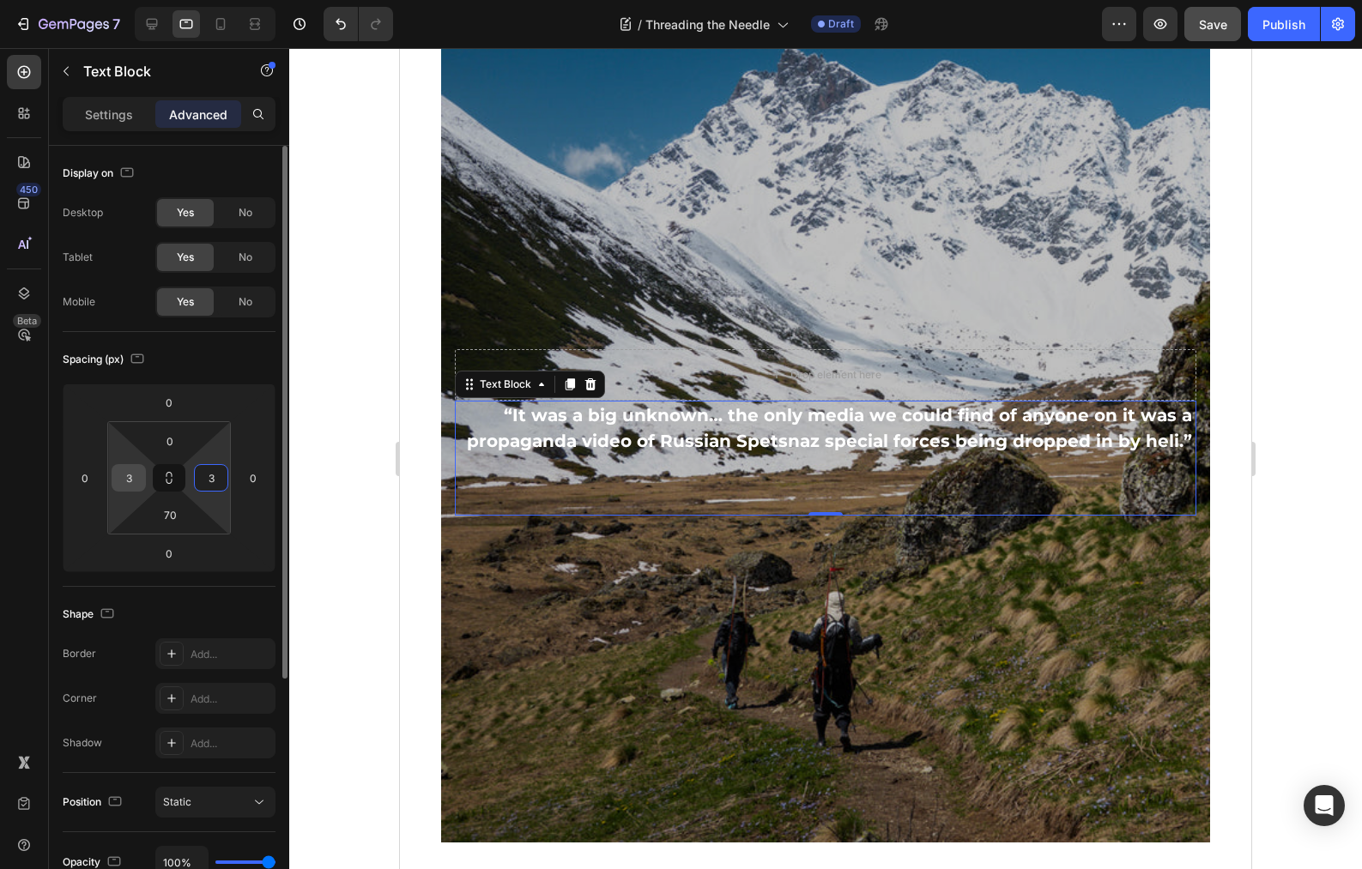
type input "3"
click at [143, 476] on div "3" at bounding box center [129, 477] width 34 height 27
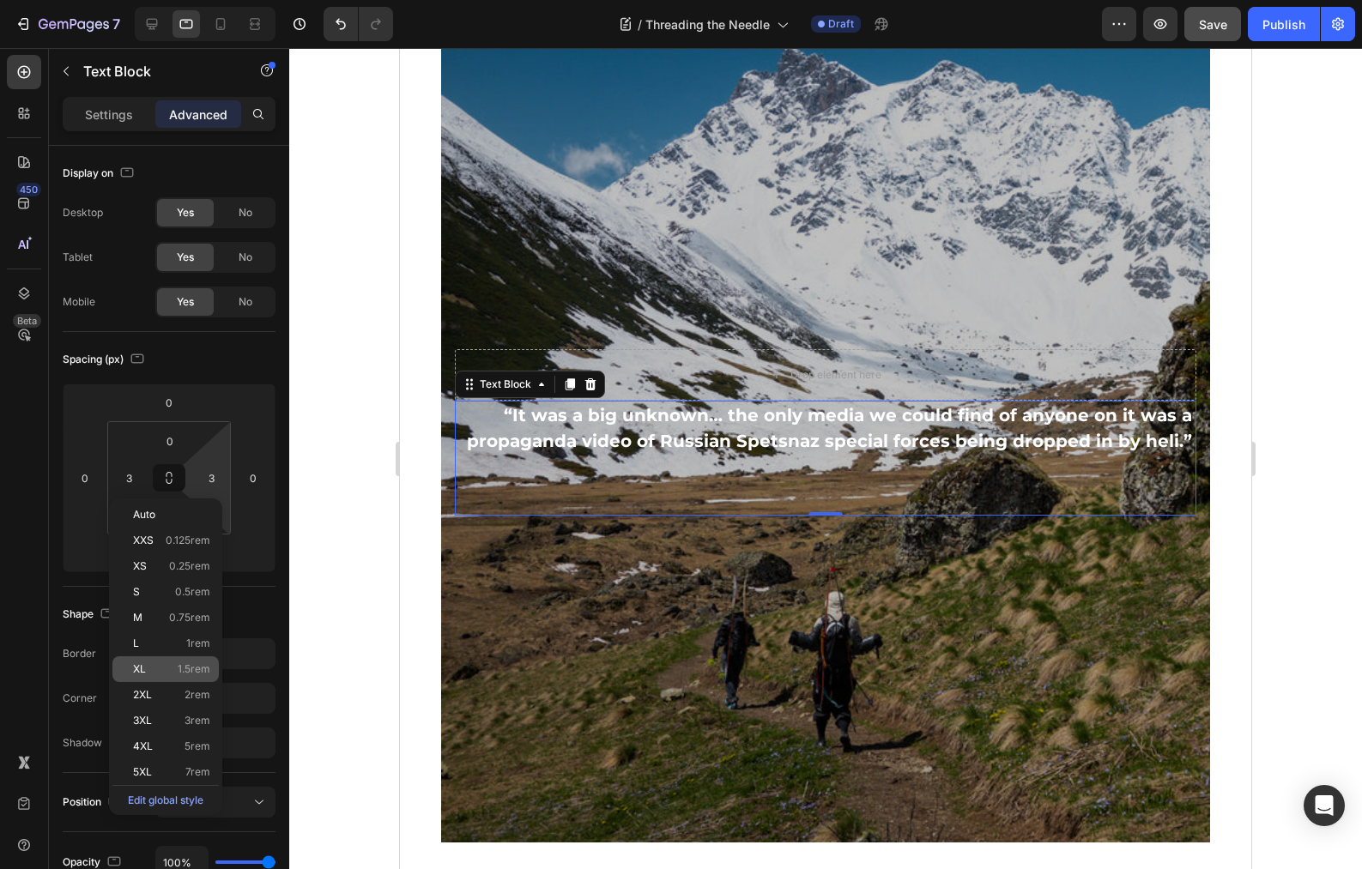
click at [166, 666] on p "XL 1.5rem" at bounding box center [171, 669] width 77 height 12
type input "1.5rem"
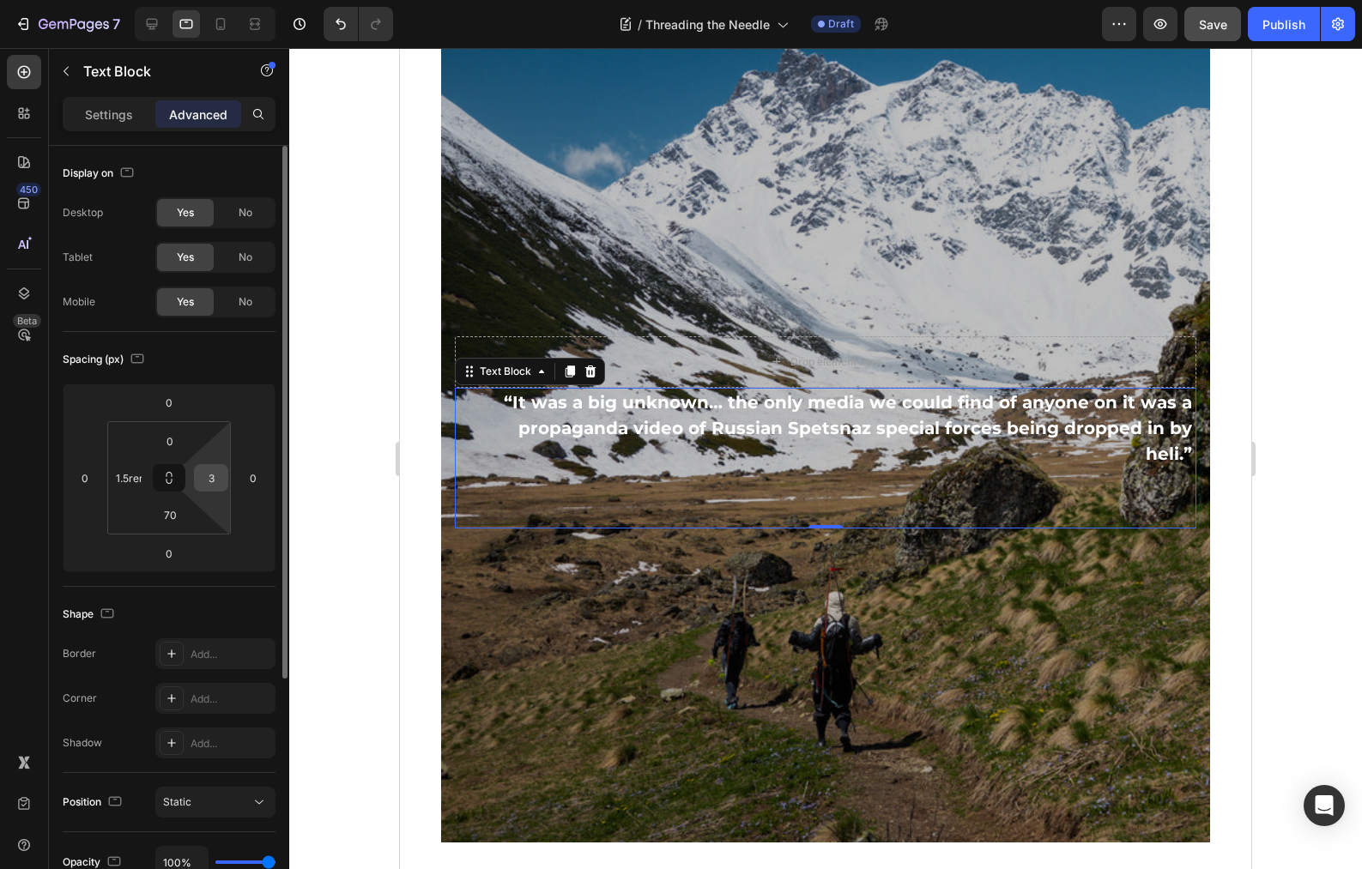
click at [215, 484] on input "3" at bounding box center [211, 478] width 26 height 26
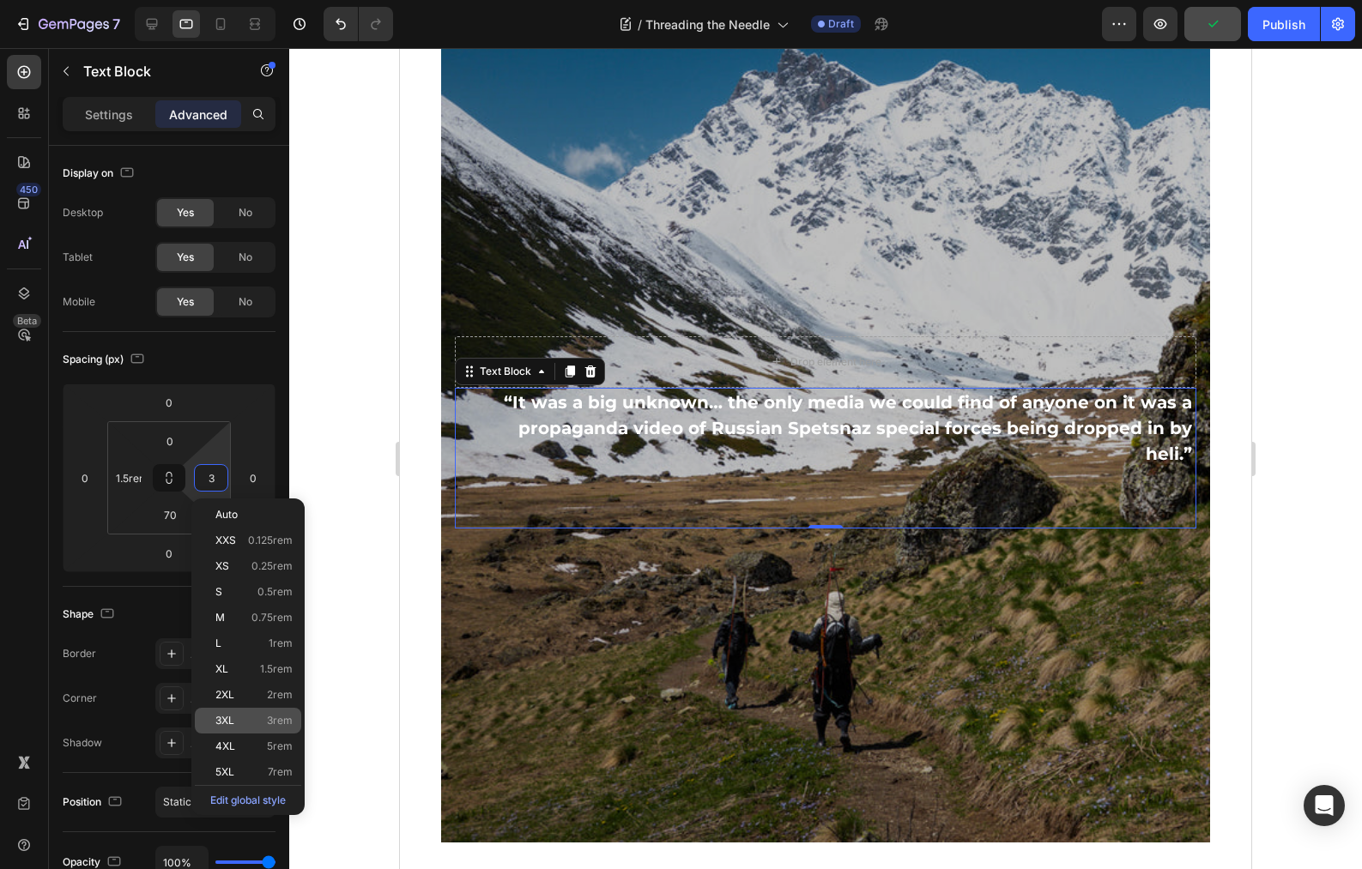
click at [226, 721] on span "3XL" at bounding box center [224, 721] width 19 height 12
type input "3rem"
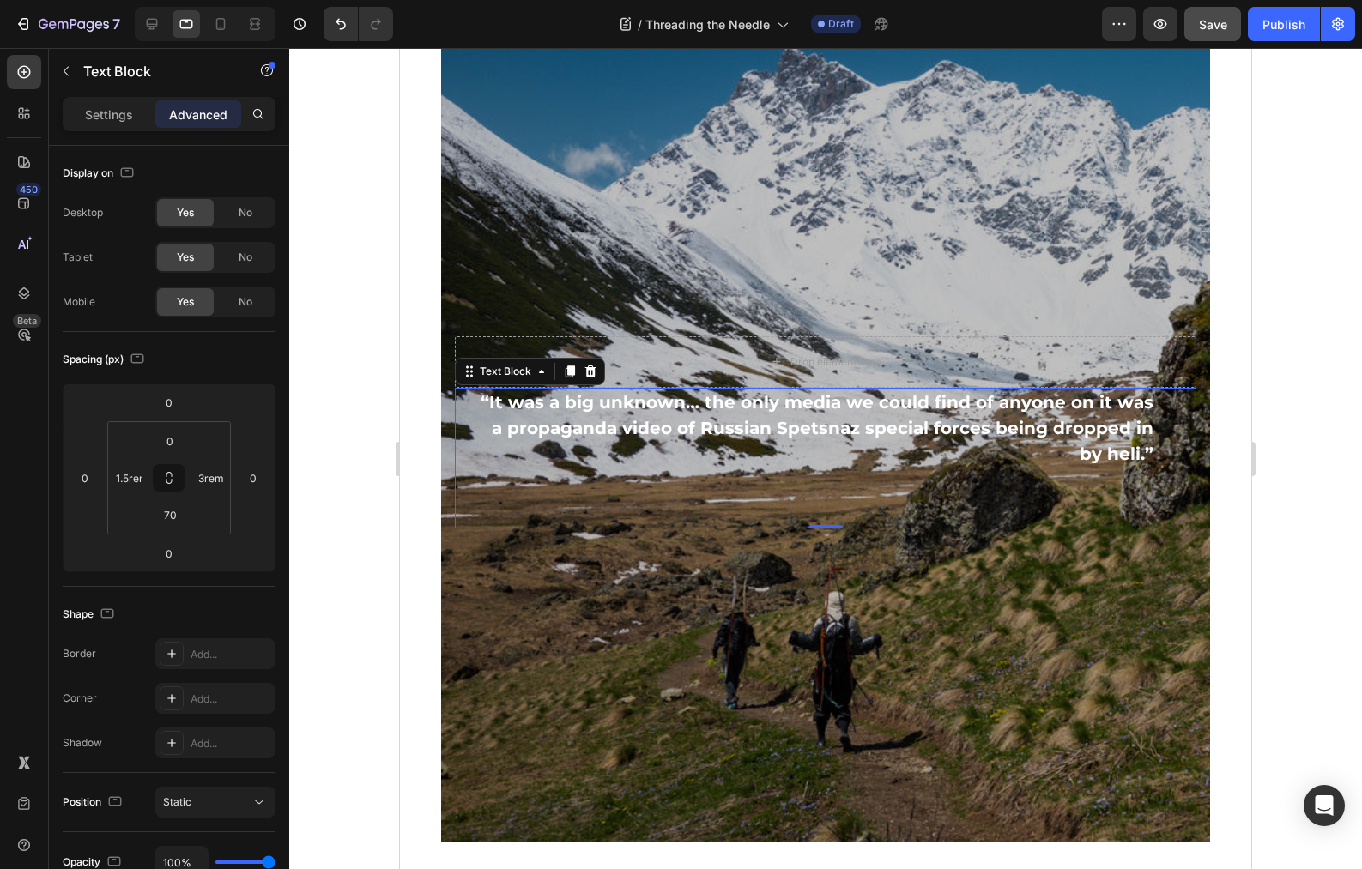
click at [586, 461] on p "“It was a big unknown… the only media we could find of anyone on it was a propa…" at bounding box center [815, 428] width 676 height 77
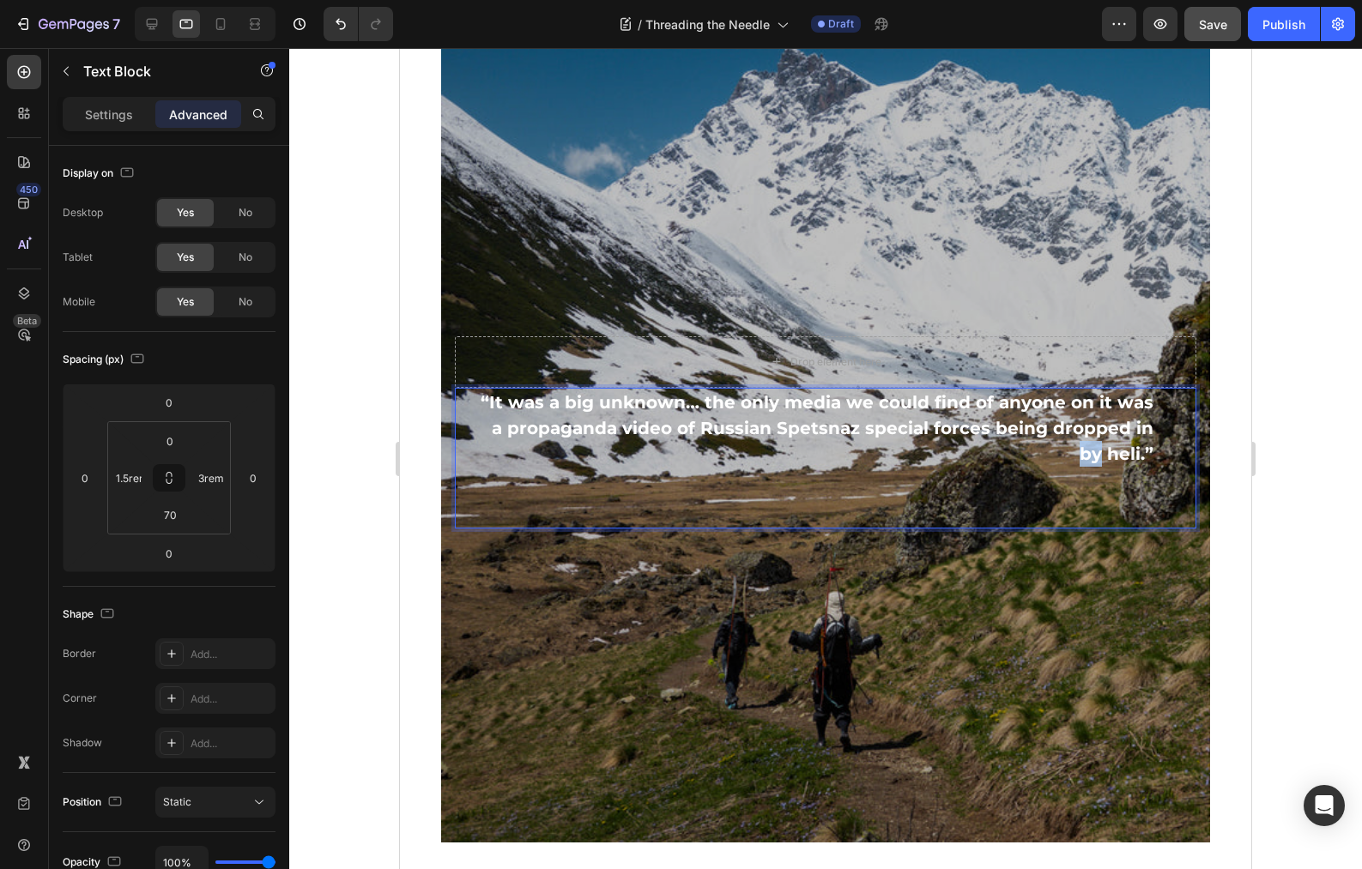
click at [586, 461] on p "“It was a big unknown… the only media we could find of anyone on it was a propa…" at bounding box center [815, 428] width 676 height 77
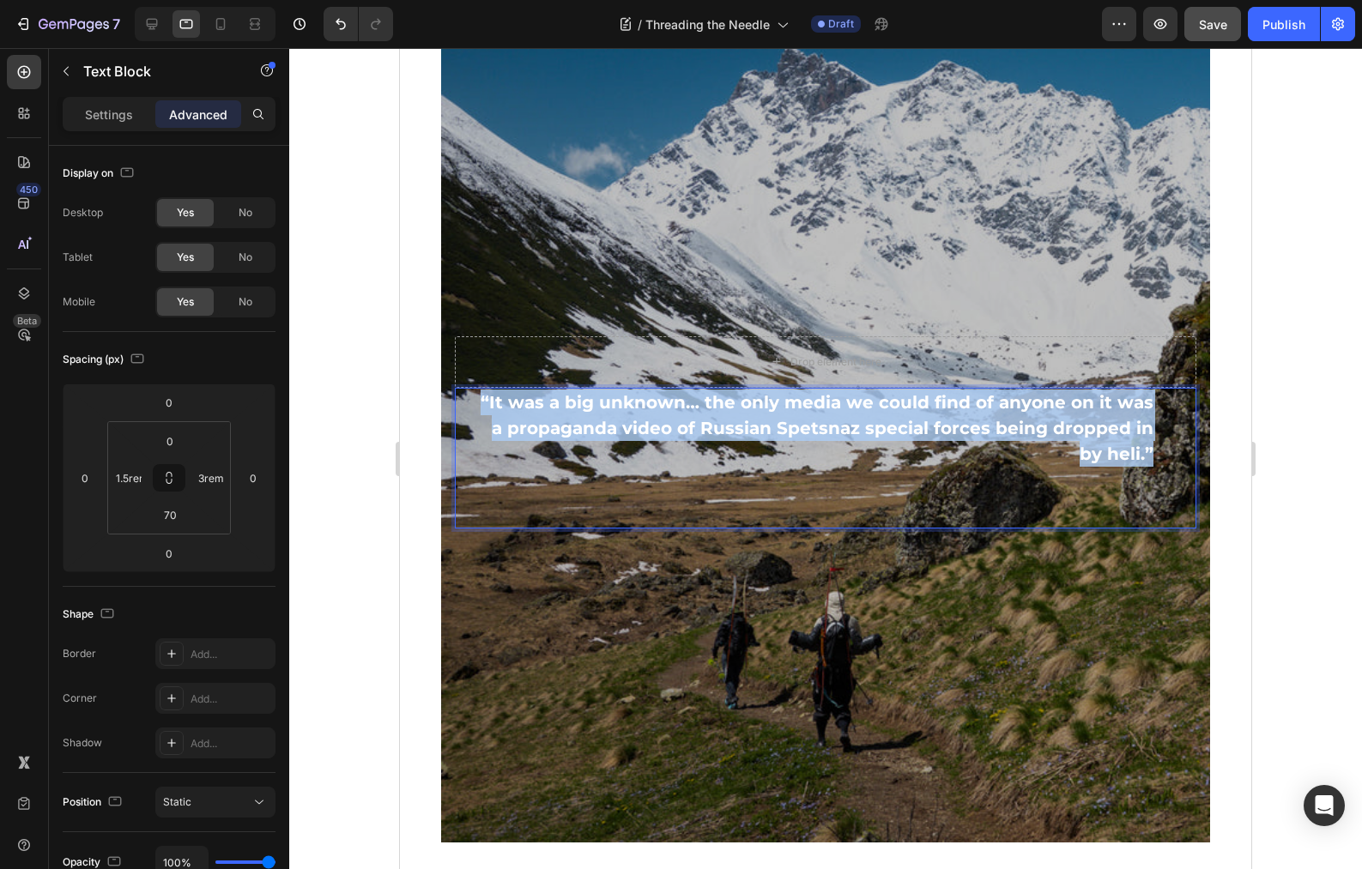
click at [586, 461] on p "“It was a big unknown… the only media we could find of anyone on it was a propa…" at bounding box center [815, 428] width 676 height 77
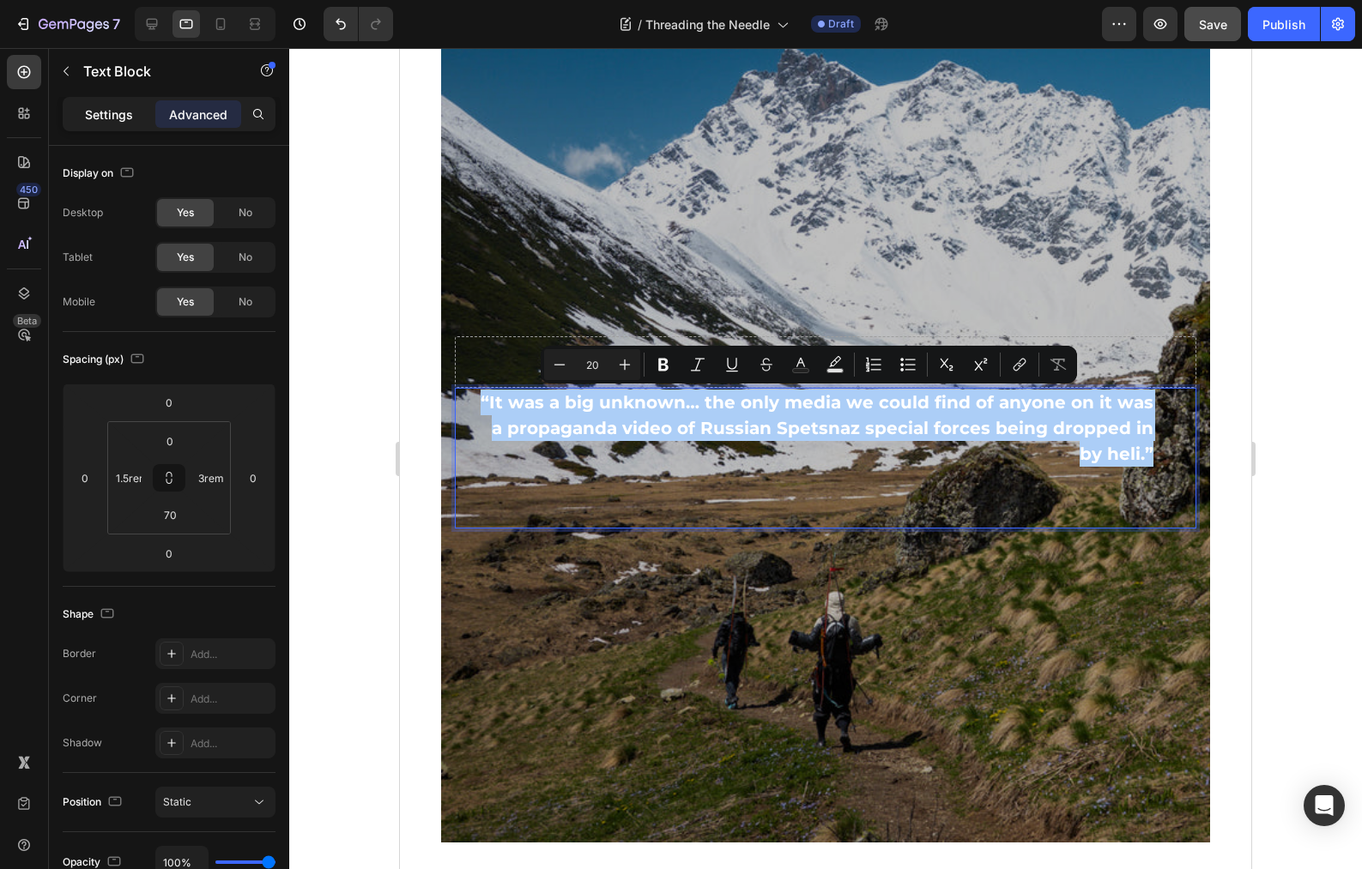
click at [99, 118] on p "Settings" at bounding box center [109, 115] width 48 height 18
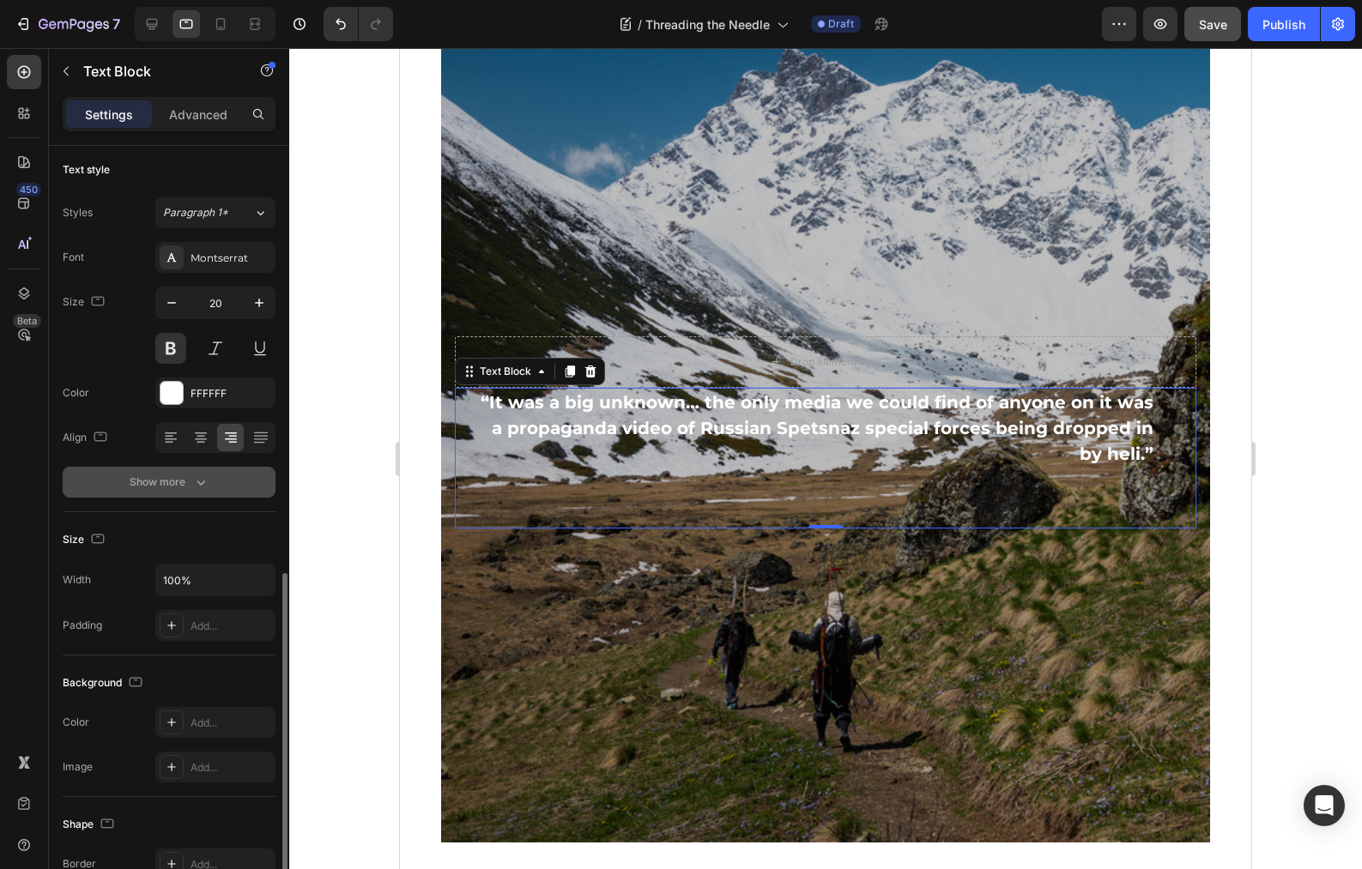
scroll to position [245, 0]
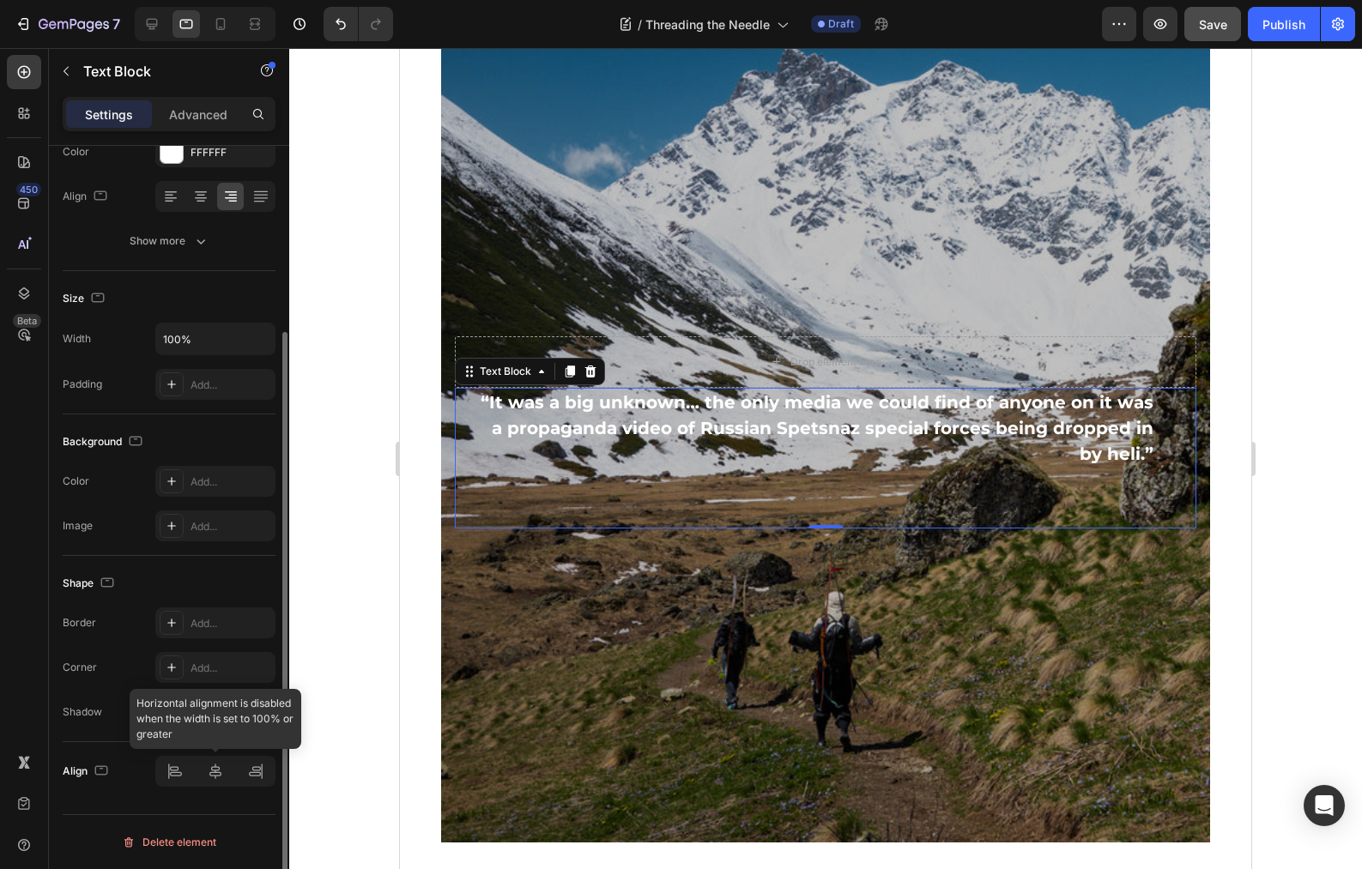
click at [216, 776] on div at bounding box center [215, 771] width 120 height 31
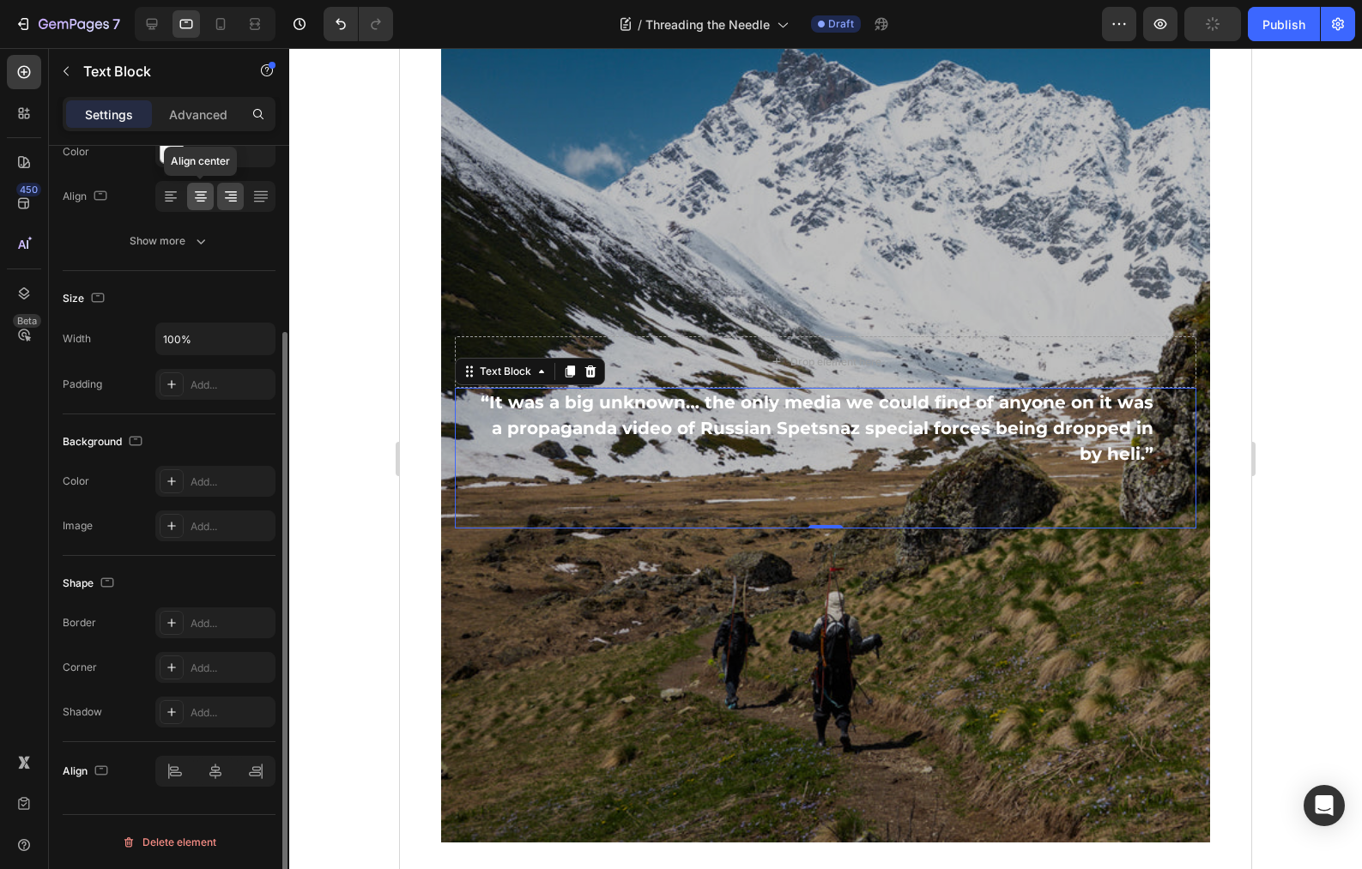
click at [203, 195] on icon at bounding box center [201, 196] width 9 height 2
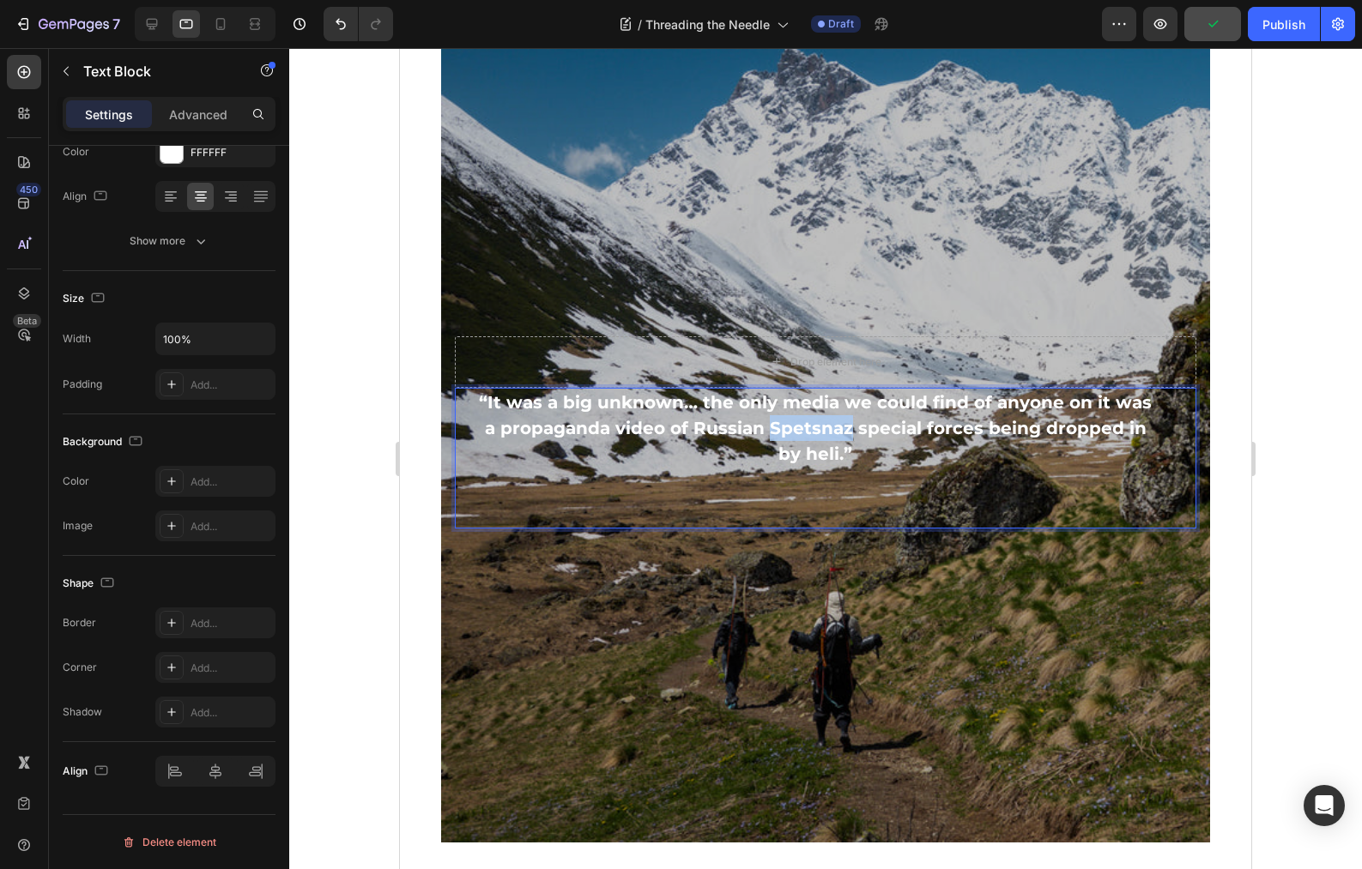
click at [841, 421] on p "“It was a big unknown… the only media we could find of anyone on it was a propa…" at bounding box center [815, 428] width 676 height 77
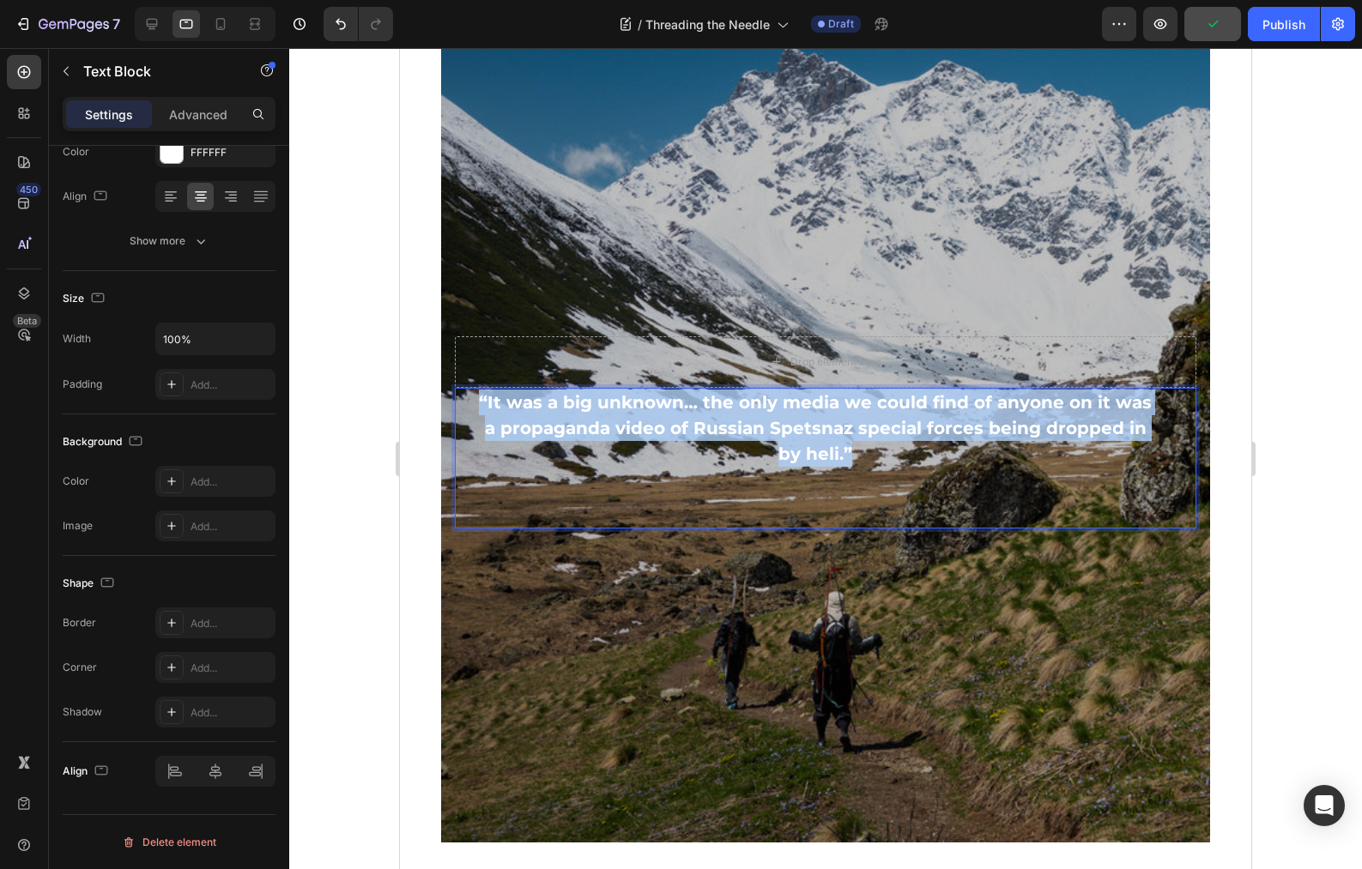
click at [841, 421] on p "“It was a big unknown… the only media we could find of anyone on it was a propa…" at bounding box center [815, 428] width 676 height 77
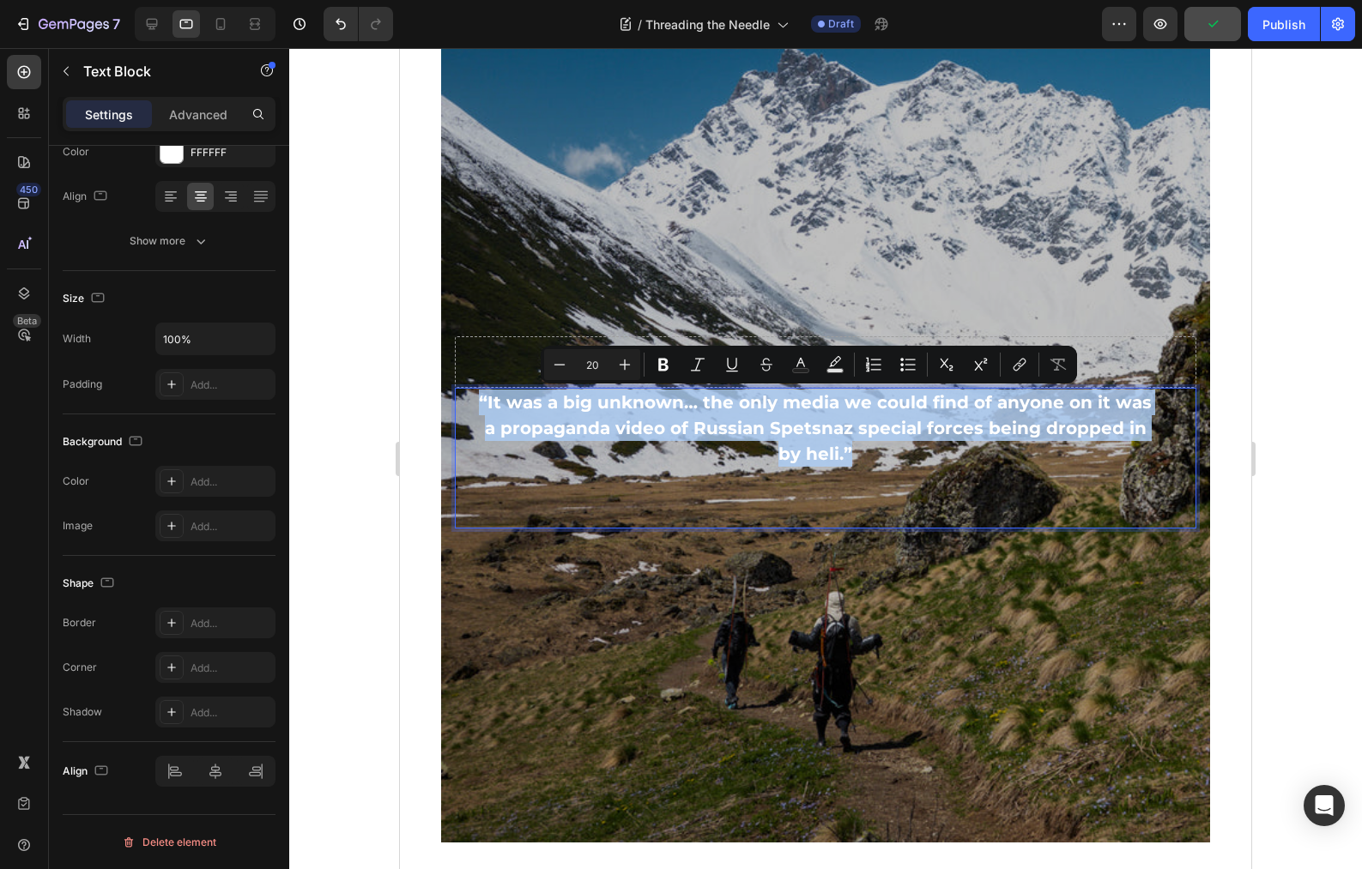
click at [662, 479] on div "“It was a big unknown… the only media we could find of anyone on it was a propa…" at bounding box center [825, 458] width 741 height 141
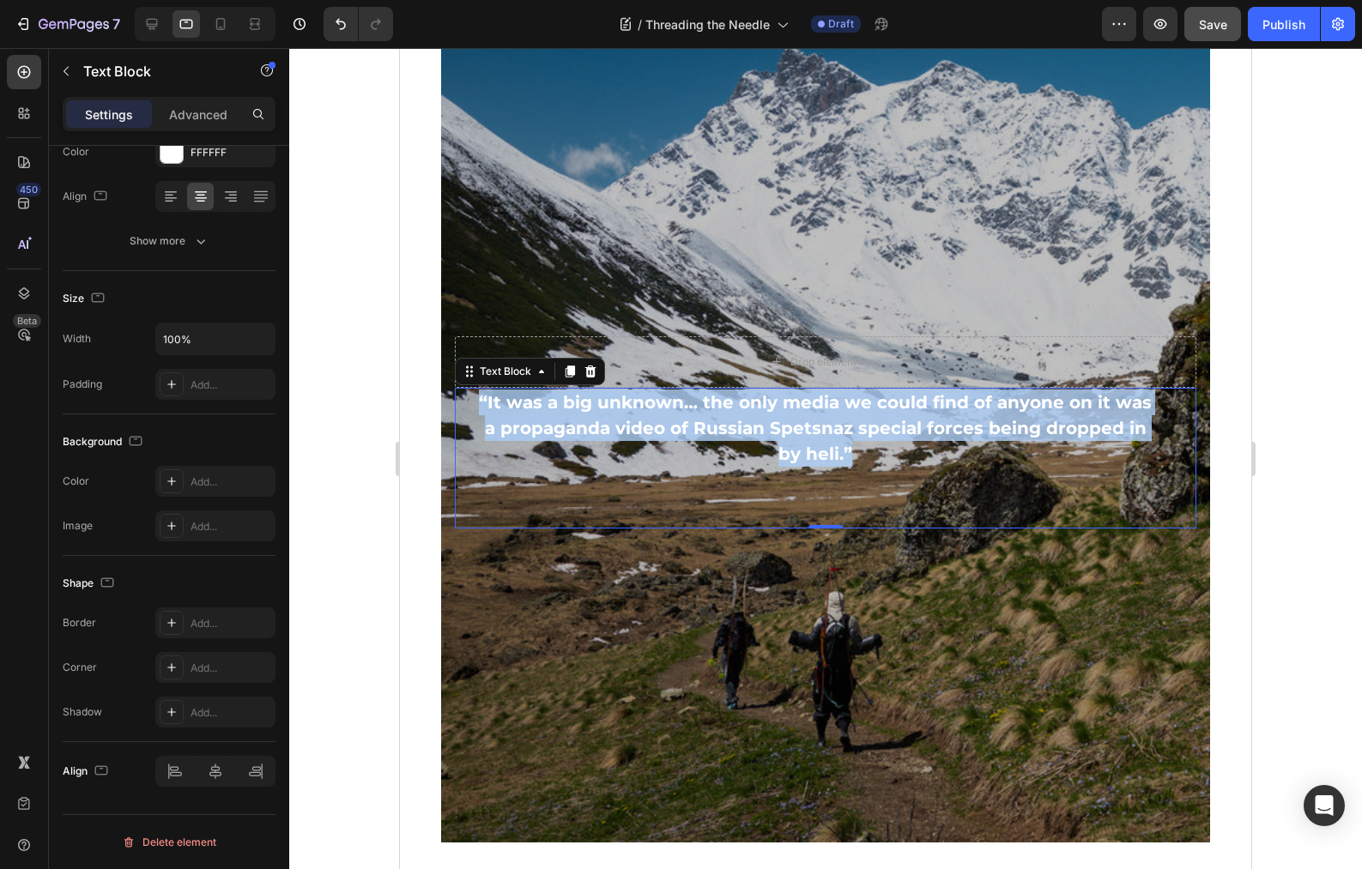
click at [650, 481] on div "“It was a big unknown… the only media we could find of anyone on it was a propa…" at bounding box center [825, 458] width 741 height 141
click at [638, 484] on div "“It was a big unknown… the only media we could find of anyone on it was a propa…" at bounding box center [825, 458] width 741 height 141
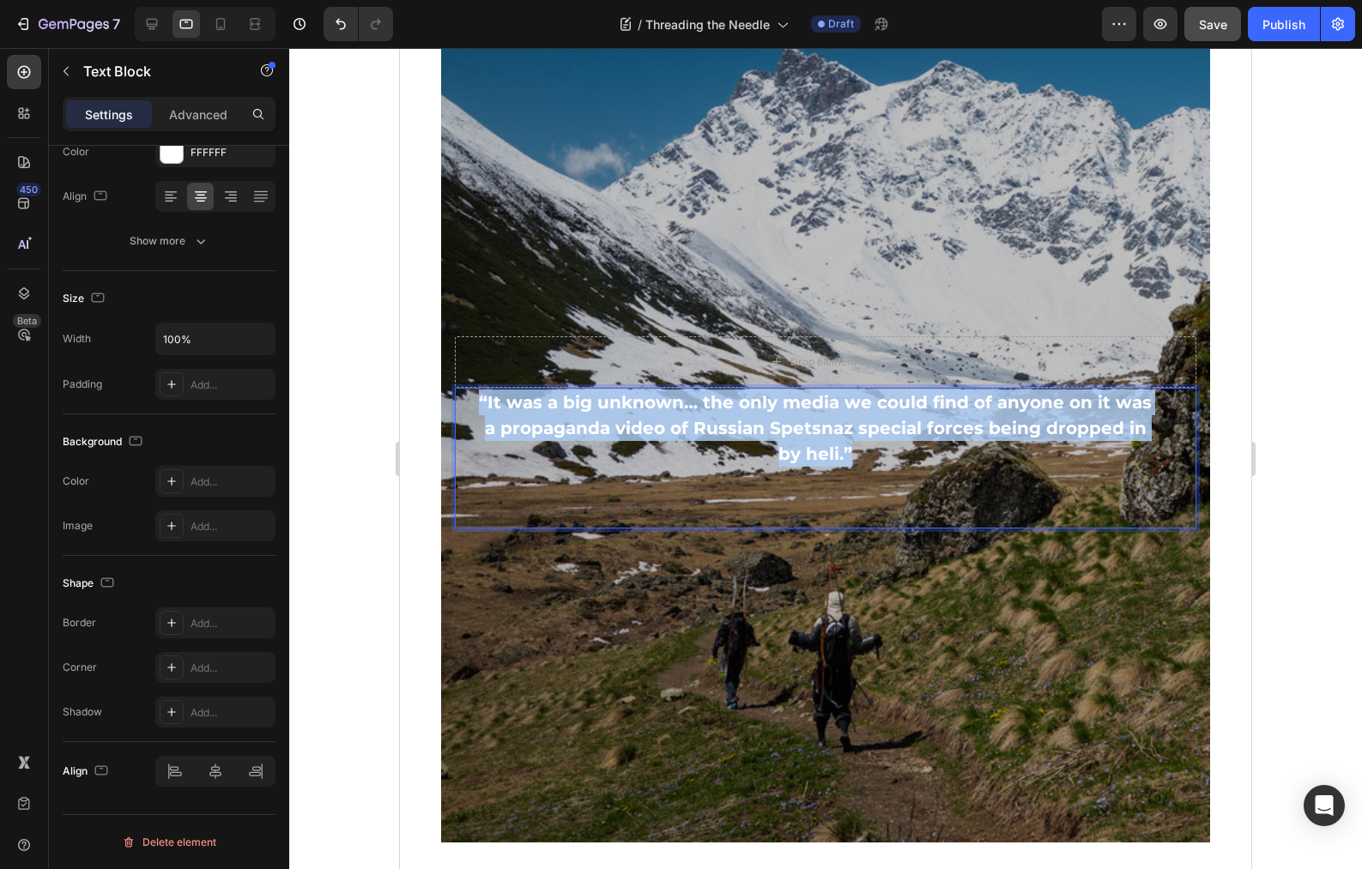
click at [710, 426] on p "“It was a big unknown… the only media we could find of anyone on it was a propa…" at bounding box center [815, 428] width 676 height 77
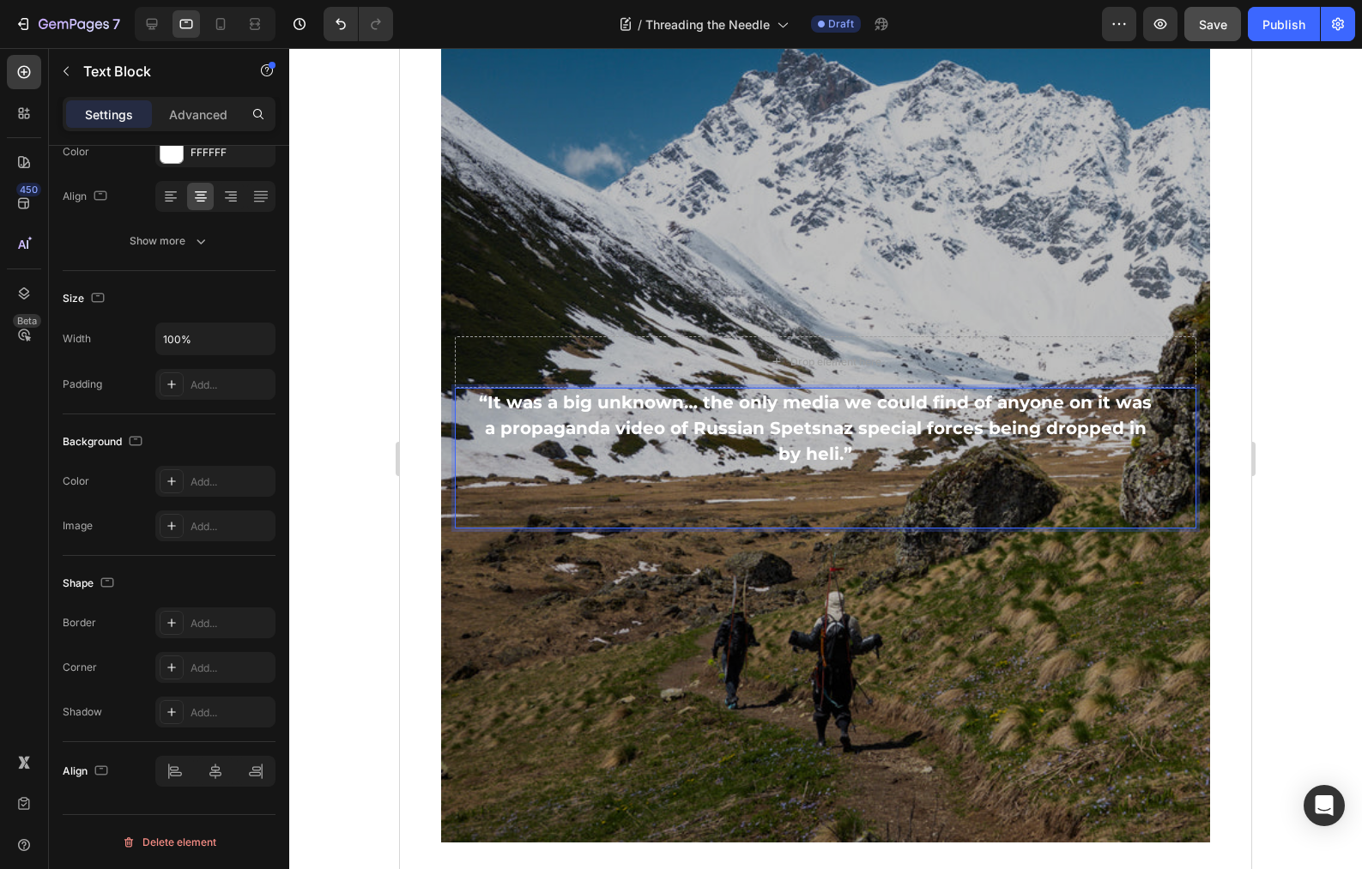
click at [688, 476] on div "“It was a big unknown… the only media we could find of anyone on it was a propa…" at bounding box center [825, 458] width 741 height 141
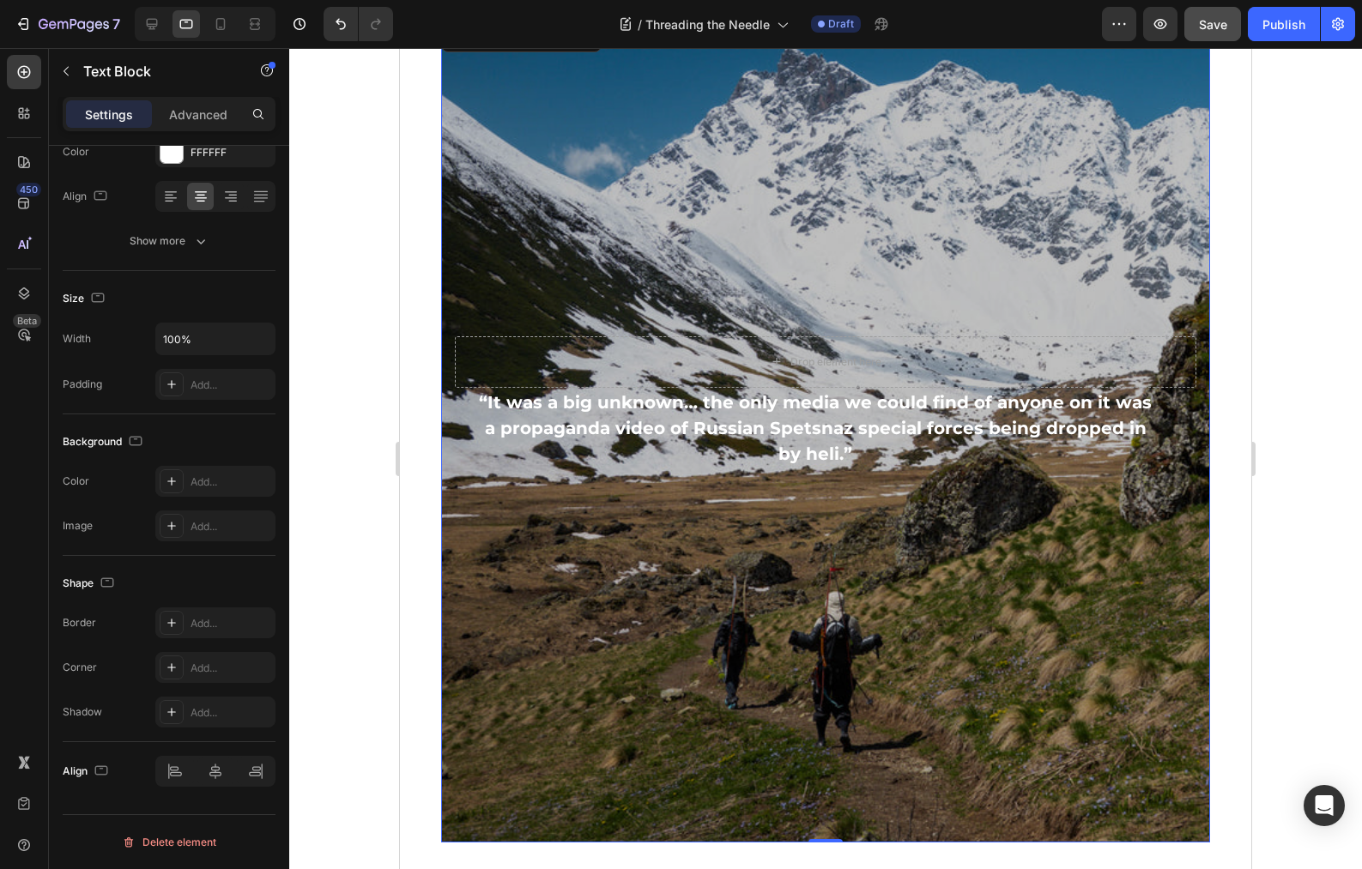
click at [596, 576] on div "Overlay" at bounding box center [825, 431] width 769 height 821
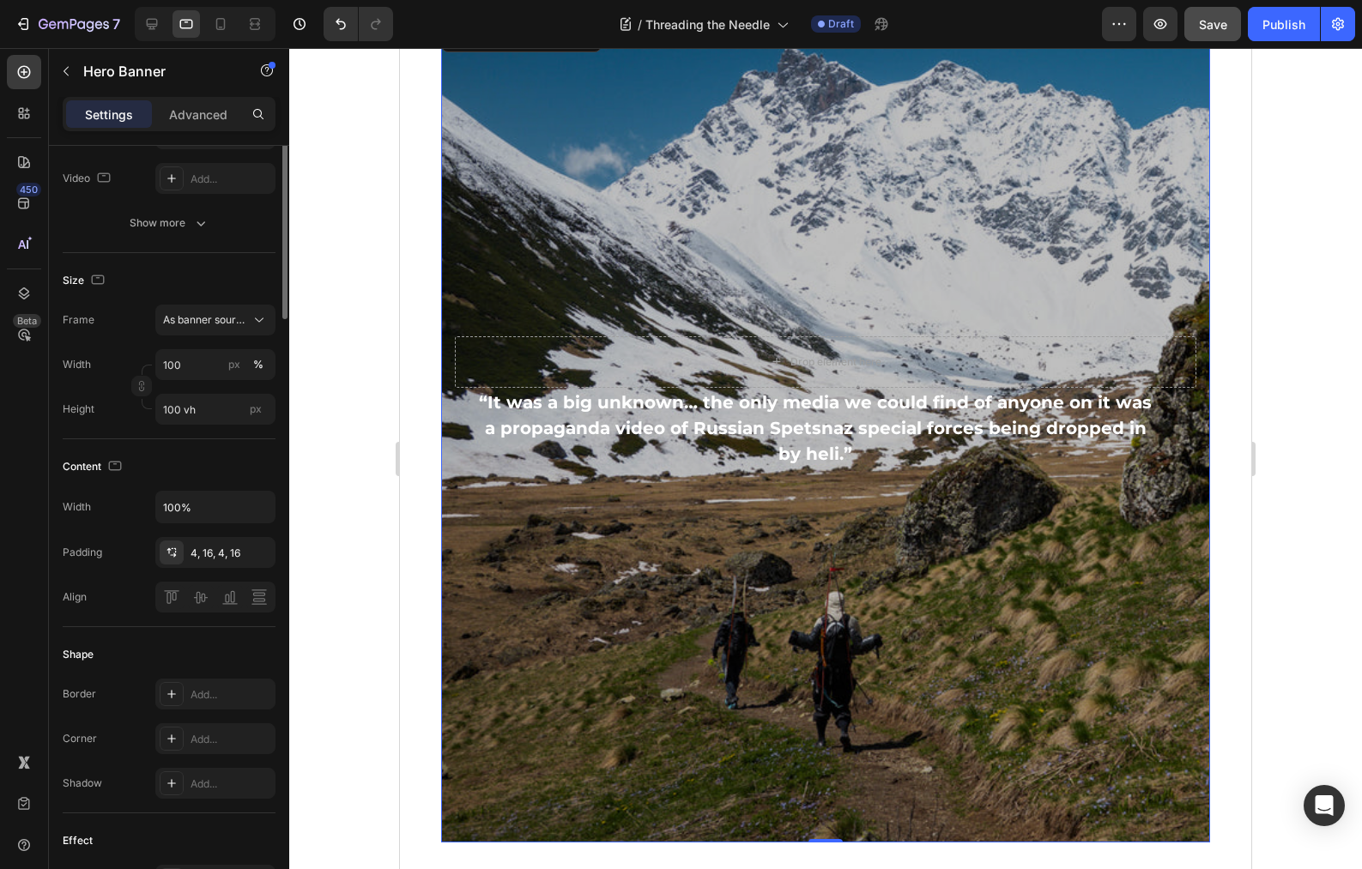
scroll to position [0, 0]
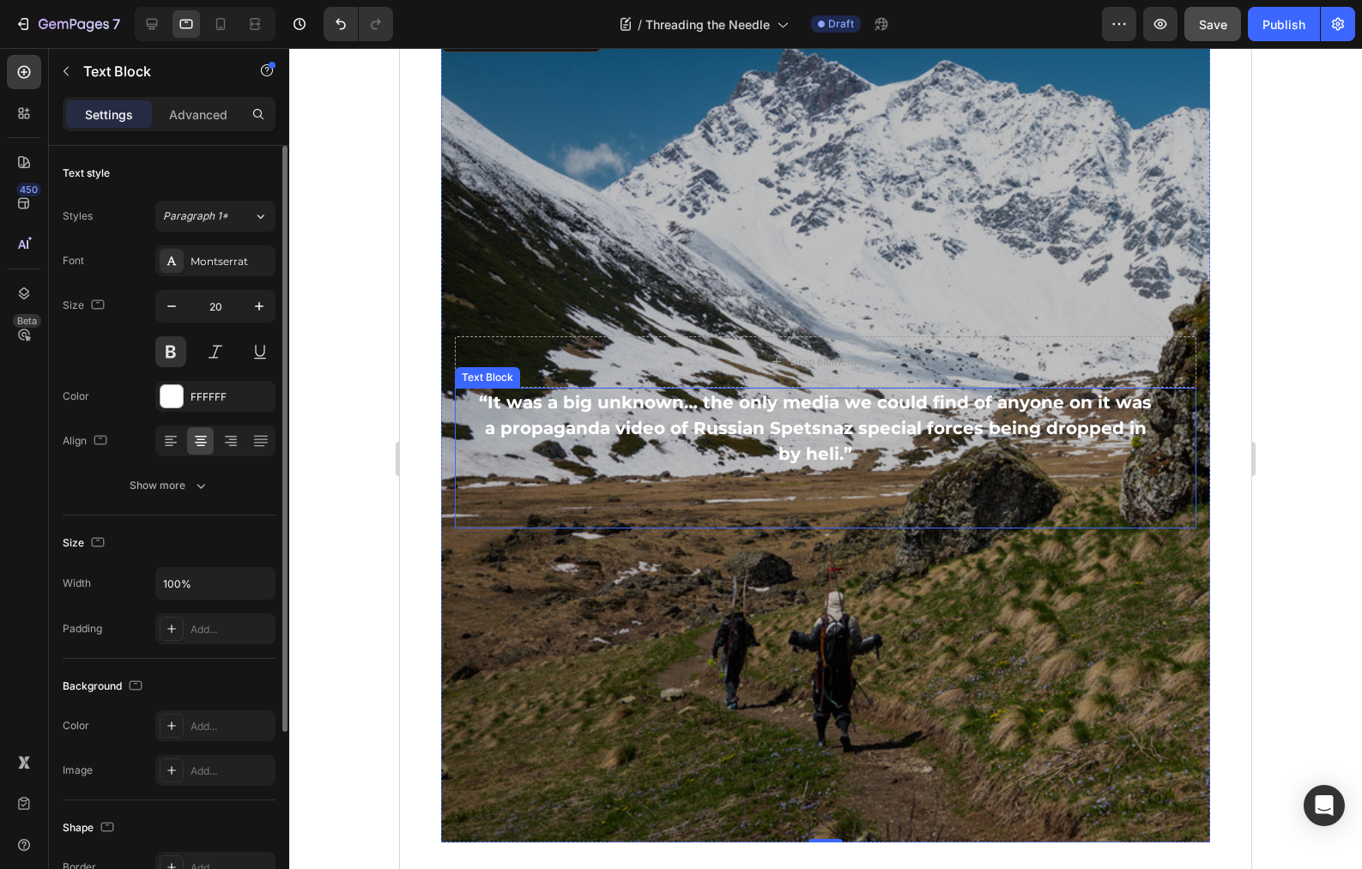
click at [582, 483] on div "“It was a big unknown… the only media we could find of anyone on it was a propa…" at bounding box center [825, 458] width 741 height 141
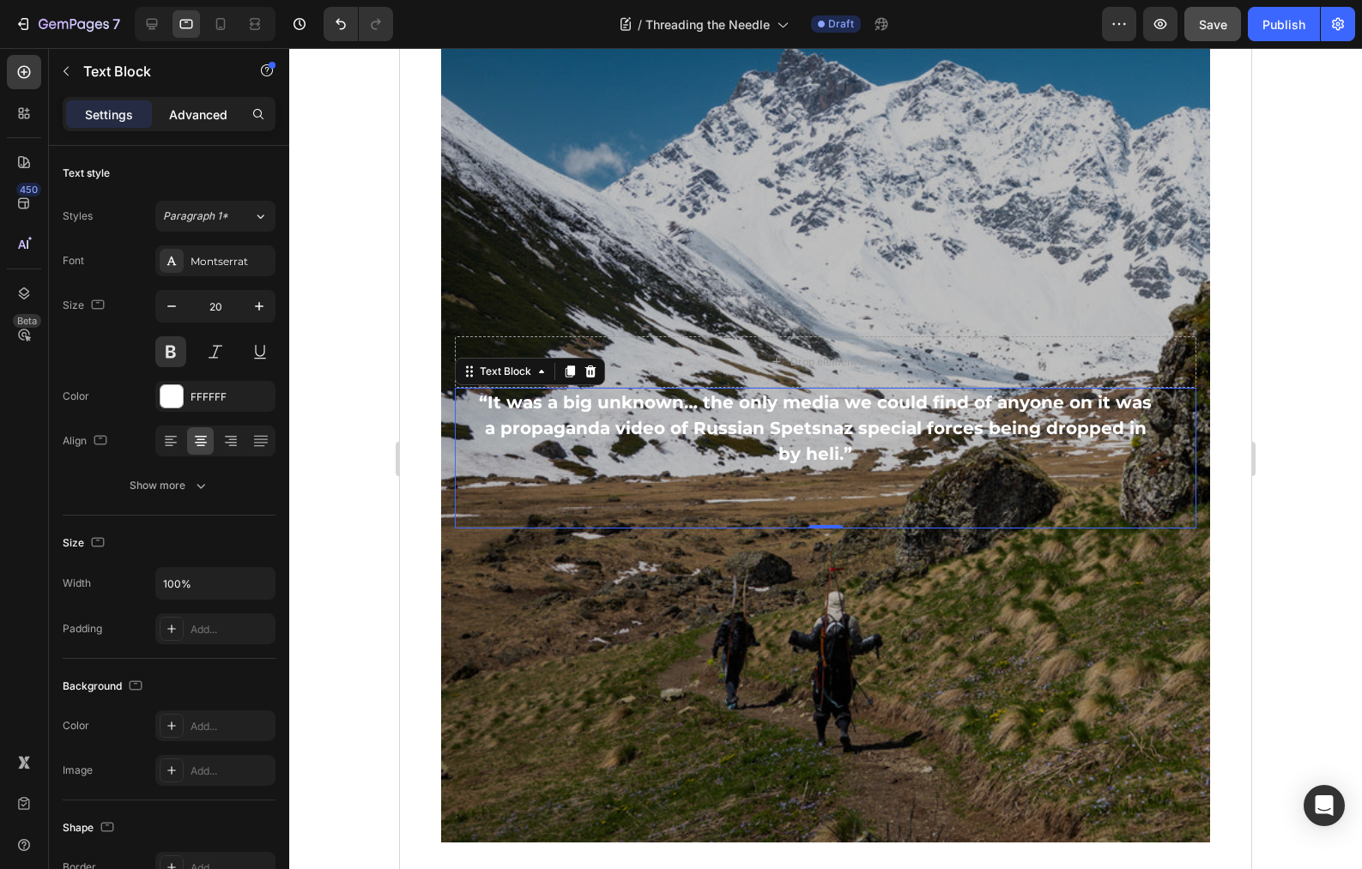
click at [192, 112] on p "Advanced" at bounding box center [198, 115] width 58 height 18
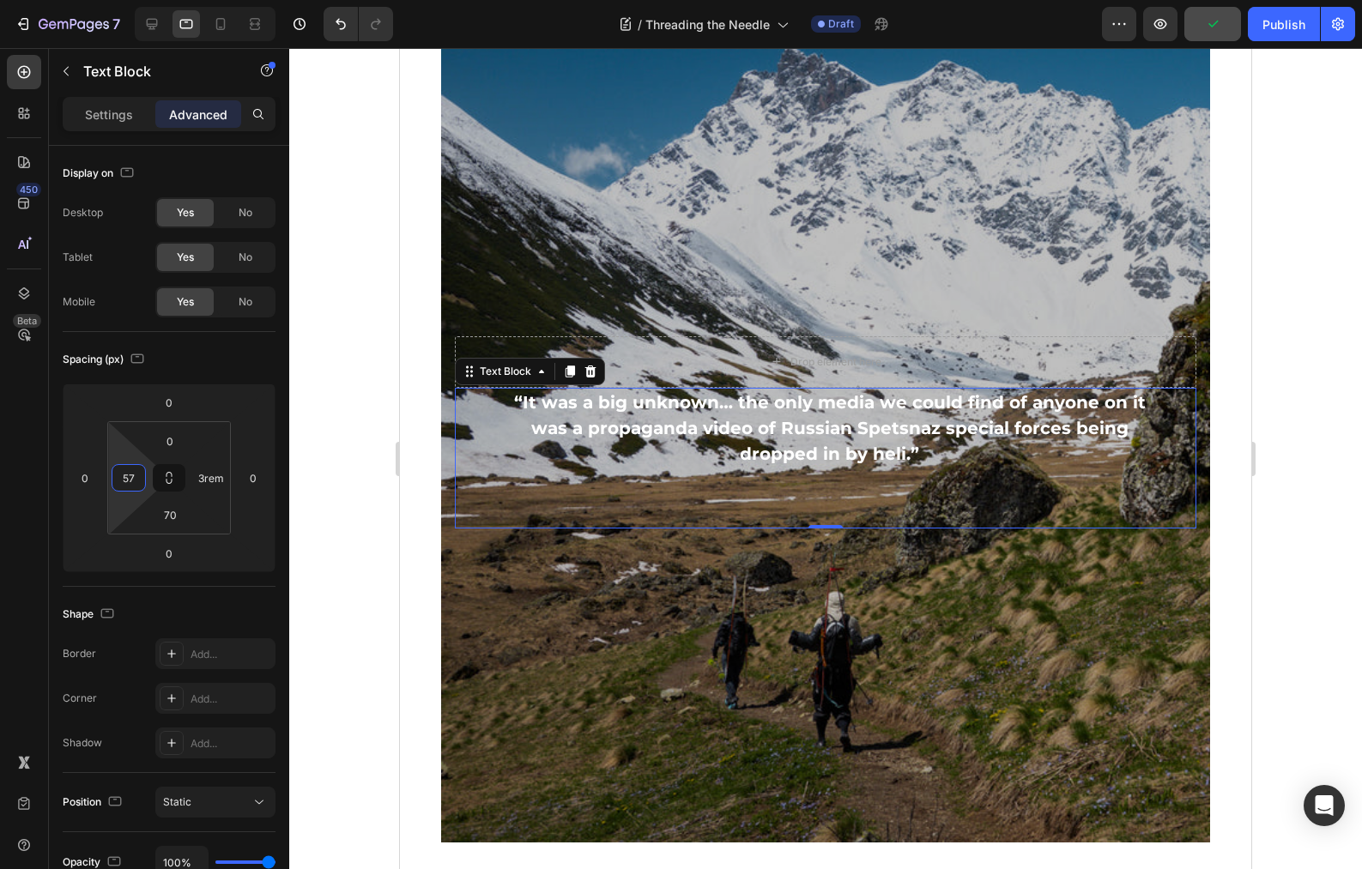
type input "55"
click at [129, 0] on html "7 Version history / Threading the Needle Draft Preview Publish 450 Beta Section…" at bounding box center [681, 0] width 1362 height 0
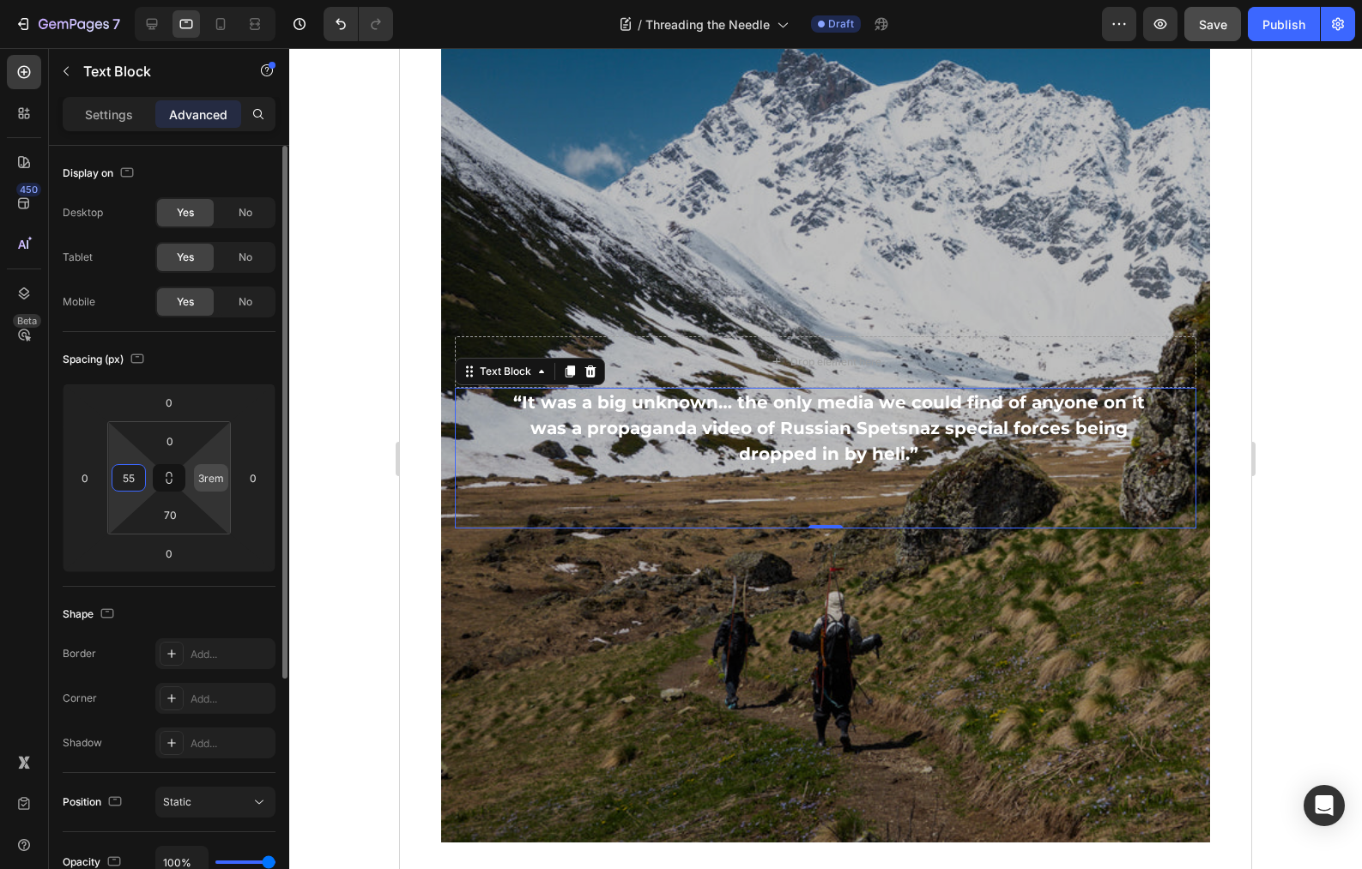
click at [197, 481] on div "3rem" at bounding box center [211, 477] width 34 height 27
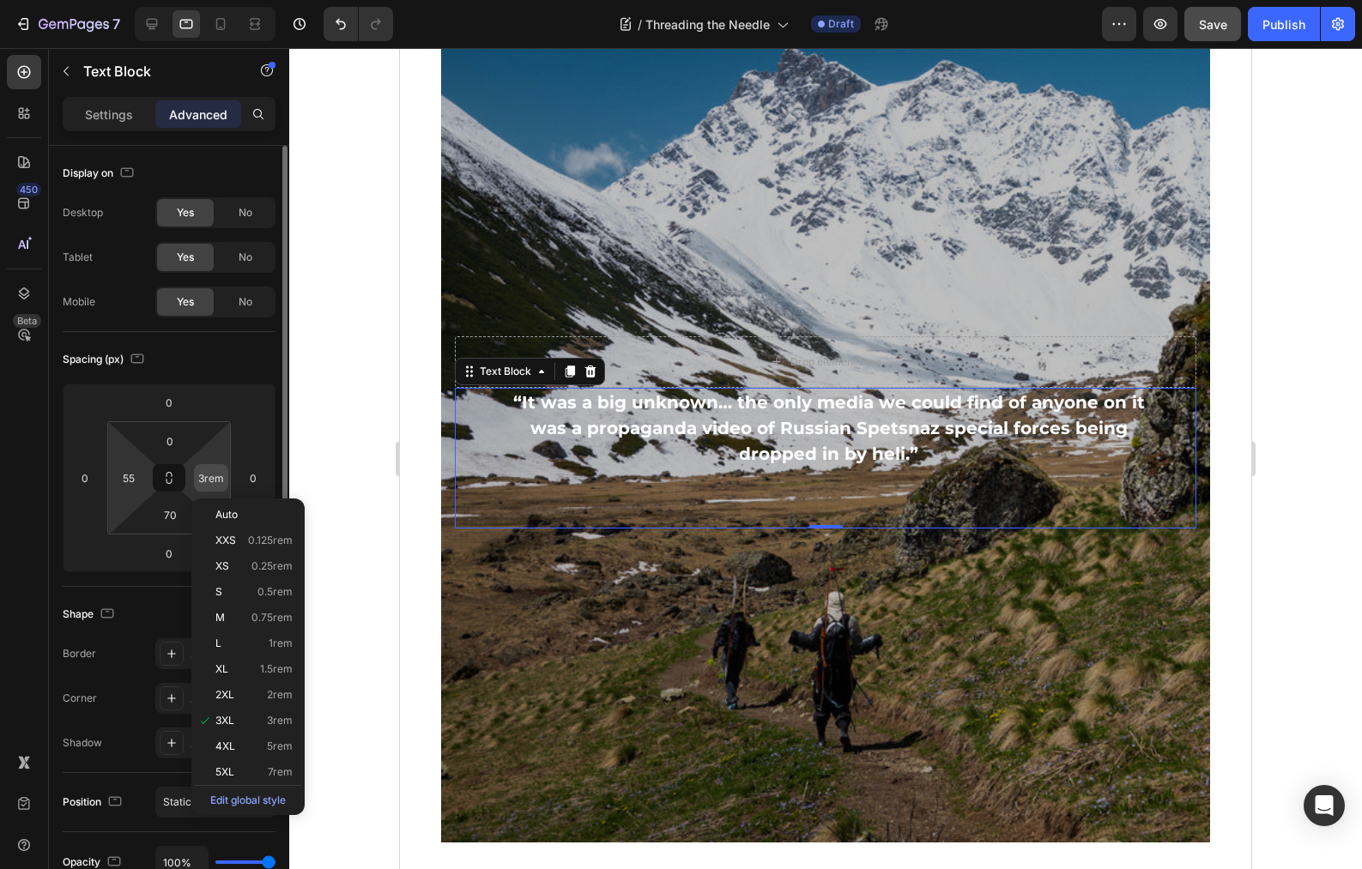
click at [197, 481] on div "3rem" at bounding box center [211, 477] width 34 height 27
click at [220, 475] on input "3rem" at bounding box center [211, 478] width 26 height 26
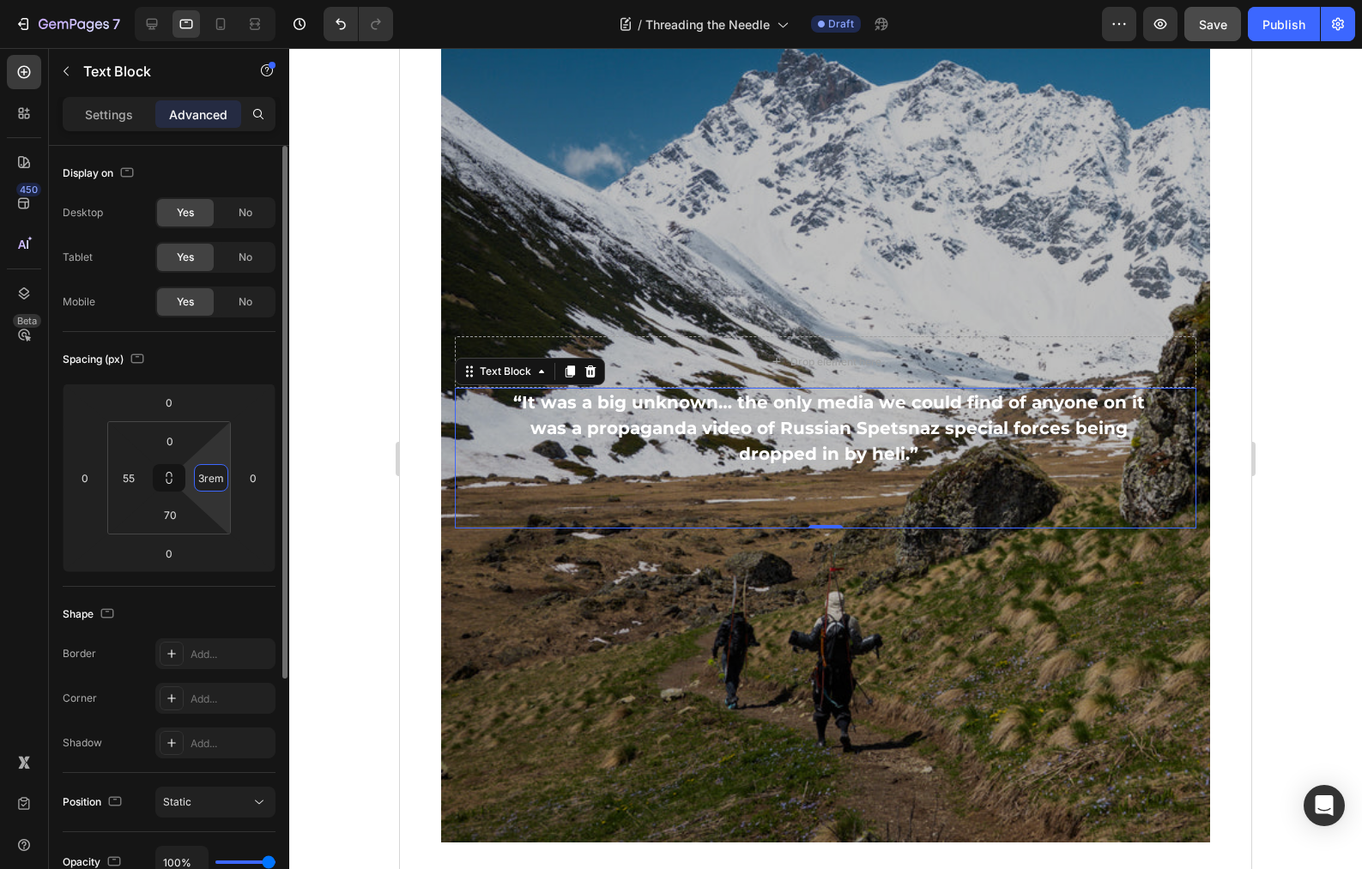
click at [220, 475] on input "3rem" at bounding box center [211, 478] width 26 height 26
type input "55"
click at [135, 477] on input "55" at bounding box center [129, 478] width 26 height 26
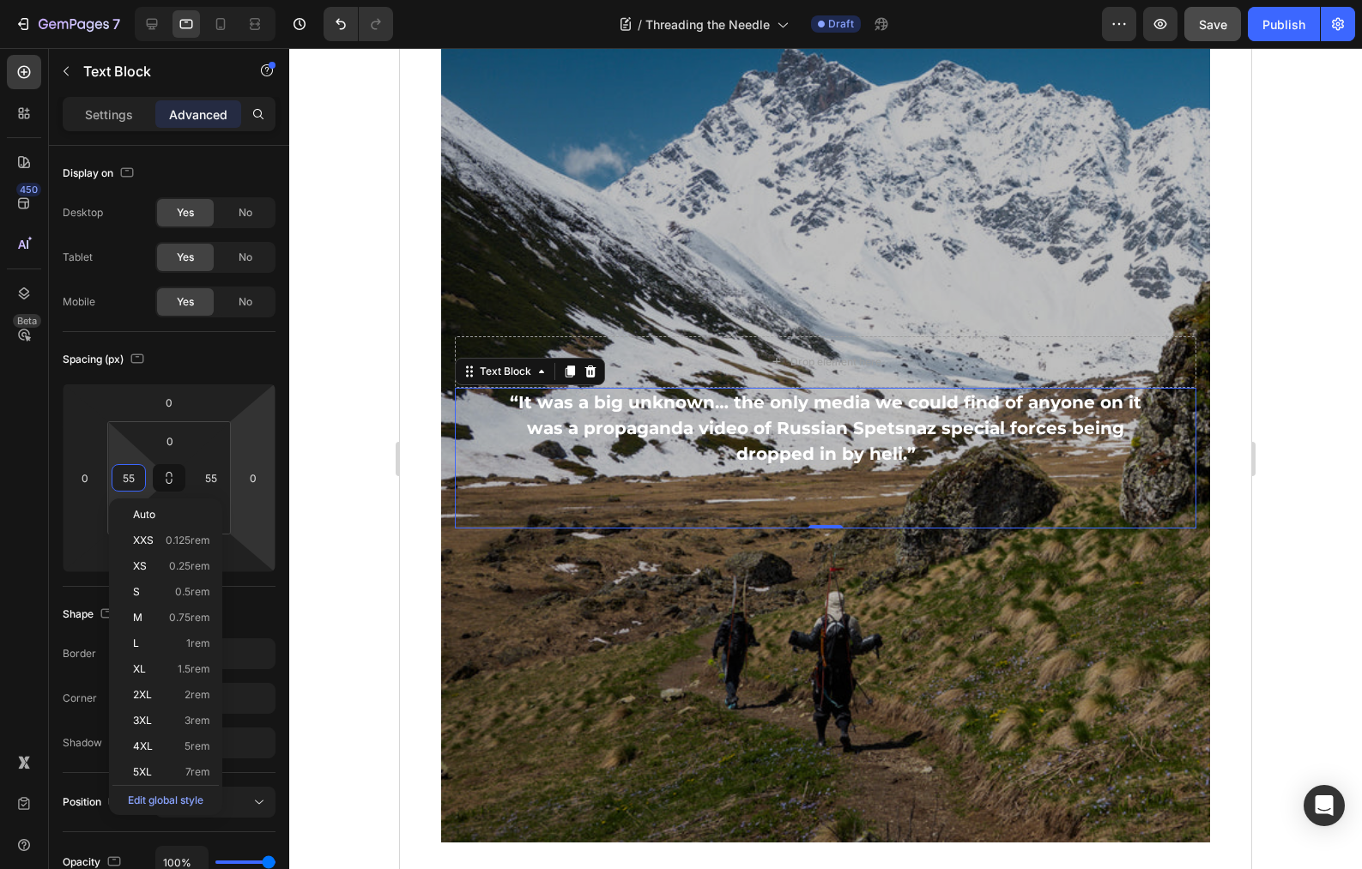
click at [350, 447] on div at bounding box center [825, 458] width 1073 height 821
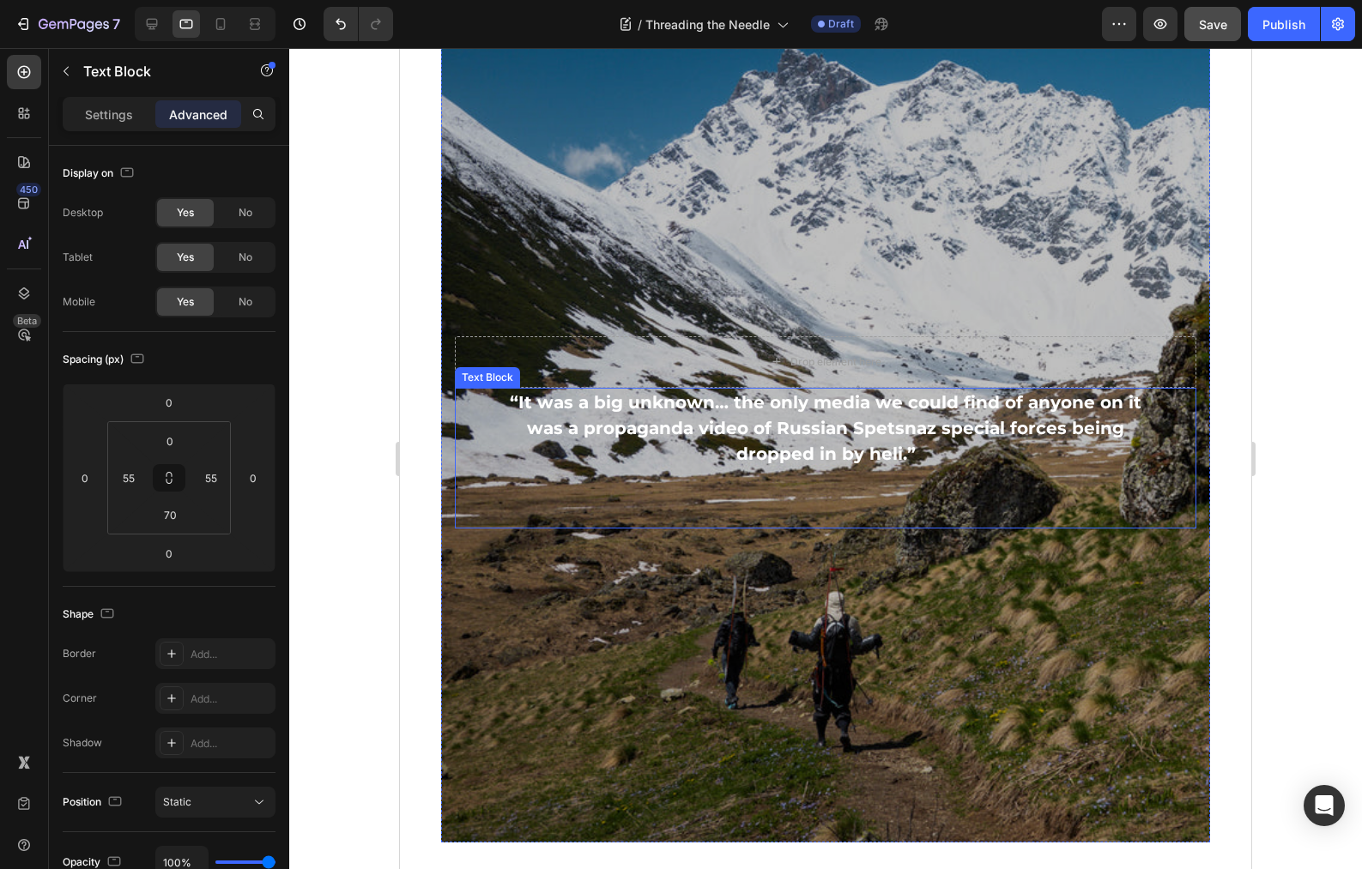
click at [655, 411] on p "“It was a big unknown… the only media we could find of anyone on it was a propa…" at bounding box center [826, 428] width 644 height 77
click at [521, 494] on div "“It was a big unknown… the only media we could find of anyone on it was a propa…" at bounding box center [825, 458] width 741 height 141
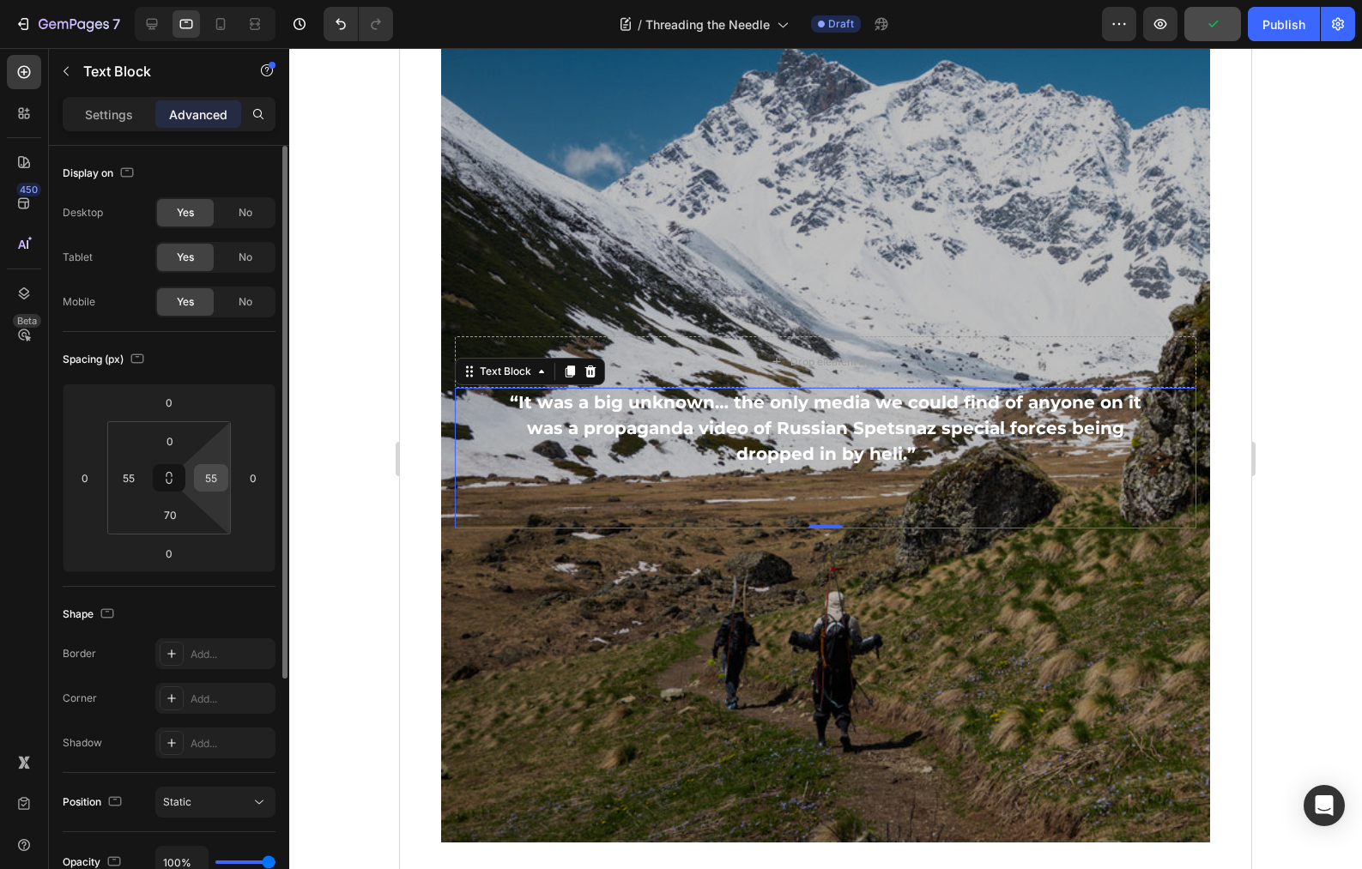
click at [199, 479] on input "55" at bounding box center [211, 478] width 26 height 26
type input "100"
click at [144, 480] on div "55" at bounding box center [129, 477] width 34 height 27
click at [137, 481] on input "55" at bounding box center [129, 478] width 26 height 26
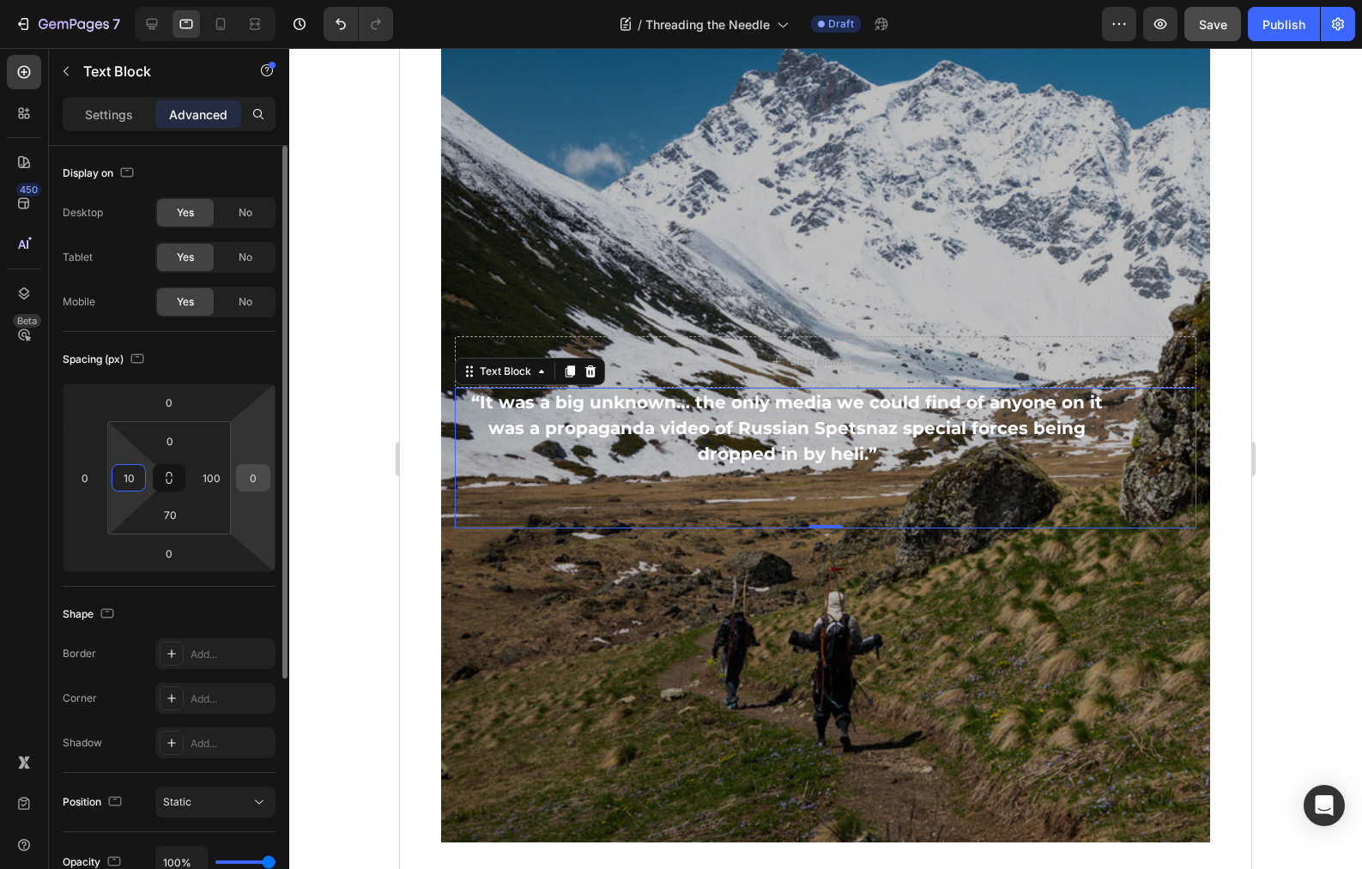
type input "100"
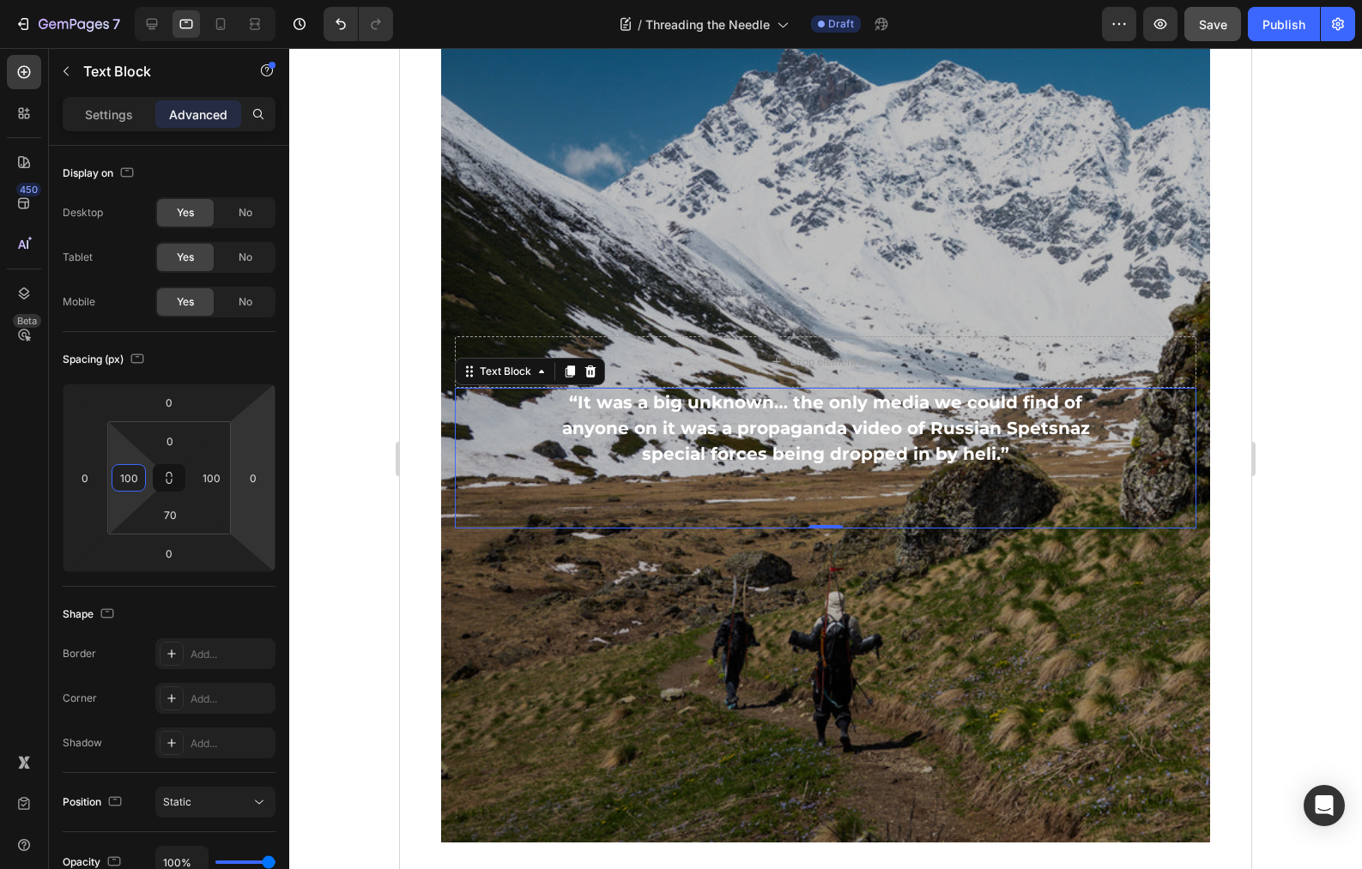
click at [812, 302] on div "Overlay" at bounding box center [825, 431] width 769 height 821
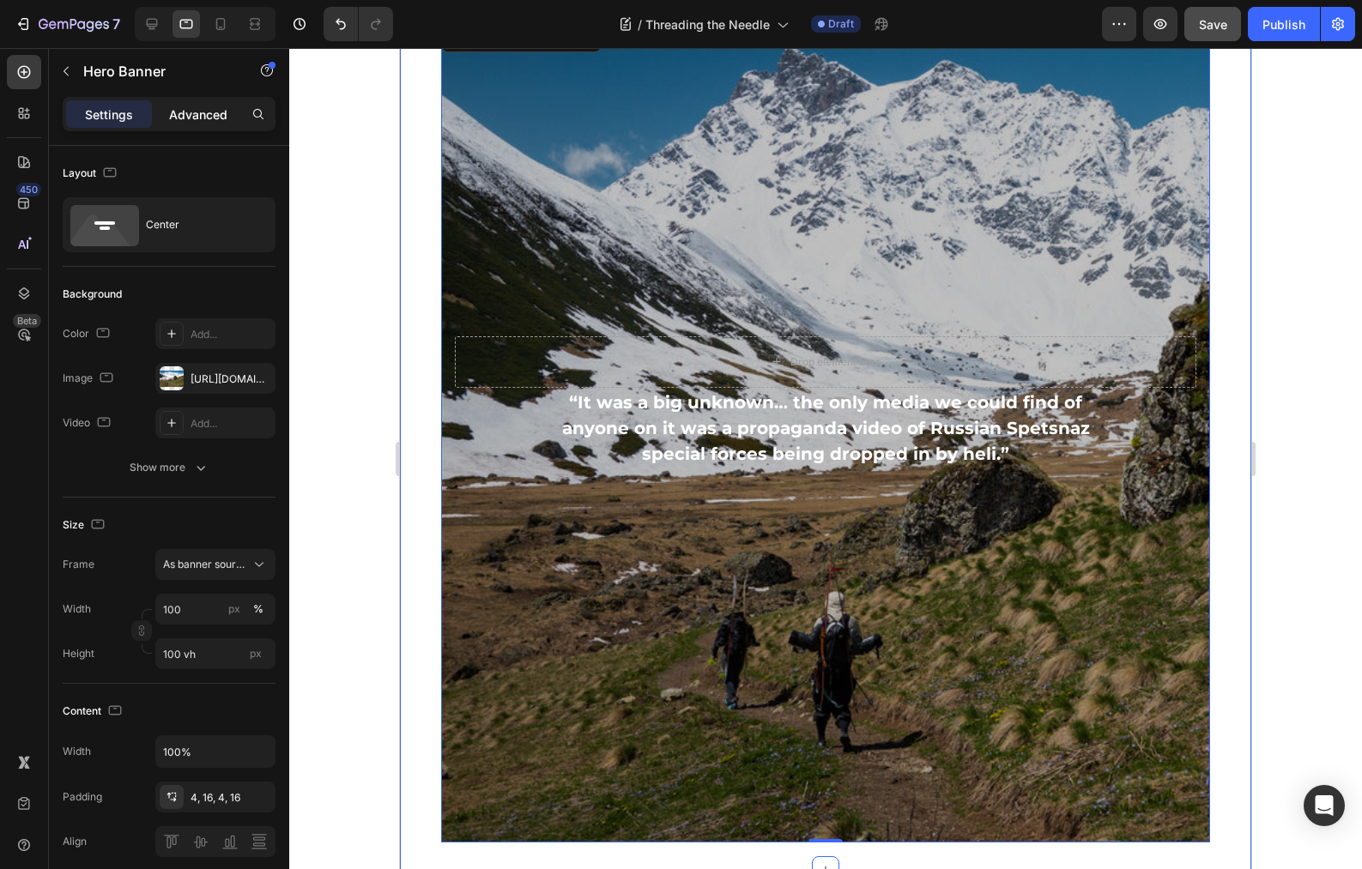
click at [181, 113] on p "Advanced" at bounding box center [198, 115] width 58 height 18
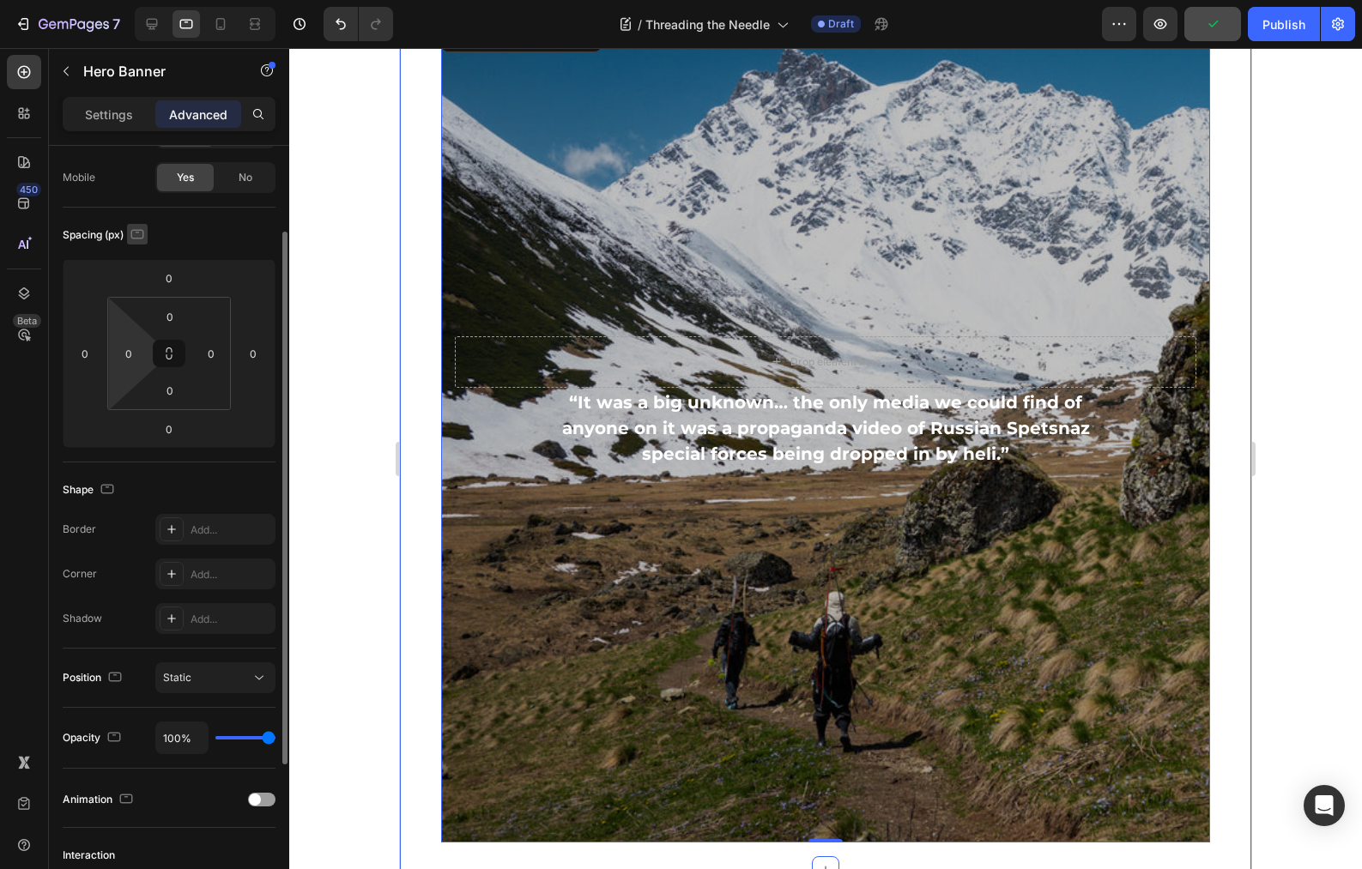
scroll to position [347, 0]
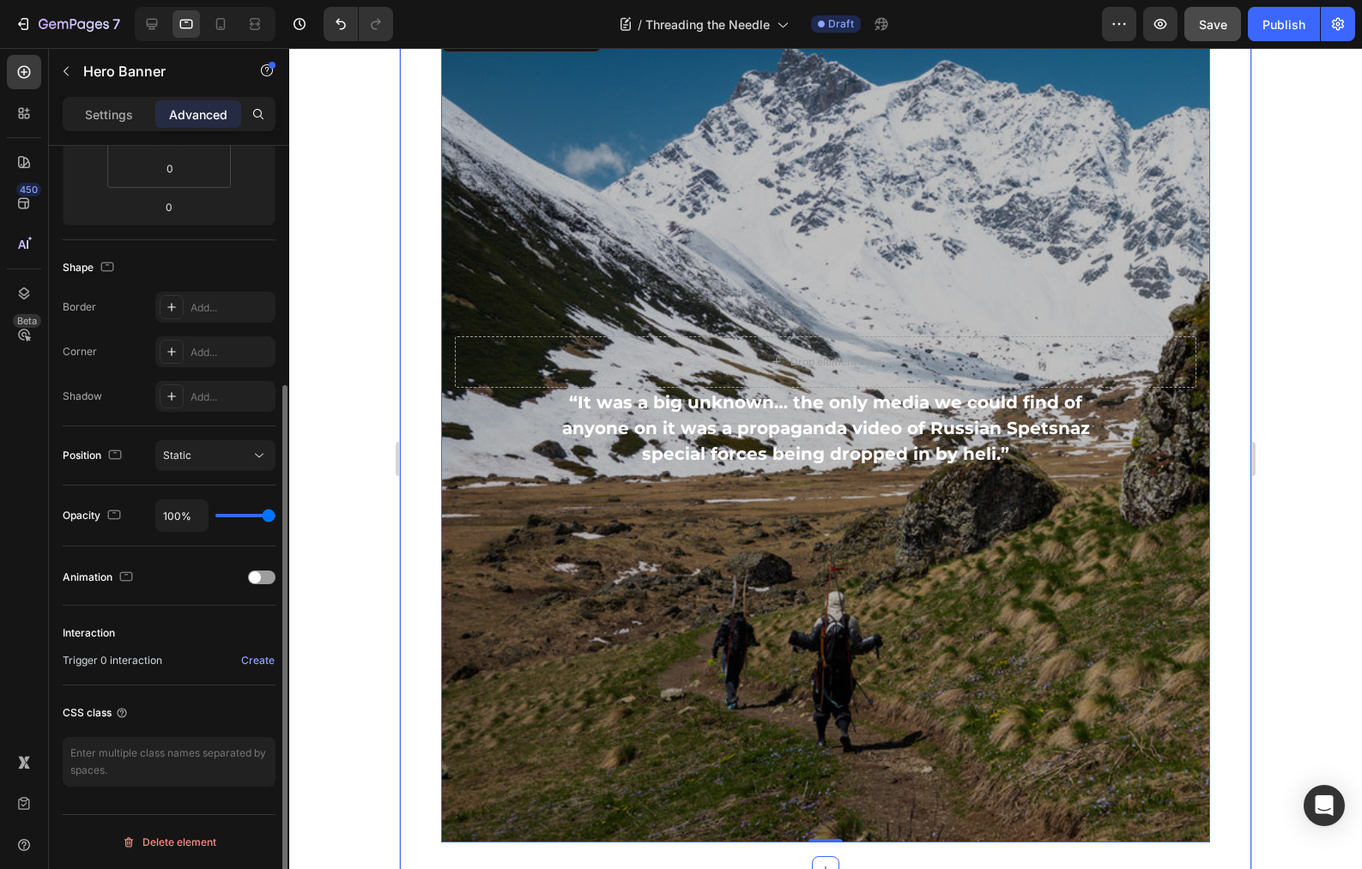
type input "99%"
type input "99"
type input "97%"
type input "97"
type input "94%"
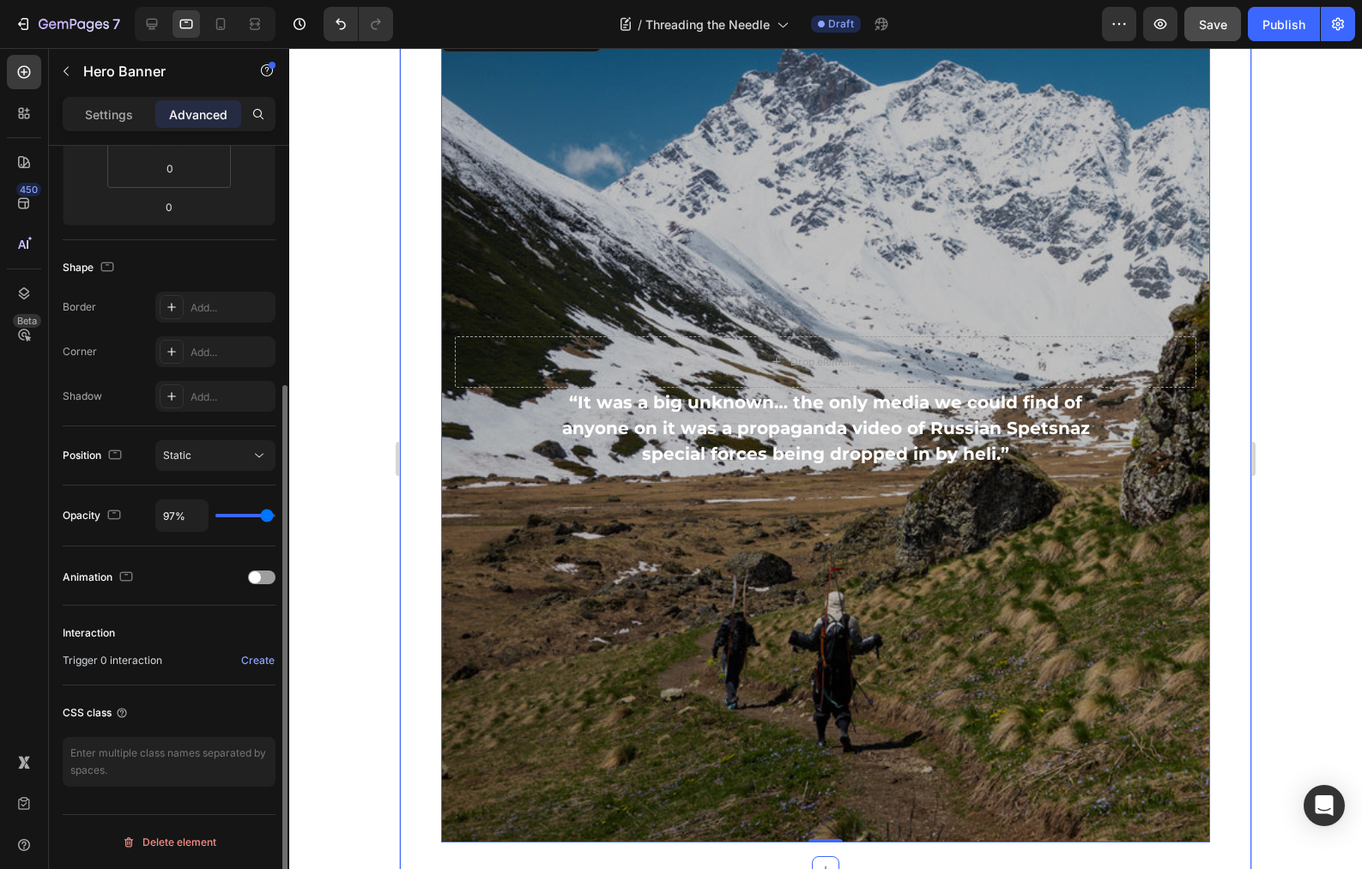
type input "94"
type input "92%"
type input "92"
type input "91%"
type input "91"
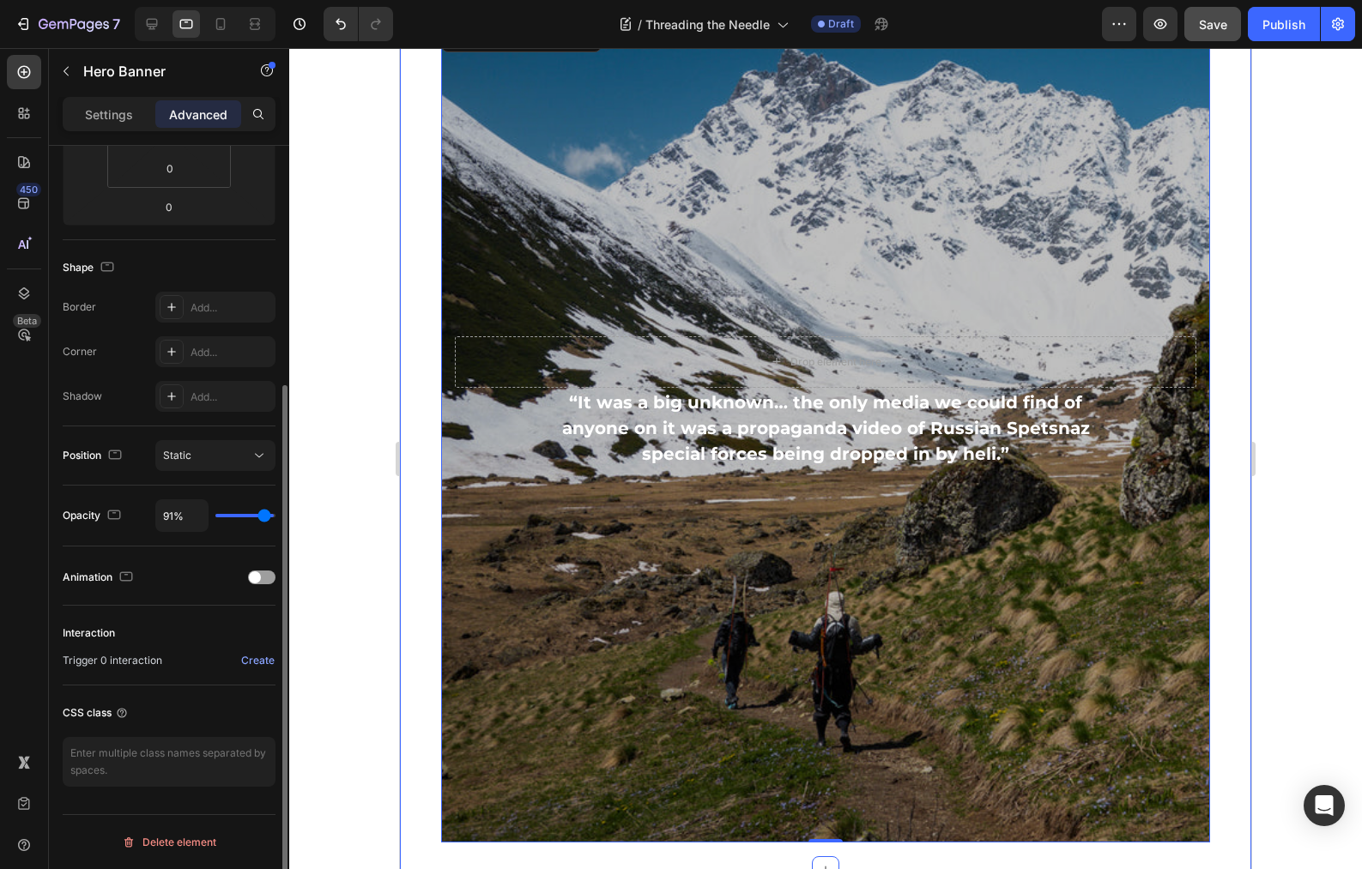
type input "90%"
type input "90"
type input "89%"
type input "89"
type input "87%"
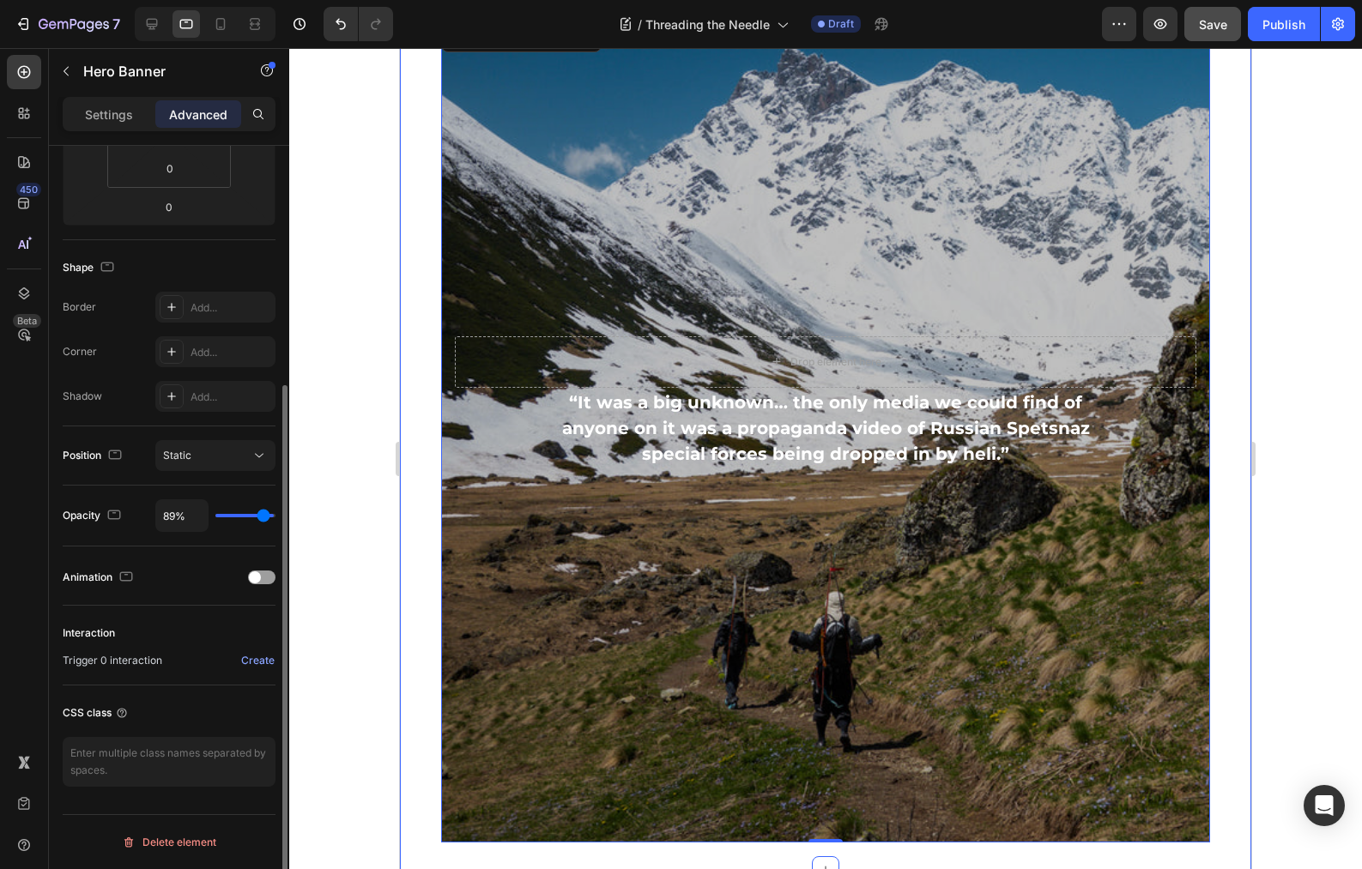
type input "87"
type input "84%"
type input "84"
type input "82%"
type input "82"
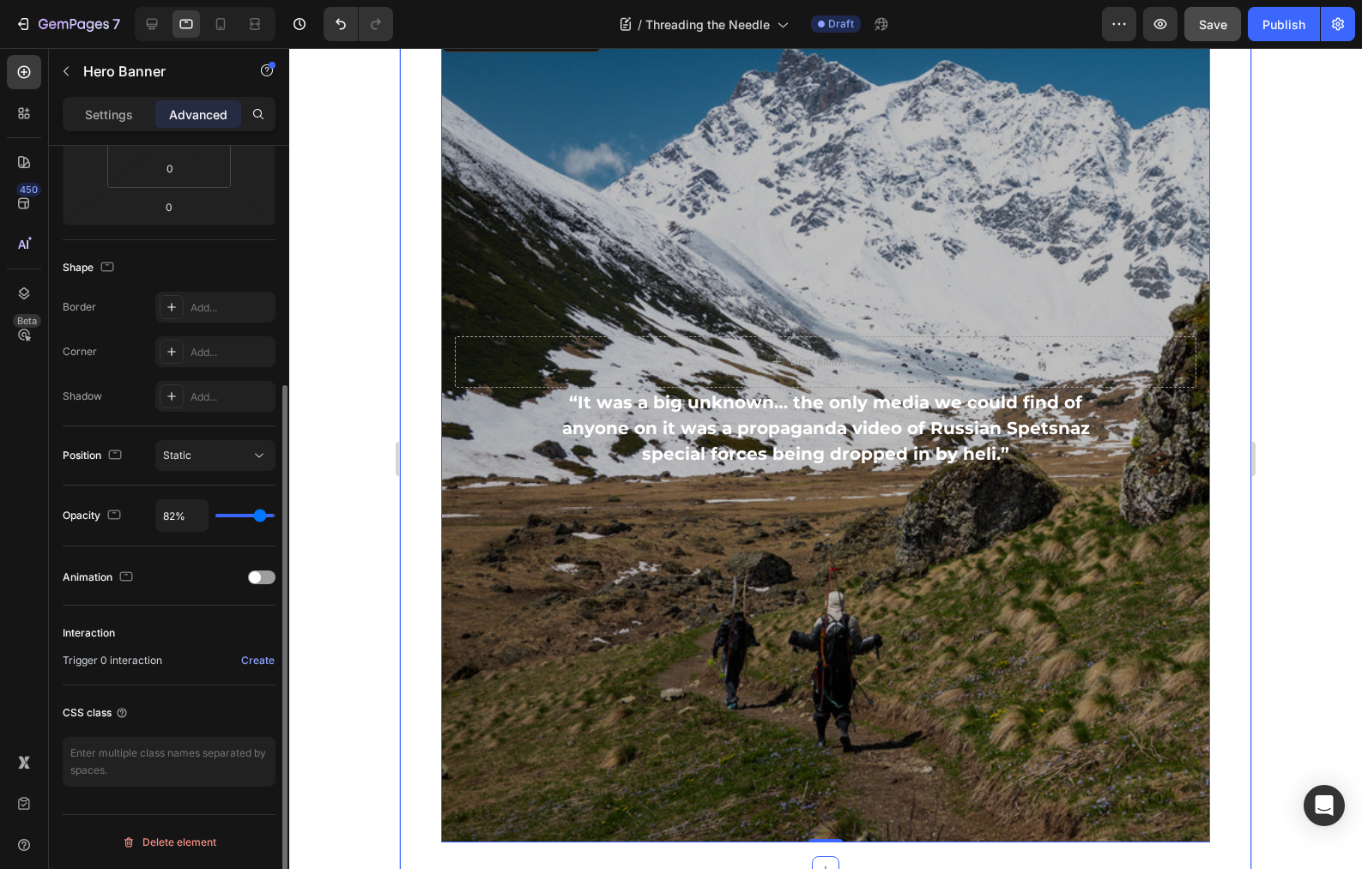
type input "79%"
type input "79"
type input "77%"
type input "77"
type input "75%"
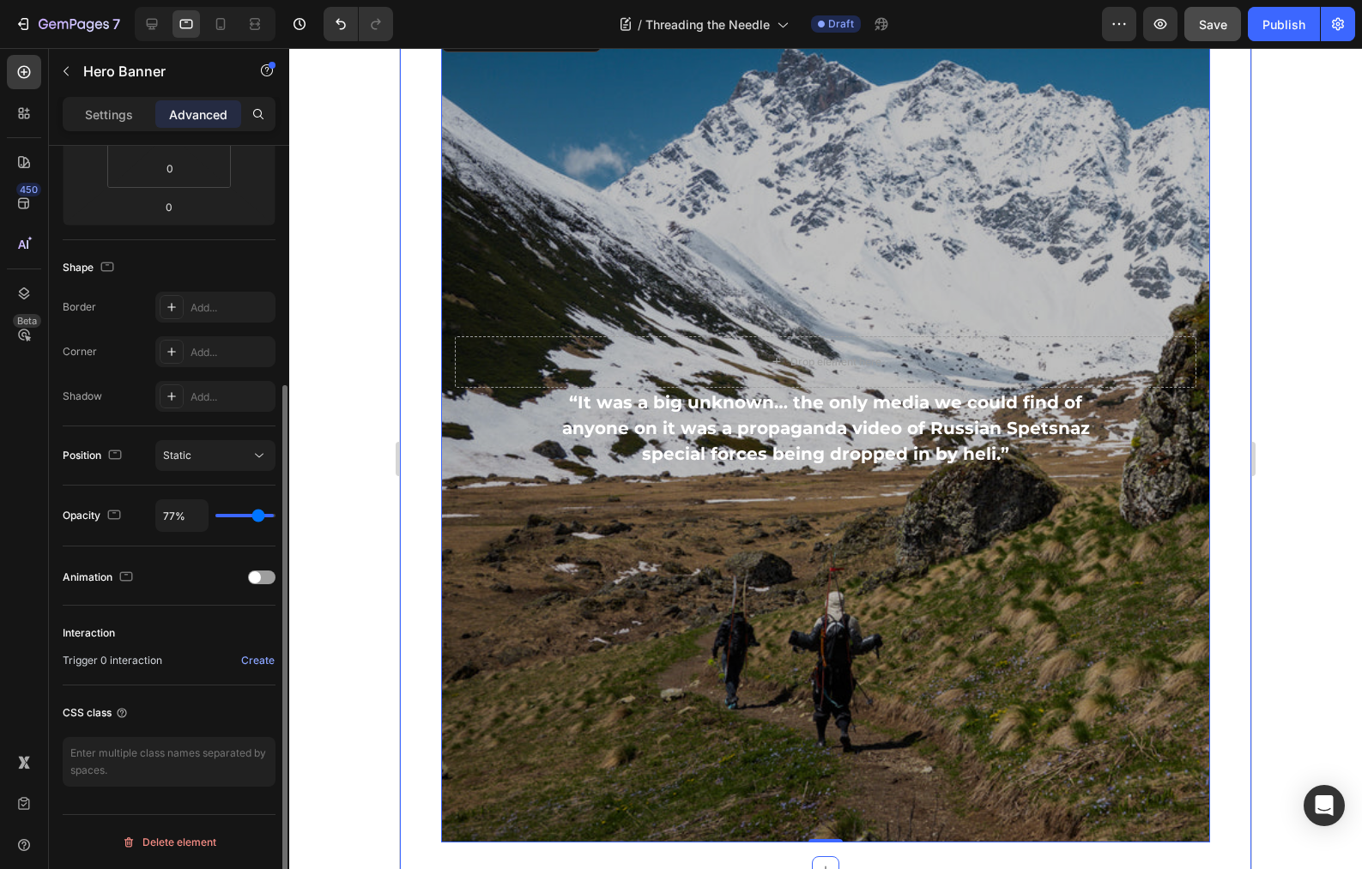
type input "75"
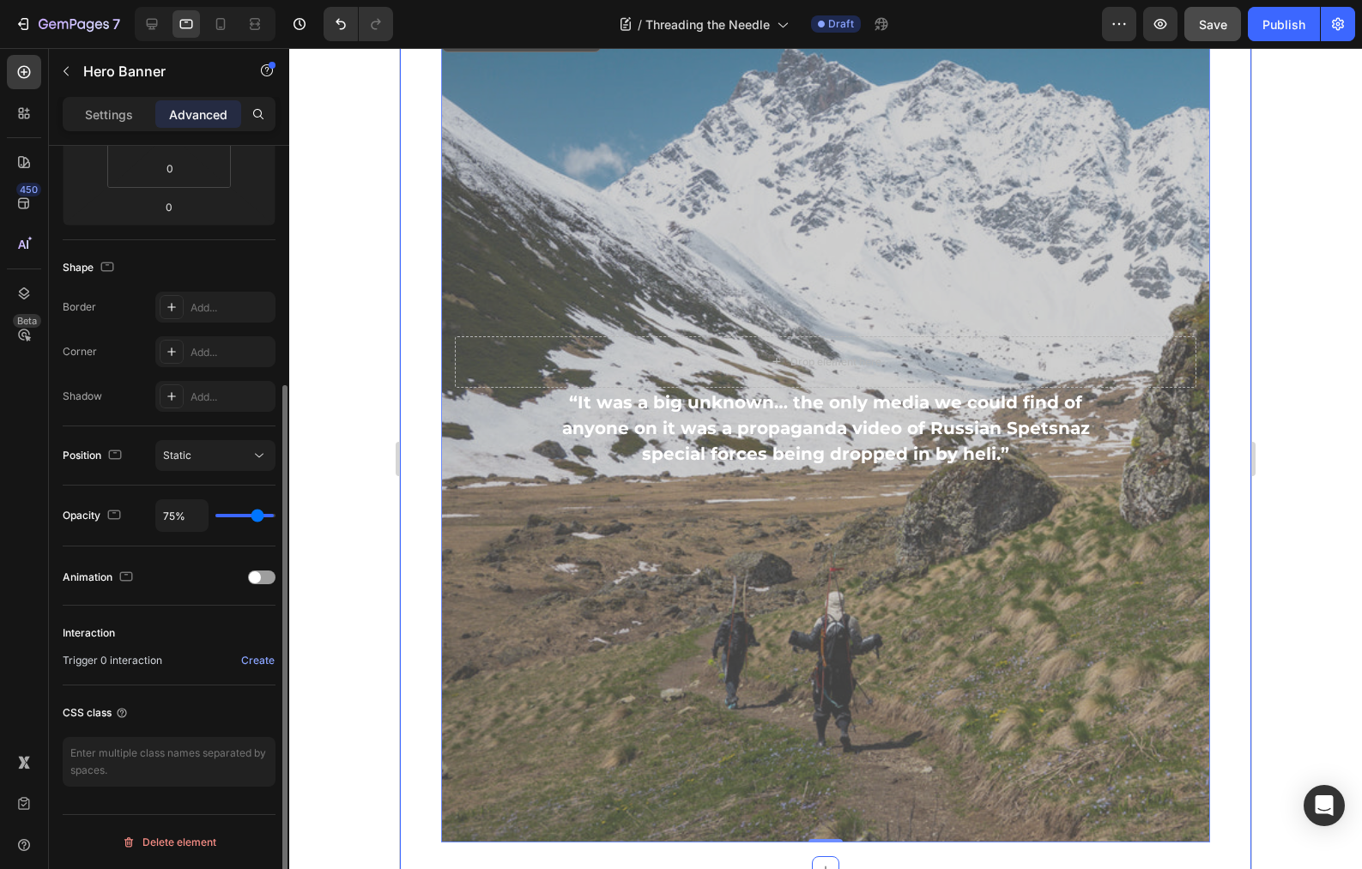
type input "73%"
type input "73"
type input "72%"
type input "72"
type input "71%"
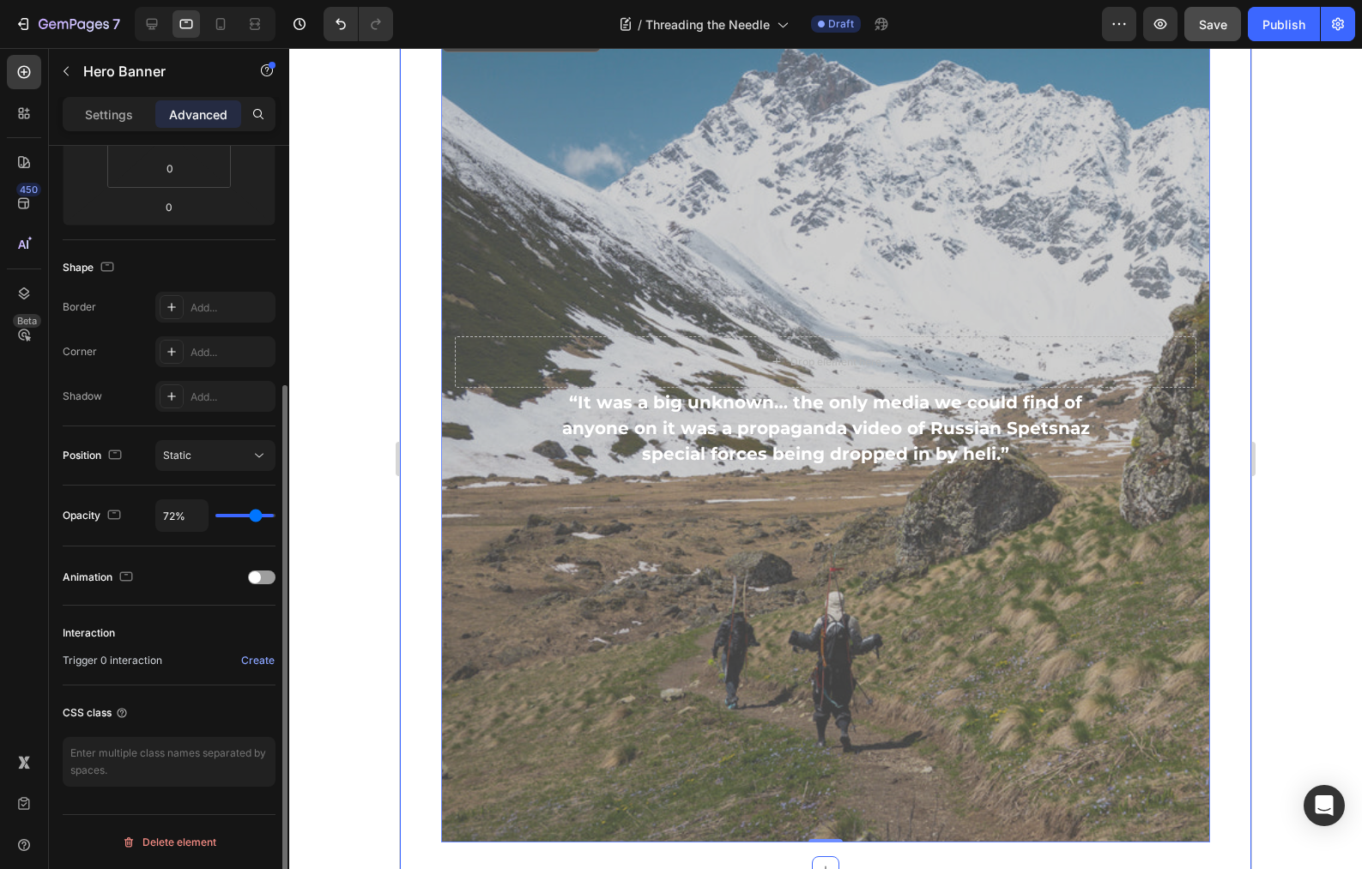
type input "71"
type input "69%"
type input "69"
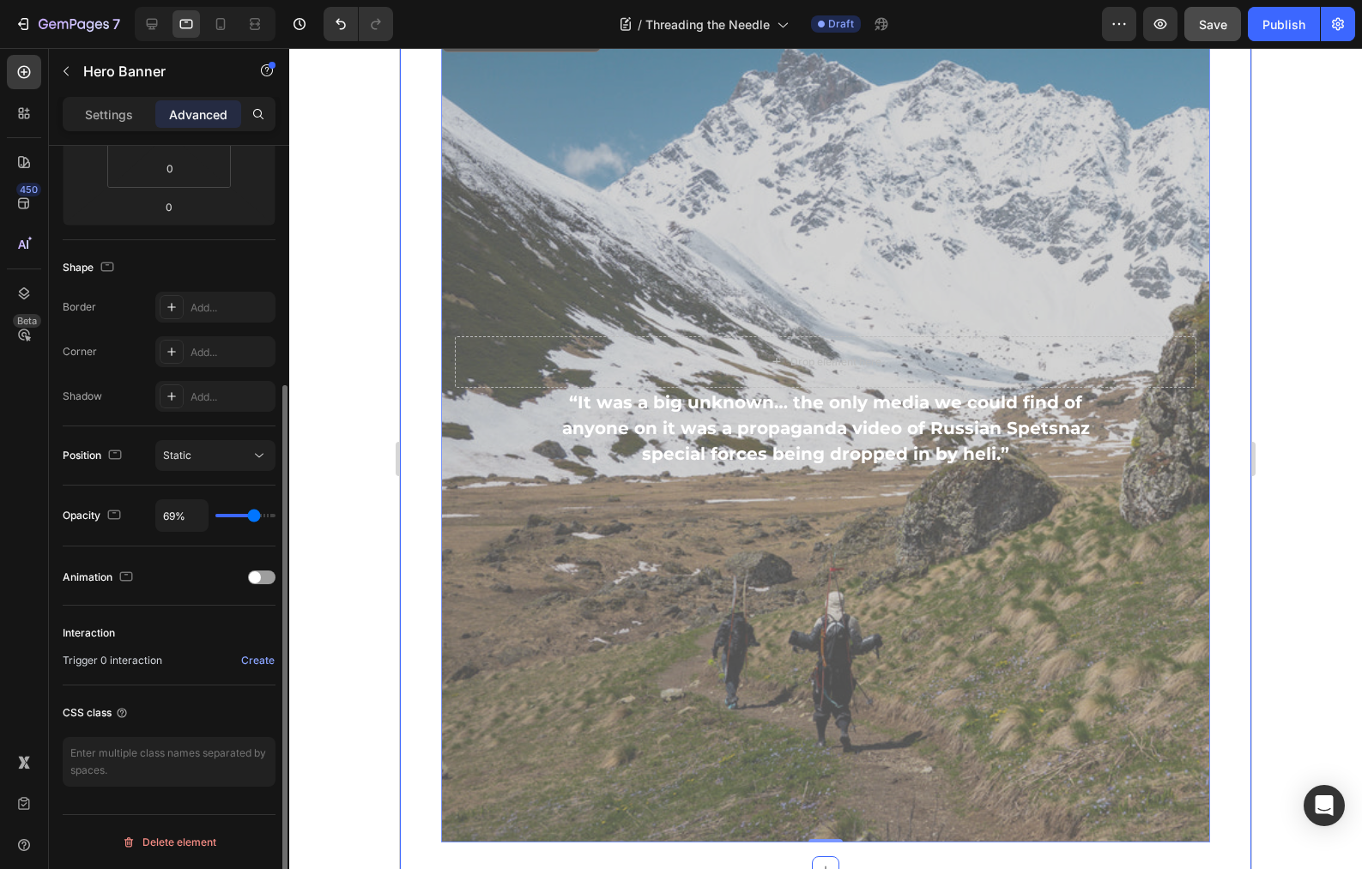
type input "70%"
type input "70"
type input "74%"
type input "74"
type input "80%"
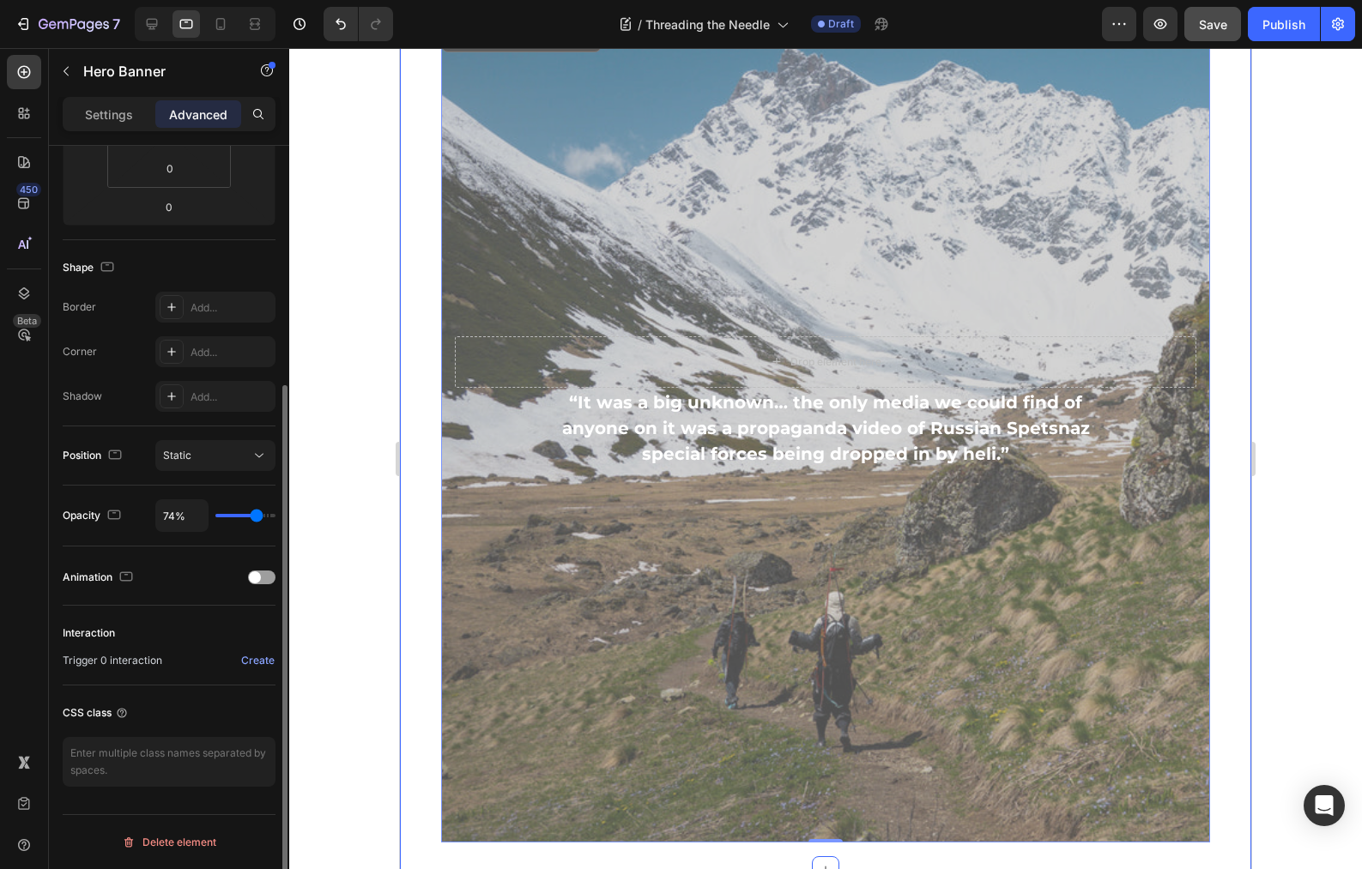
type input "80"
type input "94%"
type input "94"
type input "100%"
type input "100"
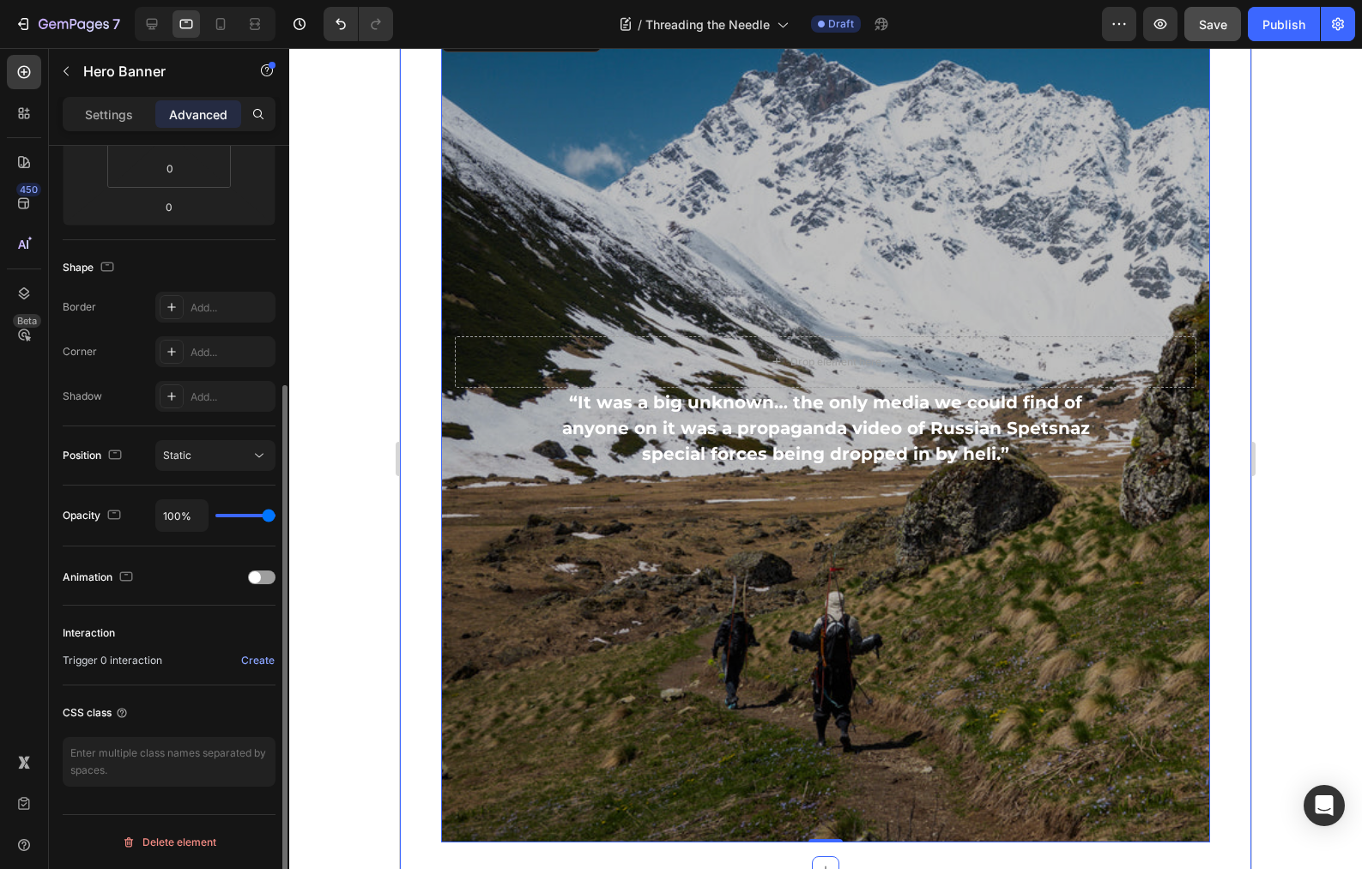
drag, startPoint x: 267, startPoint y: 517, endPoint x: 380, endPoint y: 511, distance: 113.5
click at [275, 514] on input "range" at bounding box center [245, 515] width 60 height 3
click at [102, 103] on div "Settings" at bounding box center [109, 113] width 86 height 27
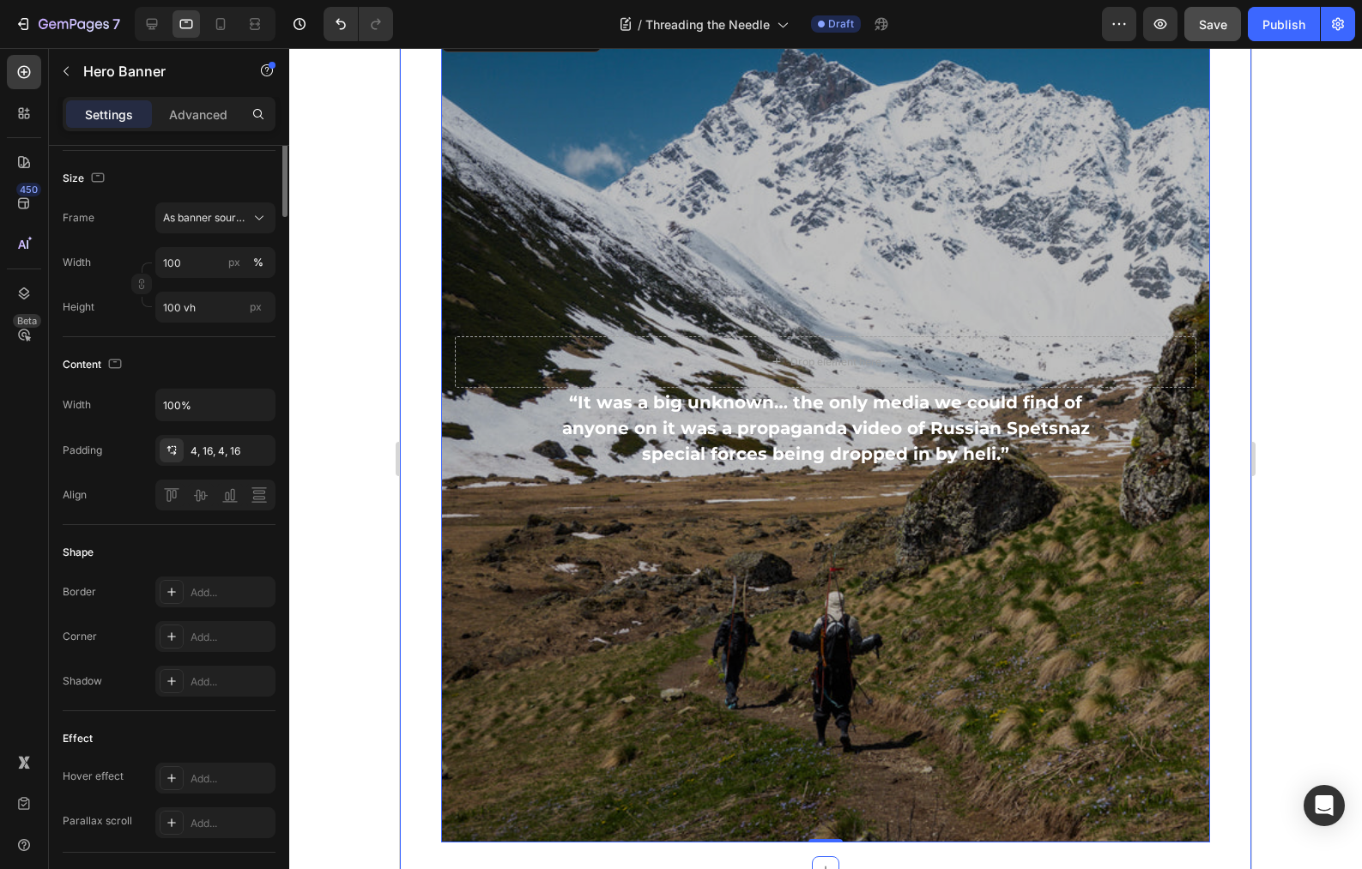
scroll to position [0, 0]
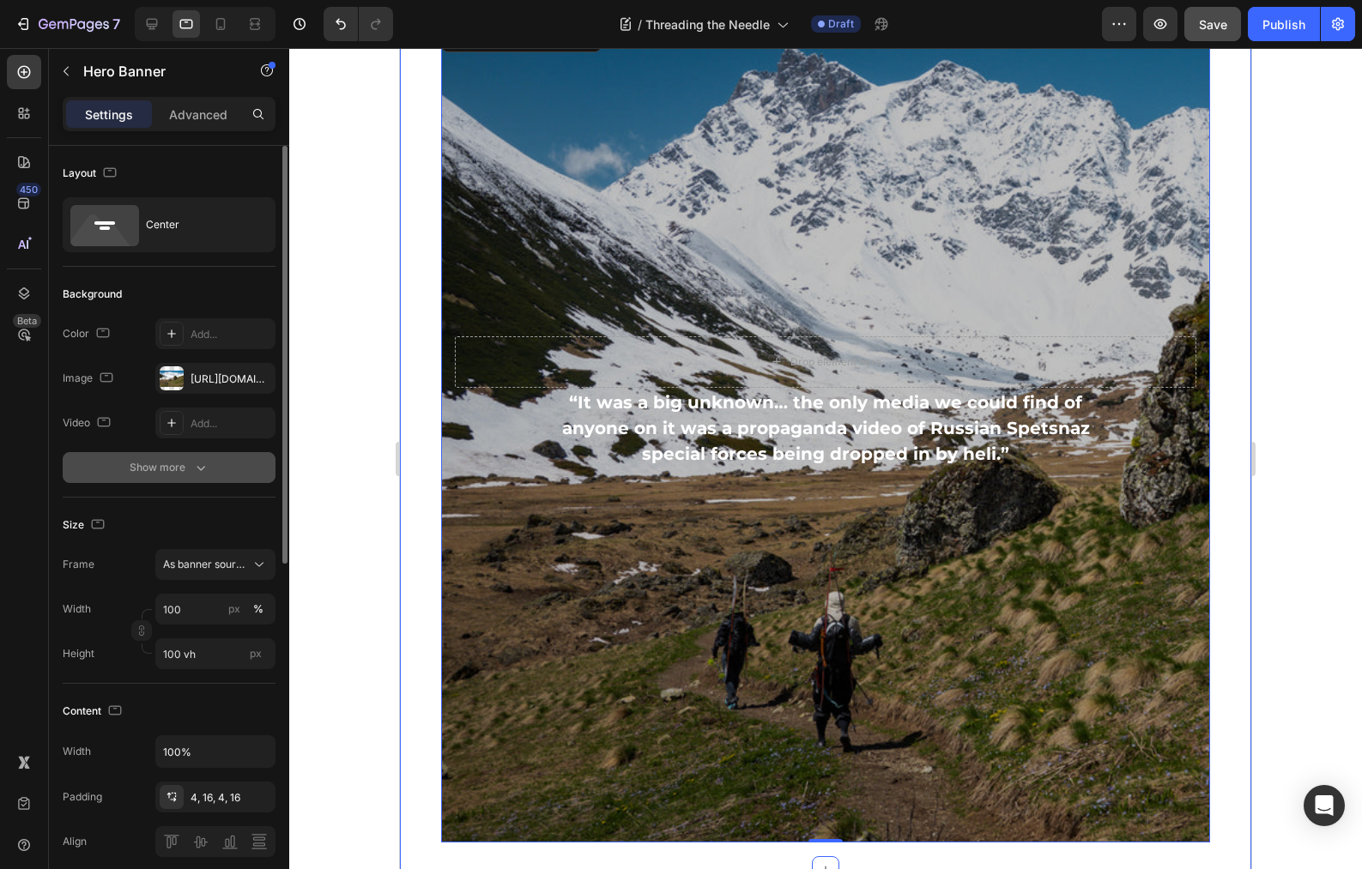
click at [148, 461] on div "Show more" at bounding box center [170, 467] width 80 height 17
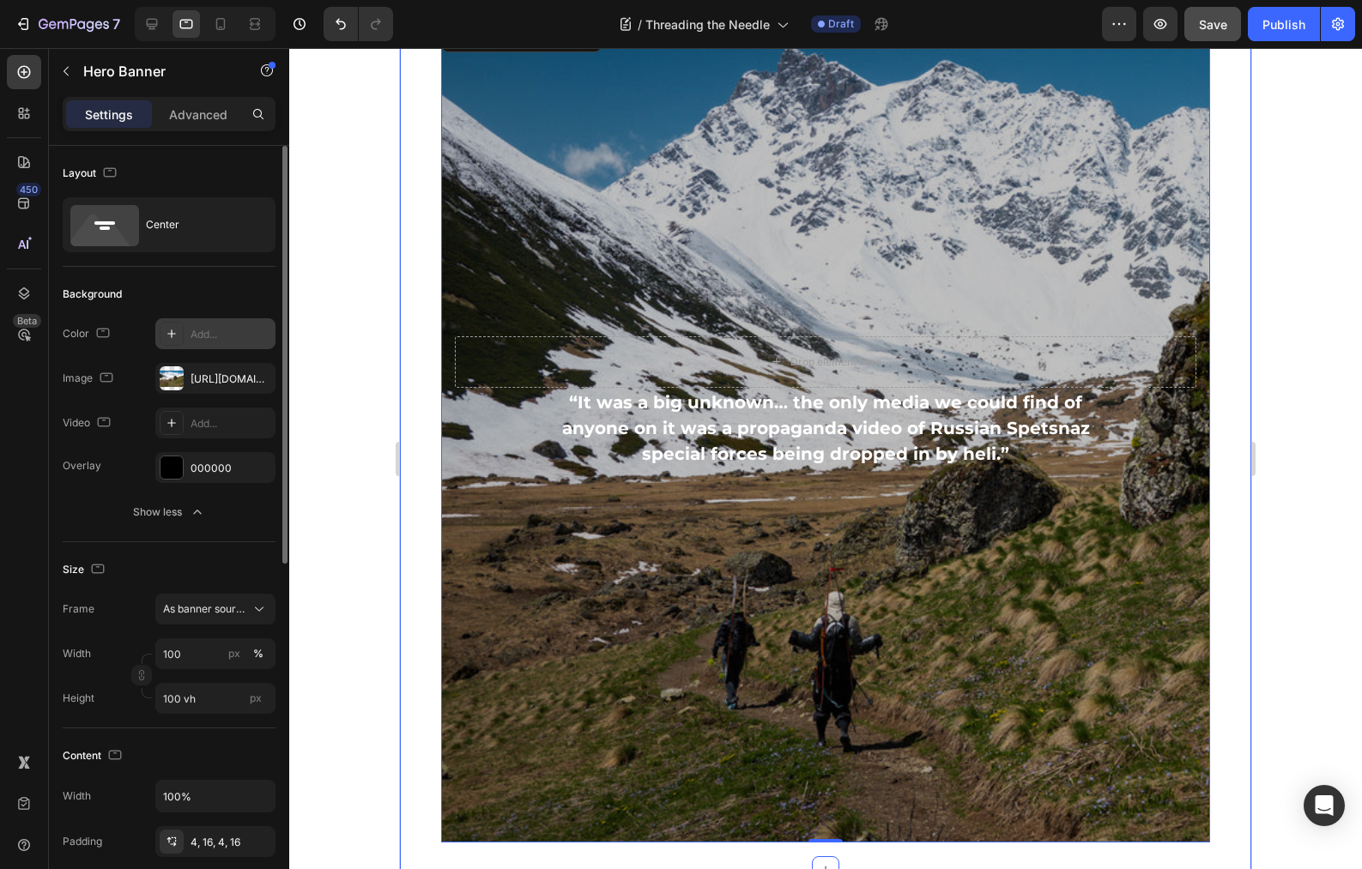
click at [176, 334] on icon at bounding box center [172, 334] width 14 height 14
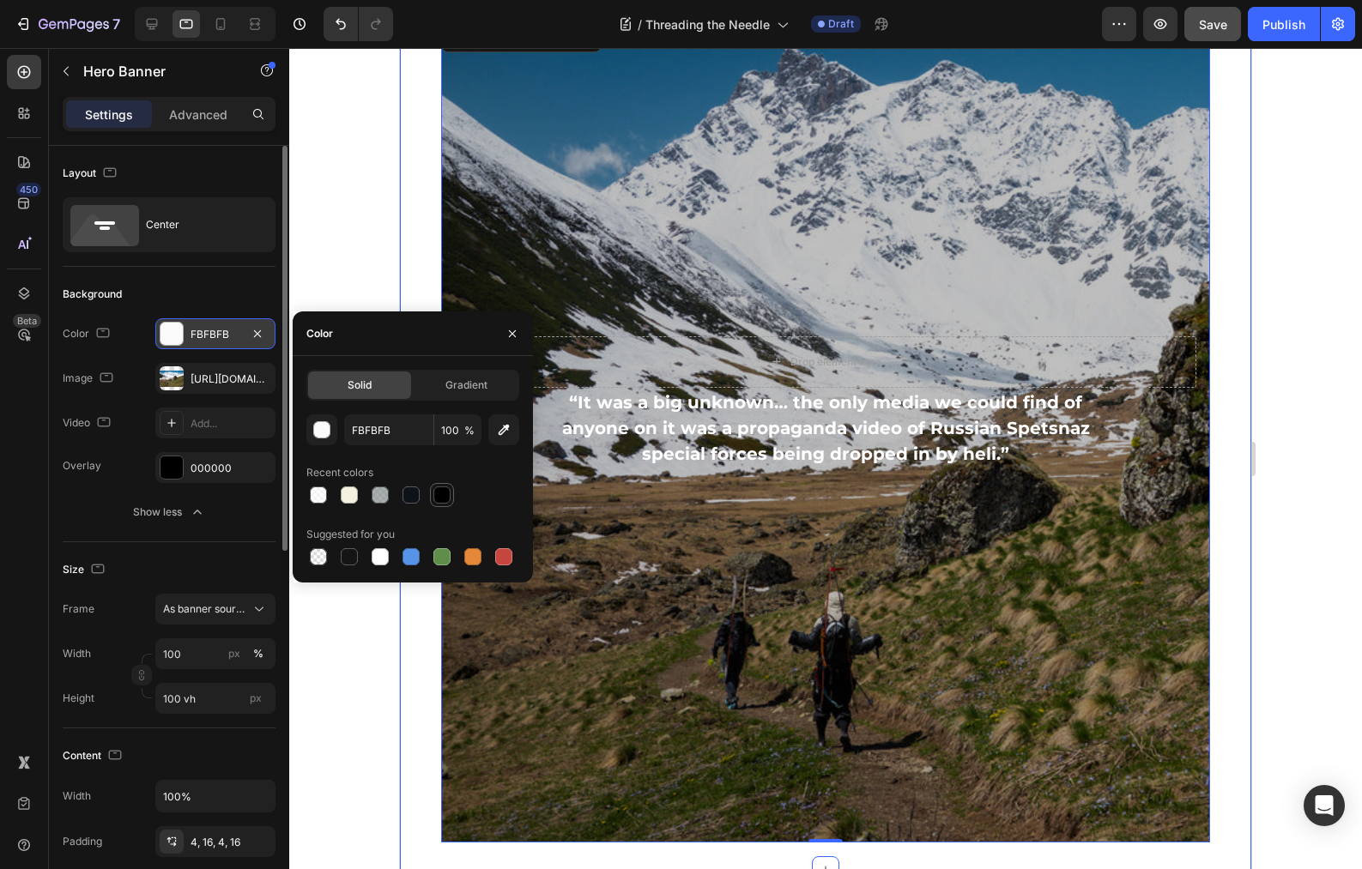
click at [444, 494] on div at bounding box center [441, 495] width 17 height 17
type input "000000"
click at [161, 469] on div at bounding box center [171, 468] width 22 height 22
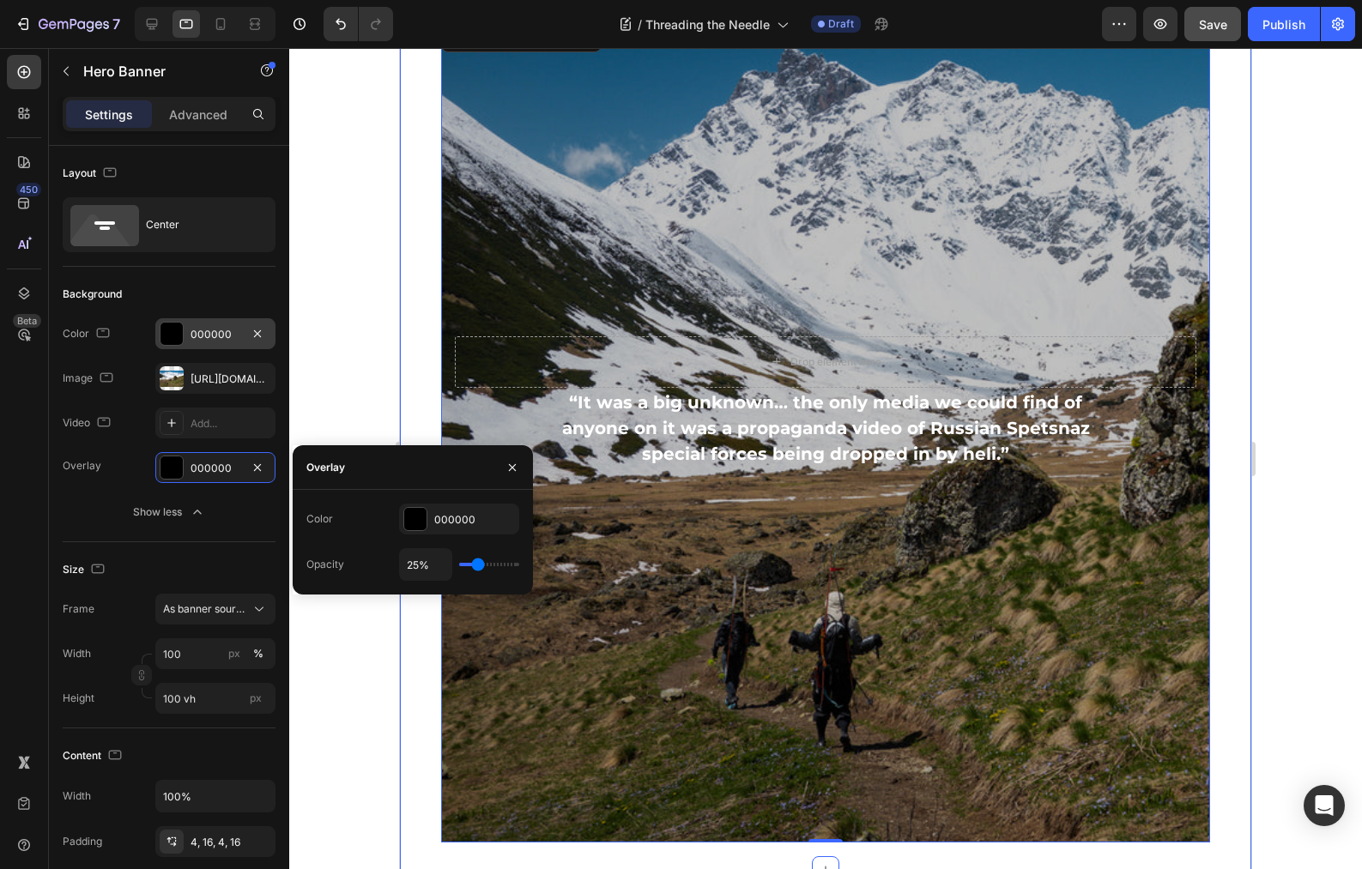
type input "21%"
type input "21"
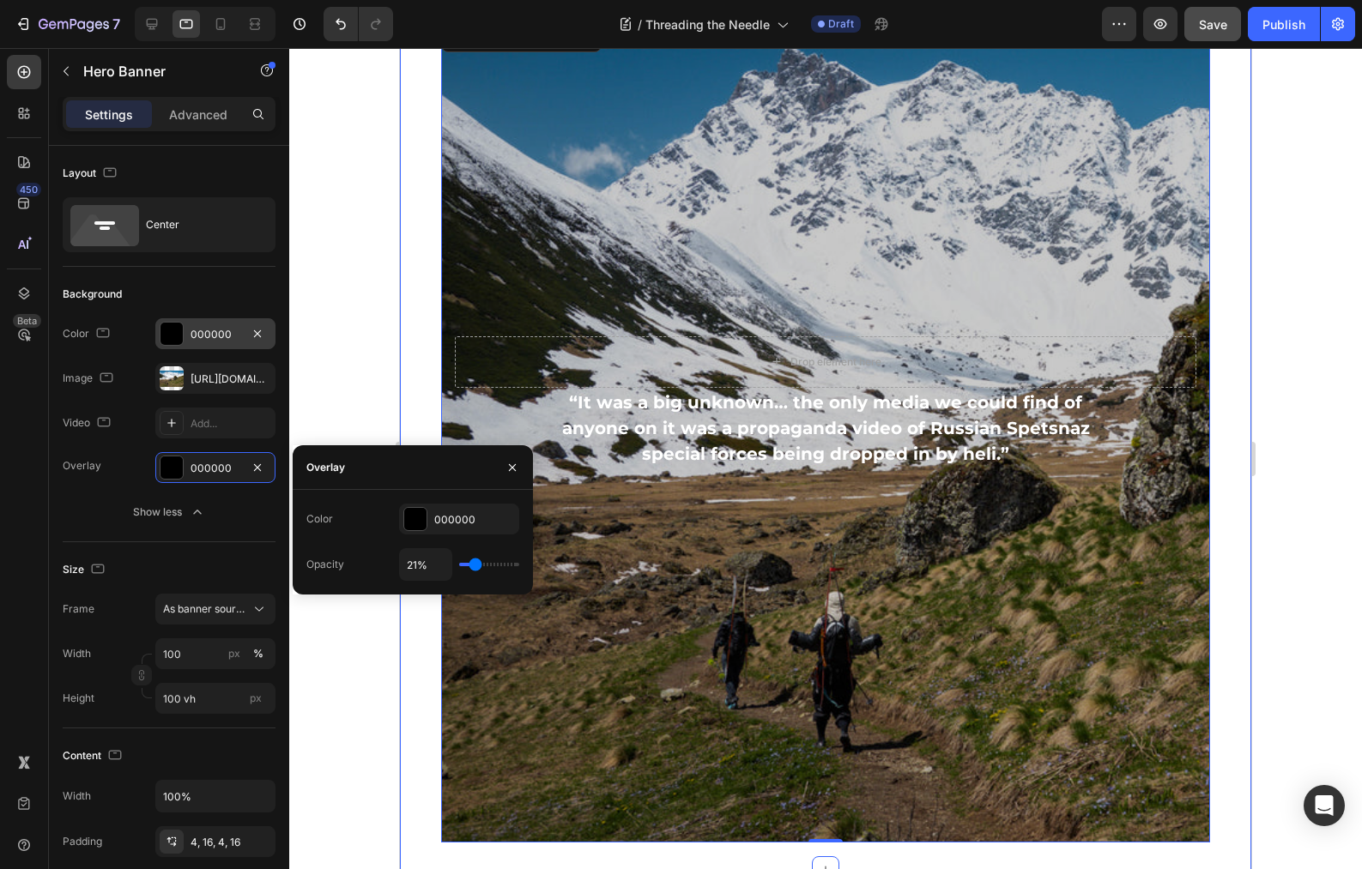
type input "22%"
type input "22"
type input "25%"
type input "25"
type input "30%"
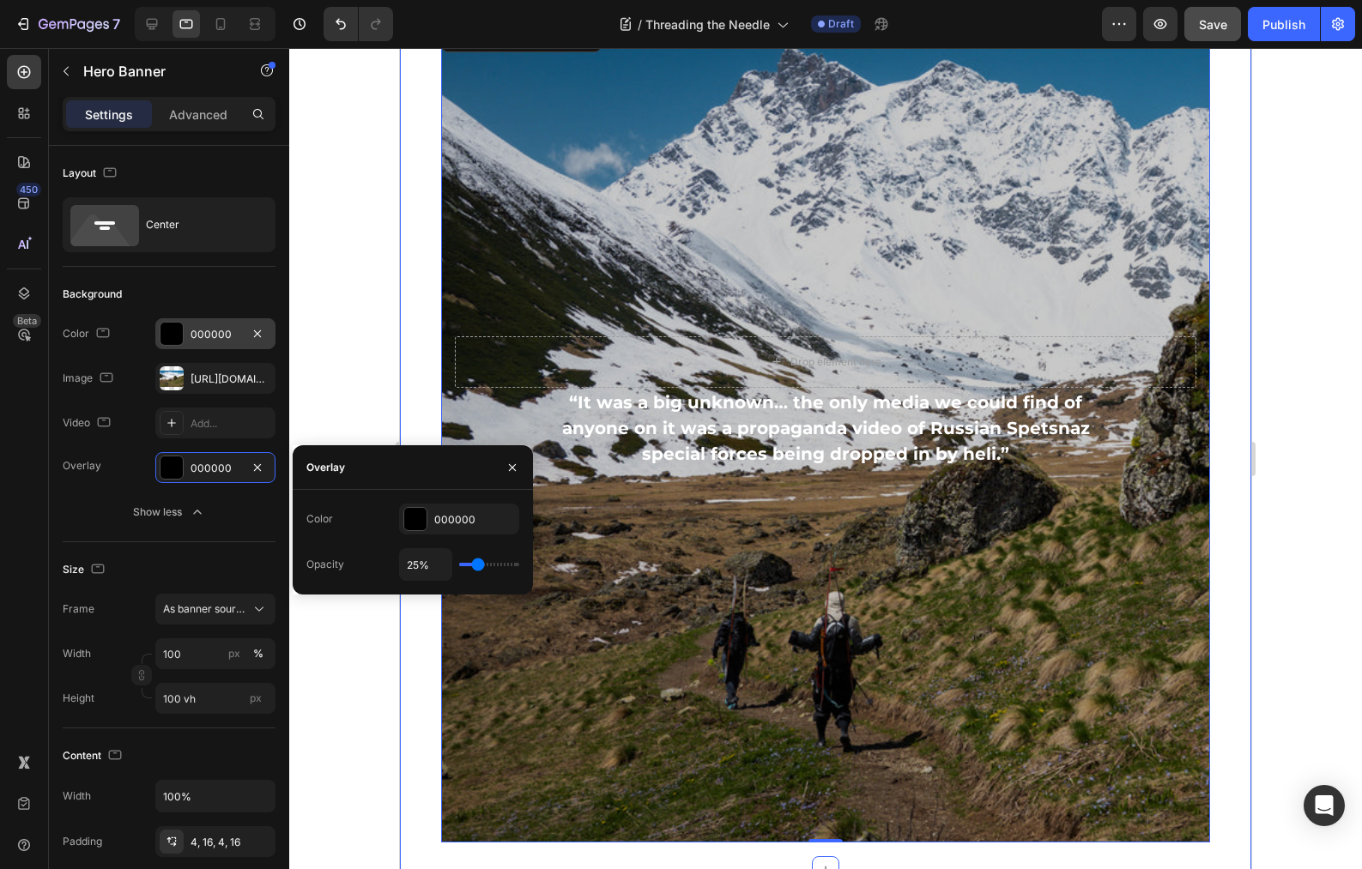
type input "30"
type input "35%"
type input "35"
type input "39%"
type input "39"
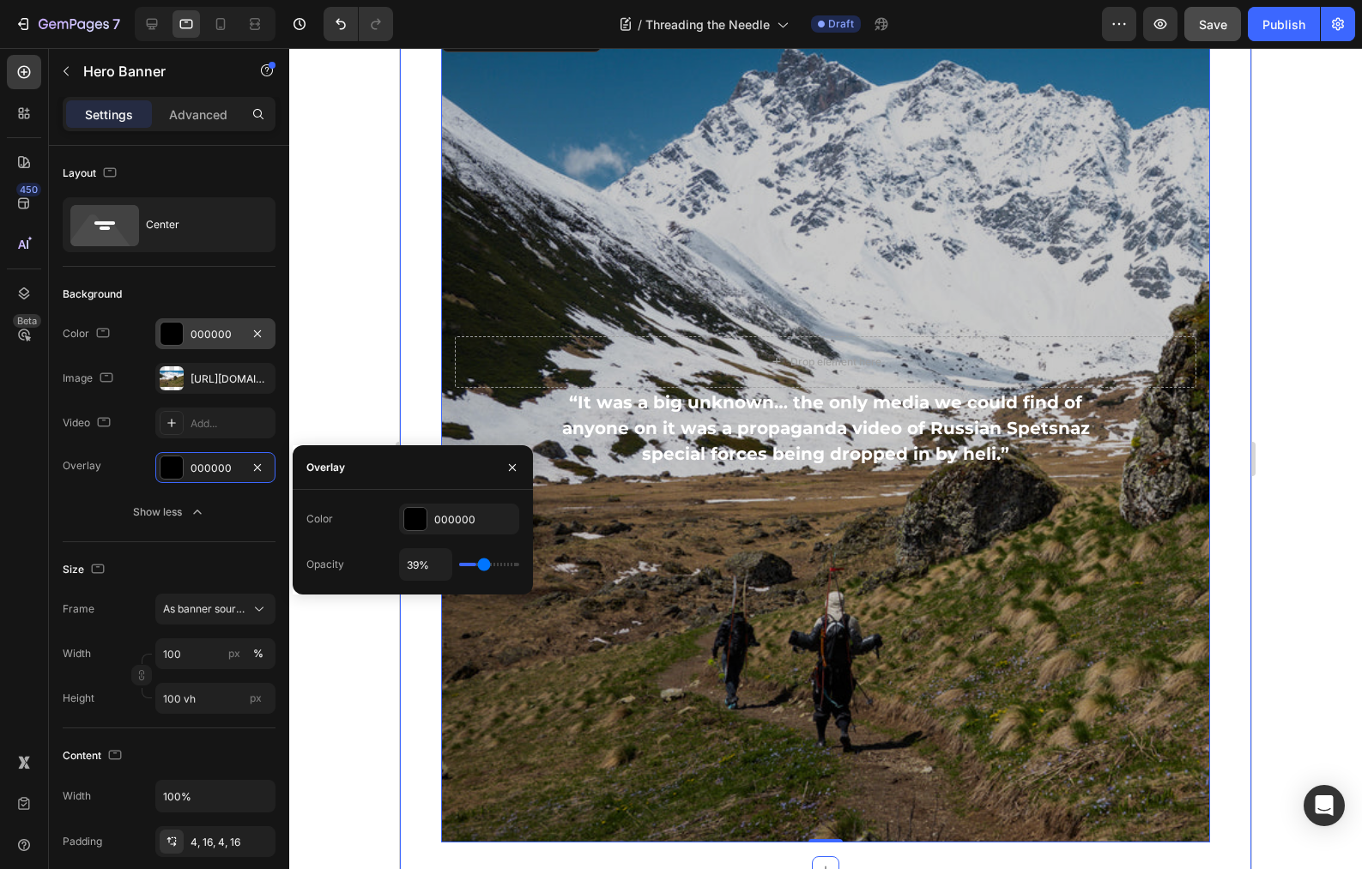
type input "42%"
type input "42"
type input "43%"
type input "43"
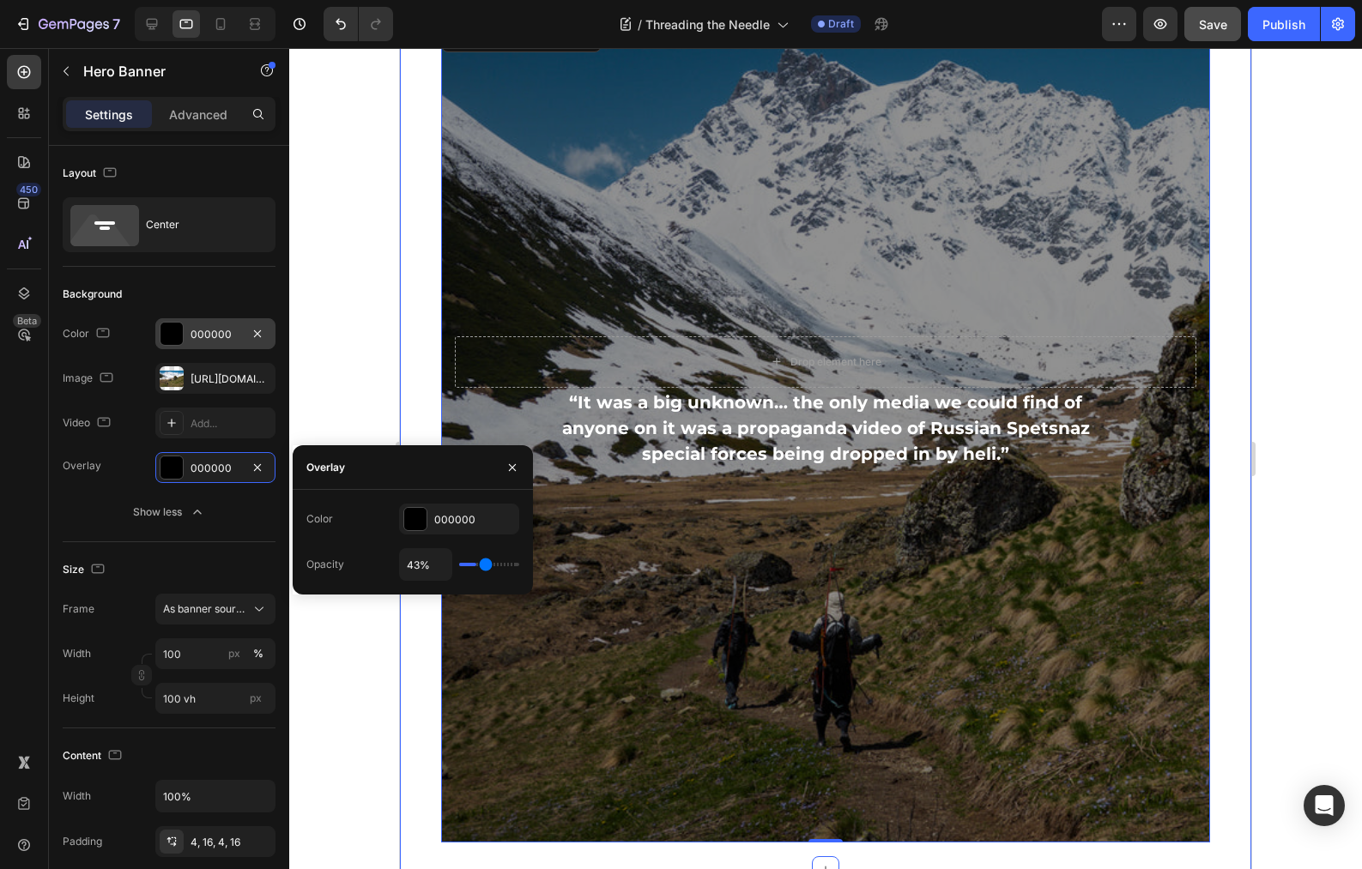
type input "46%"
type input "46"
type input "50%"
type input "50"
type input "53%"
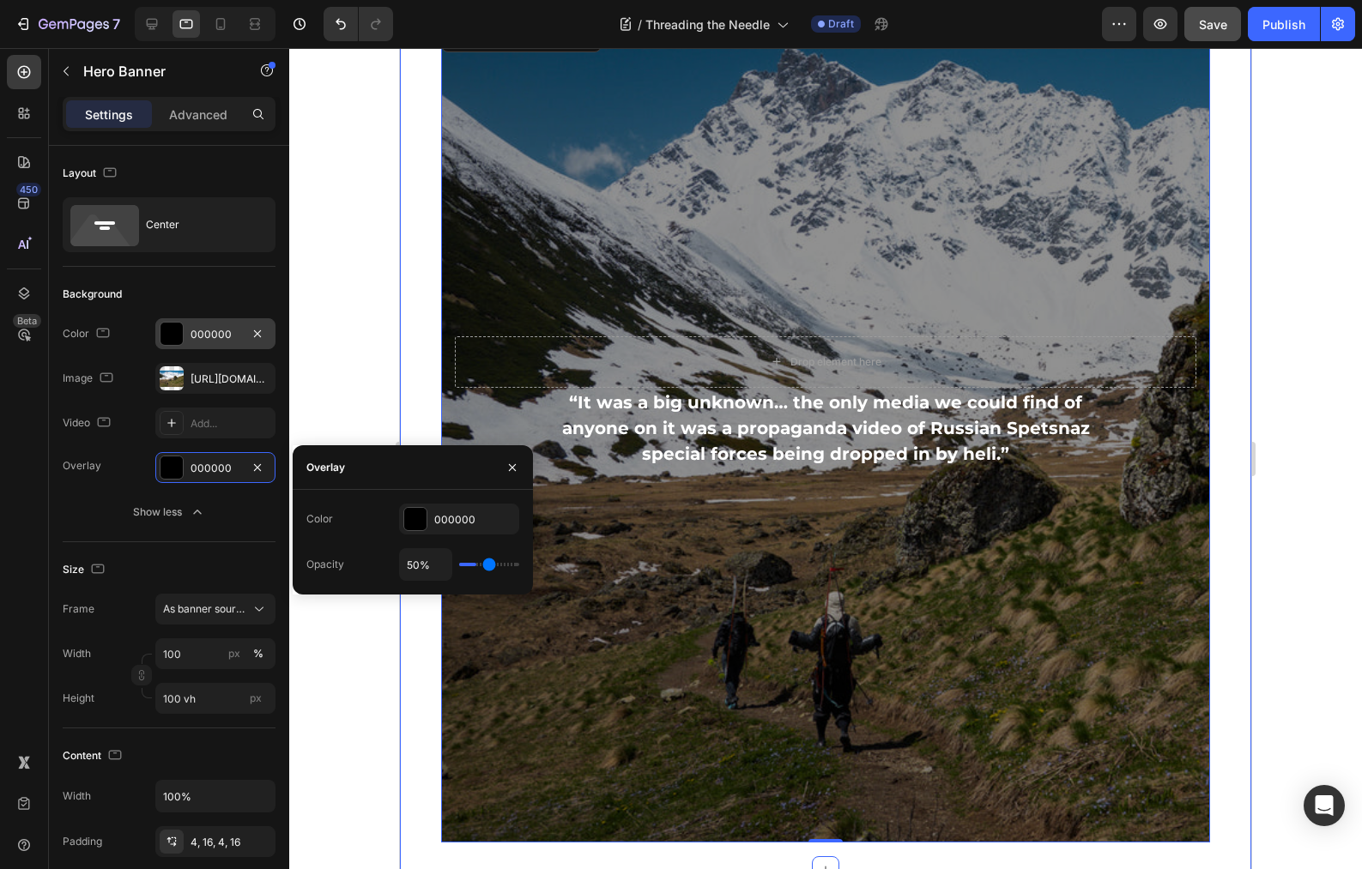
type input "53"
type input "55%"
type input "55"
type input "57%"
type input "57"
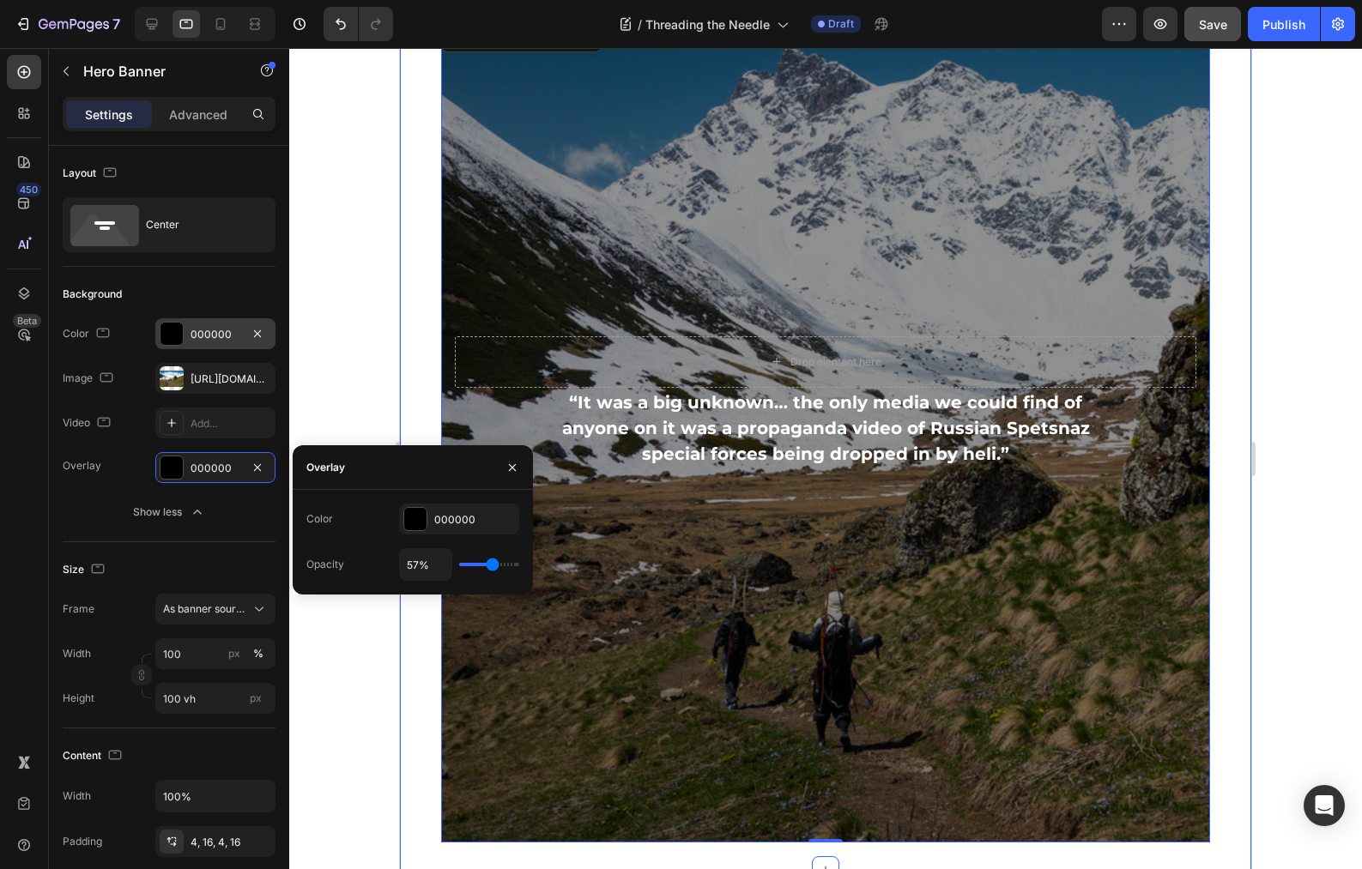
type input "58%"
type input "58"
type input "59%"
type input "59"
type input "60%"
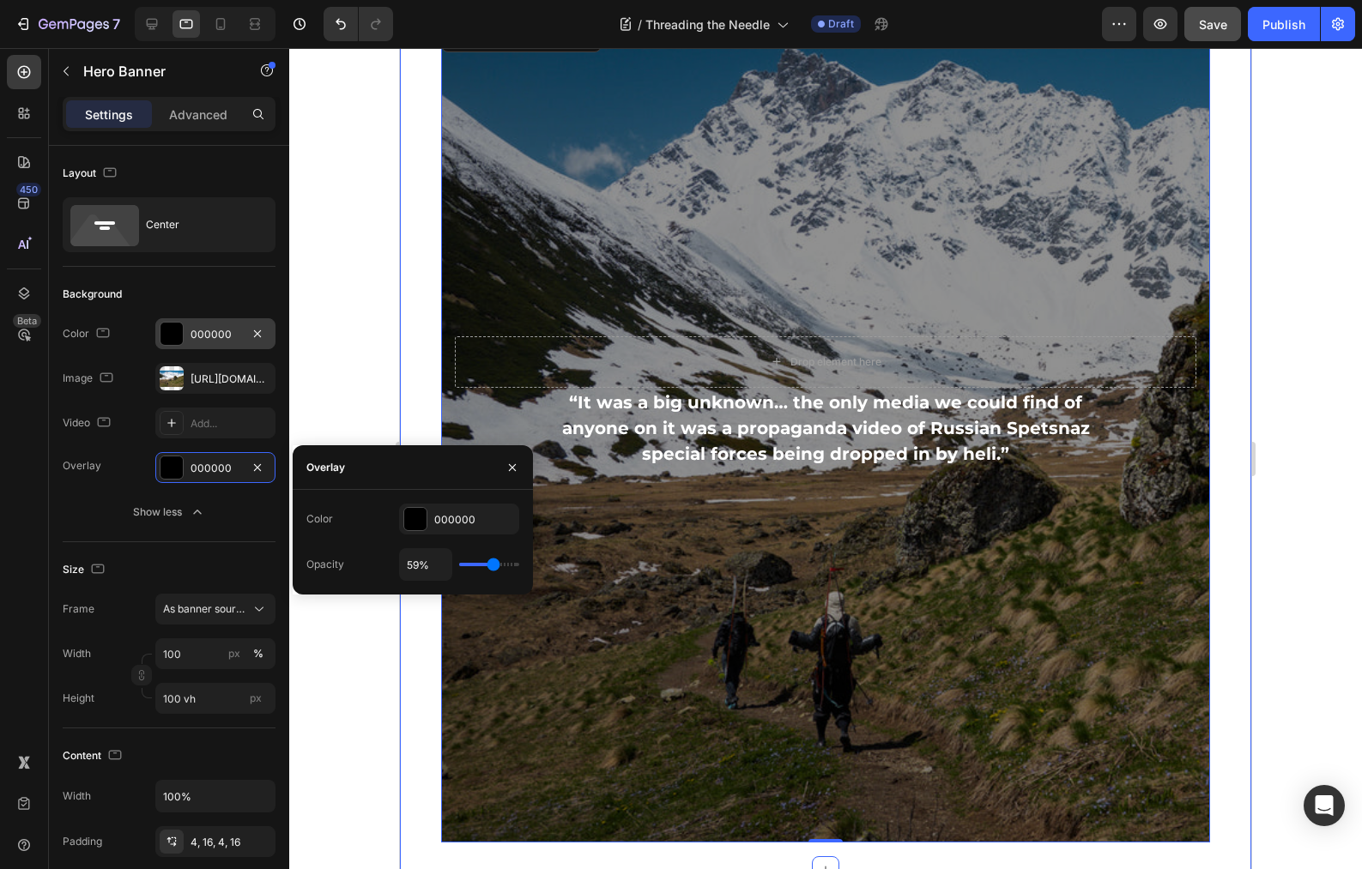
type input "60"
type input "61%"
type input "61"
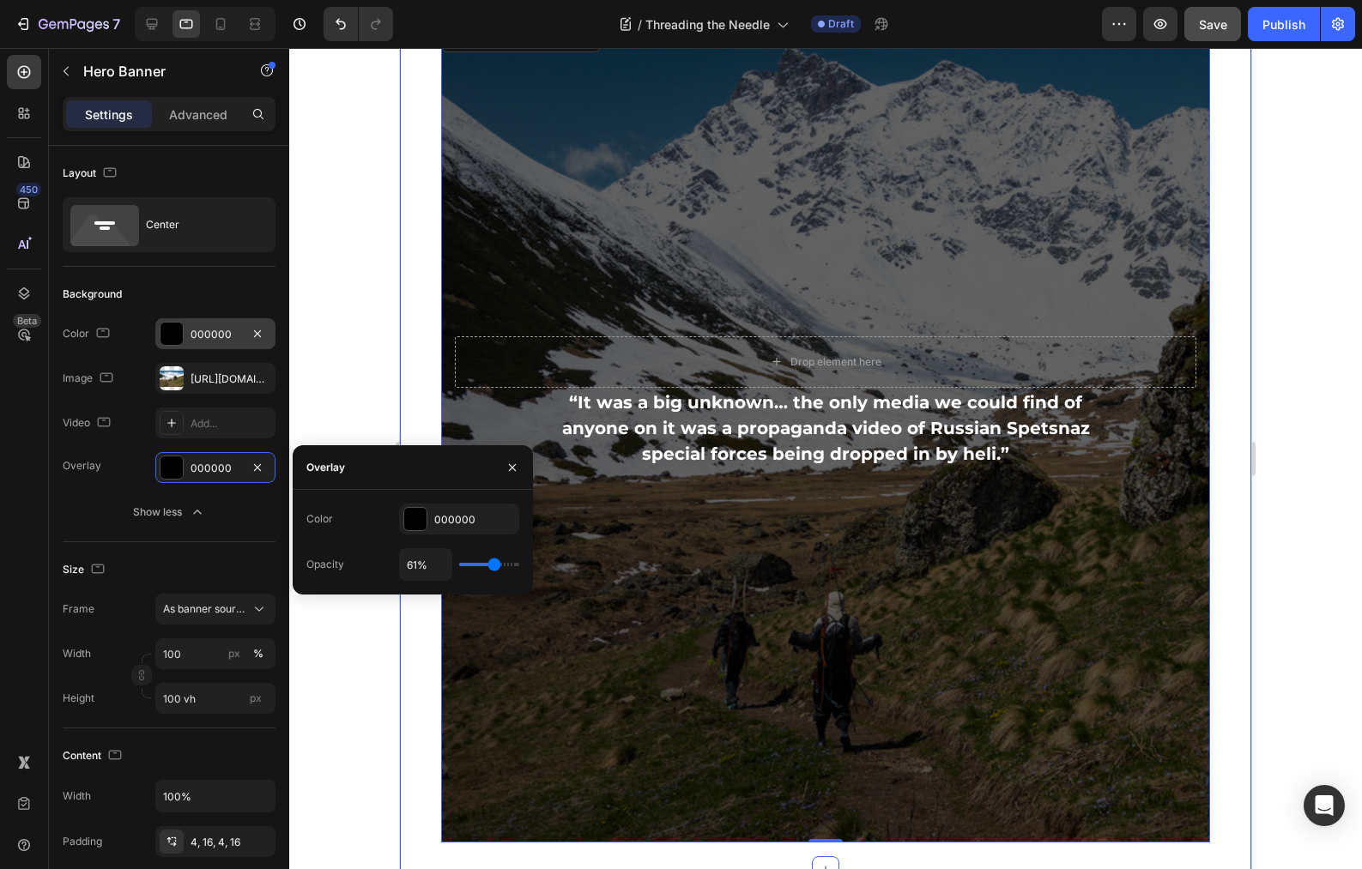
type input "60%"
type input "60"
type input "59%"
type input "59"
type input "58%"
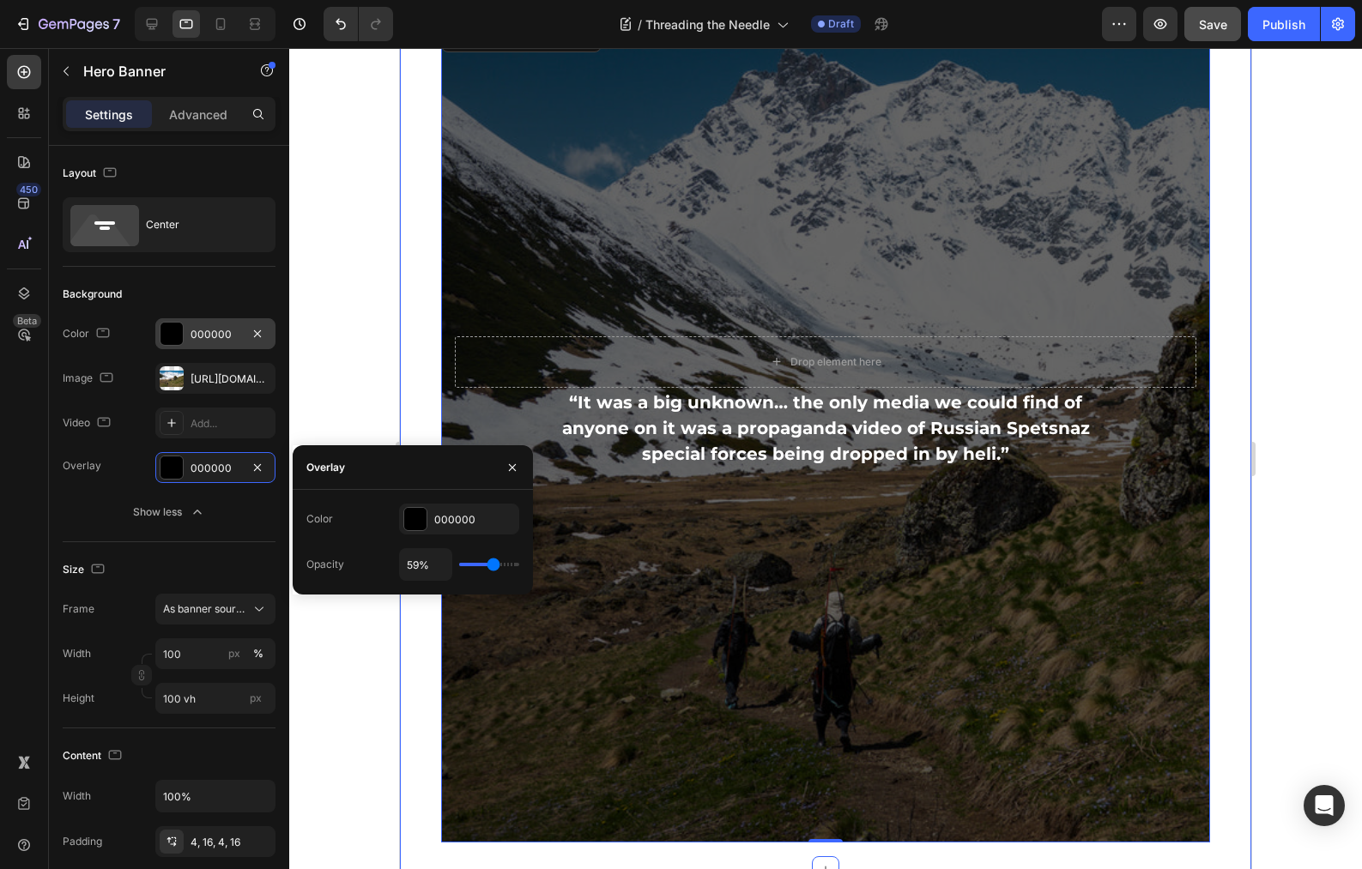
type input "58"
type input "56%"
type input "56"
type input "54%"
type input "54"
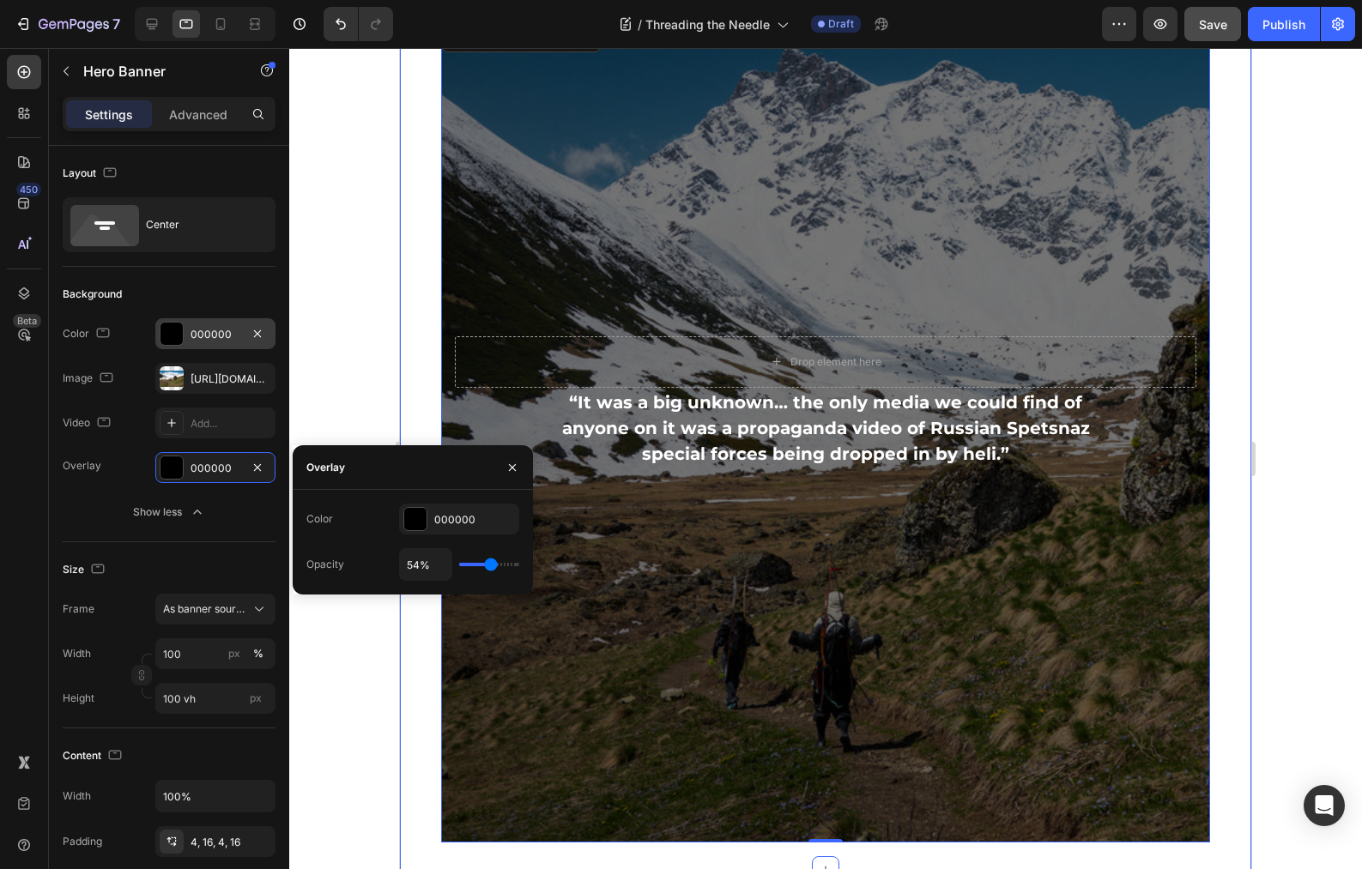
type input "52%"
type input "52"
type input "51%"
type input "51"
type input "49%"
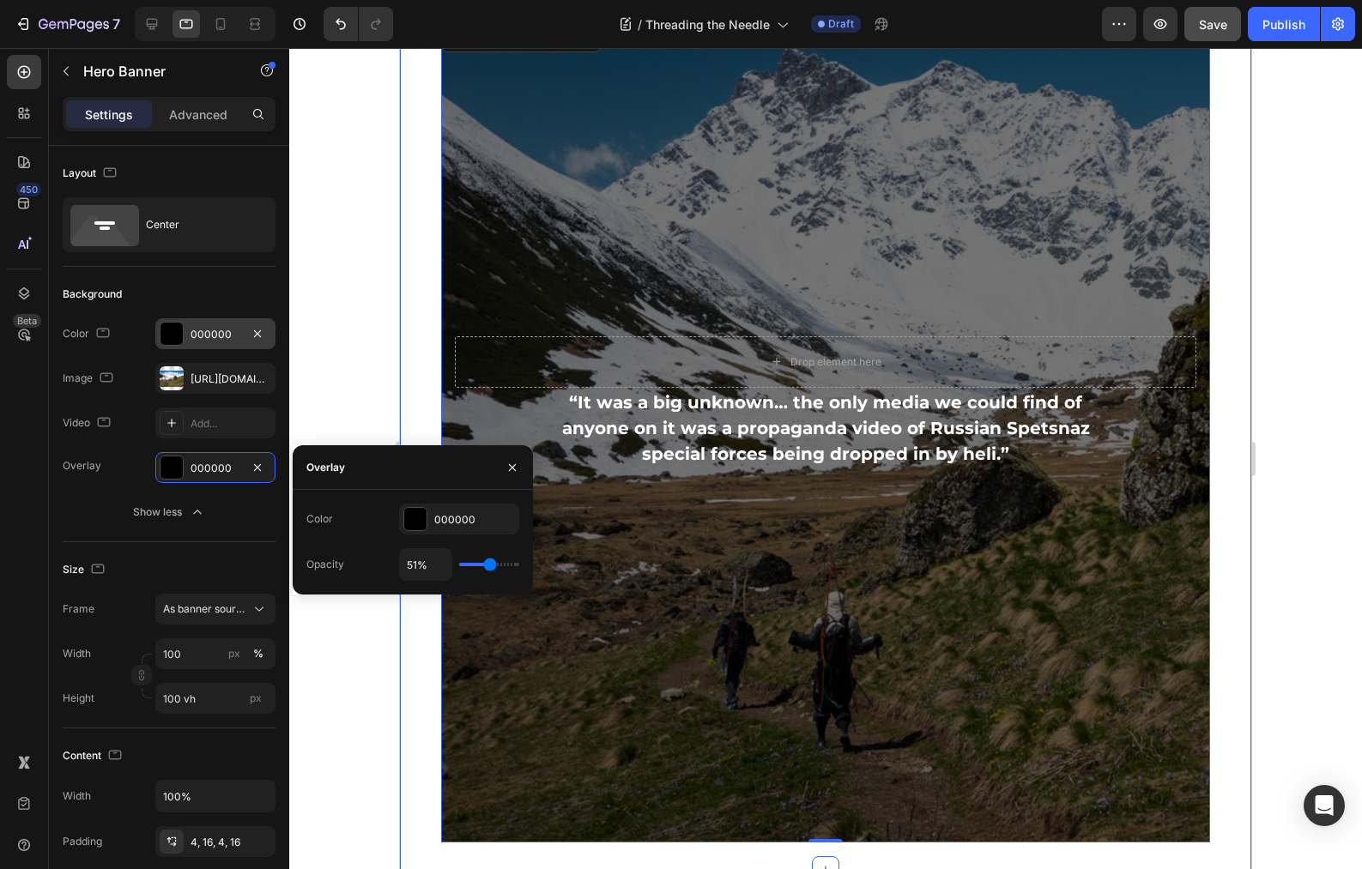
type input "49"
type input "47%"
type input "47"
type input "46%"
type input "46"
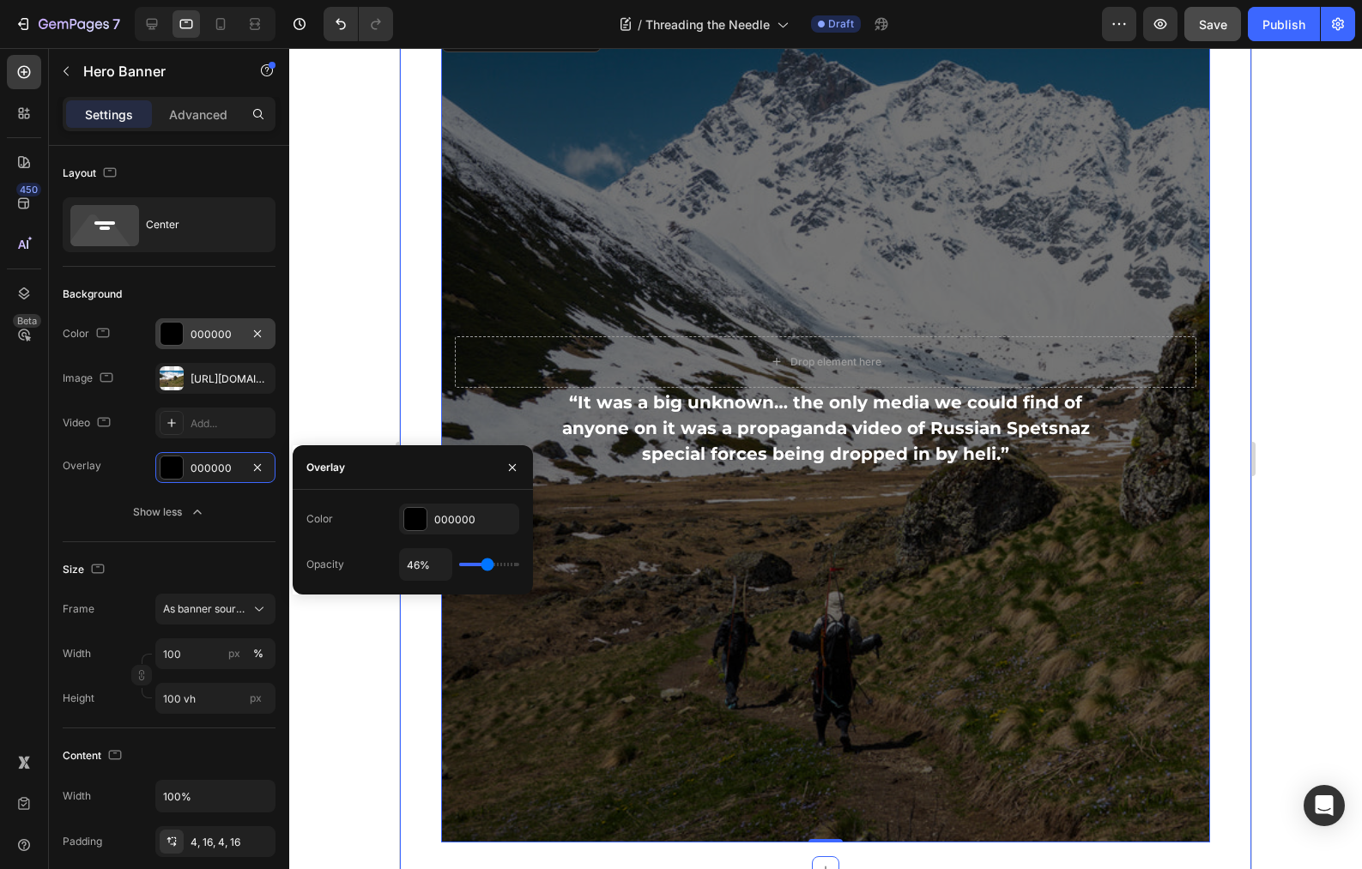
type input "45%"
type input "45"
type input "44%"
type input "44"
type input "42%"
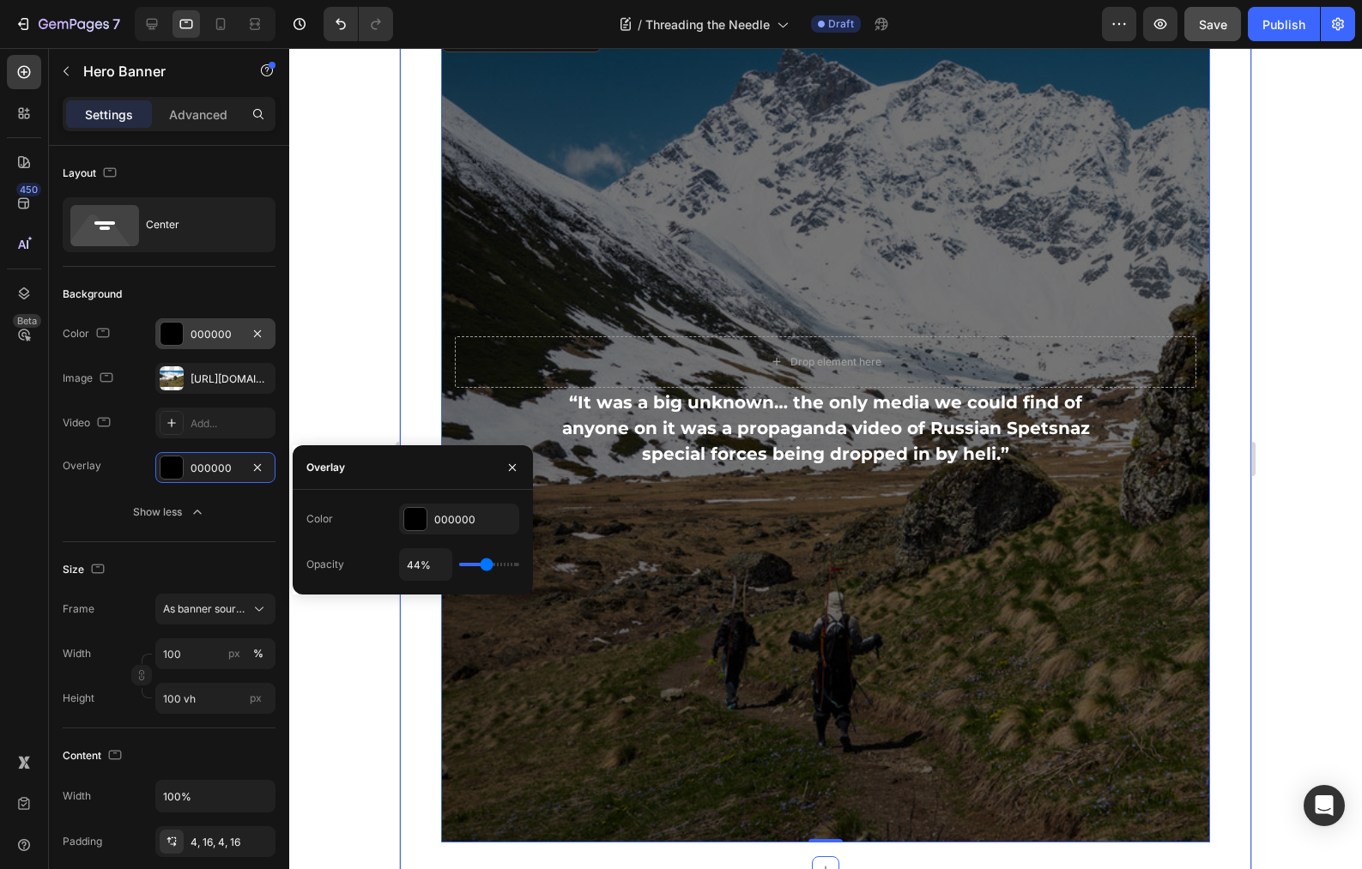
type input "42"
type input "41%"
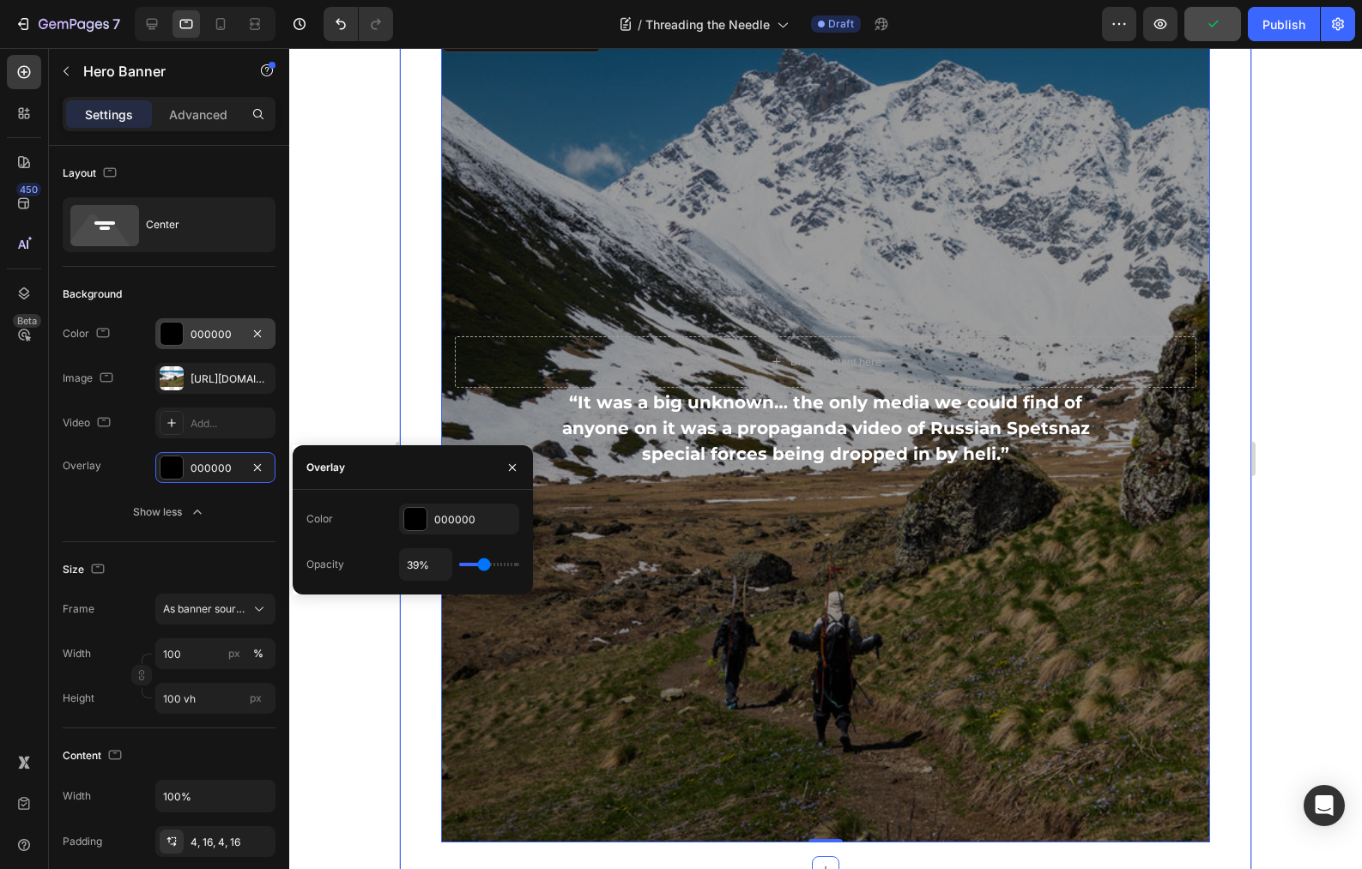
drag, startPoint x: 475, startPoint y: 565, endPoint x: 484, endPoint y: 560, distance: 10.4
click at [484, 563] on input "range" at bounding box center [489, 564] width 60 height 3
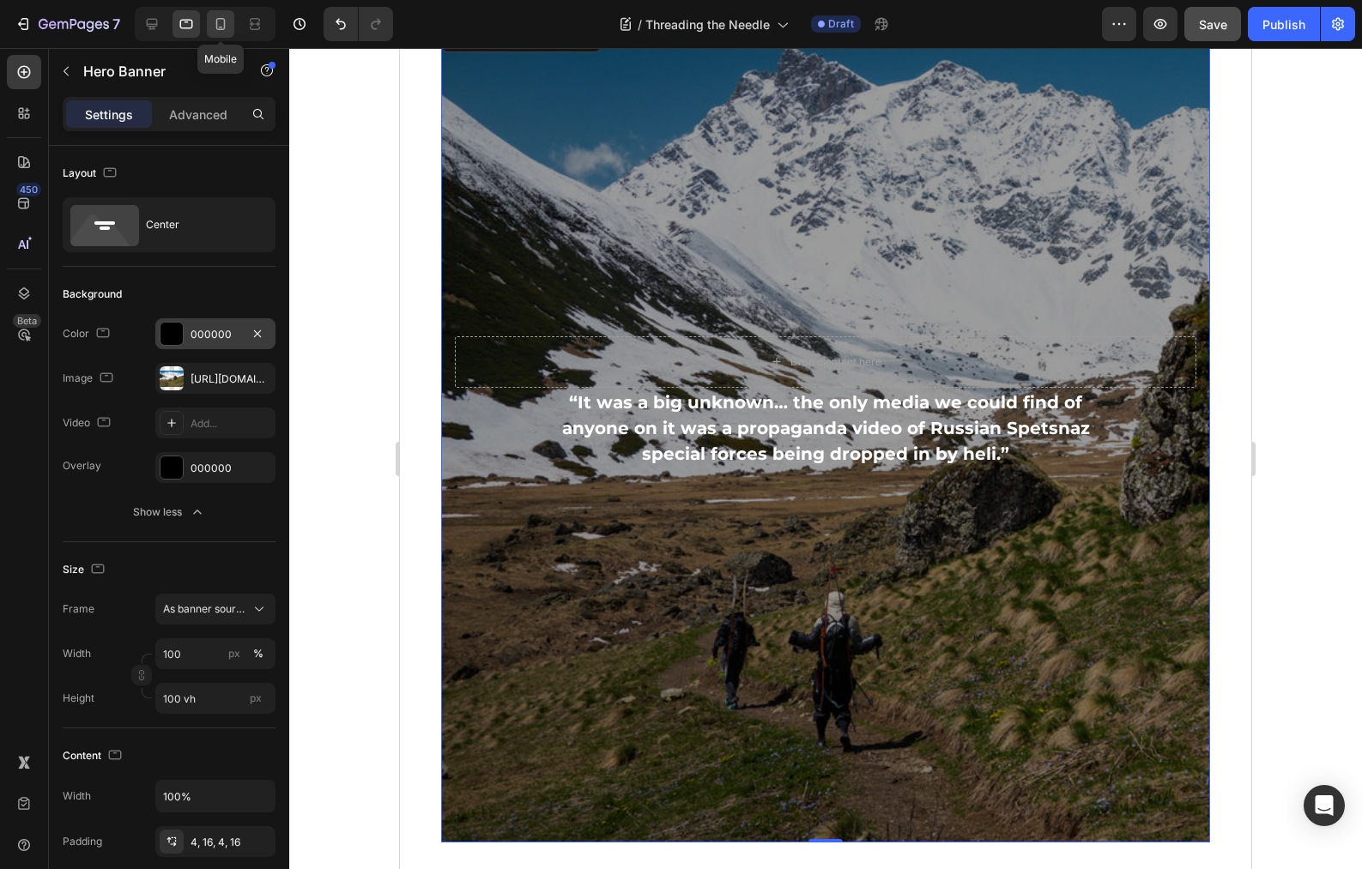
click at [227, 23] on icon at bounding box center [220, 23] width 17 height 17
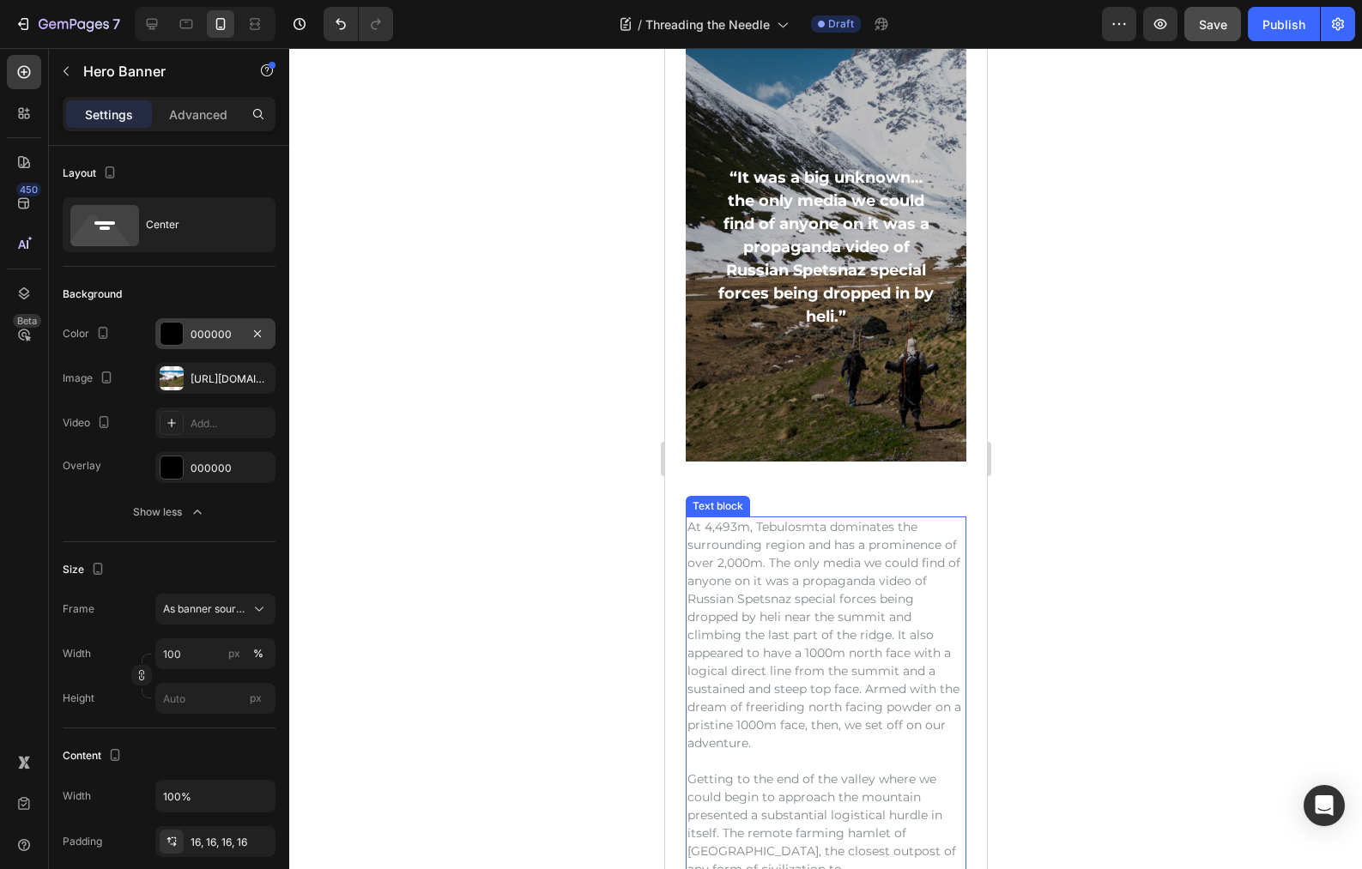
scroll to position [958, 0]
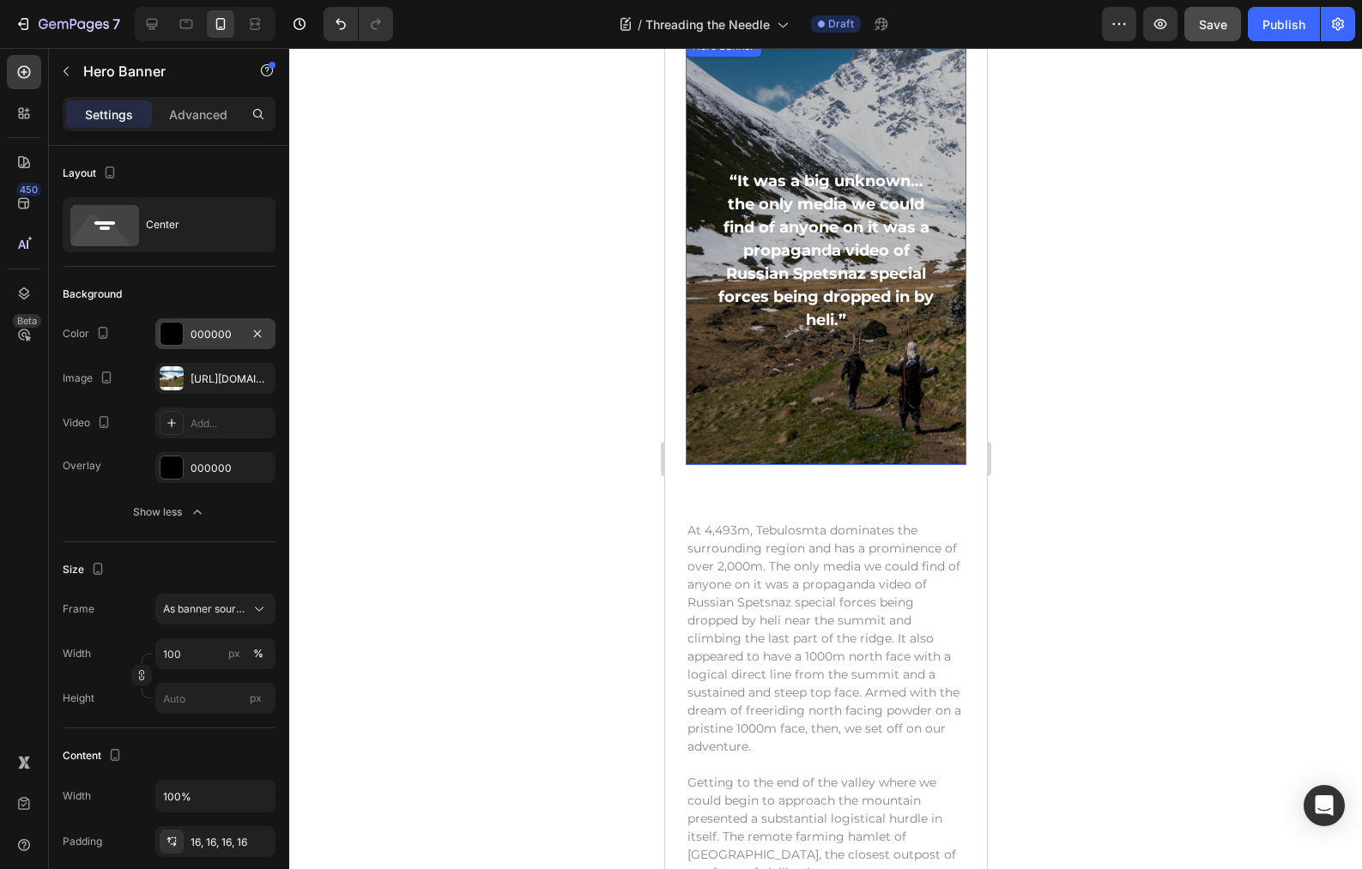
click at [790, 414] on div "Overlay" at bounding box center [825, 250] width 281 height 429
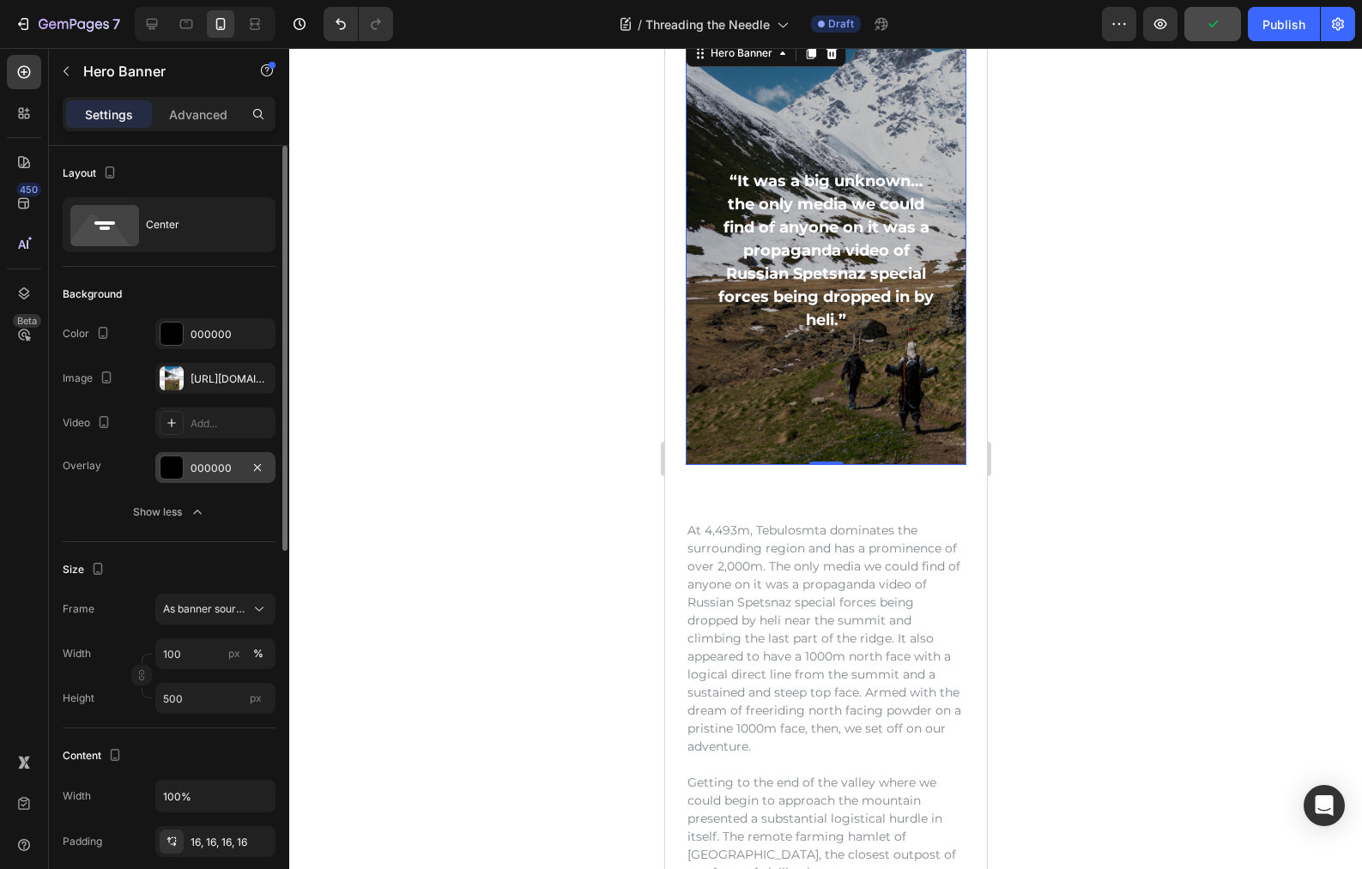
click at [212, 468] on div "000000" at bounding box center [216, 468] width 50 height 15
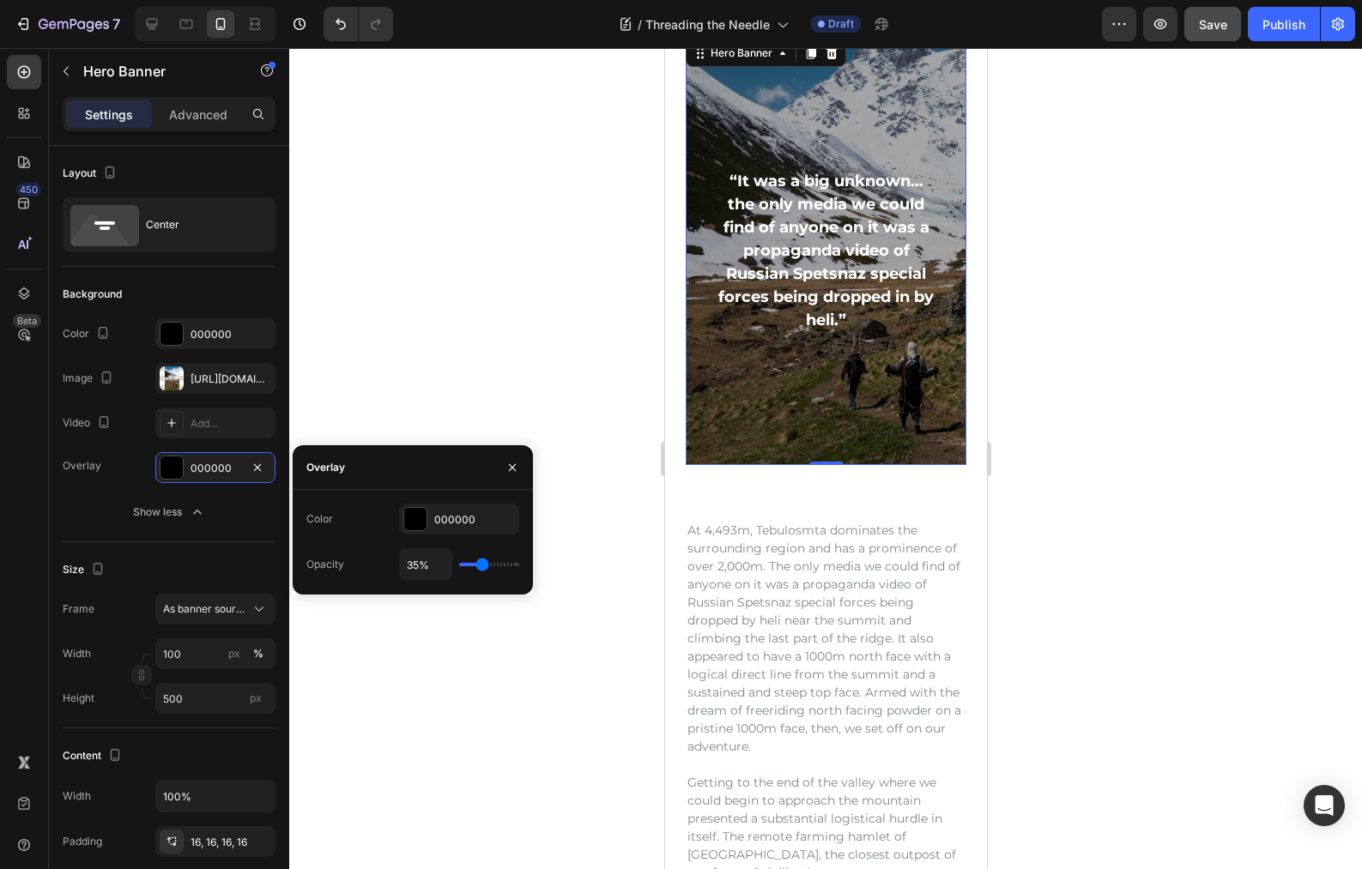
click at [482, 566] on input "range" at bounding box center [489, 564] width 60 height 3
click at [565, 360] on div at bounding box center [825, 458] width 1073 height 821
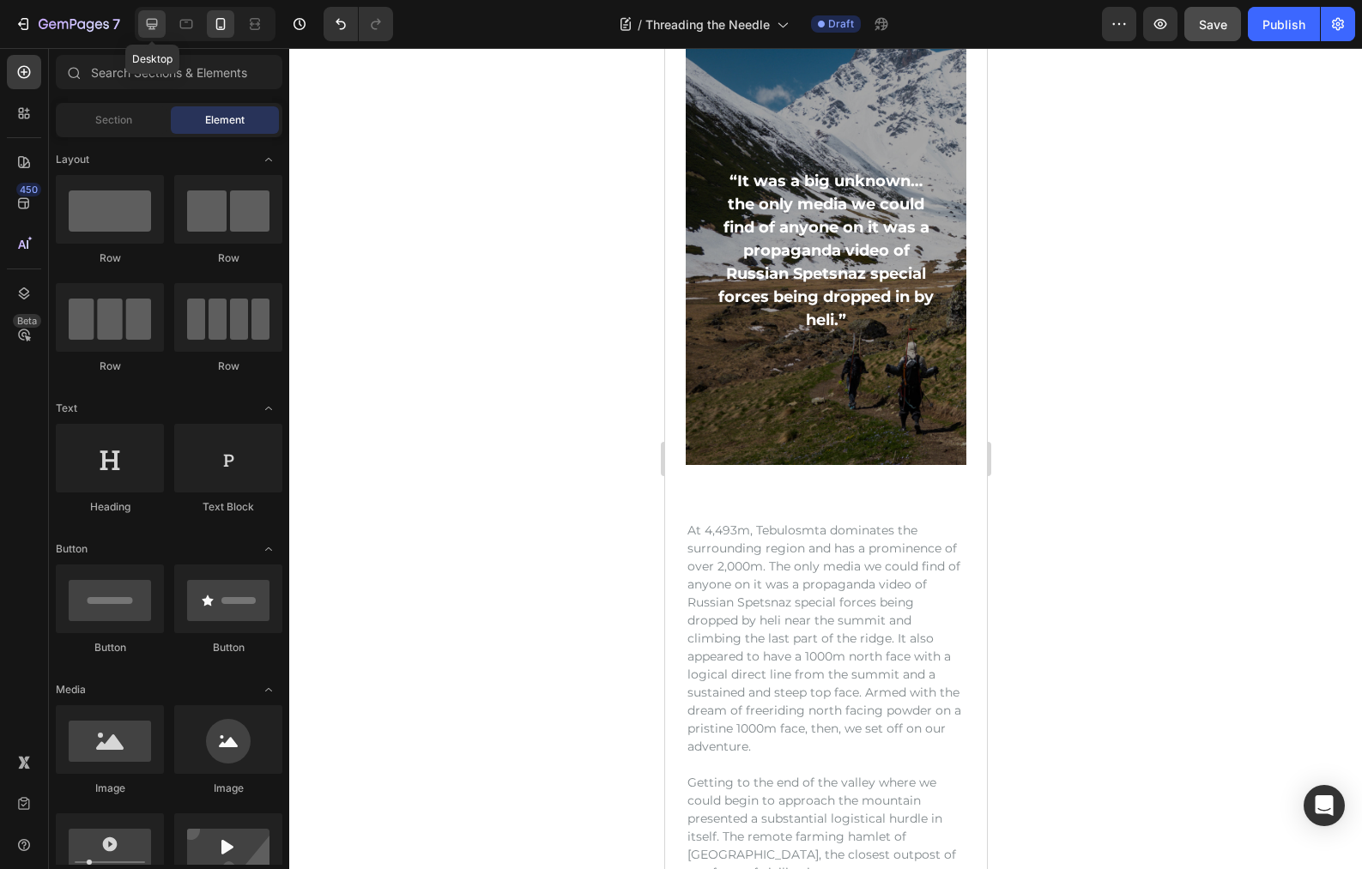
click at [148, 16] on icon at bounding box center [151, 23] width 17 height 17
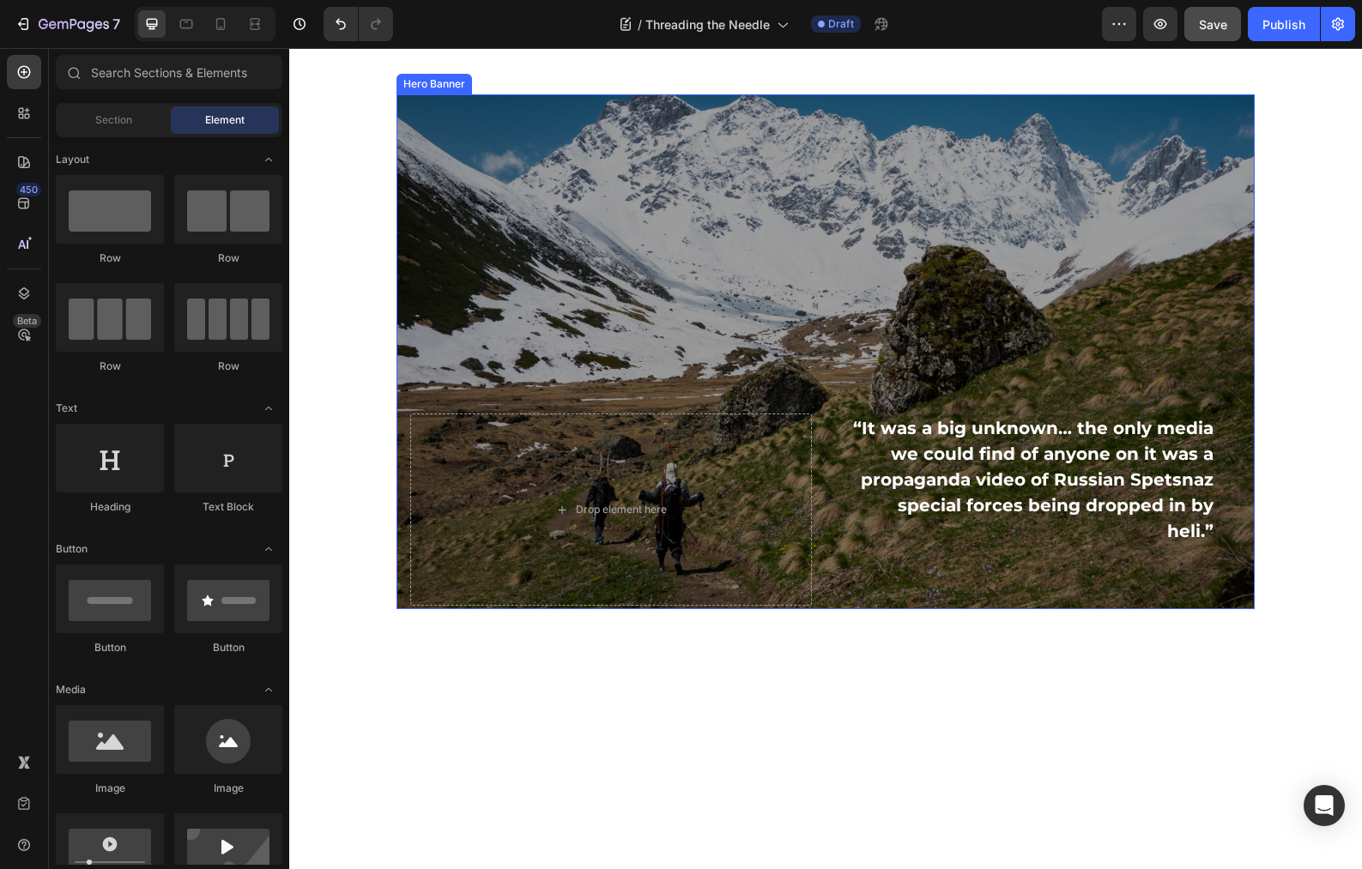
scroll to position [1953, 0]
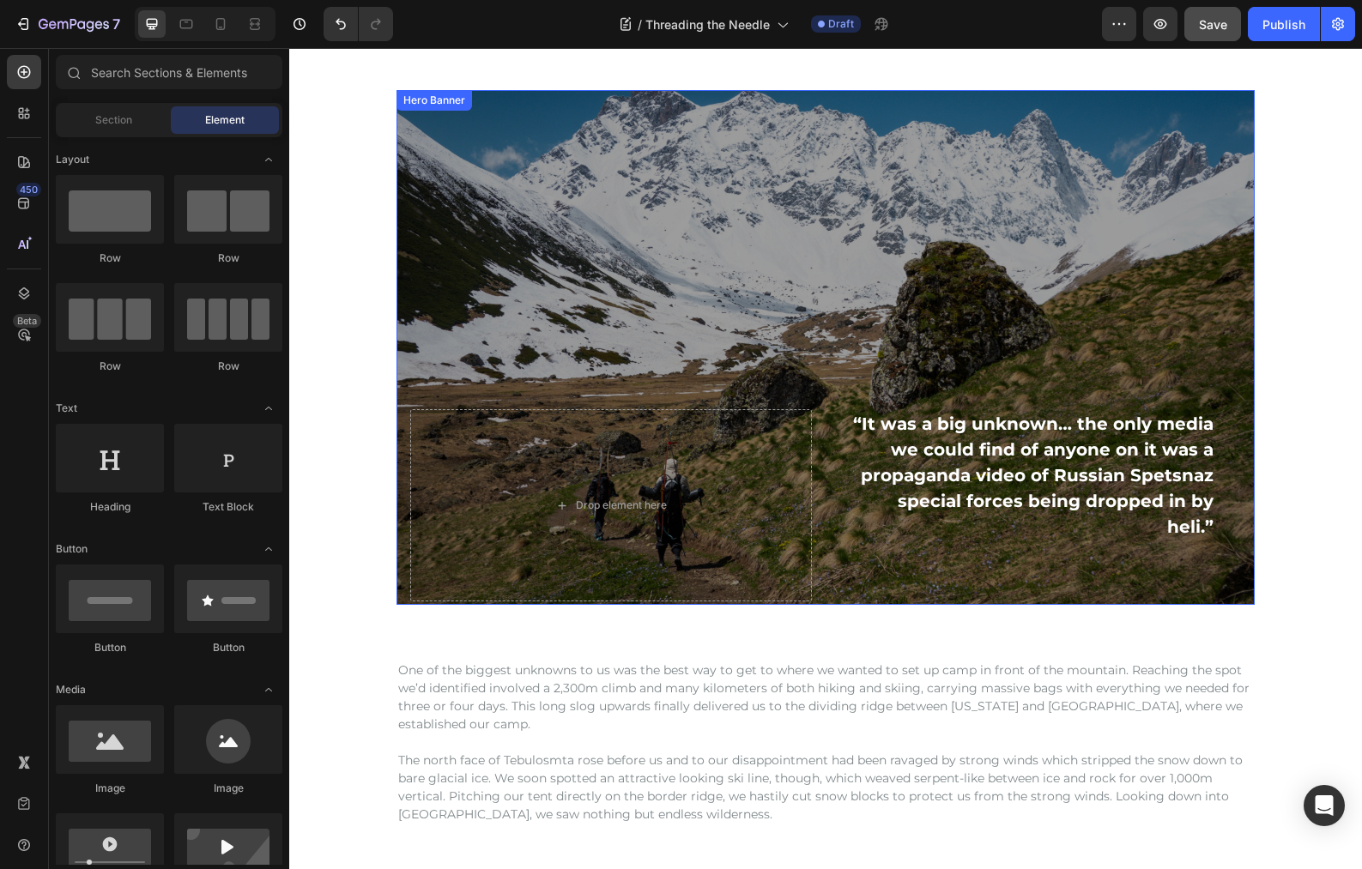
click at [644, 293] on div "Overlay" at bounding box center [825, 347] width 858 height 515
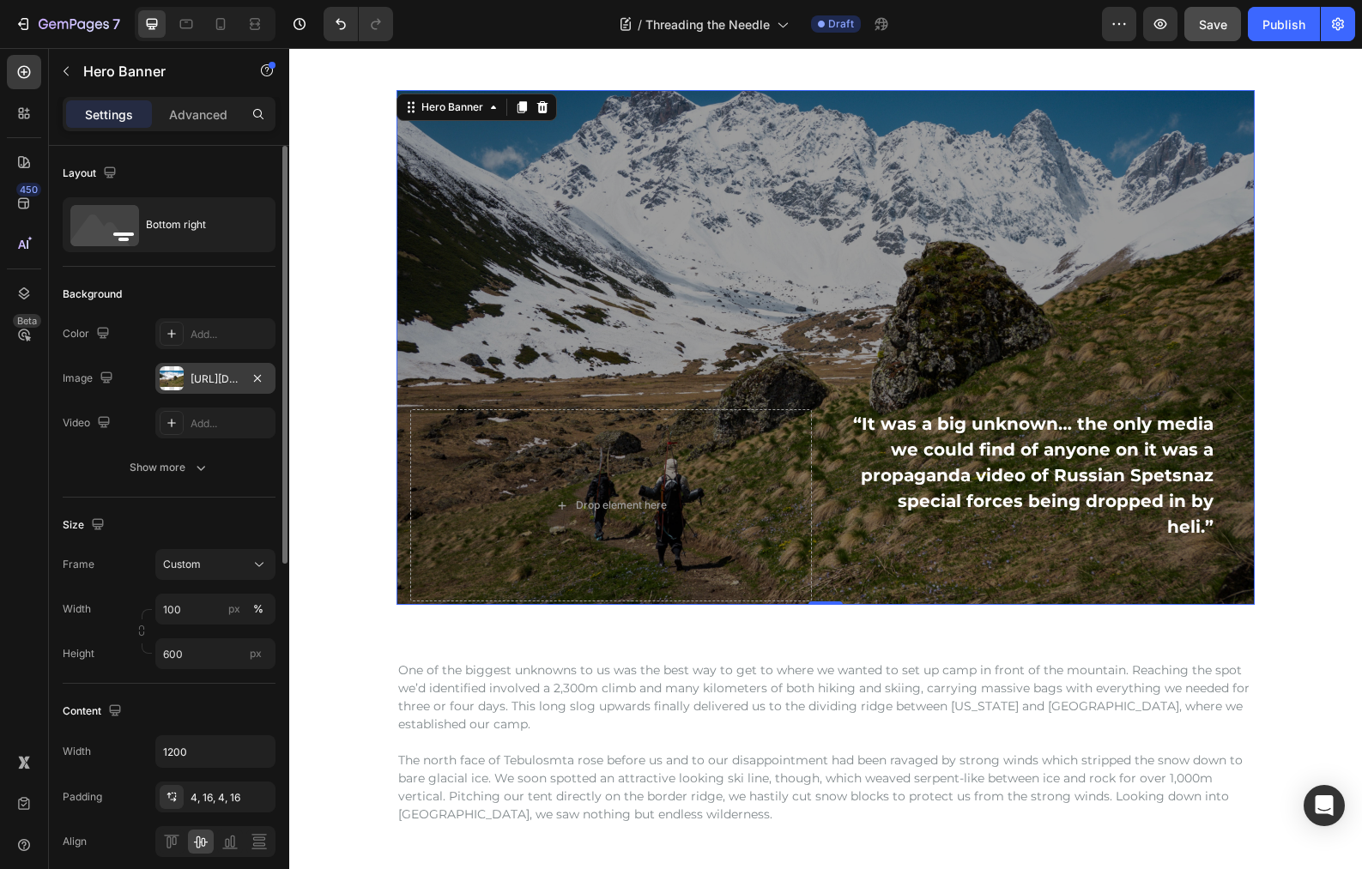
click at [194, 372] on div "[URL][DOMAIN_NAME]" at bounding box center [216, 379] width 50 height 15
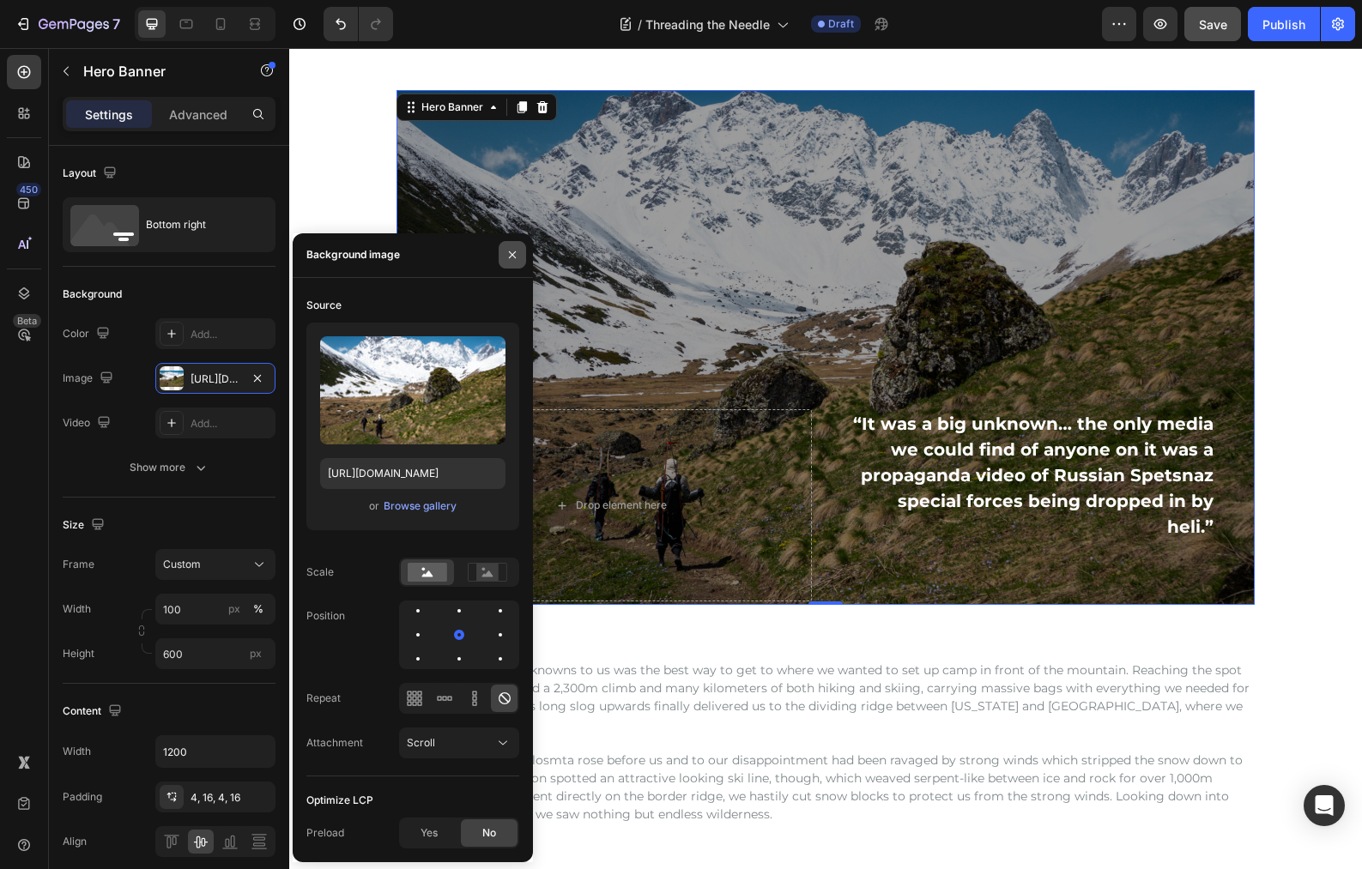
click at [512, 251] on icon "button" at bounding box center [512, 255] width 14 height 14
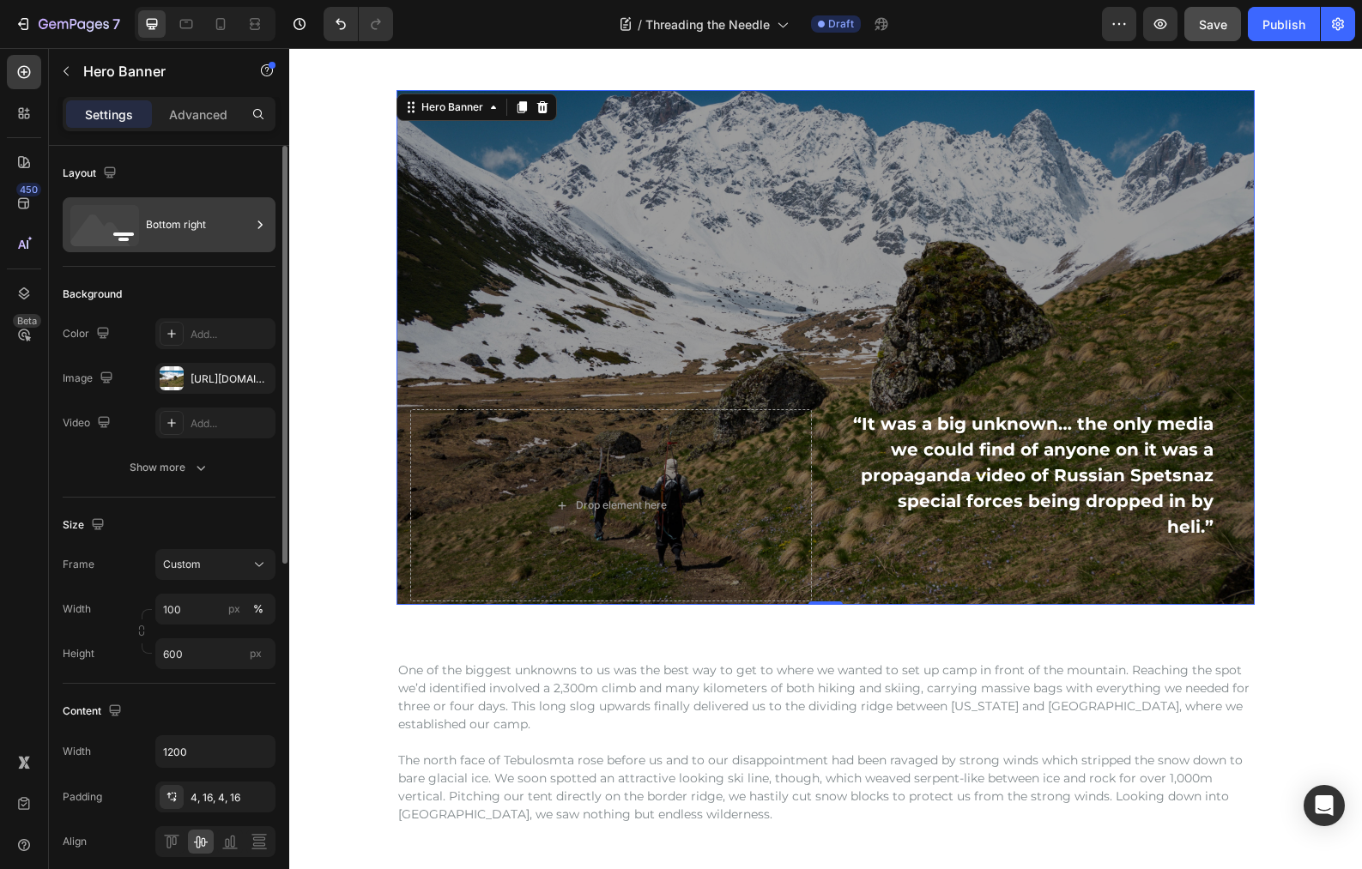
click at [223, 227] on div "Bottom right" at bounding box center [198, 224] width 105 height 39
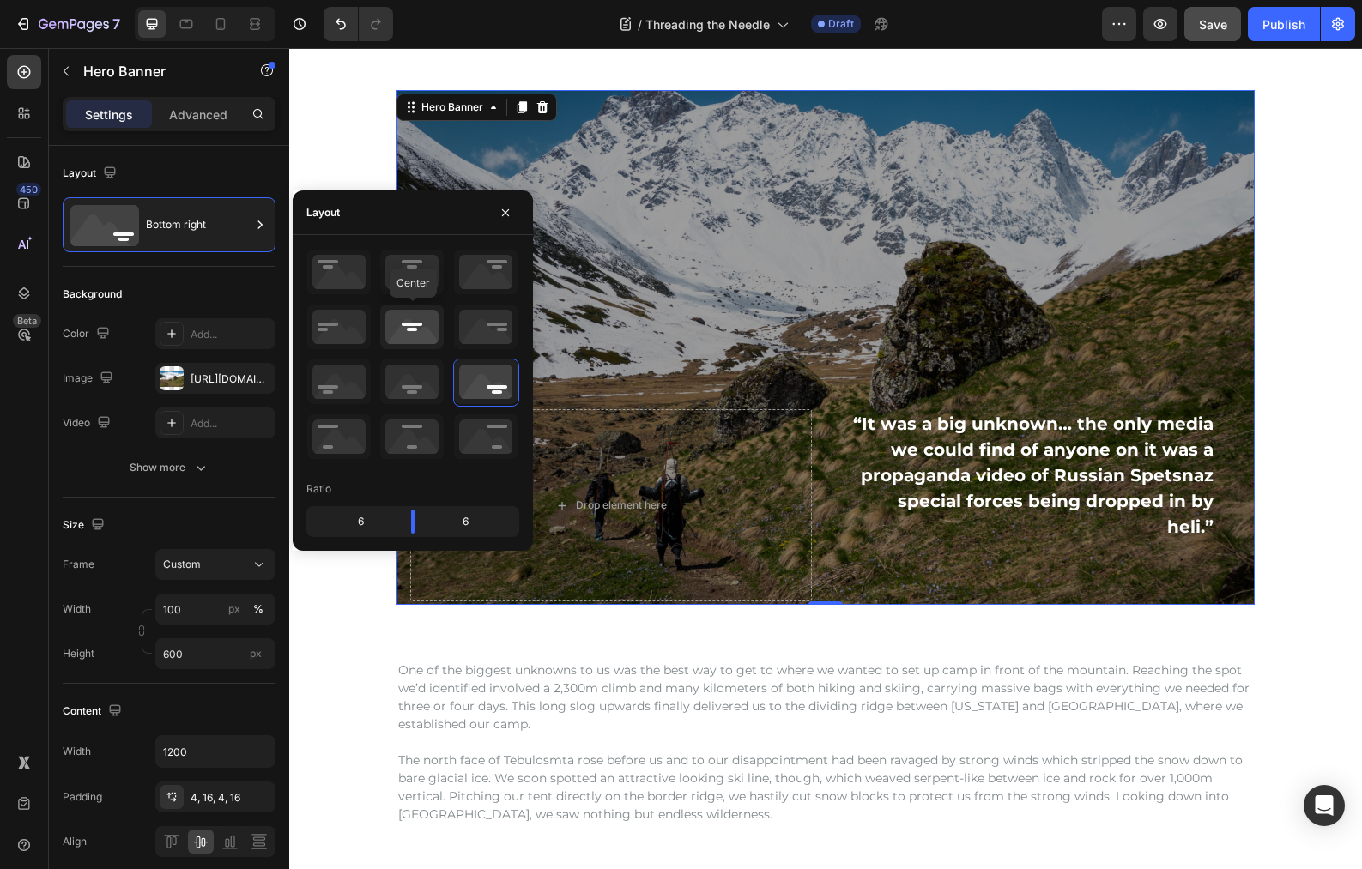
click at [411, 320] on icon at bounding box center [412, 327] width 64 height 45
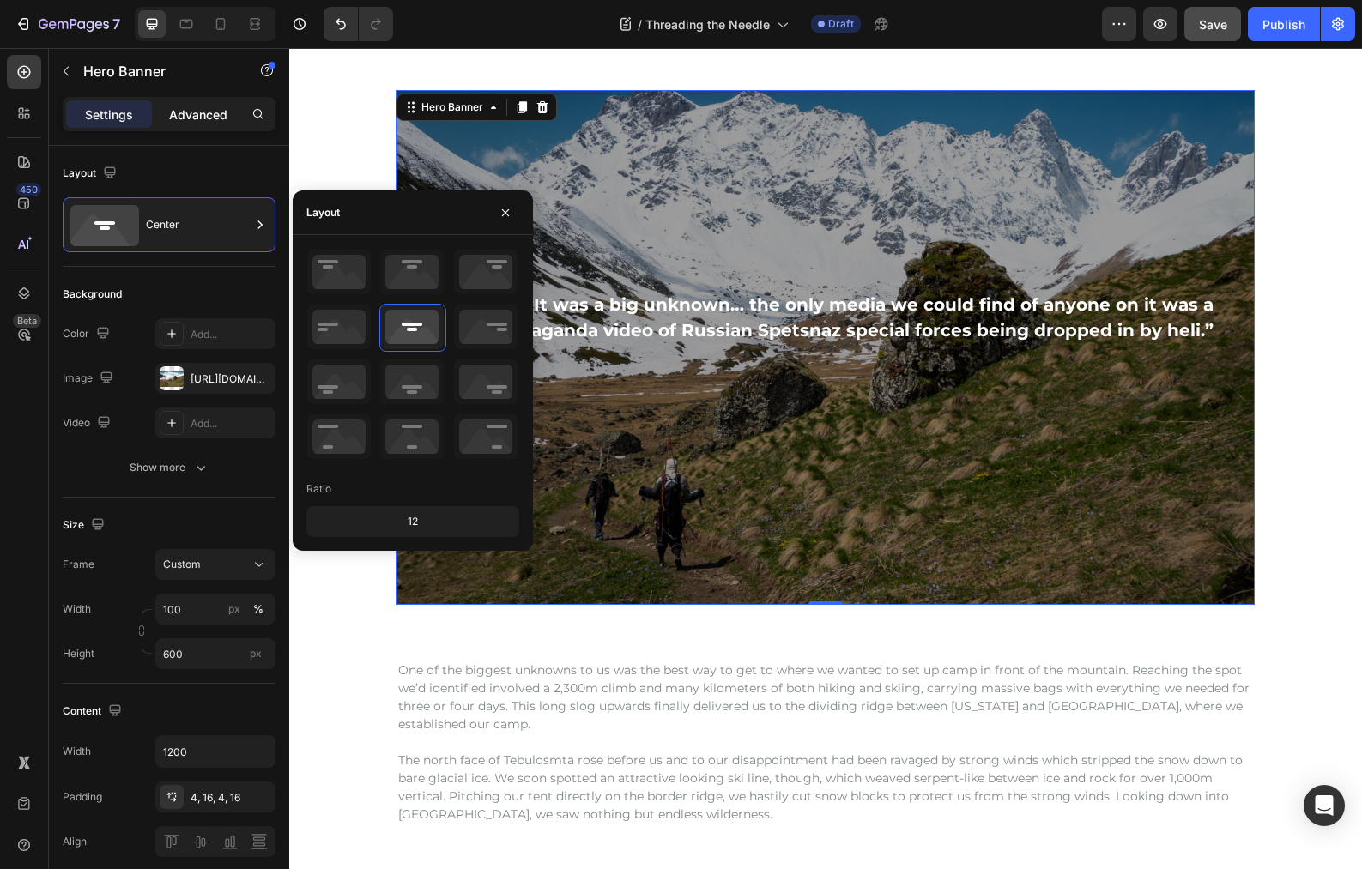
click at [199, 115] on p "Advanced" at bounding box center [198, 115] width 58 height 18
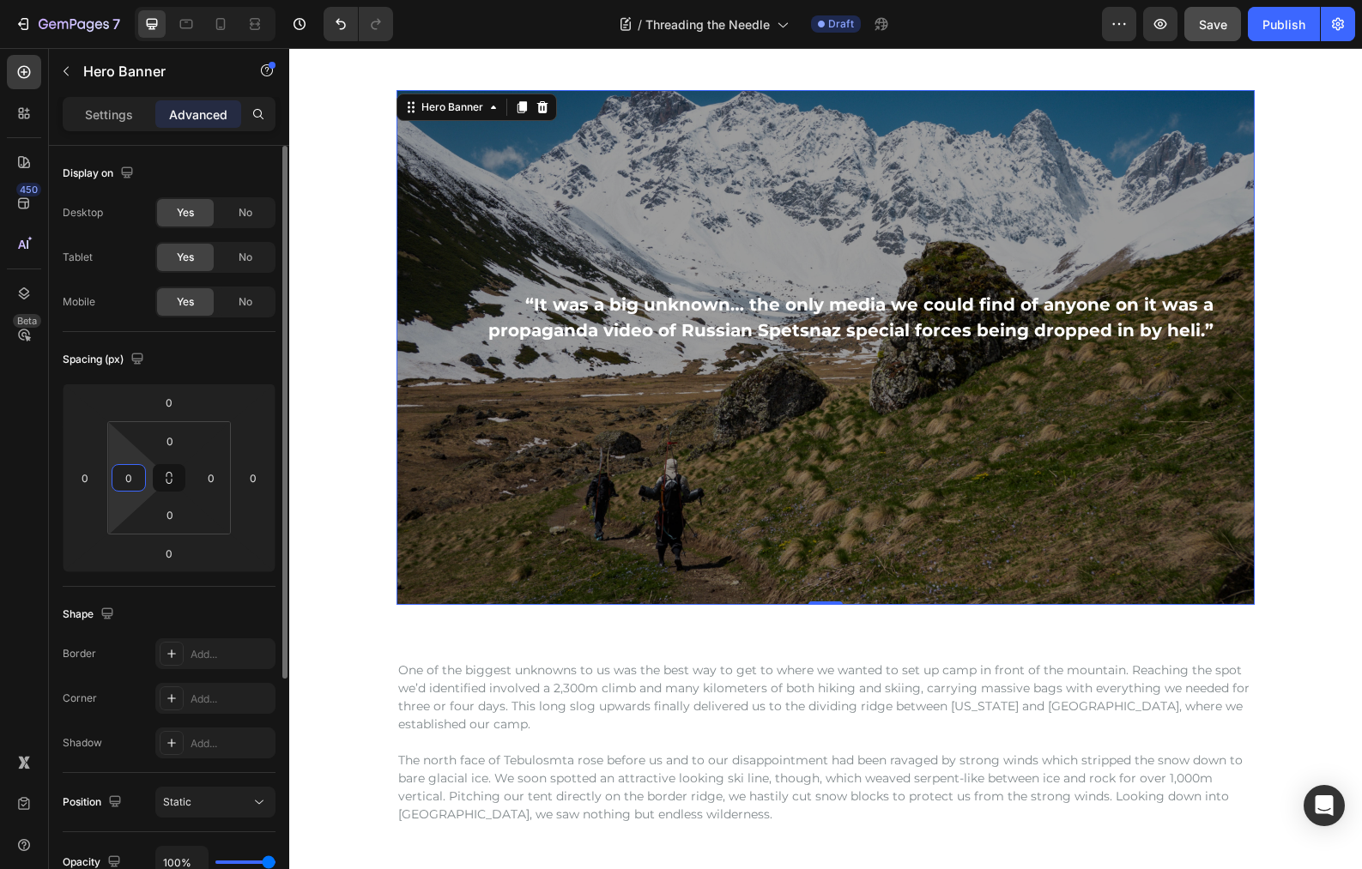
drag, startPoint x: 137, startPoint y: 475, endPoint x: 148, endPoint y: 478, distance: 11.4
click at [136, 475] on input "0" at bounding box center [129, 478] width 26 height 26
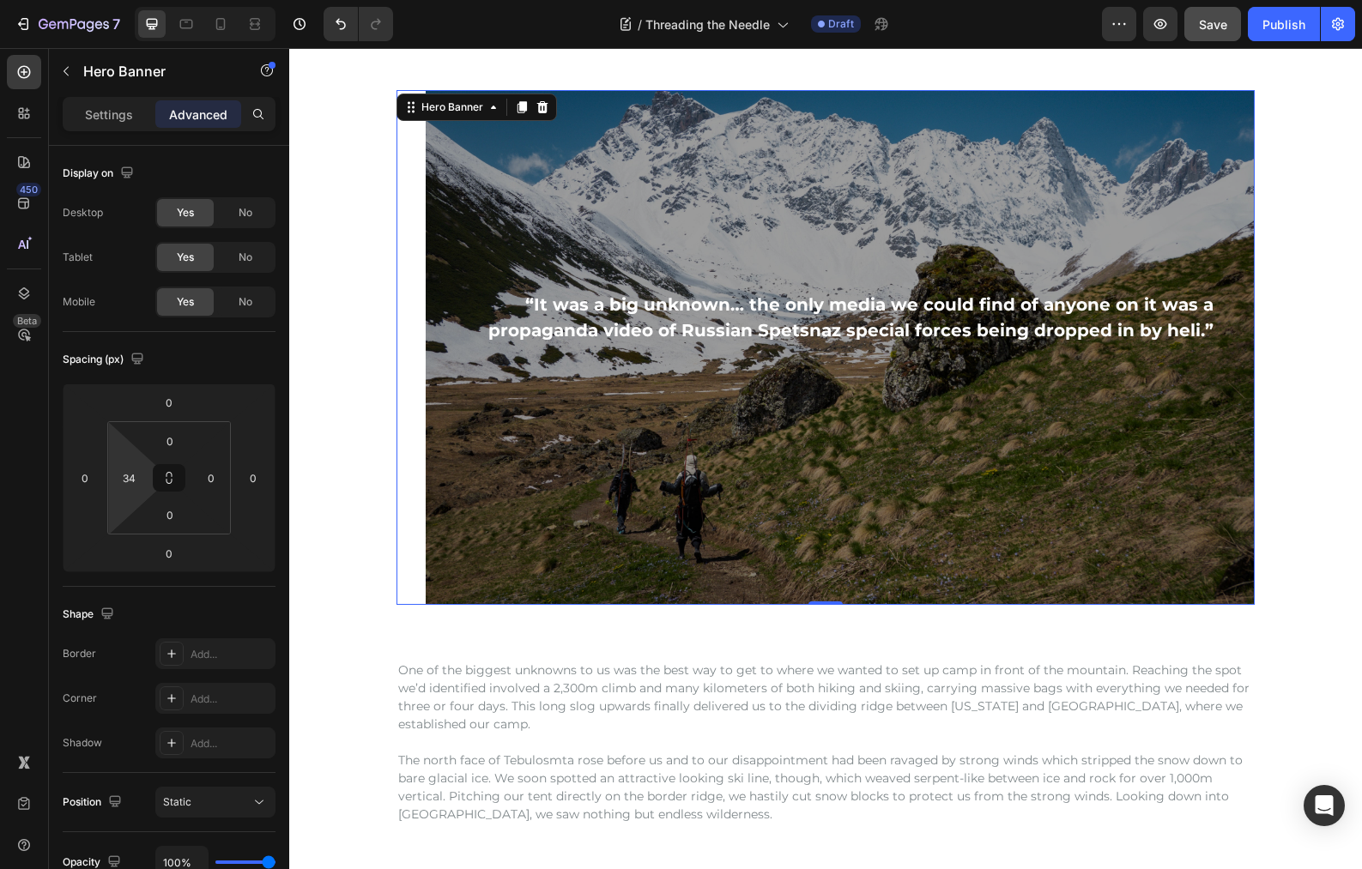
drag, startPoint x: 149, startPoint y: 477, endPoint x: 148, endPoint y: 463, distance: 14.6
click at [148, 0] on html "7 Version history / Threading the Needle Draft Preview Save Publish 450 Beta Se…" at bounding box center [681, 0] width 1362 height 0
drag, startPoint x: 336, startPoint y: 23, endPoint x: 233, endPoint y: 225, distance: 226.8
click at [336, 23] on icon "Undo/Redo" at bounding box center [340, 23] width 17 height 17
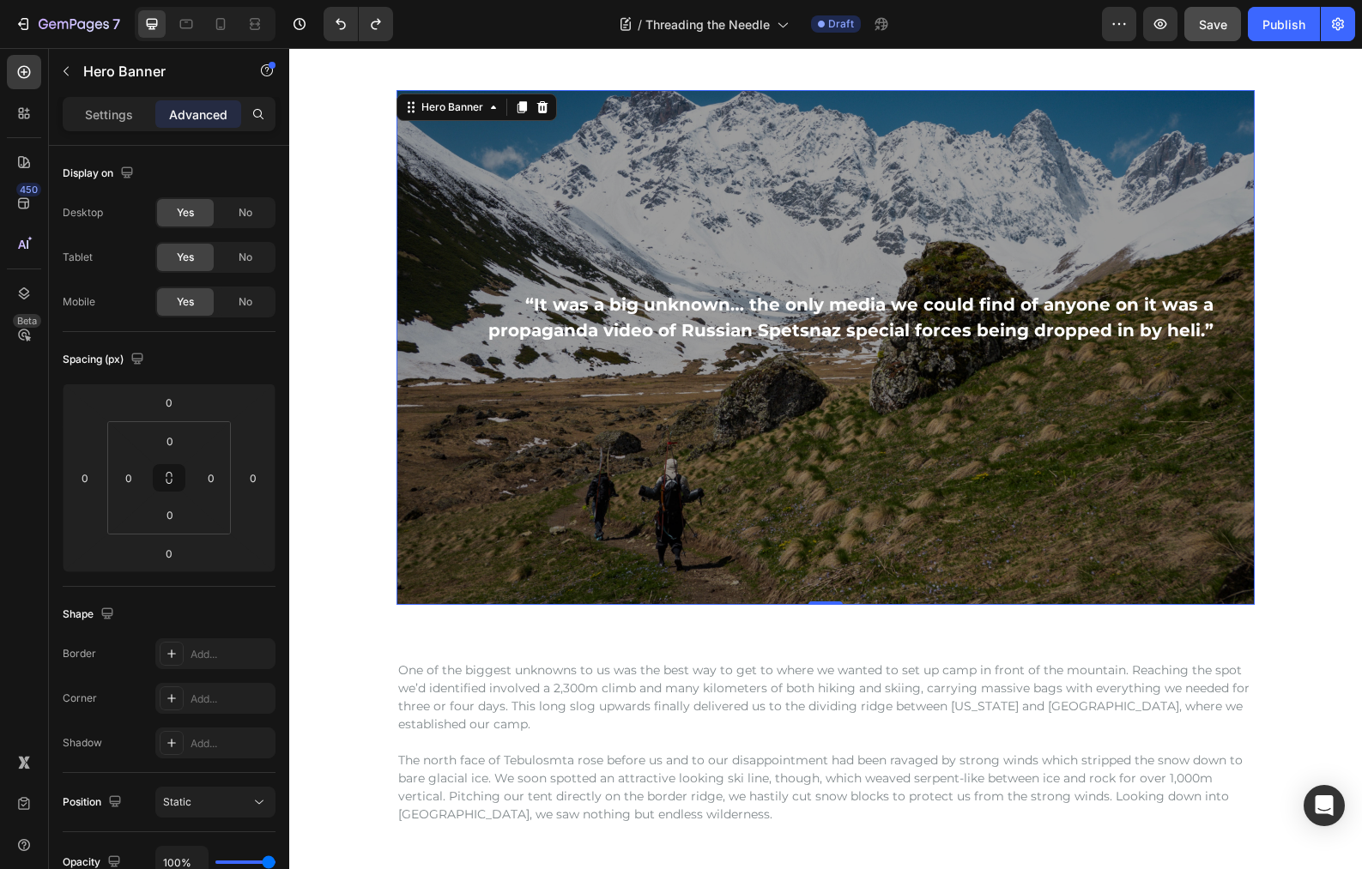
click at [571, 275] on div "Overlay" at bounding box center [825, 347] width 858 height 515
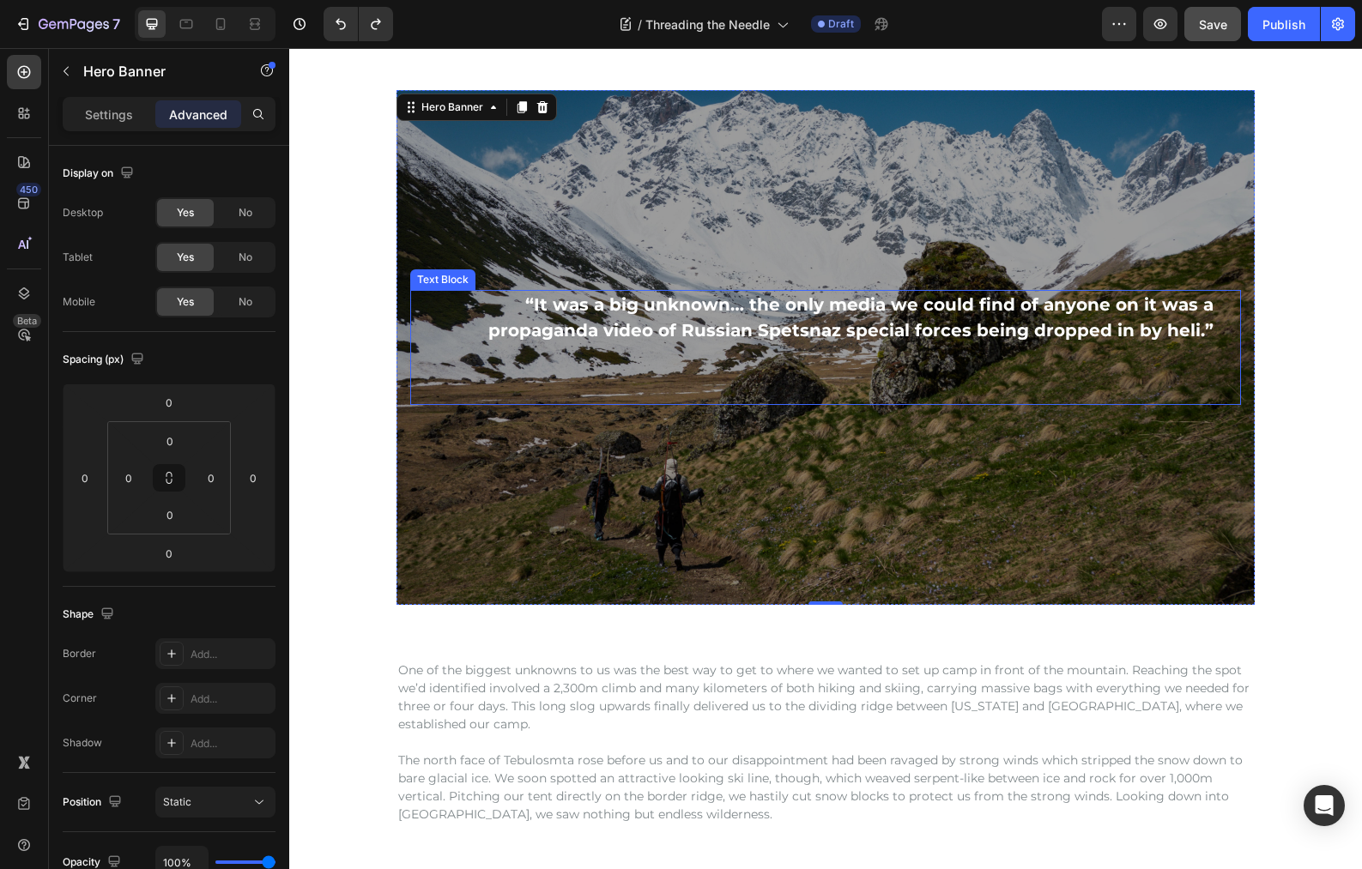
click at [566, 331] on p "“It was a big unknown… the only media we could find of anyone on it was a propa…" at bounding box center [817, 317] width 791 height 51
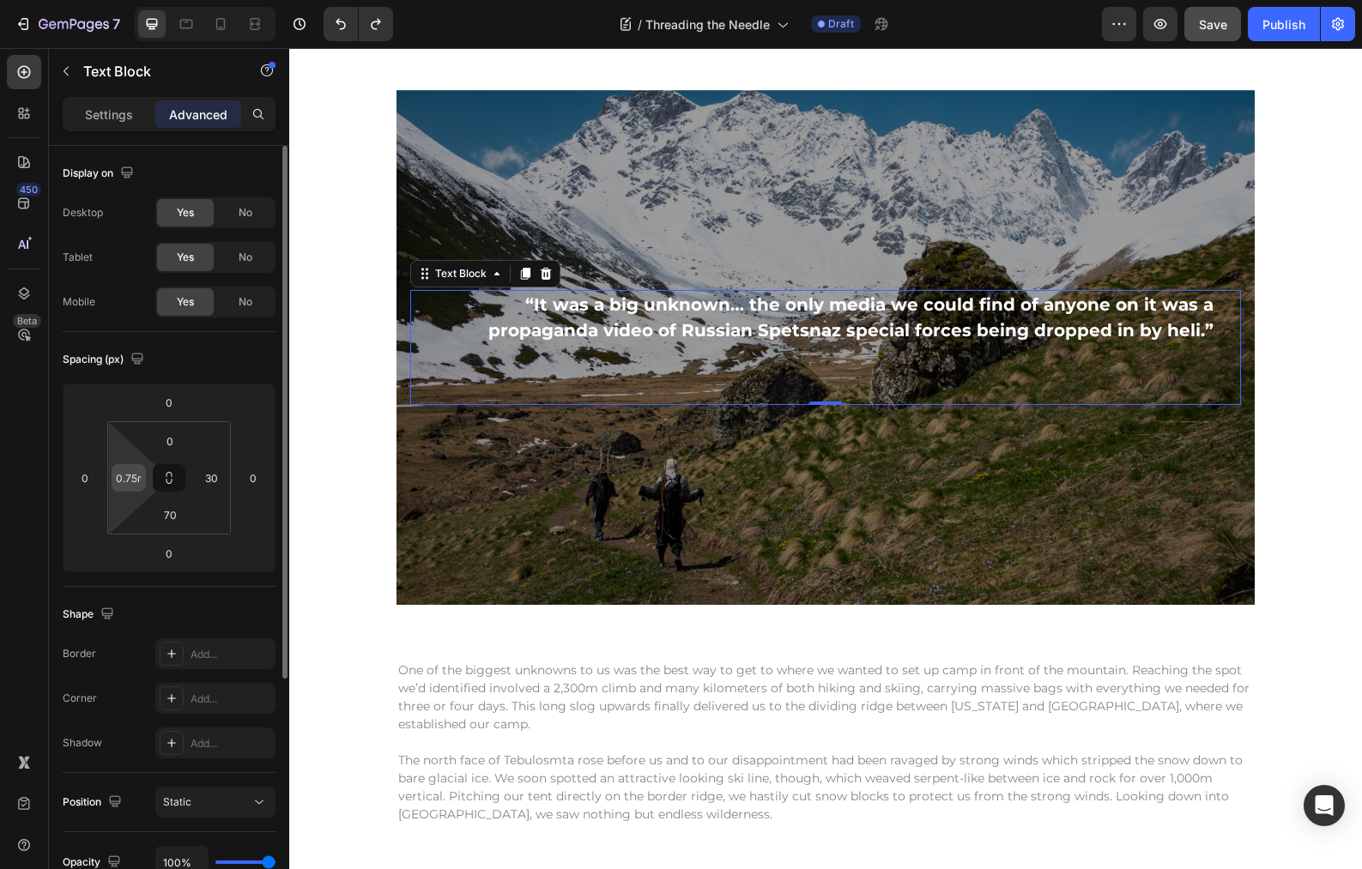
click at [131, 482] on input "0.75rem" at bounding box center [129, 478] width 26 height 26
drag, startPoint x: 146, startPoint y: 491, endPoint x: 152, endPoint y: 469, distance: 22.3
click at [152, 0] on html "7 Version history / Threading the Needle Draft Preview Save Publish 450 Beta Se…" at bounding box center [681, 0] width 1362 height 0
click at [208, 481] on input "30" at bounding box center [211, 478] width 26 height 26
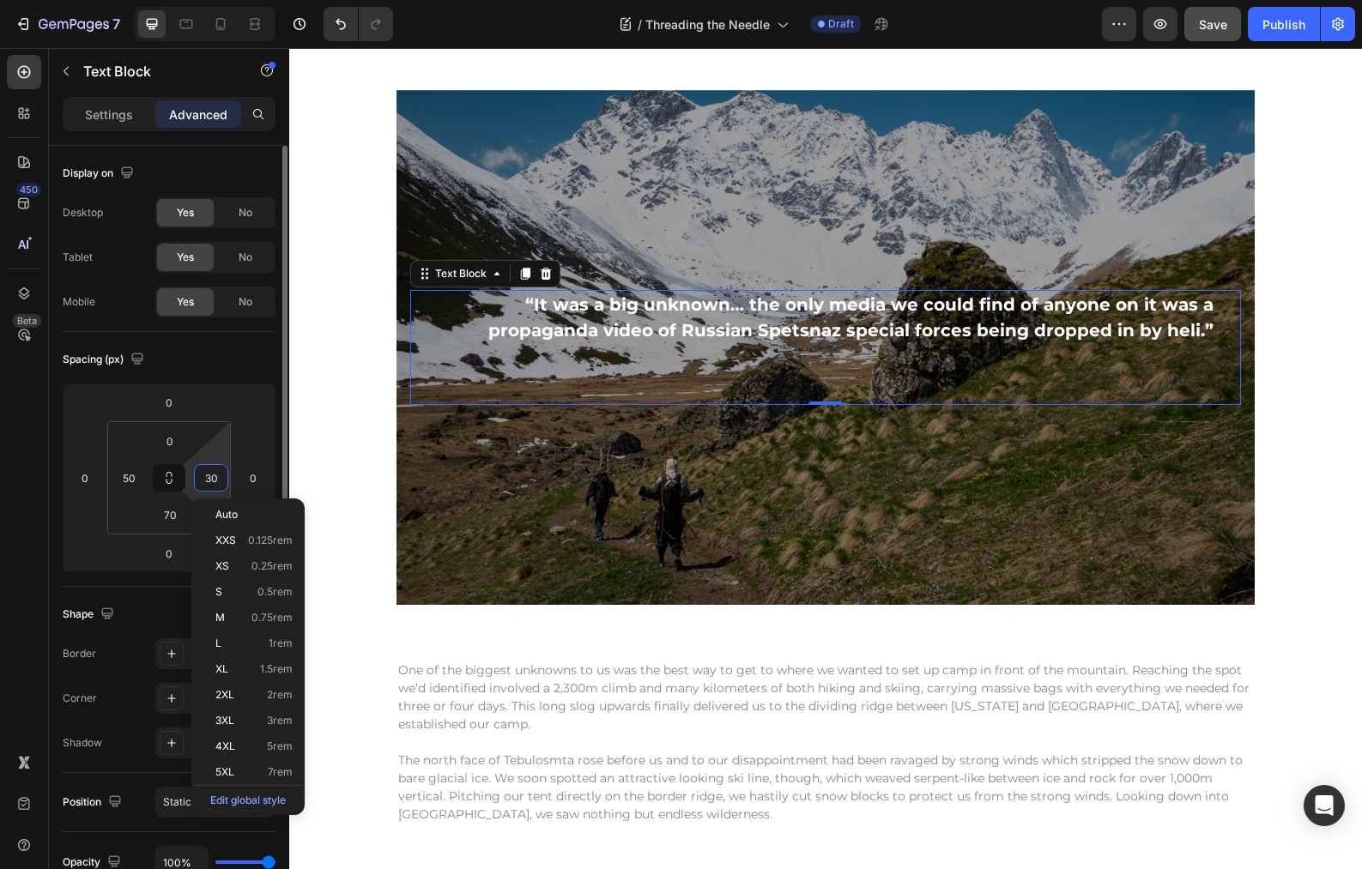
click at [226, 482] on div "30" at bounding box center [211, 477] width 34 height 27
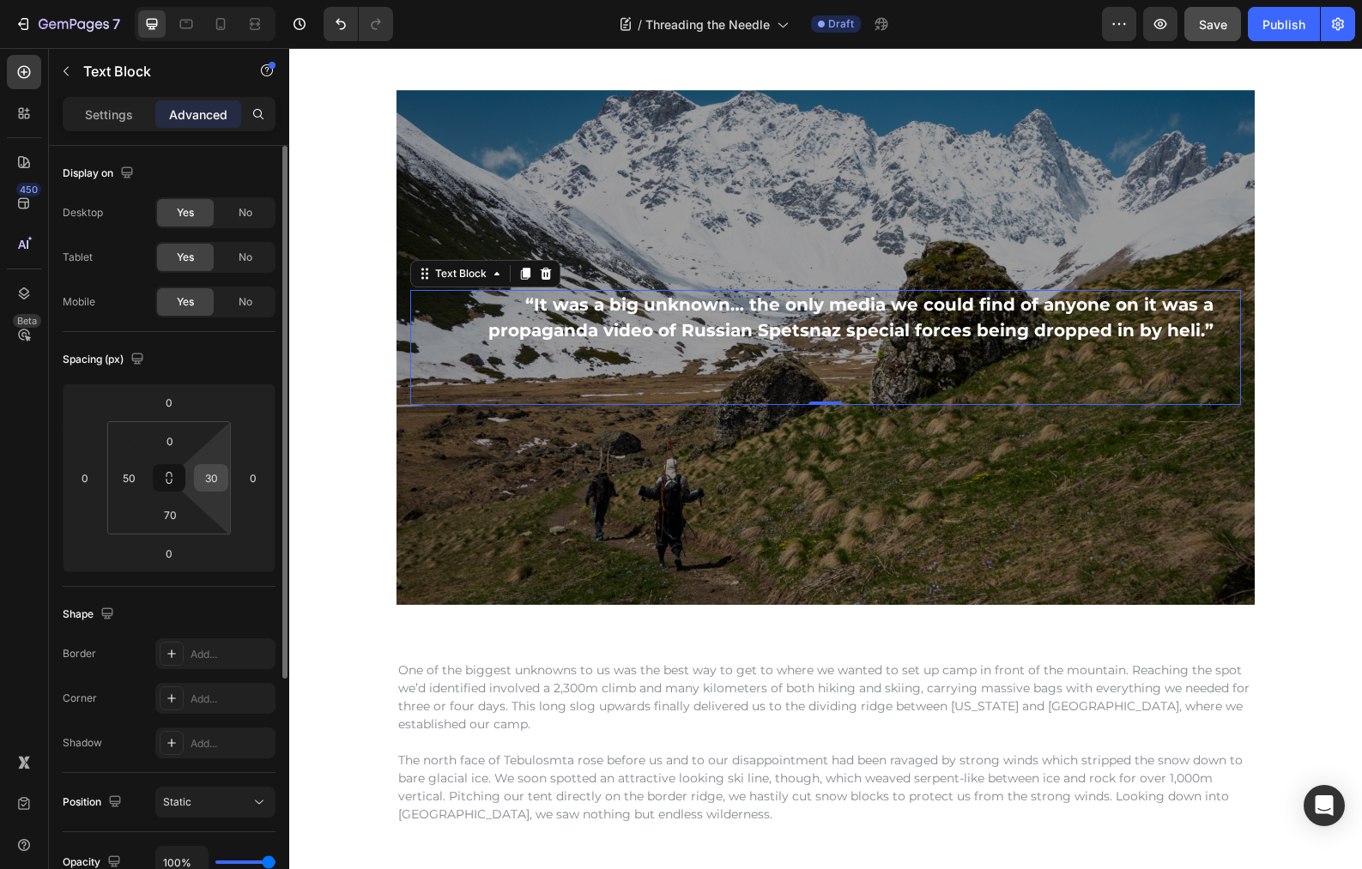
drag, startPoint x: 194, startPoint y: 491, endPoint x: 194, endPoint y: 469, distance: 21.5
click at [194, 469] on div "30" at bounding box center [211, 477] width 34 height 27
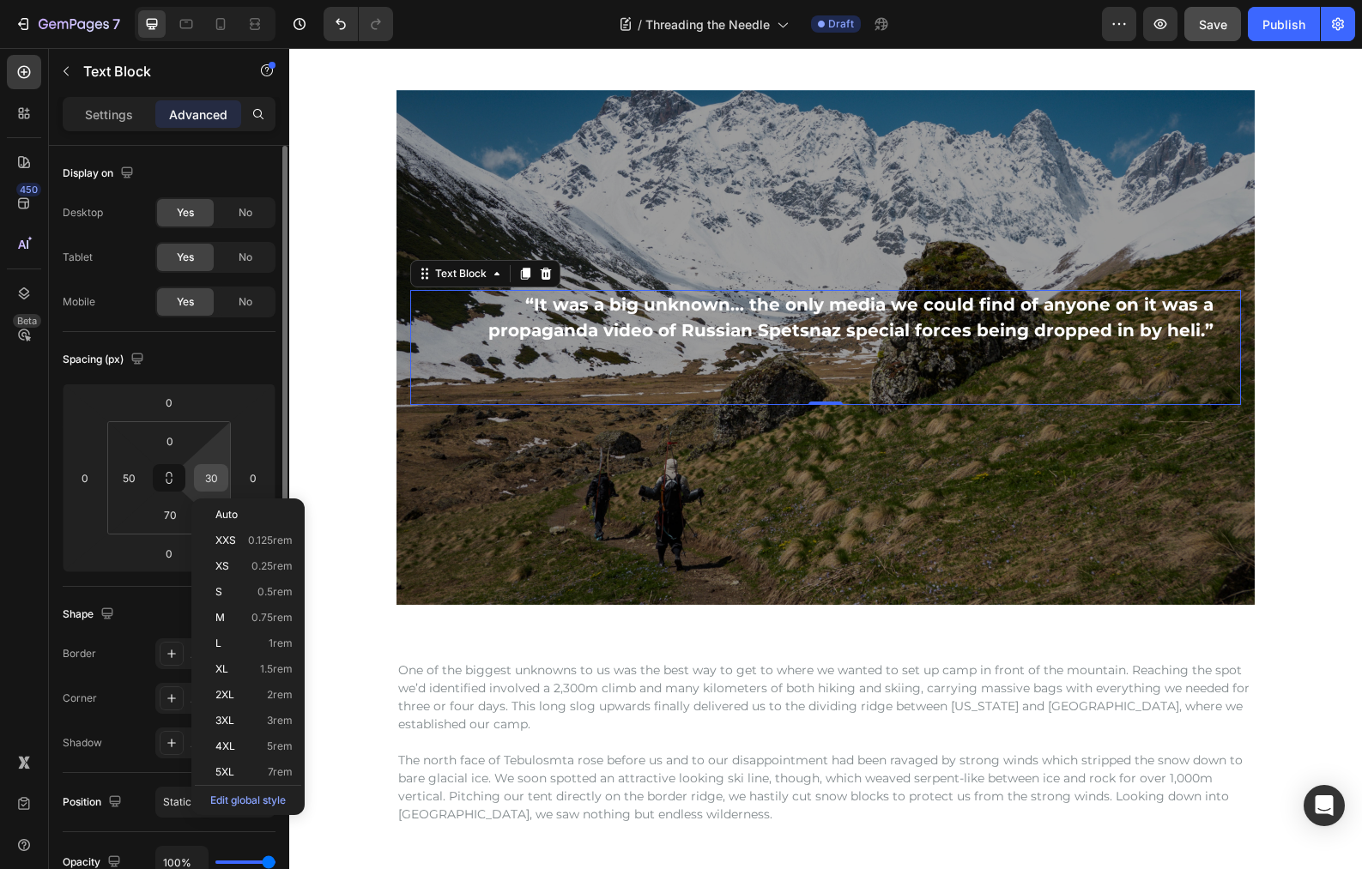
click at [203, 475] on input "30" at bounding box center [211, 478] width 26 height 26
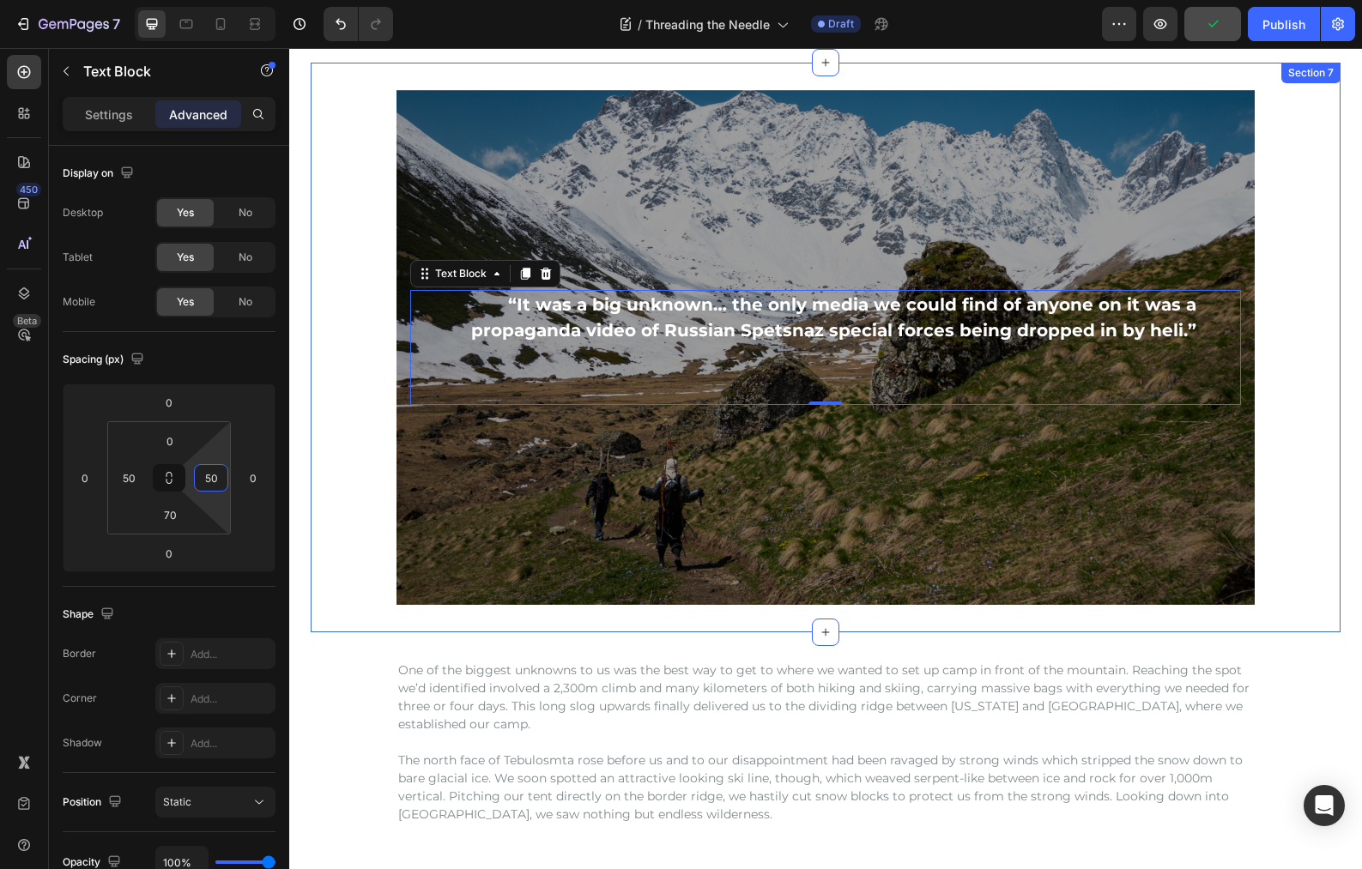
click at [357, 408] on div "“It was a big unknown… the only media we could find of anyone on it was a propa…" at bounding box center [826, 347] width 1030 height 515
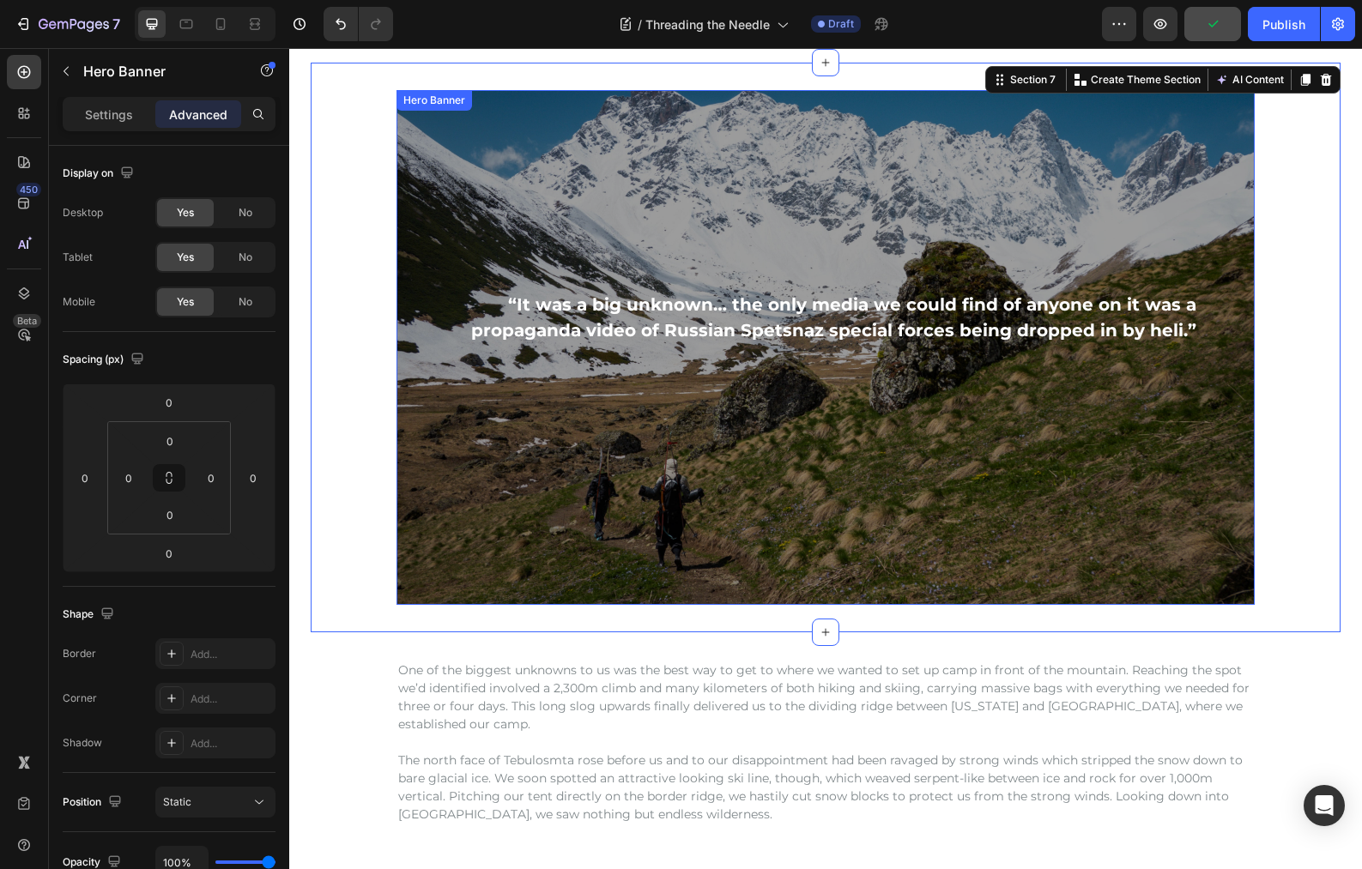
click at [518, 451] on div "Overlay" at bounding box center [825, 347] width 858 height 515
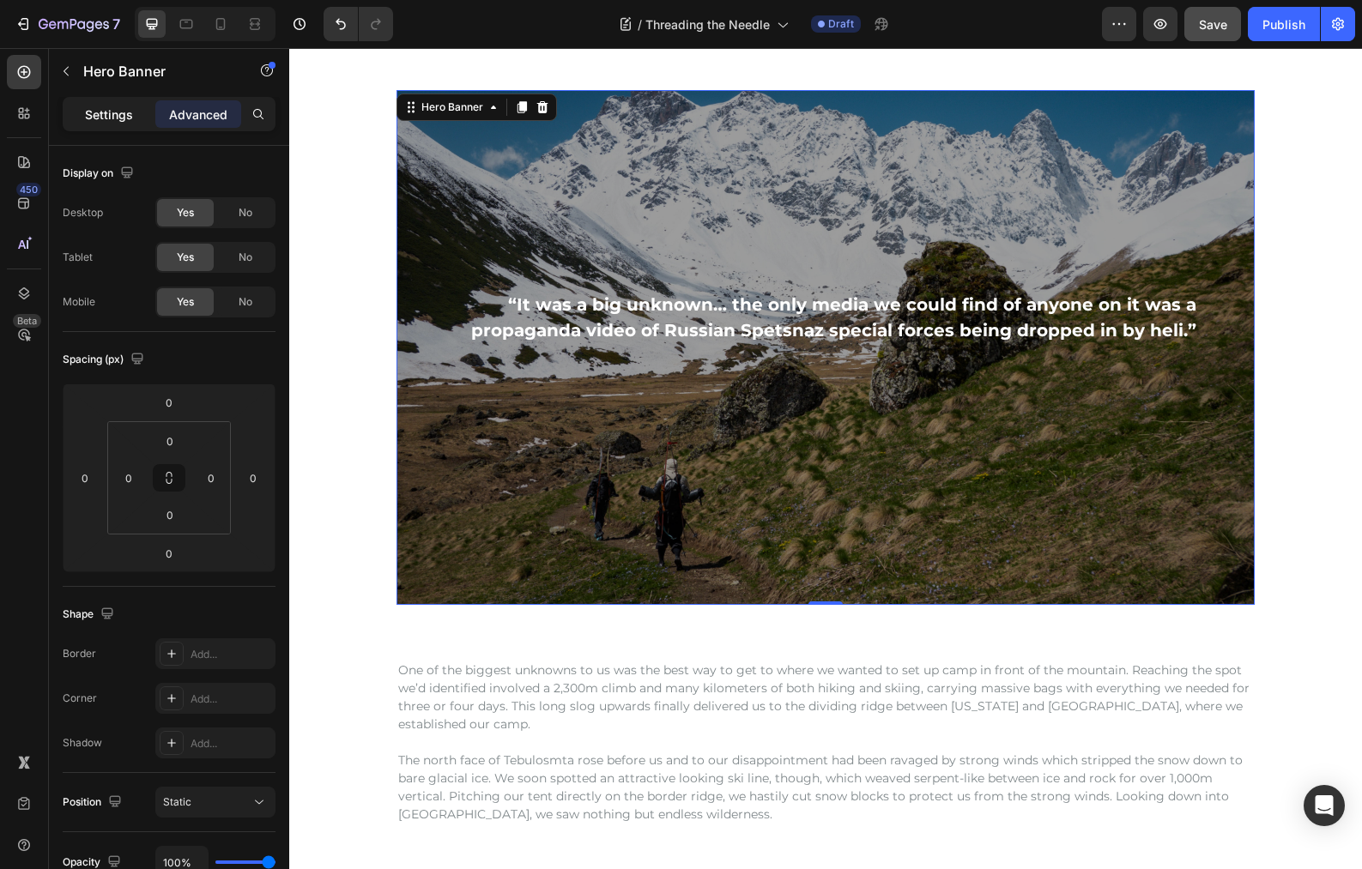
click at [138, 107] on div "Settings" at bounding box center [109, 113] width 86 height 27
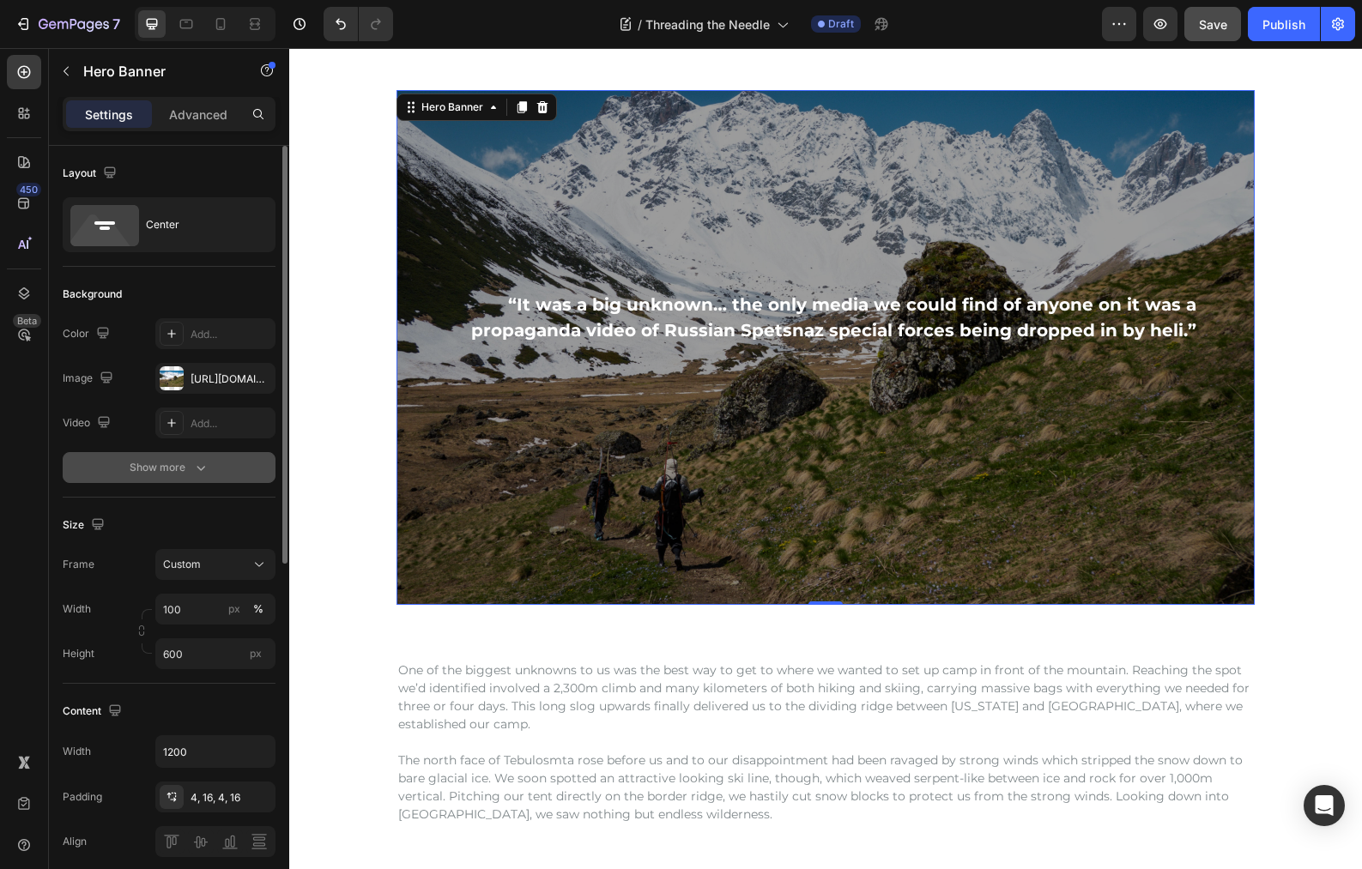
click at [180, 471] on div "Show more" at bounding box center [170, 467] width 80 height 17
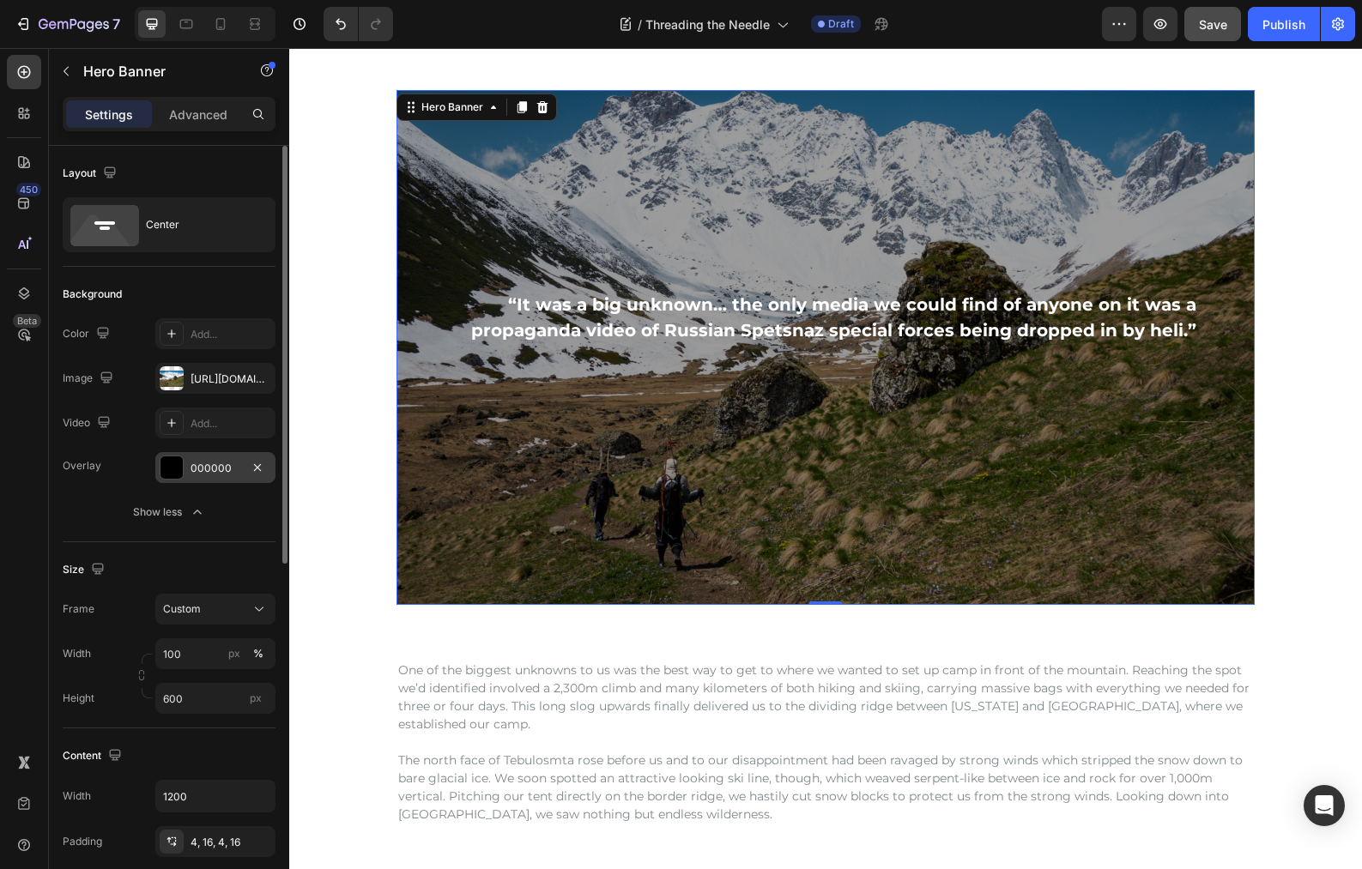
click at [184, 466] on div "000000" at bounding box center [215, 467] width 120 height 31
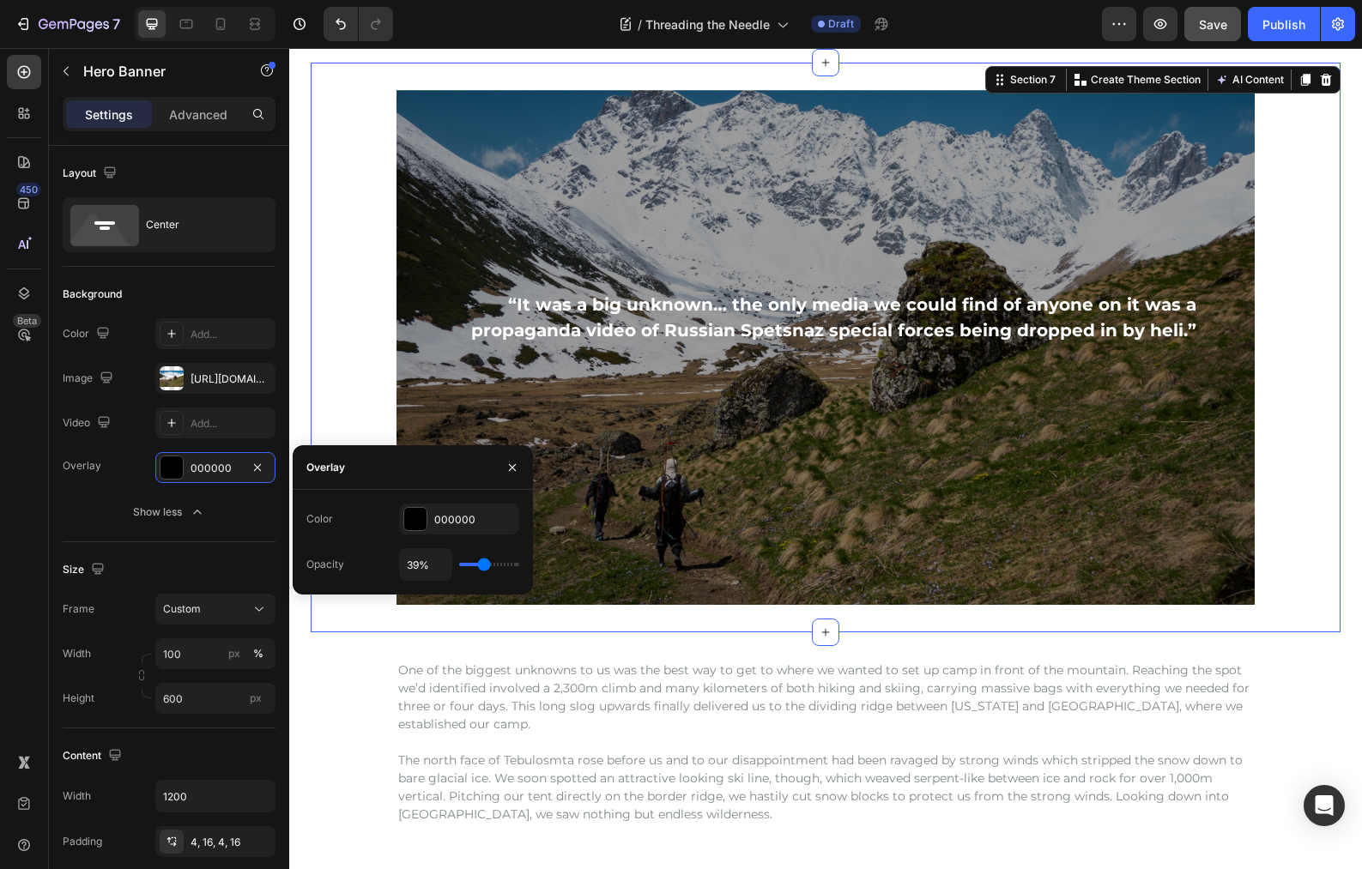
click at [351, 297] on div "“It was a big unknown… the only media we could find of anyone on it was a propa…" at bounding box center [826, 347] width 1030 height 515
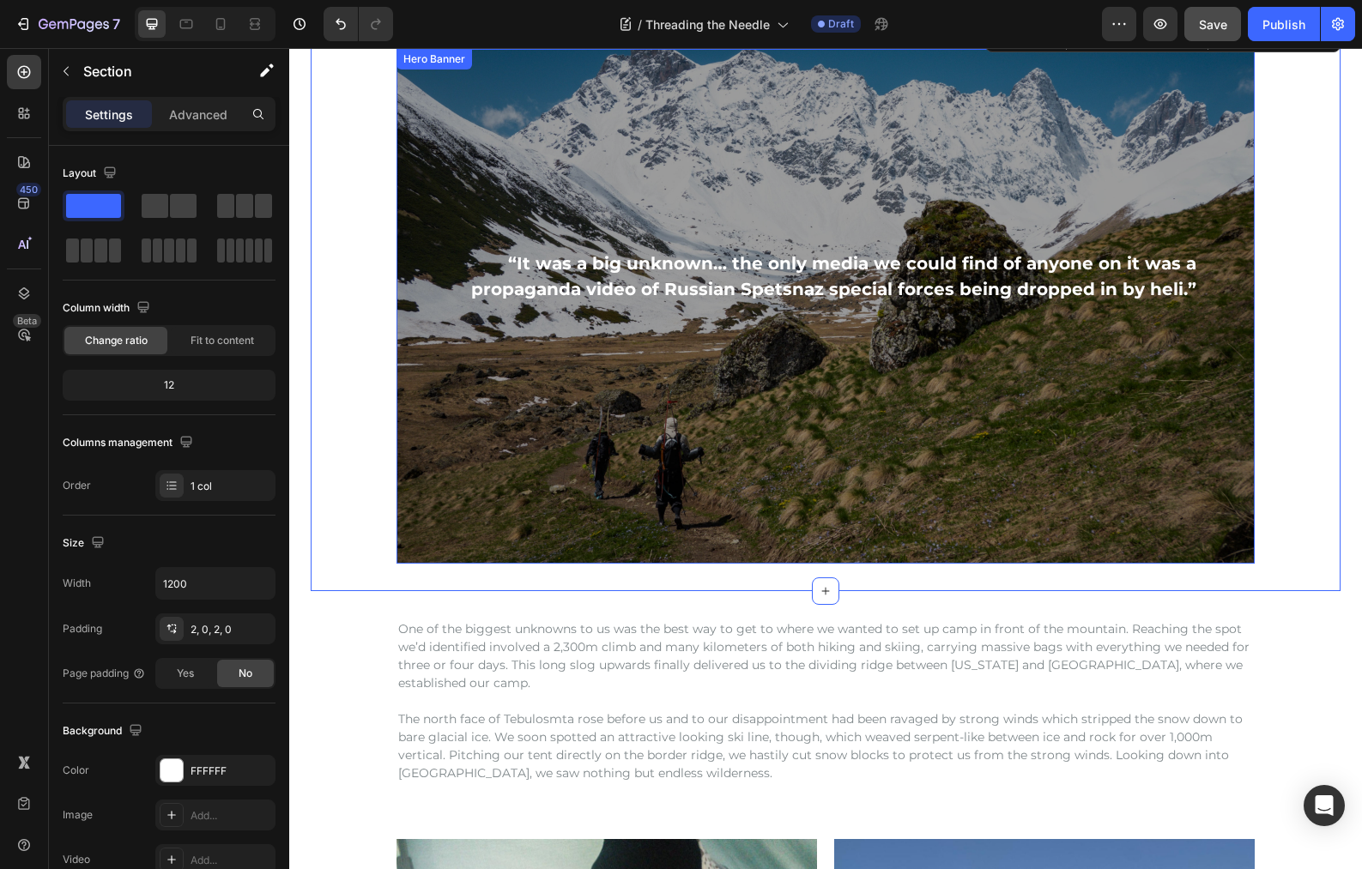
scroll to position [1380, 0]
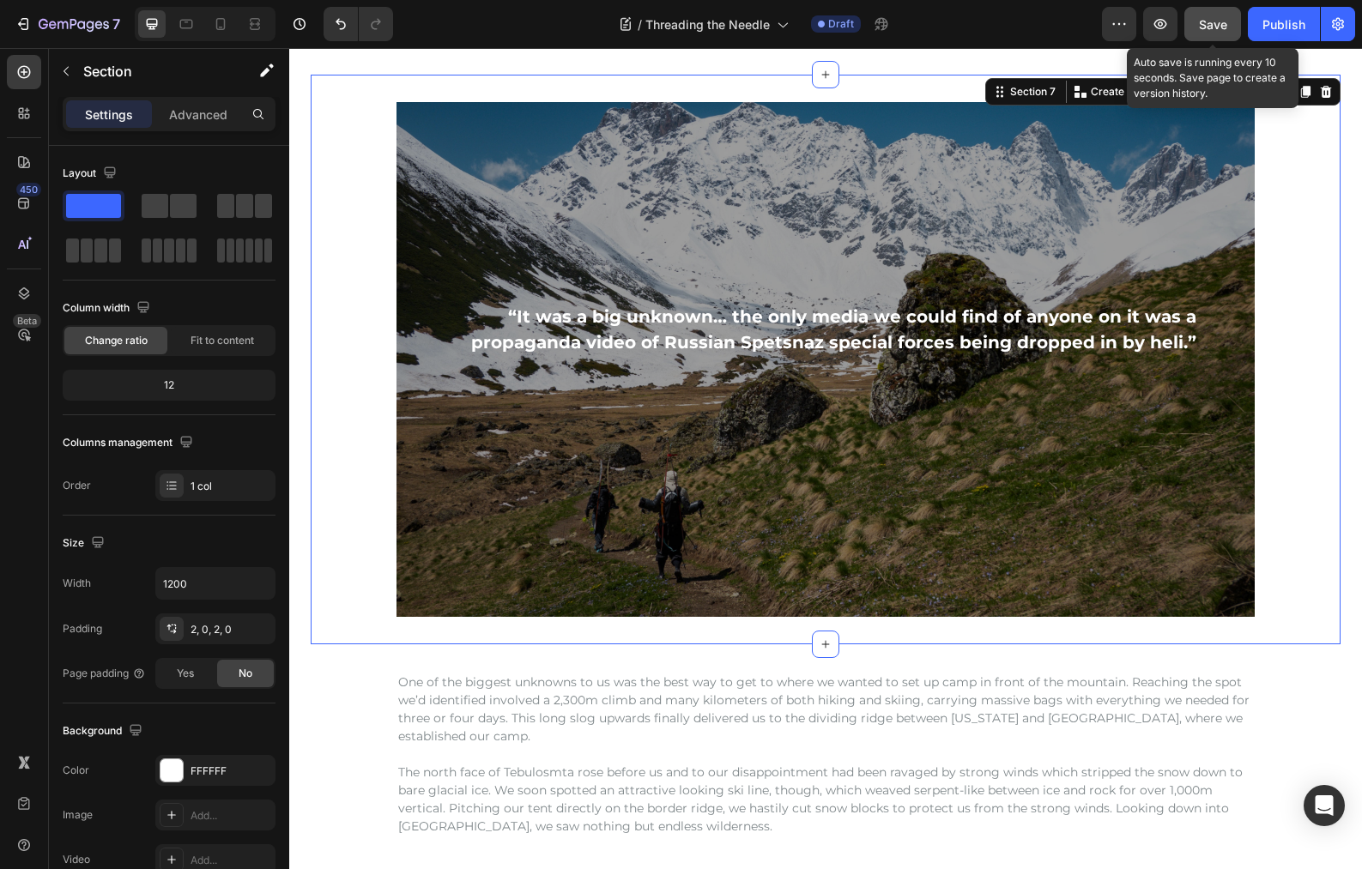
drag, startPoint x: 1210, startPoint y: 20, endPoint x: 553, endPoint y: 386, distance: 752.5
click at [1210, 20] on span "Save" at bounding box center [1213, 24] width 28 height 15
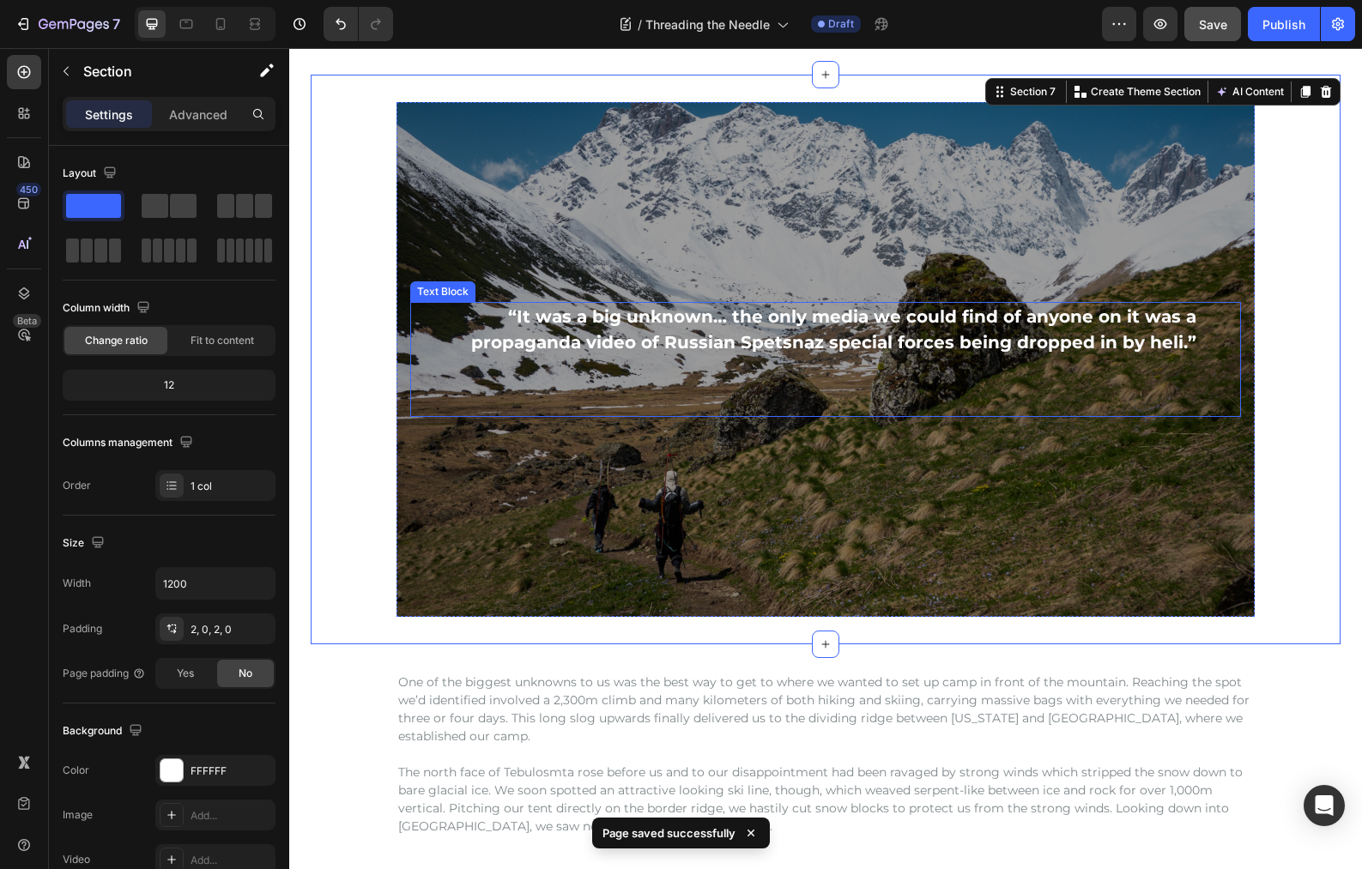
scroll to position [1383, 0]
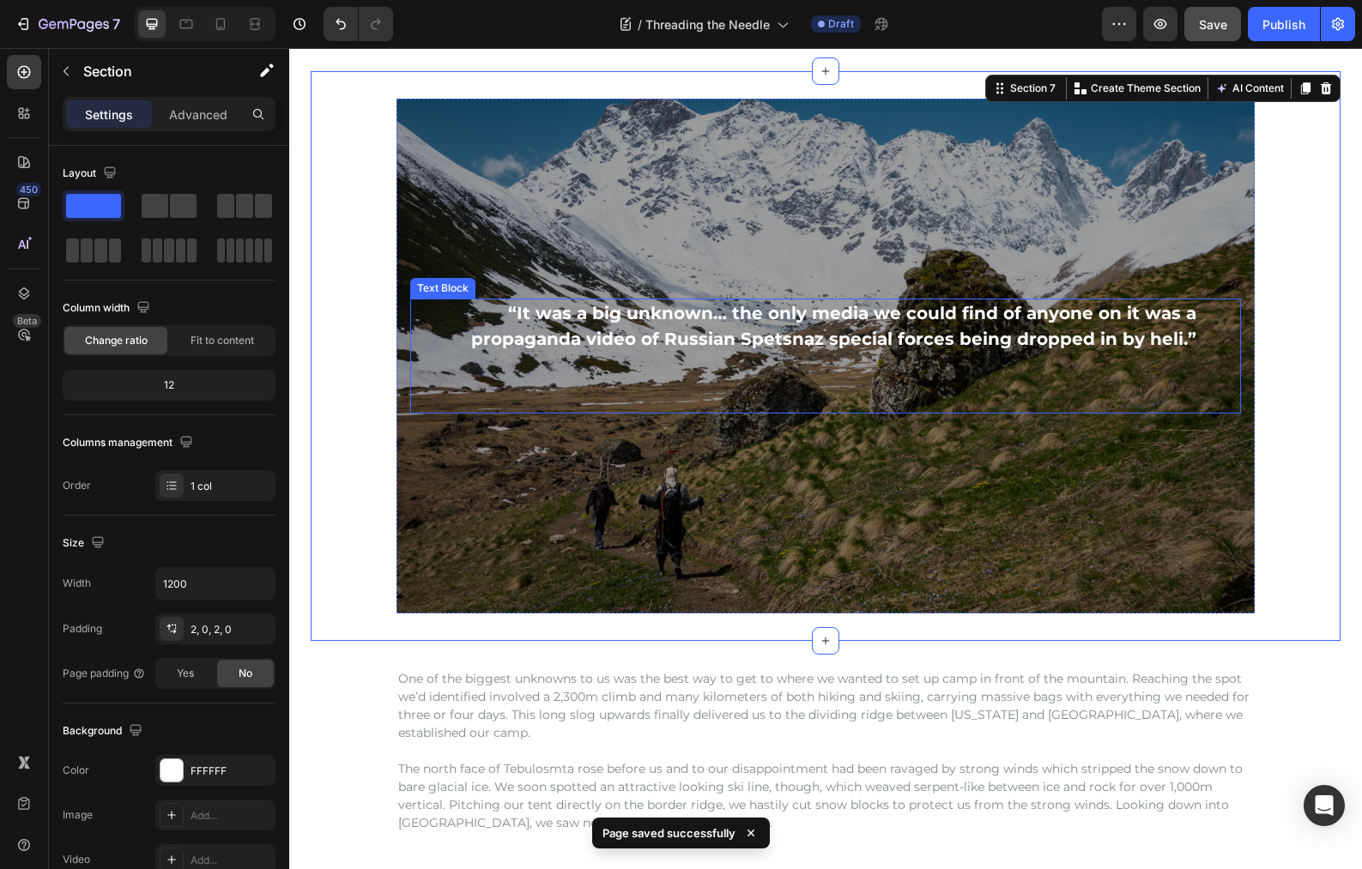
click at [774, 342] on p "“It was a big unknown… the only media we could find of anyone on it was a propa…" at bounding box center [825, 325] width 741 height 51
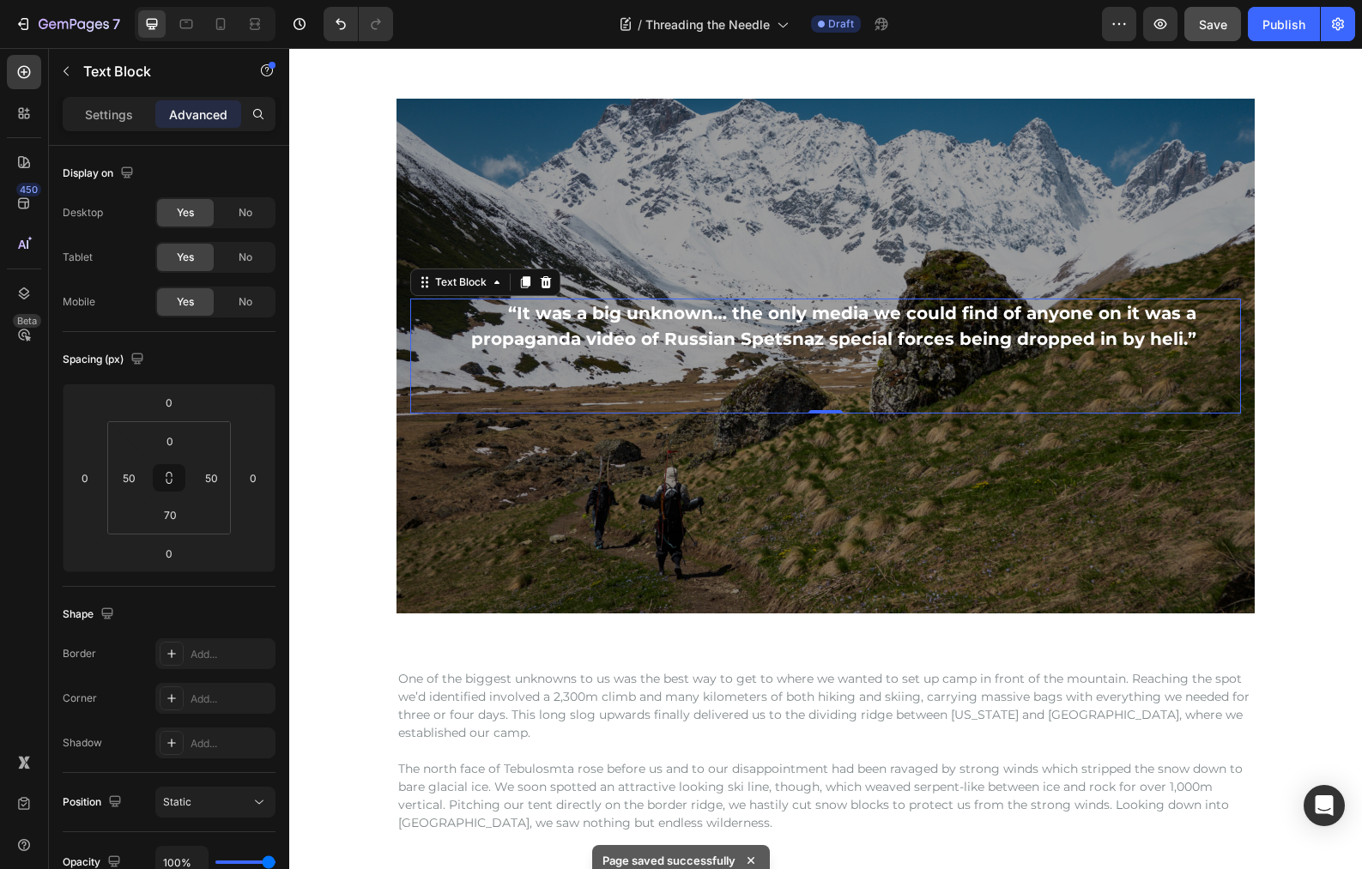
click at [774, 342] on p "“It was a big unknown… the only media we could find of anyone on it was a propa…" at bounding box center [825, 325] width 741 height 51
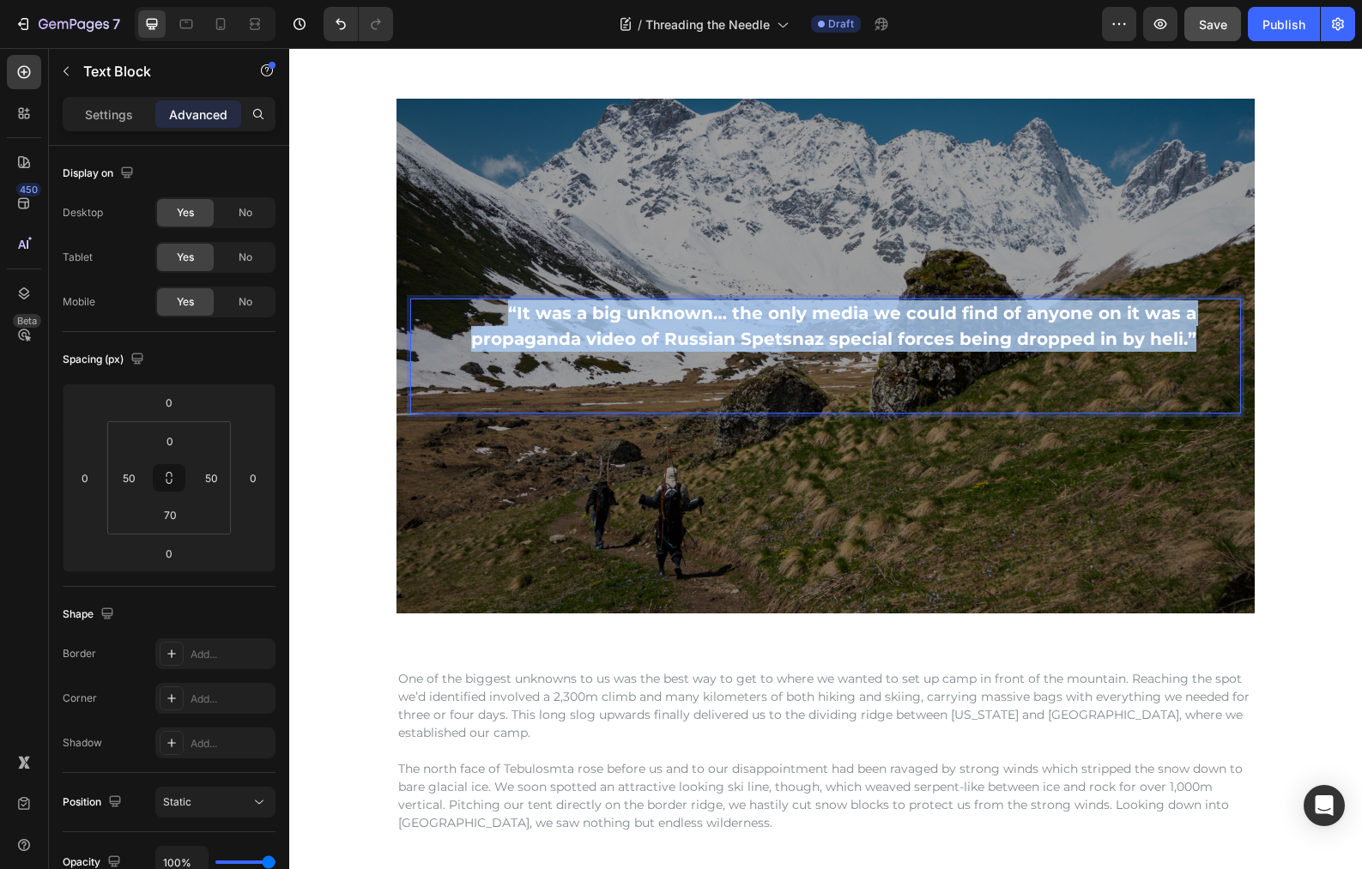
click at [774, 342] on p "“It was a big unknown… the only media we could find of anyone on it was a propa…" at bounding box center [825, 325] width 741 height 51
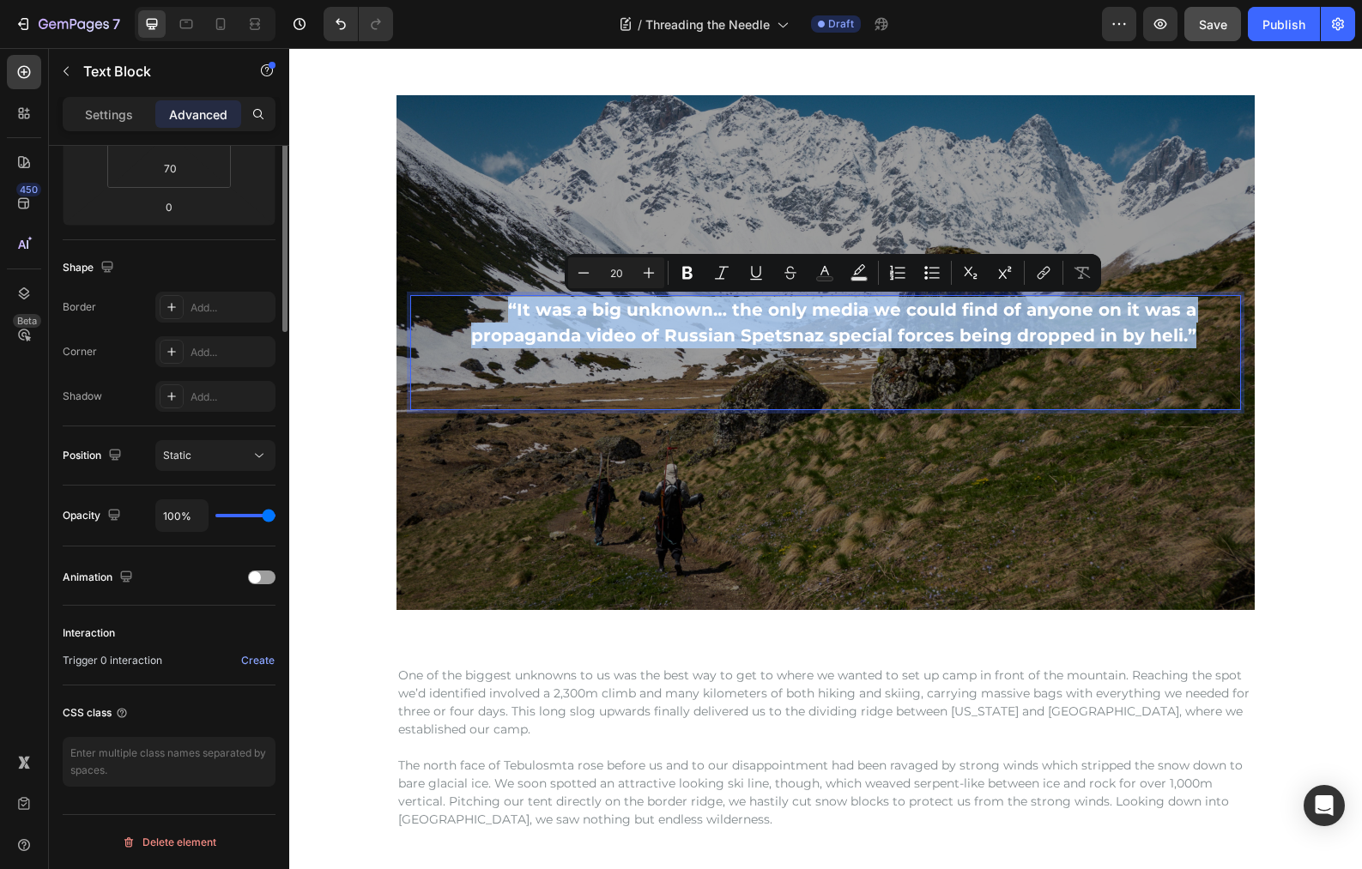
scroll to position [0, 0]
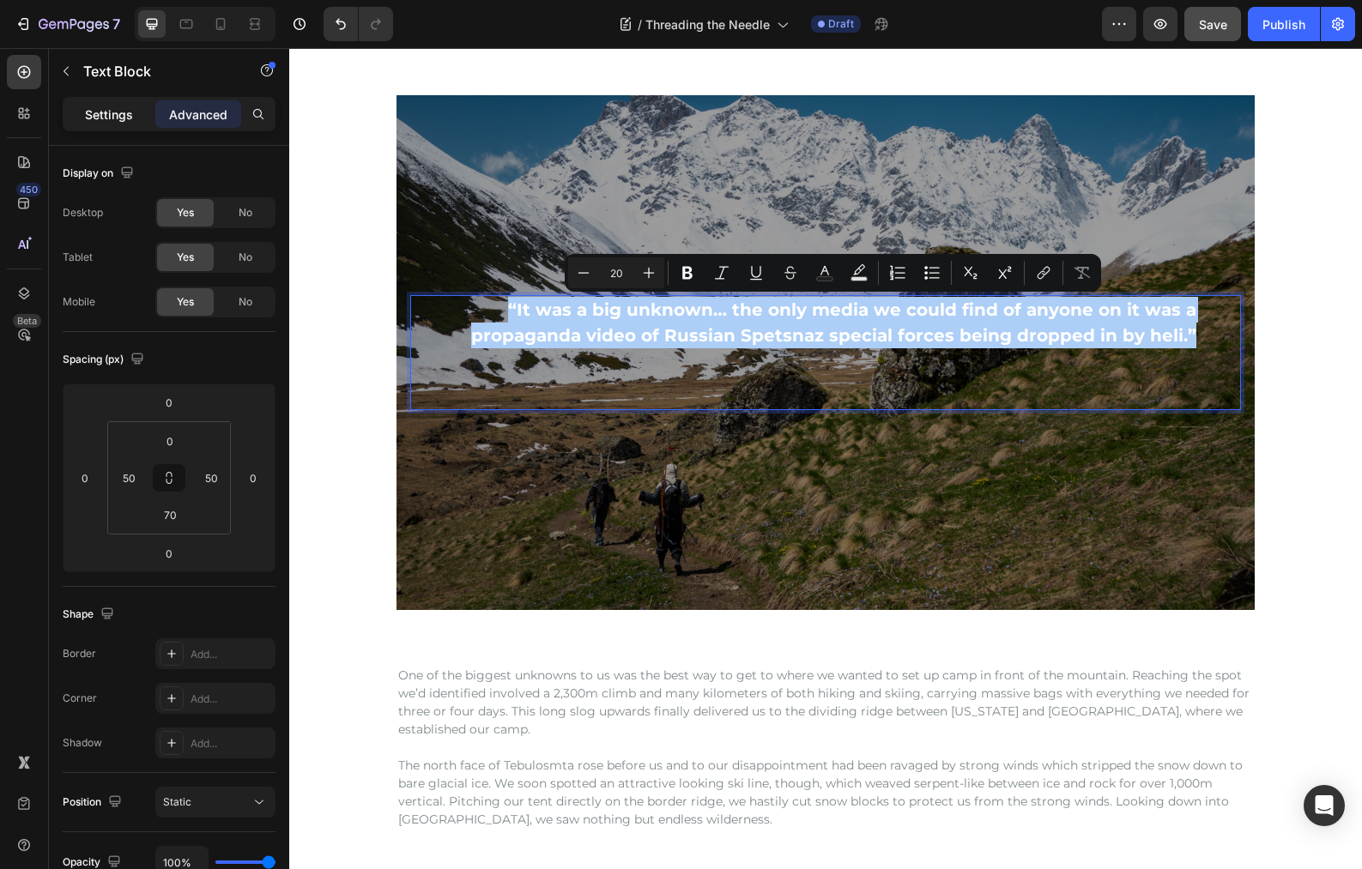
click at [146, 118] on div "Settings" at bounding box center [109, 113] width 86 height 27
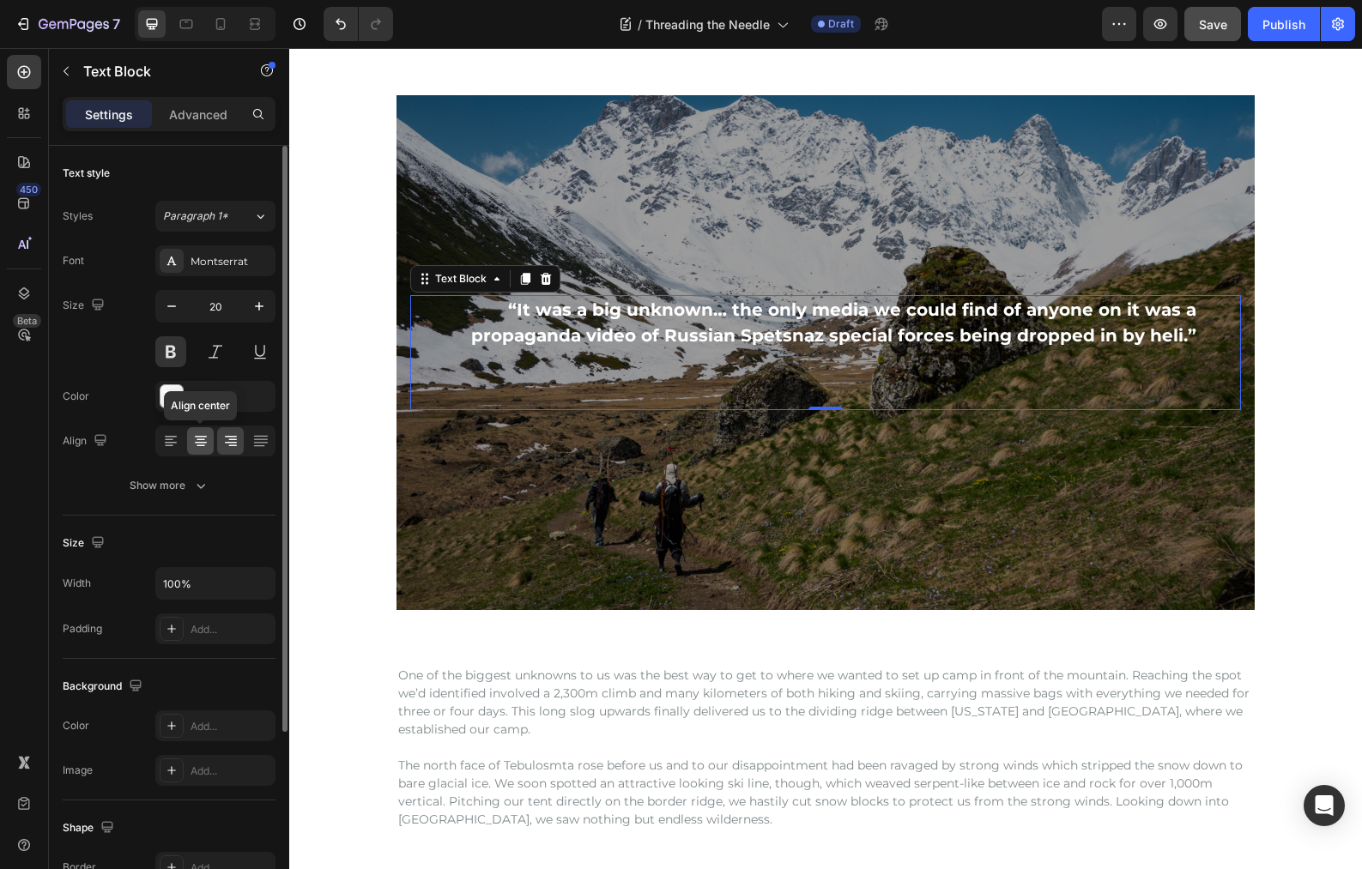
drag, startPoint x: 197, startPoint y: 435, endPoint x: 112, endPoint y: 386, distance: 98.0
click at [197, 435] on icon at bounding box center [200, 440] width 17 height 17
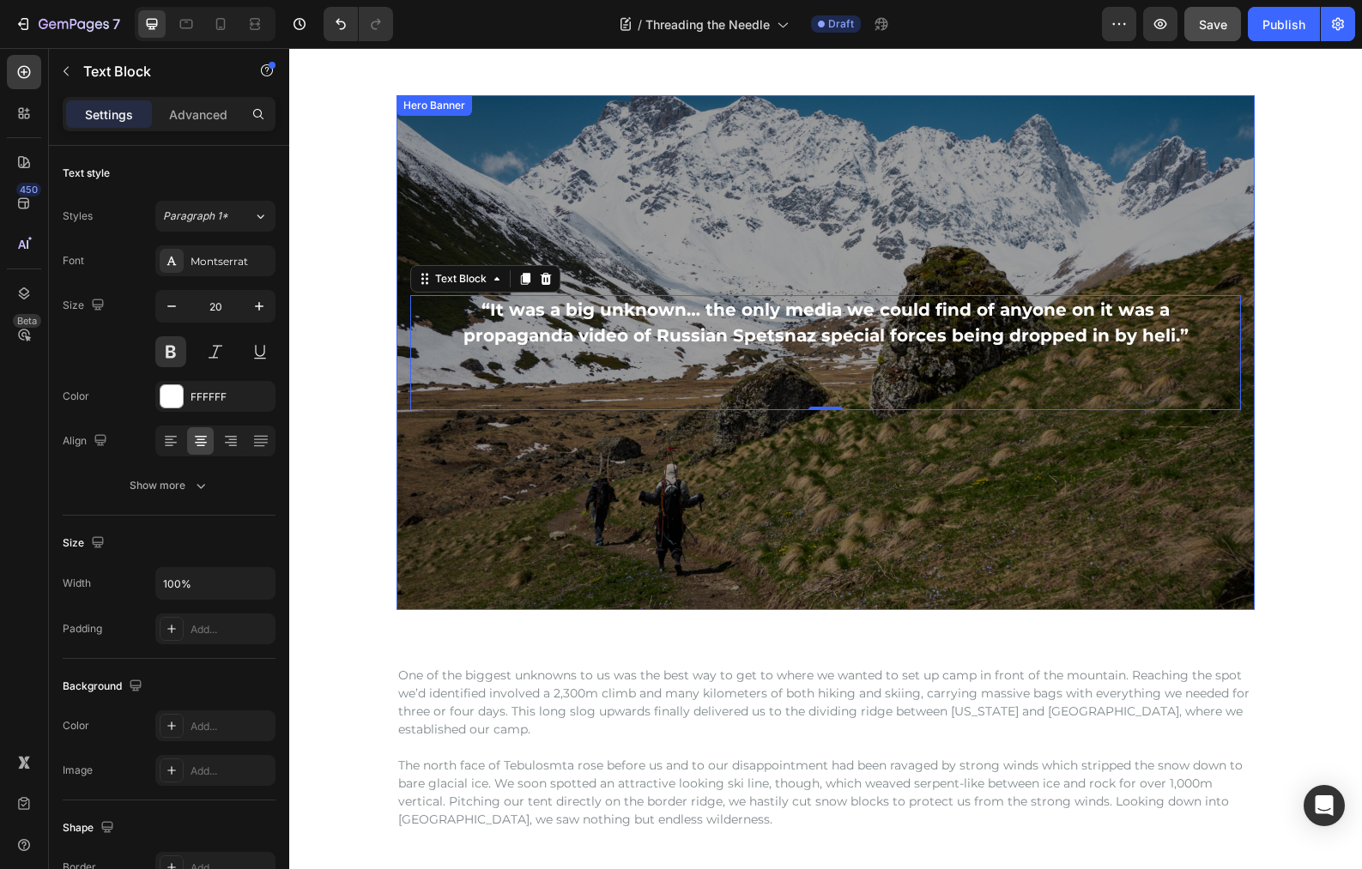
click at [572, 430] on div "Overlay" at bounding box center [825, 352] width 858 height 515
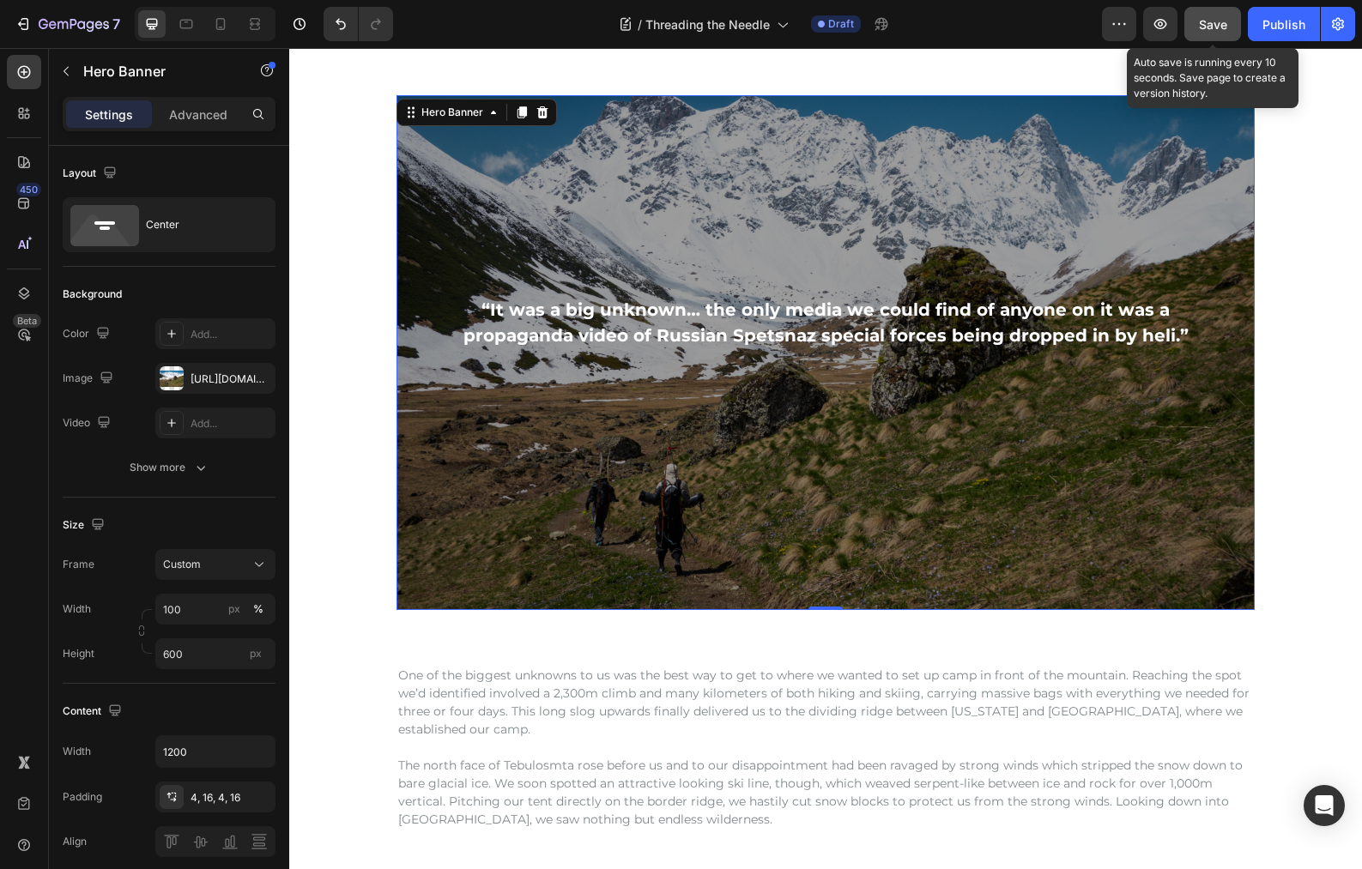
click at [1206, 21] on span "Save" at bounding box center [1213, 24] width 28 height 15
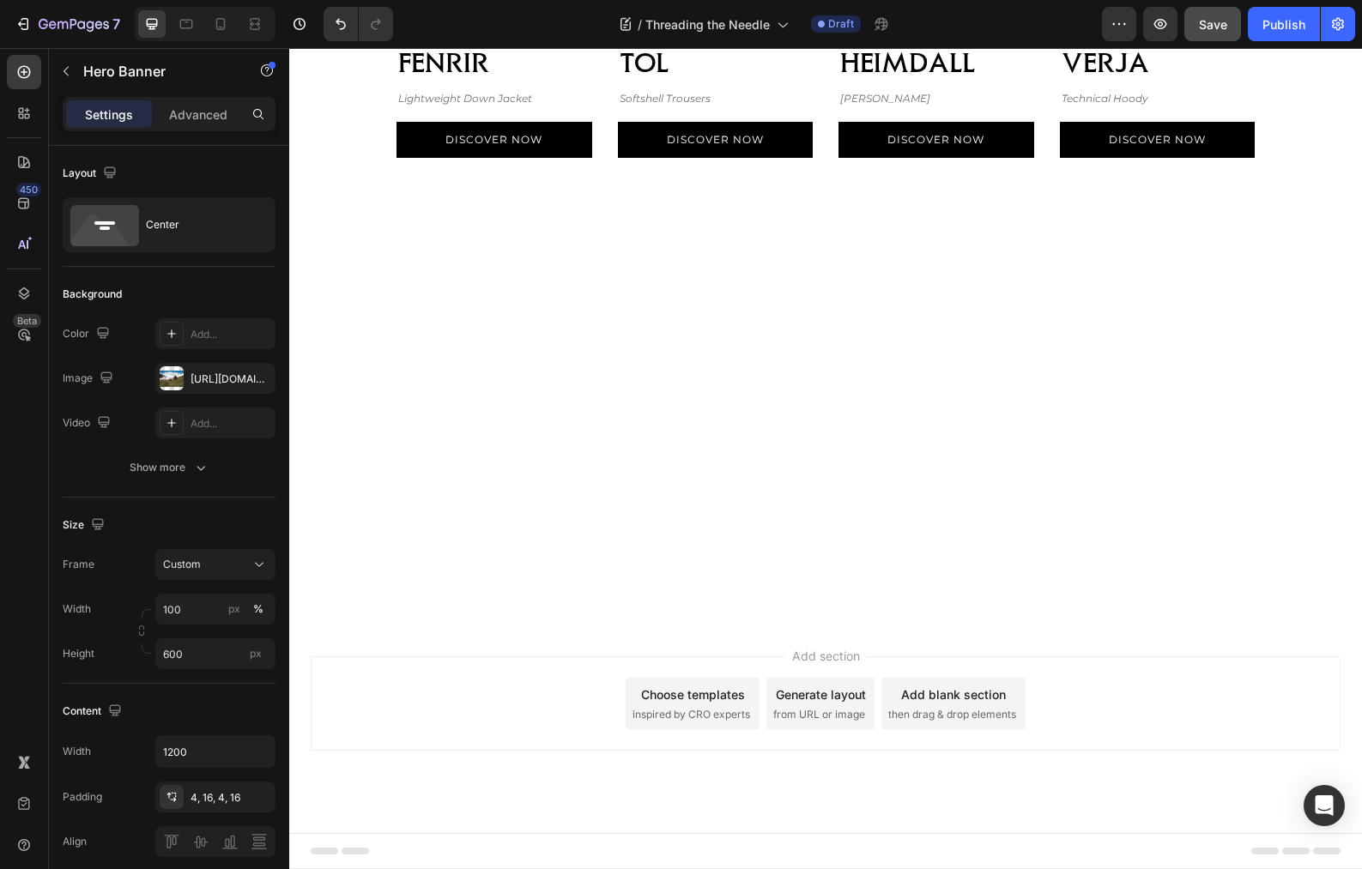
scroll to position [5812, 0]
click at [1220, 29] on span "Save" at bounding box center [1213, 24] width 28 height 15
click at [1125, 19] on icon "button" at bounding box center [1118, 23] width 17 height 17
click at [1332, 28] on icon "button" at bounding box center [1337, 23] width 17 height 17
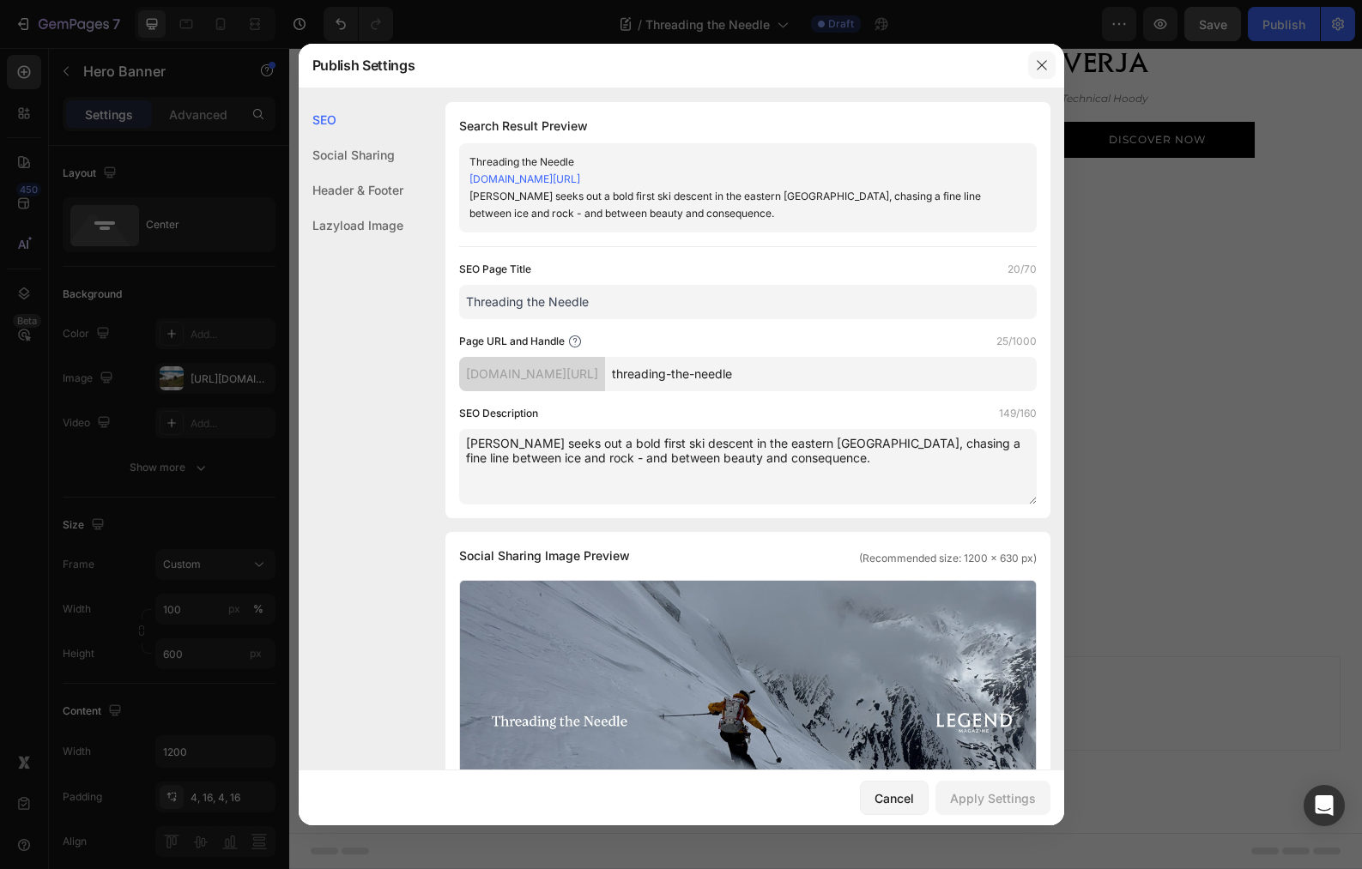
click at [1041, 63] on icon "button" at bounding box center [1042, 65] width 14 height 14
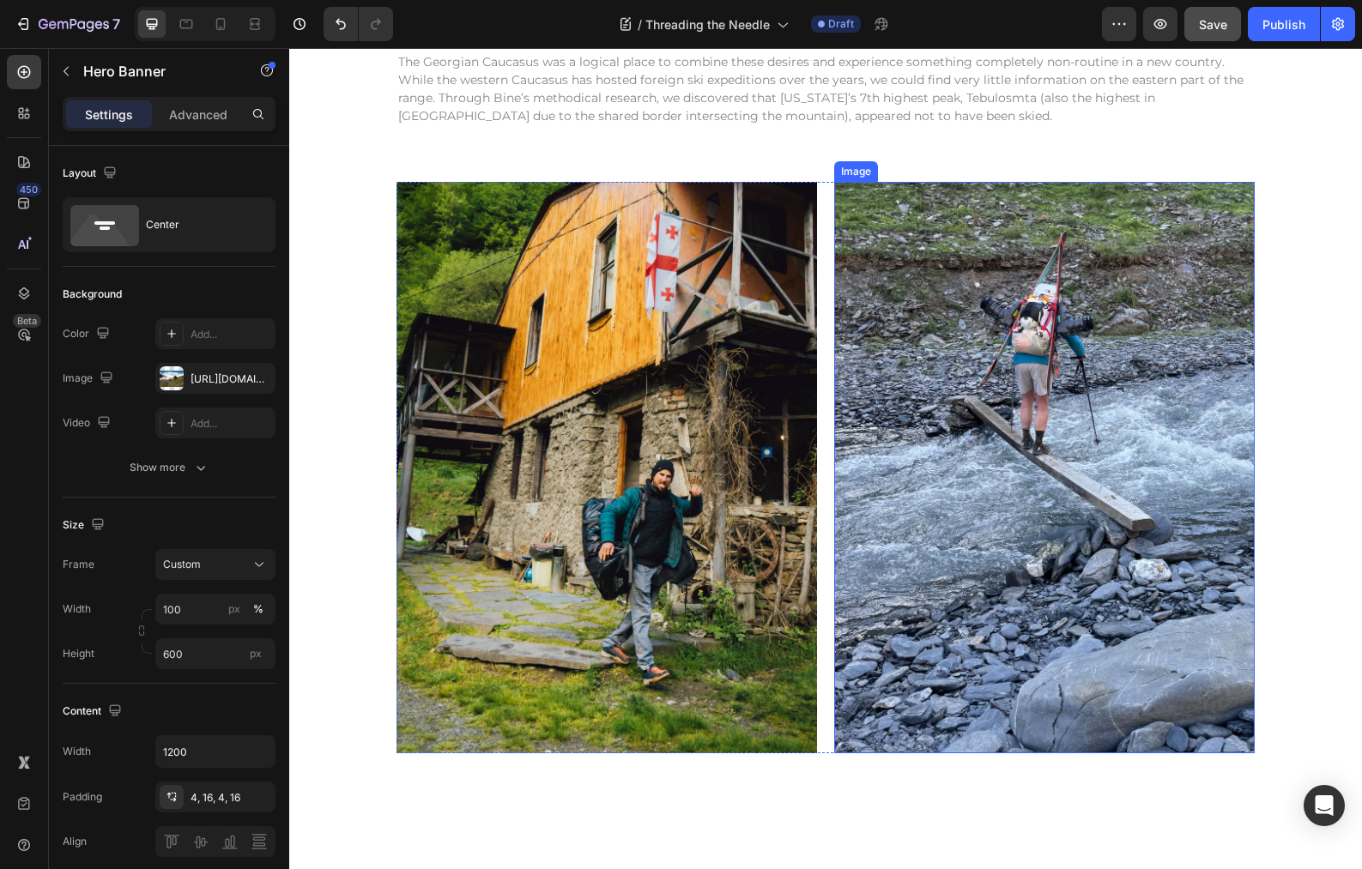
scroll to position [0, 0]
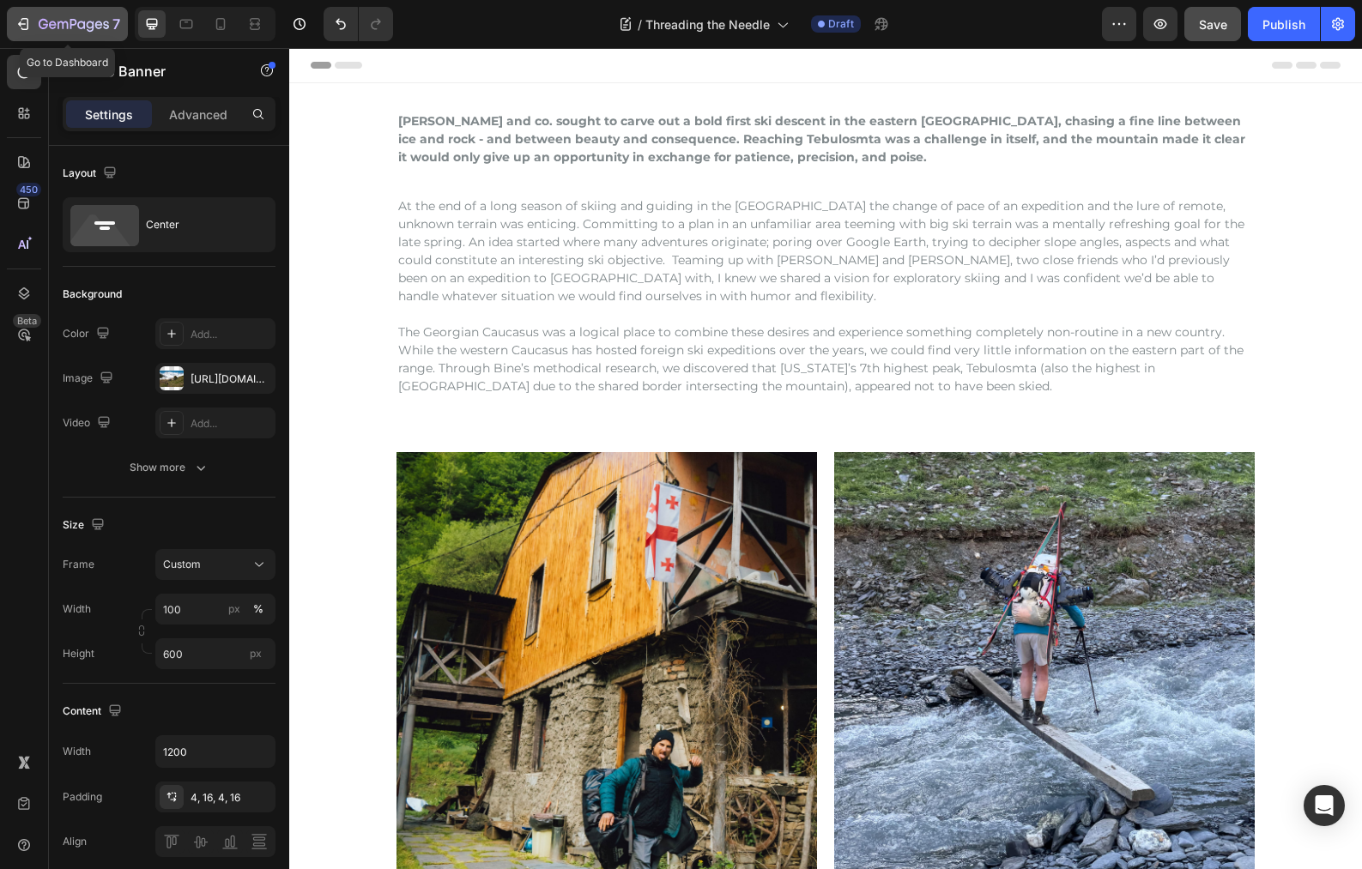
click at [98, 37] on button "7" at bounding box center [67, 24] width 121 height 34
